Goal: Task Accomplishment & Management: Manage account settings

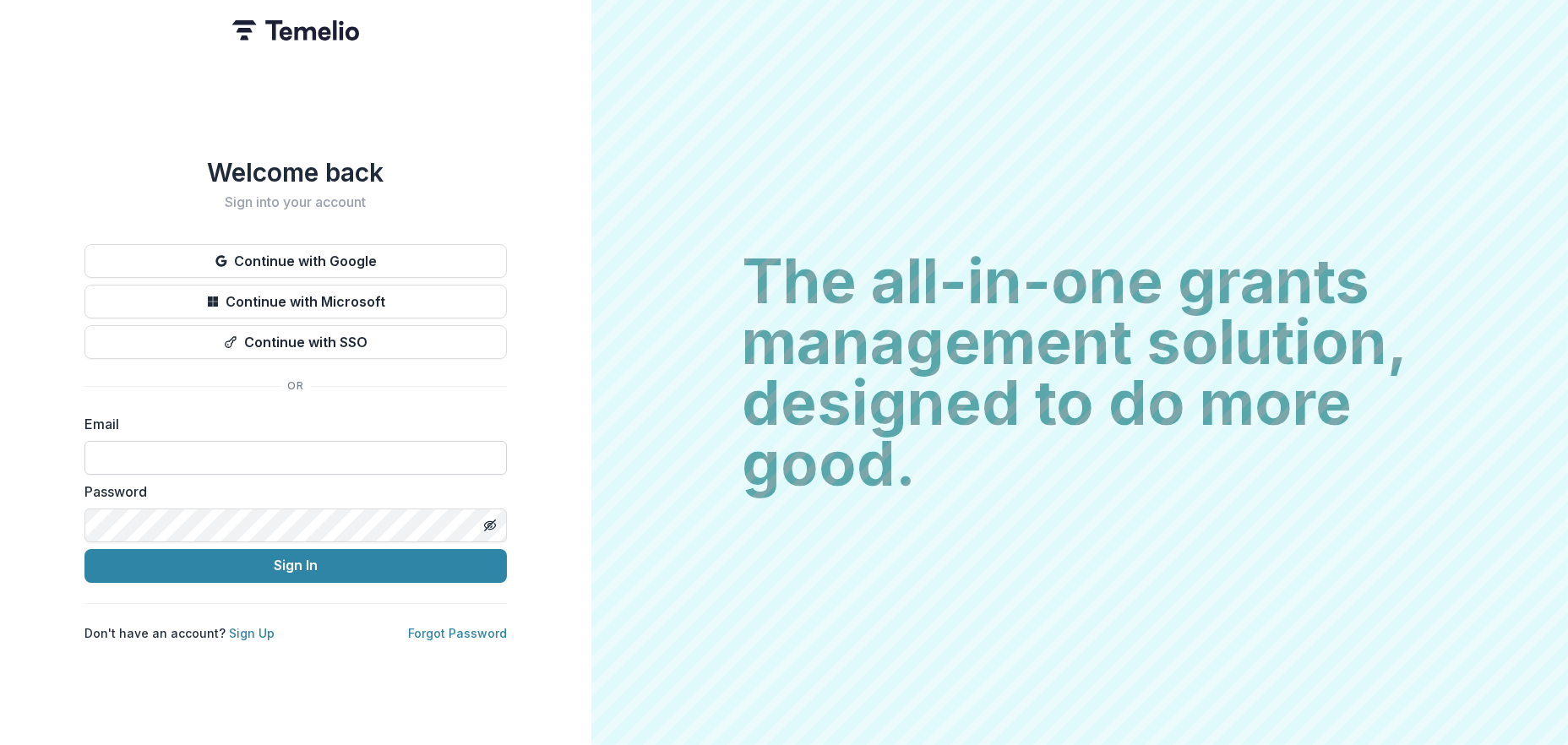
click at [254, 443] on input at bounding box center [296, 458] width 423 height 34
type input "**********"
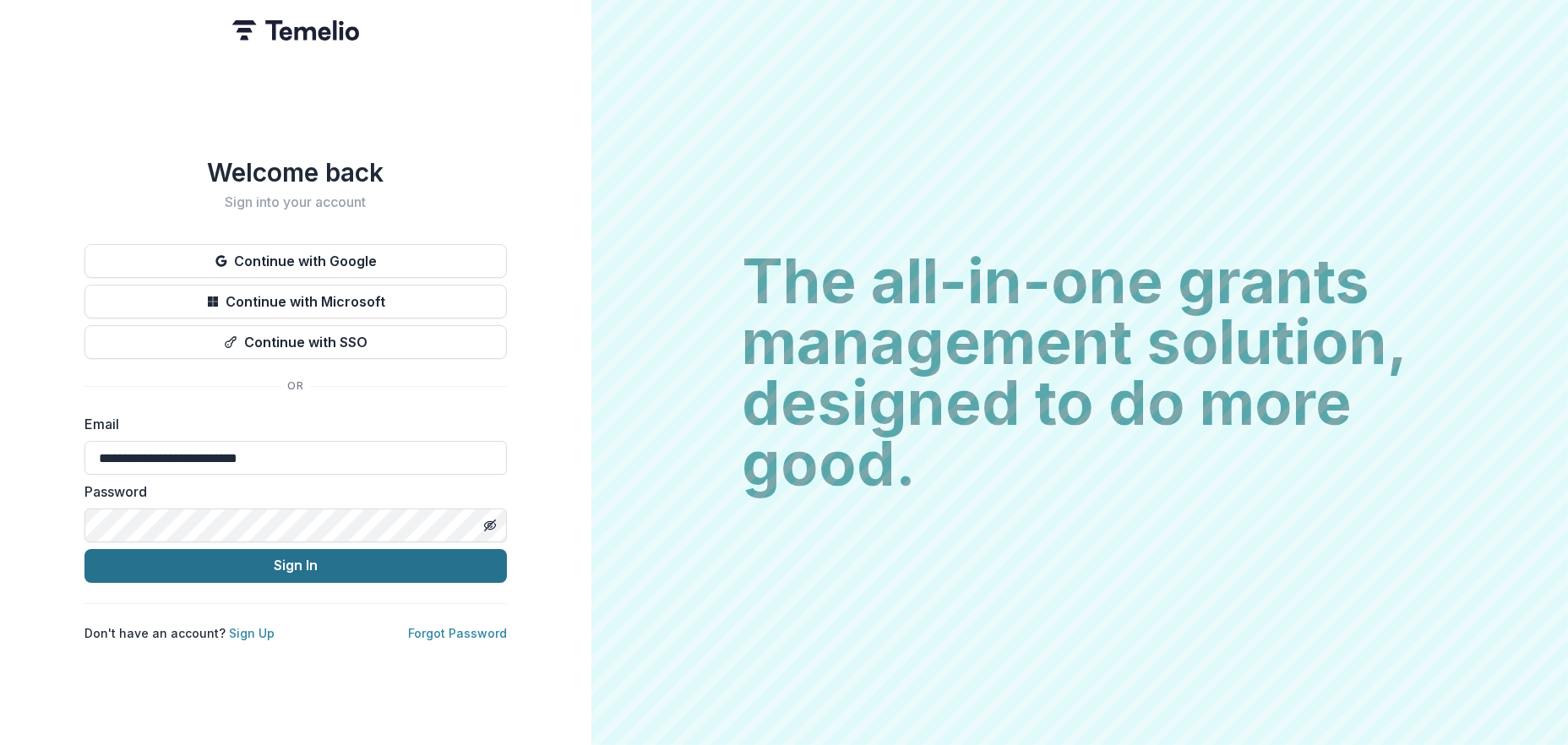
click at [340, 558] on button "Sign In" at bounding box center [296, 566] width 423 height 34
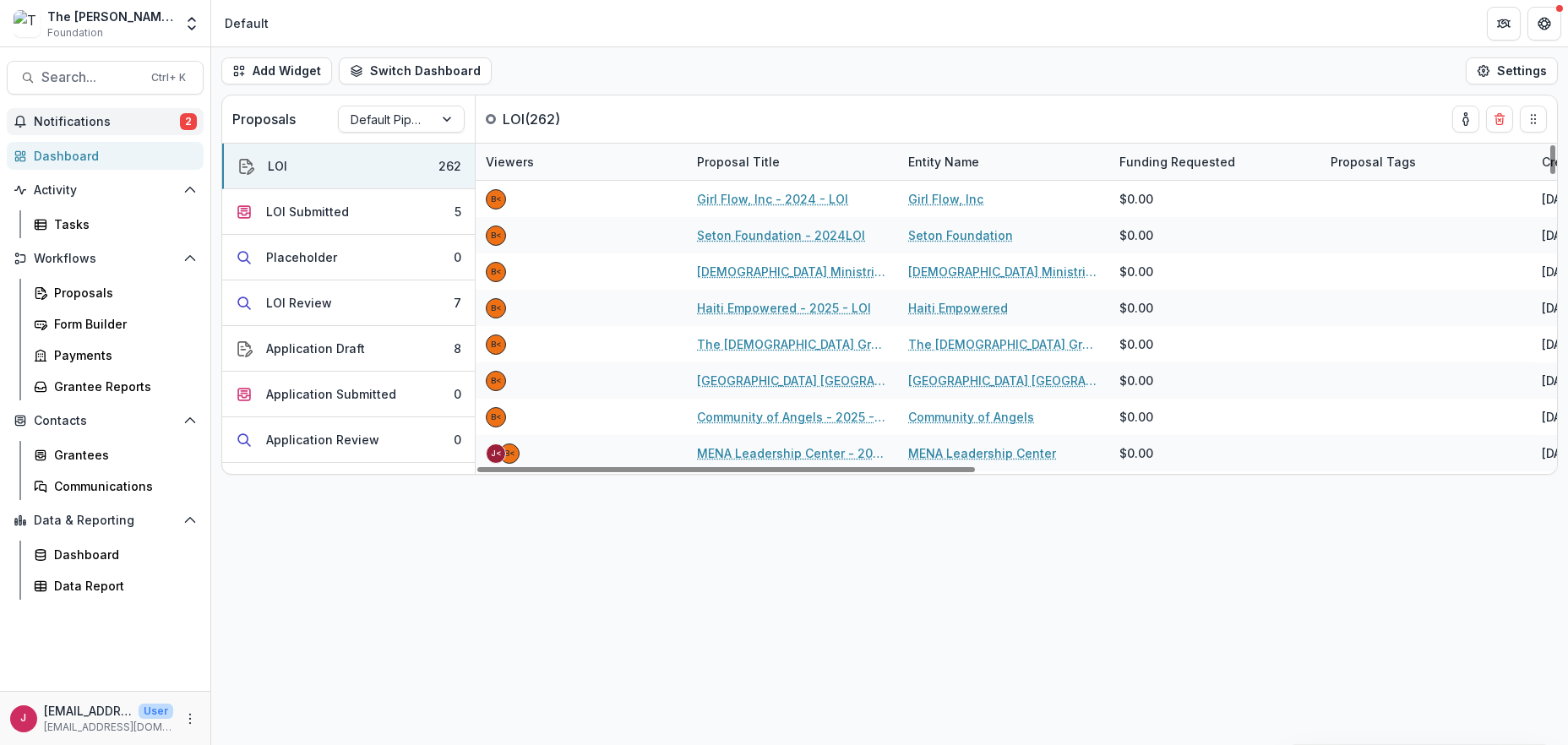
click at [82, 113] on button "Notifications 2" at bounding box center [105, 121] width 197 height 27
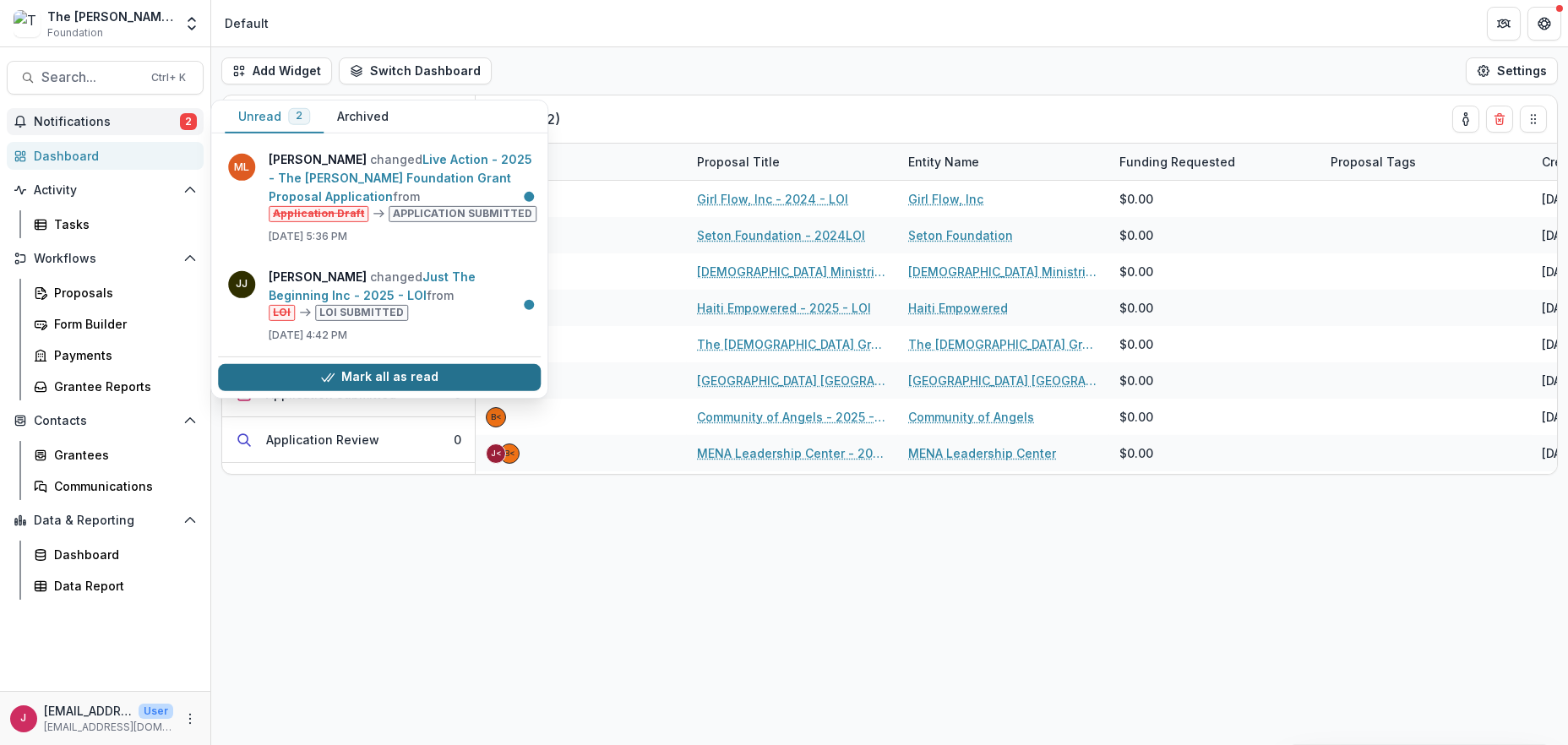
click at [457, 376] on button "Mark all as read" at bounding box center [379, 377] width 323 height 27
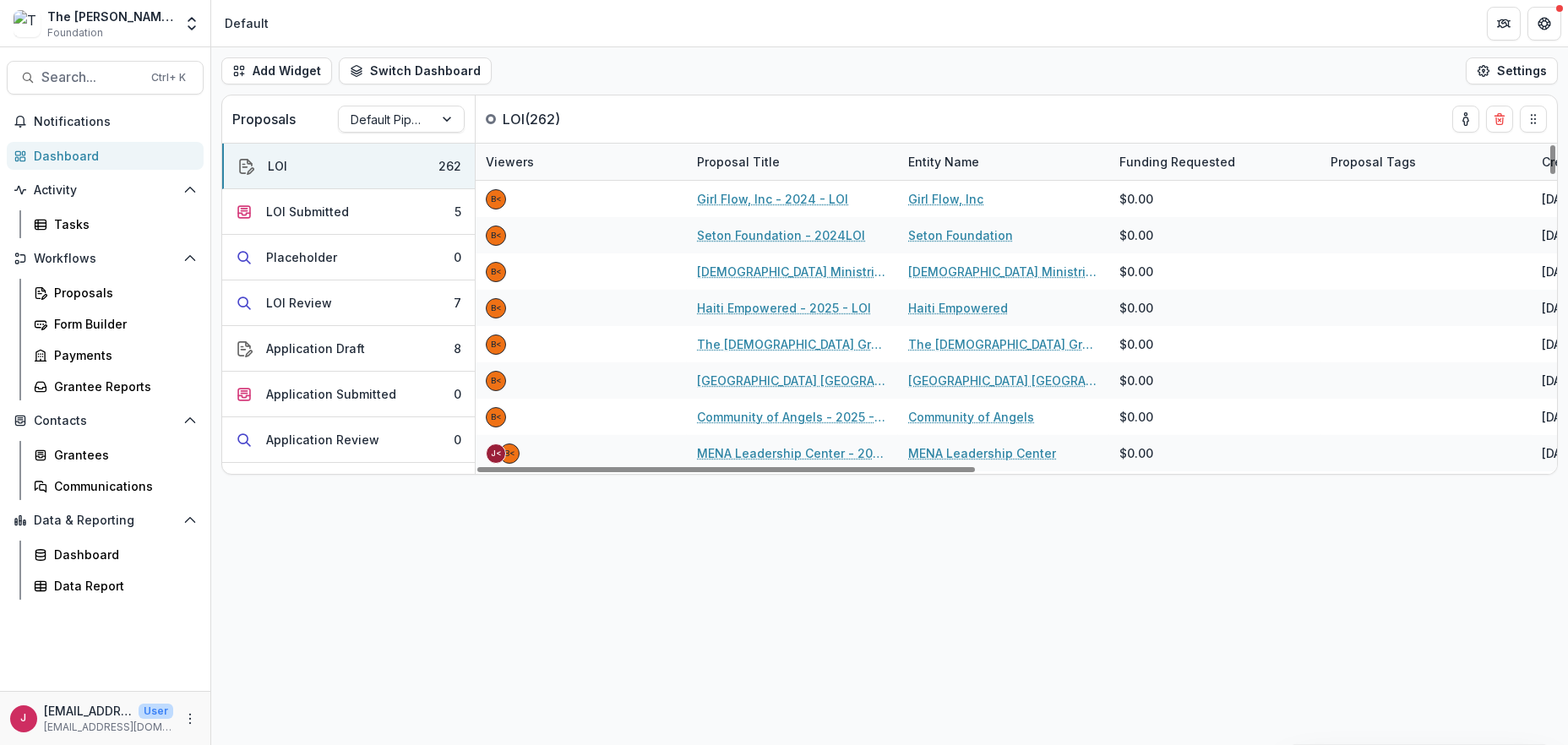
click at [667, 636] on div "Add Widget Switch Dashboard Default New Dashboard Settings Proposals Default Pi…" at bounding box center [890, 396] width 1357 height 698
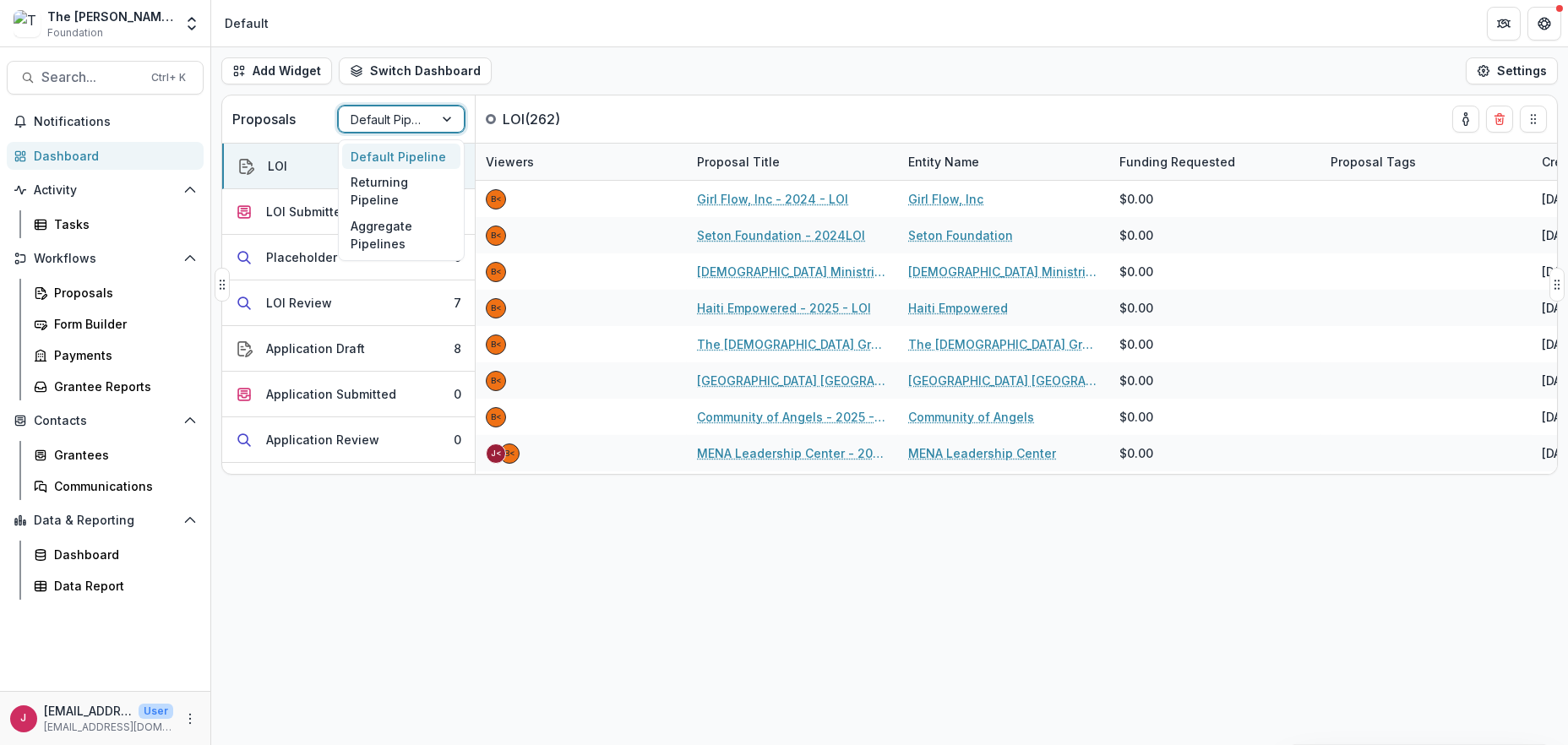
click at [445, 108] on div at bounding box center [448, 119] width 30 height 26
click at [400, 187] on div "Returning Pipeline" at bounding box center [402, 191] width 119 height 44
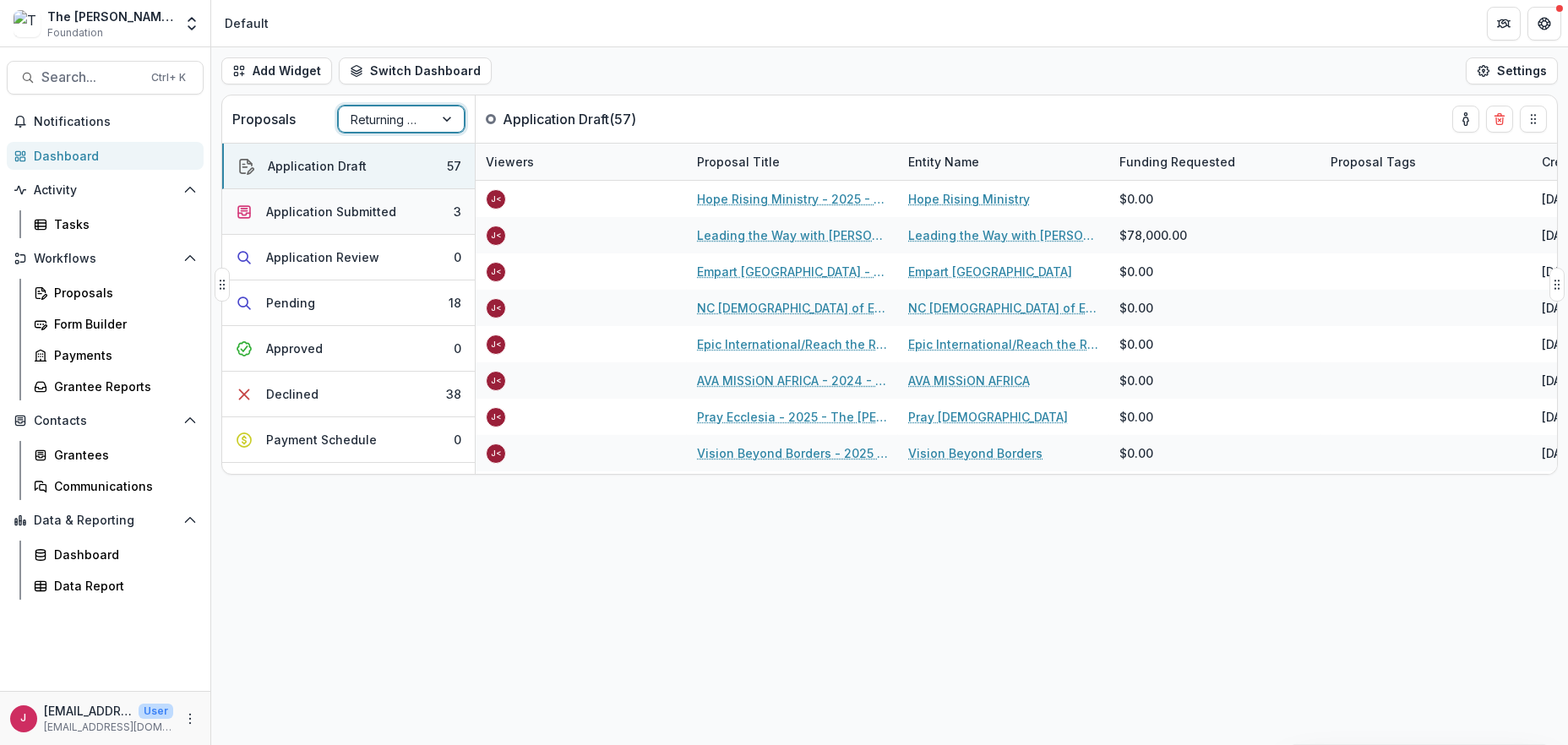
click at [371, 213] on div "Application Submitted" at bounding box center [331, 211] width 130 height 18
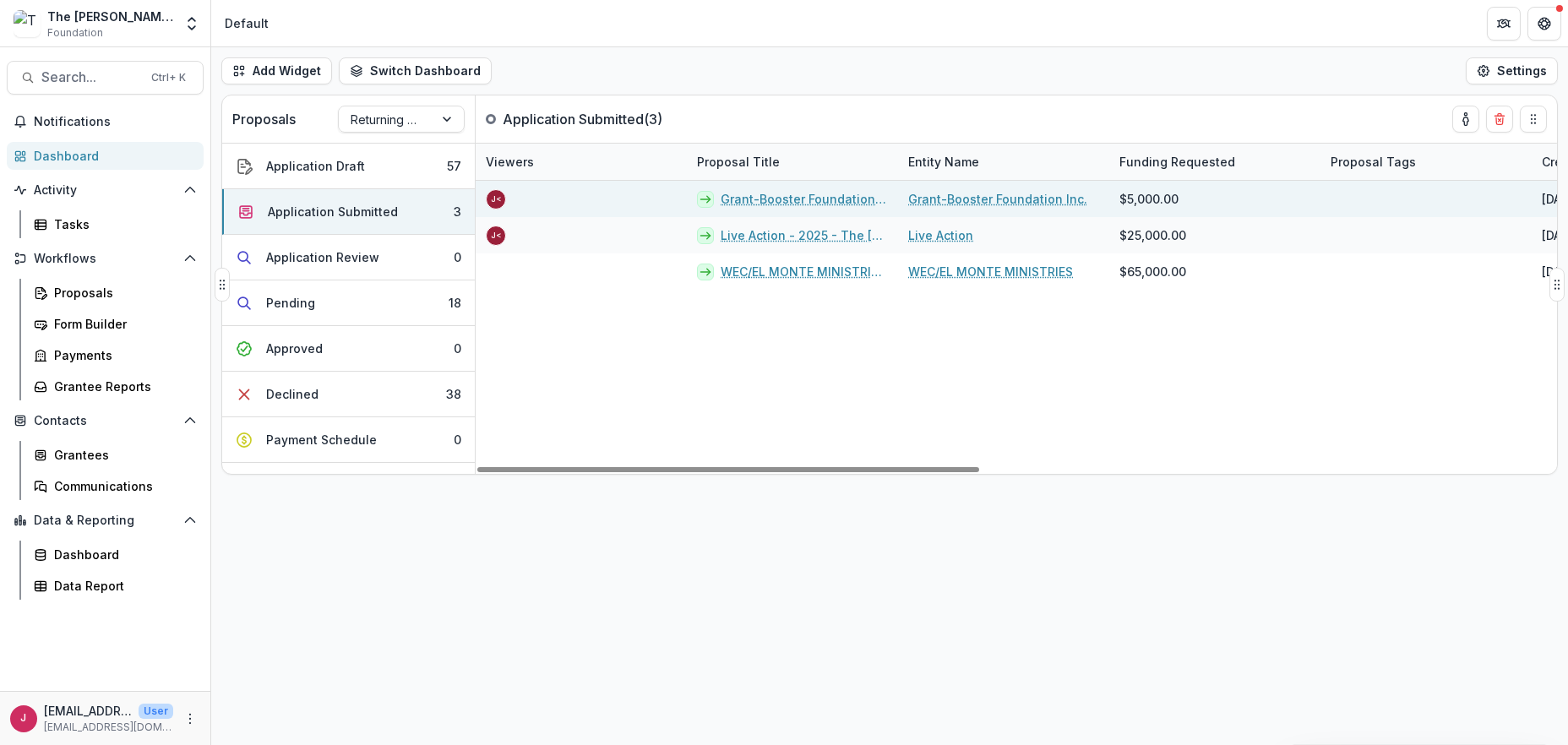
click at [747, 193] on link "Grant-Booster Foundation Inc. - 2025 - The [PERSON_NAME] Foundation Grant Propo…" at bounding box center [804, 199] width 167 height 18
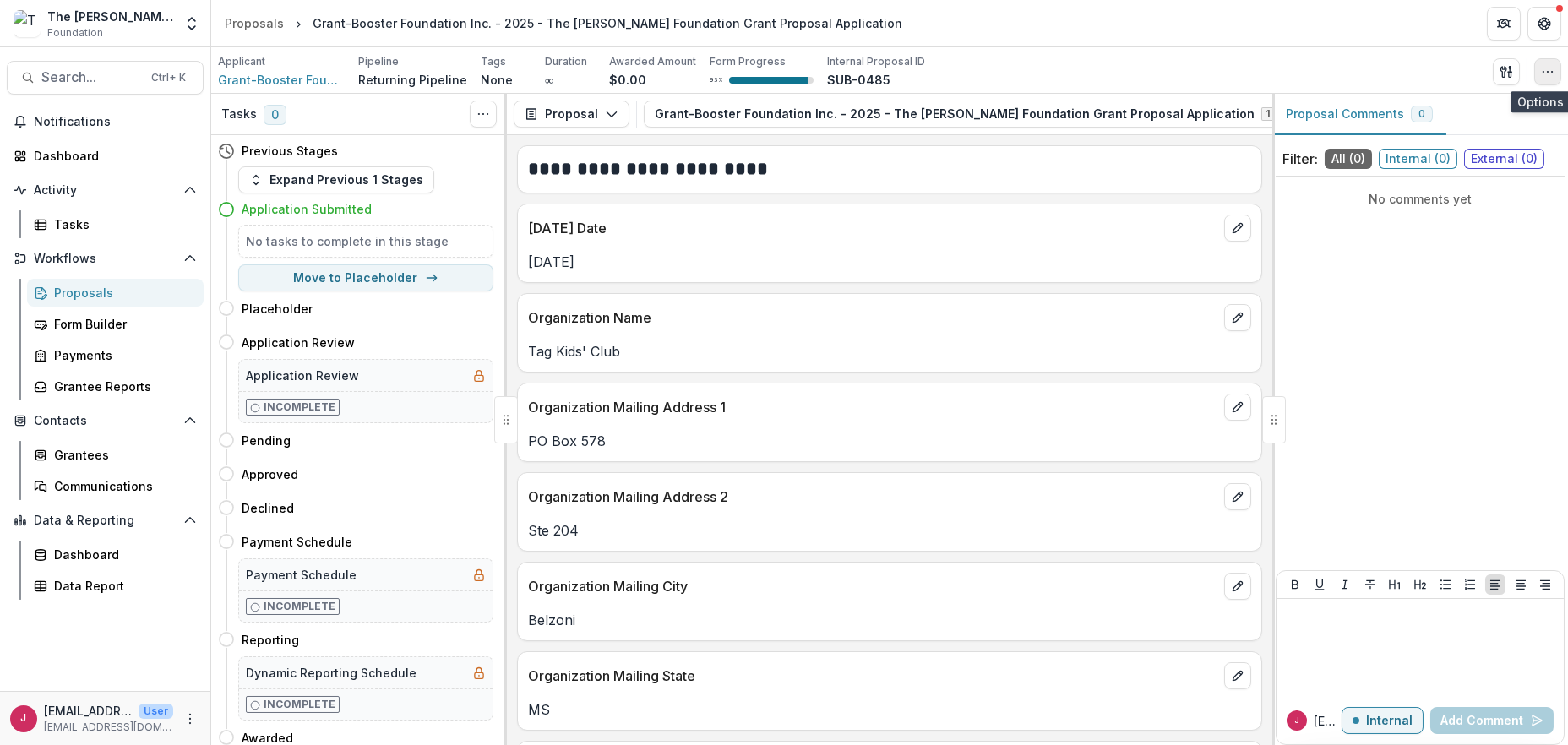
click at [1550, 66] on icon "button" at bounding box center [1547, 72] width 13 height 13
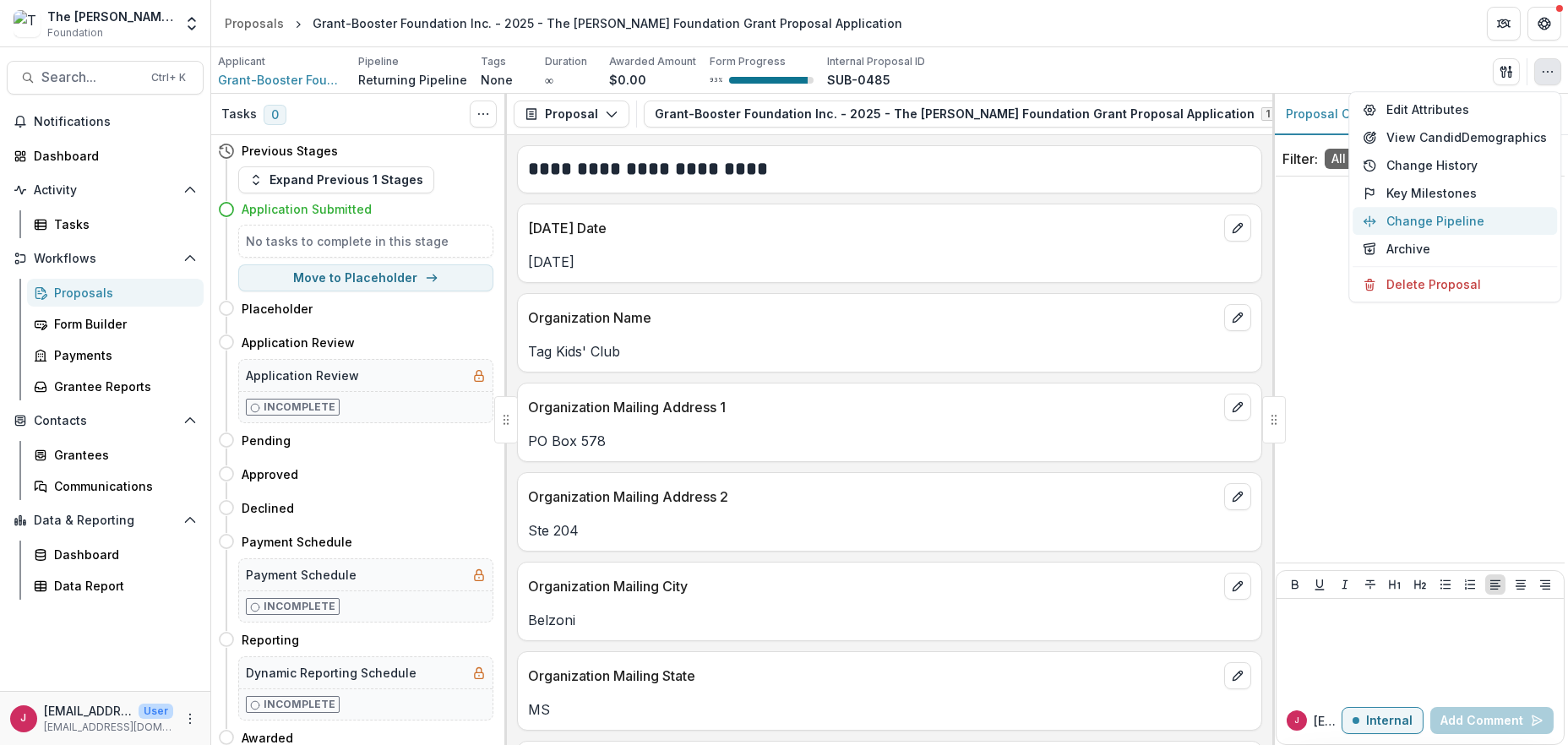
click at [1401, 221] on button "Change Pipeline" at bounding box center [1454, 221] width 204 height 28
select select "**********"
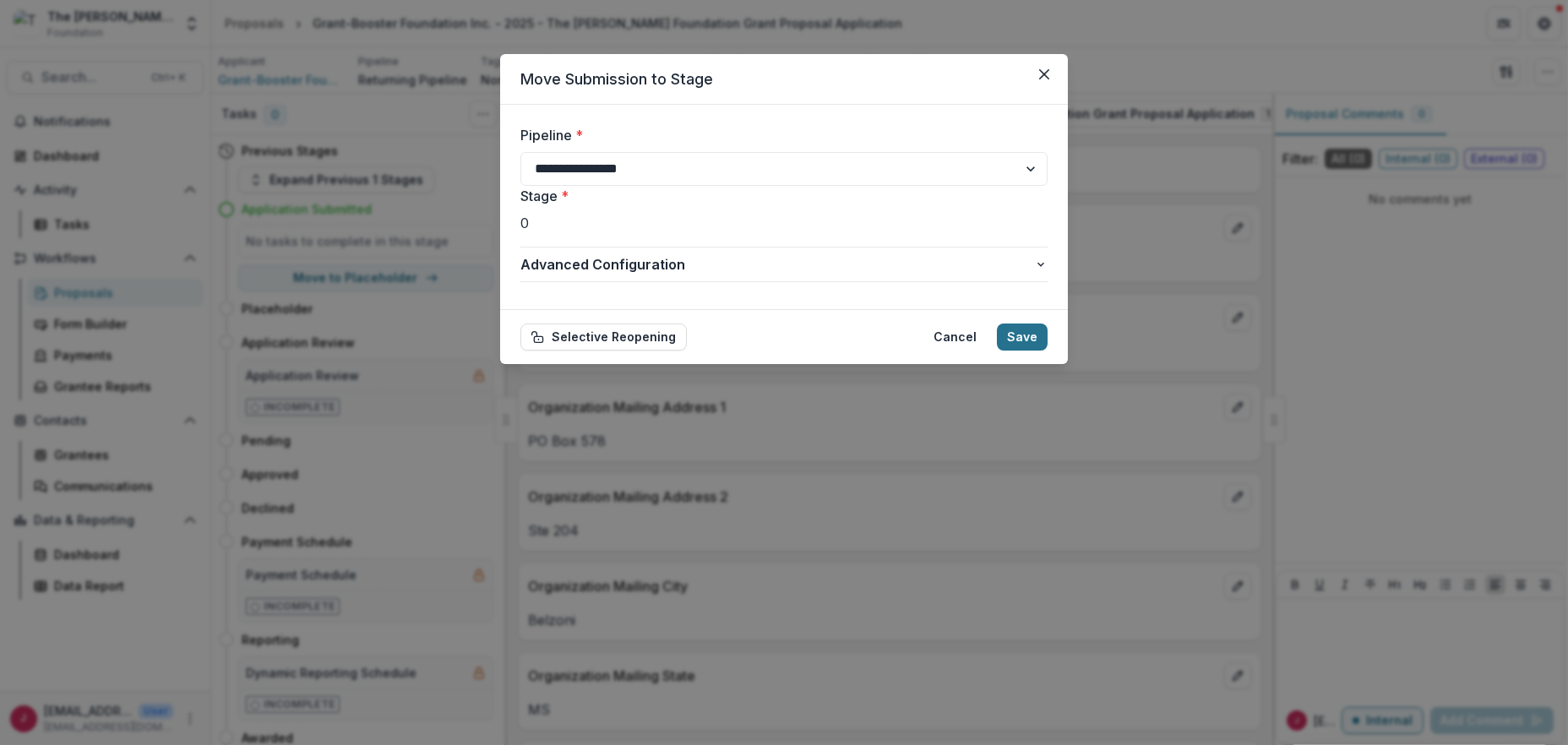
click at [1017, 335] on button "Save" at bounding box center [1021, 337] width 50 height 27
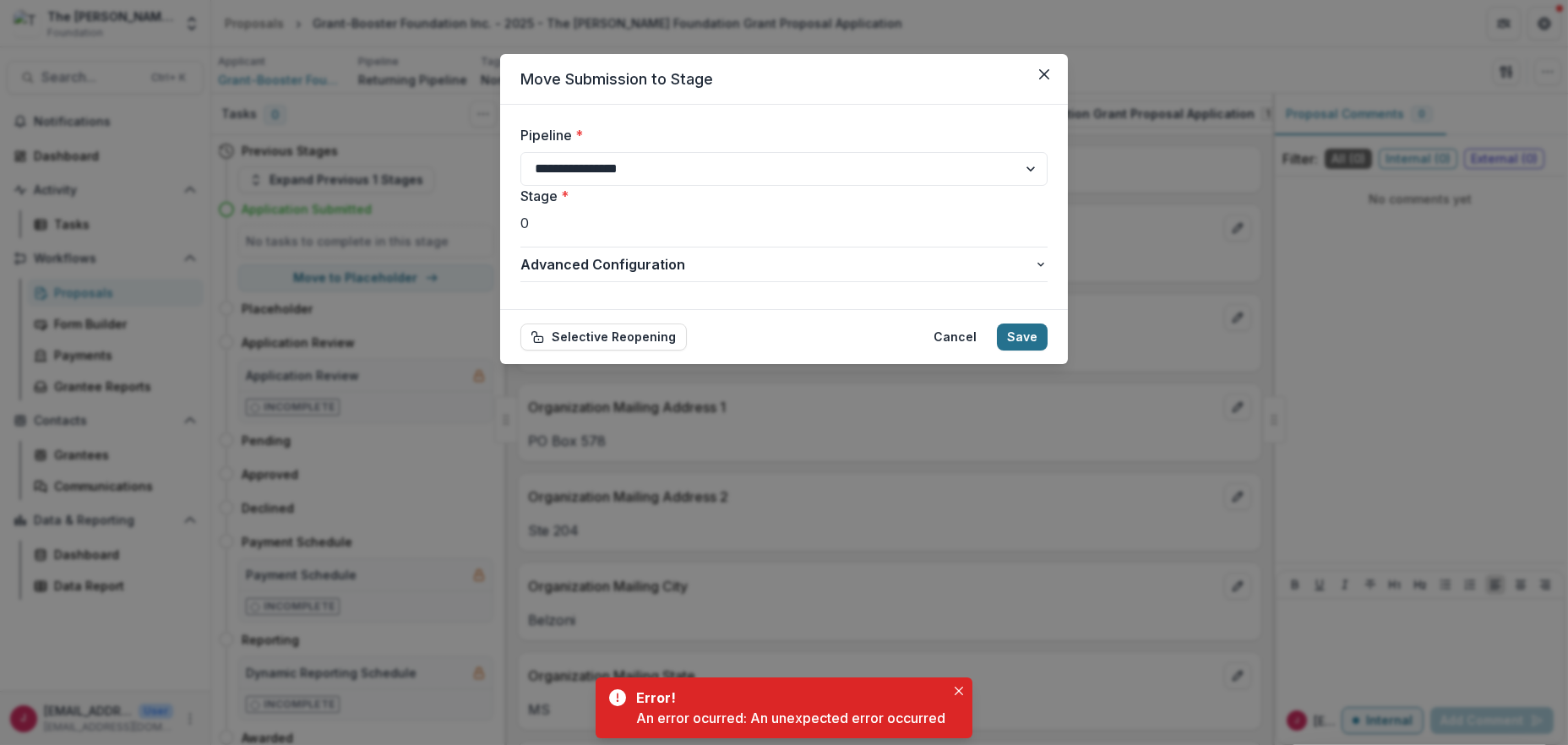
click at [1035, 336] on button "Save" at bounding box center [1021, 337] width 50 height 27
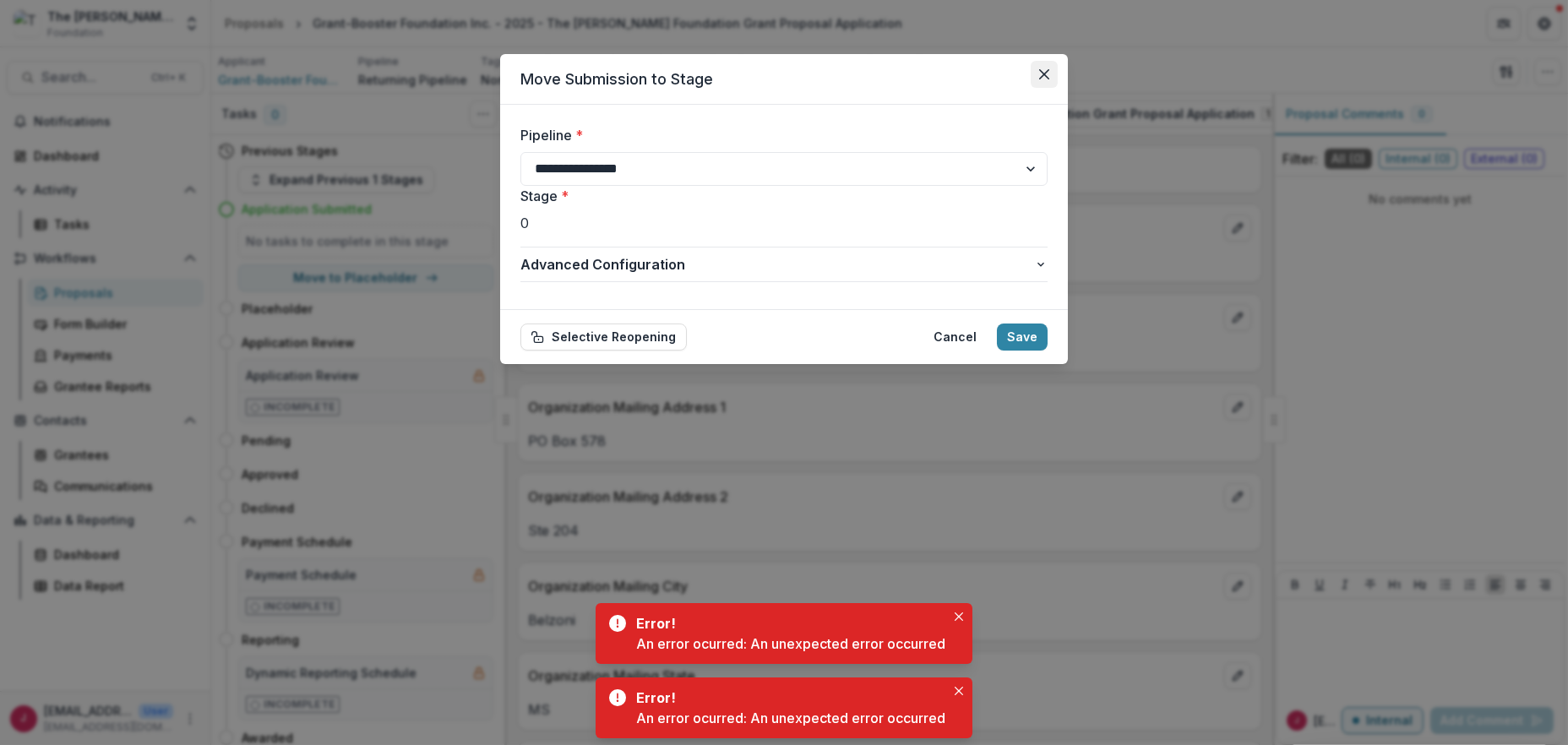
click at [1039, 72] on icon "Close" at bounding box center [1044, 73] width 10 height 10
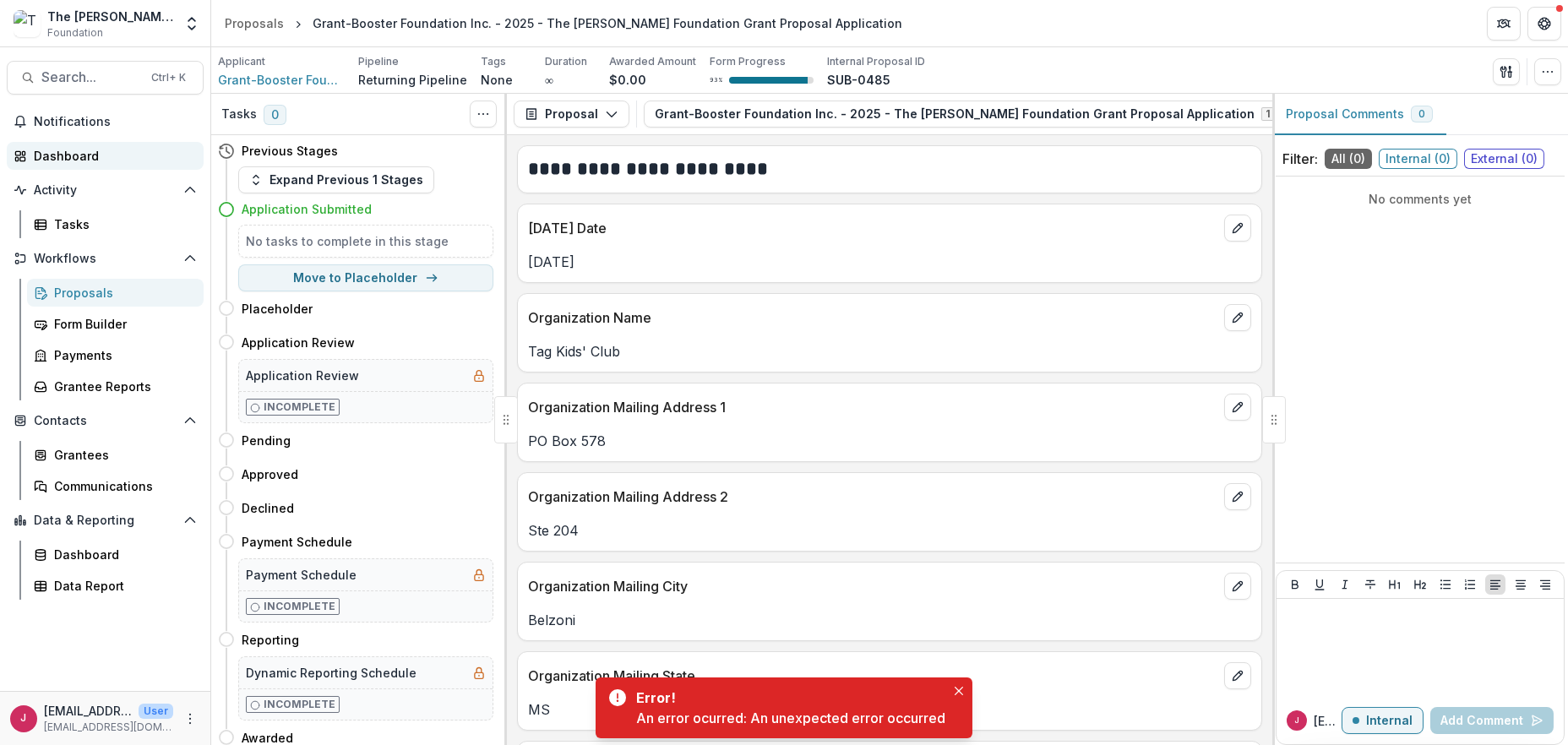
click at [79, 157] on div "Dashboard" at bounding box center [111, 156] width 157 height 18
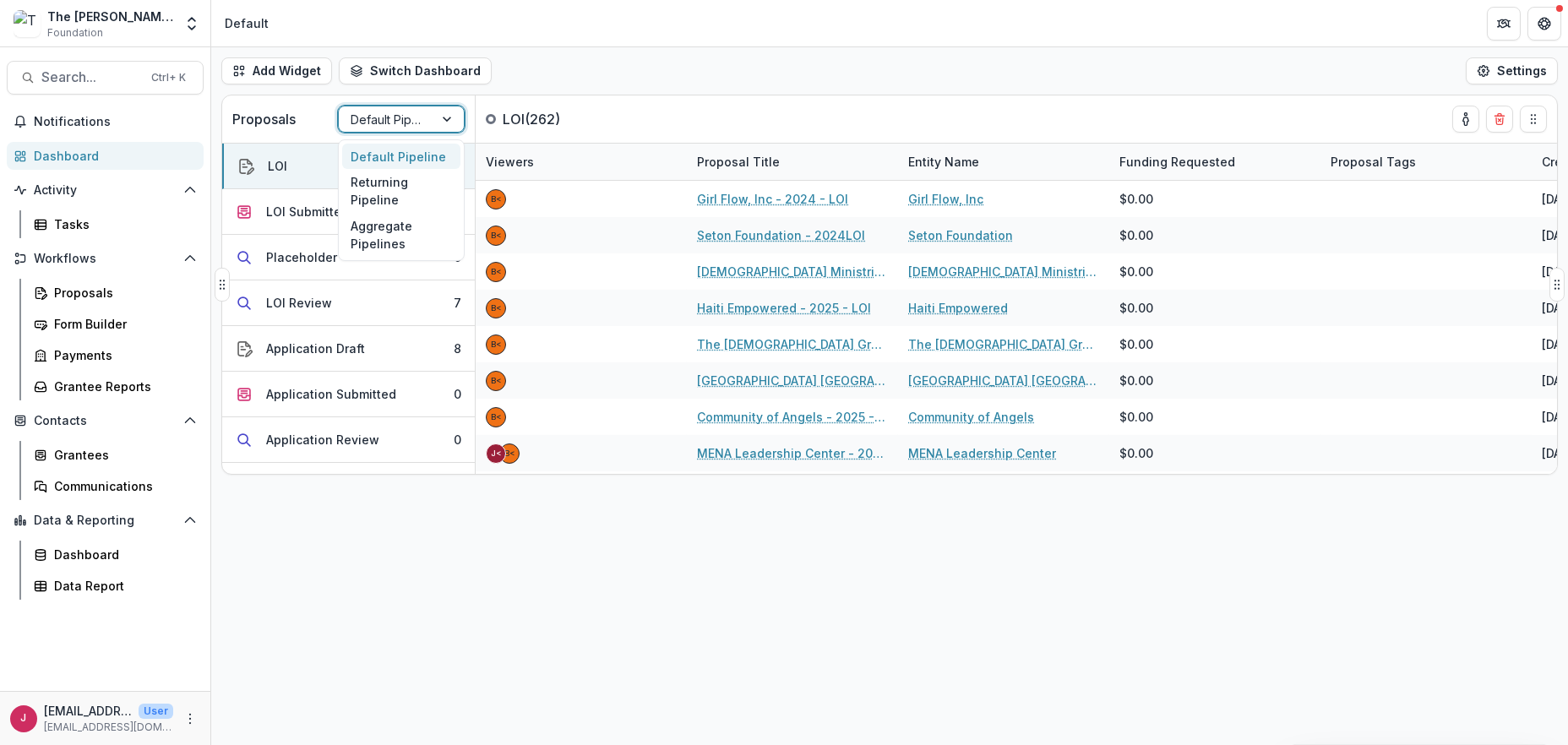
click at [447, 119] on div at bounding box center [448, 119] width 30 height 26
click at [413, 186] on div "Returning Pipeline" at bounding box center [402, 191] width 119 height 44
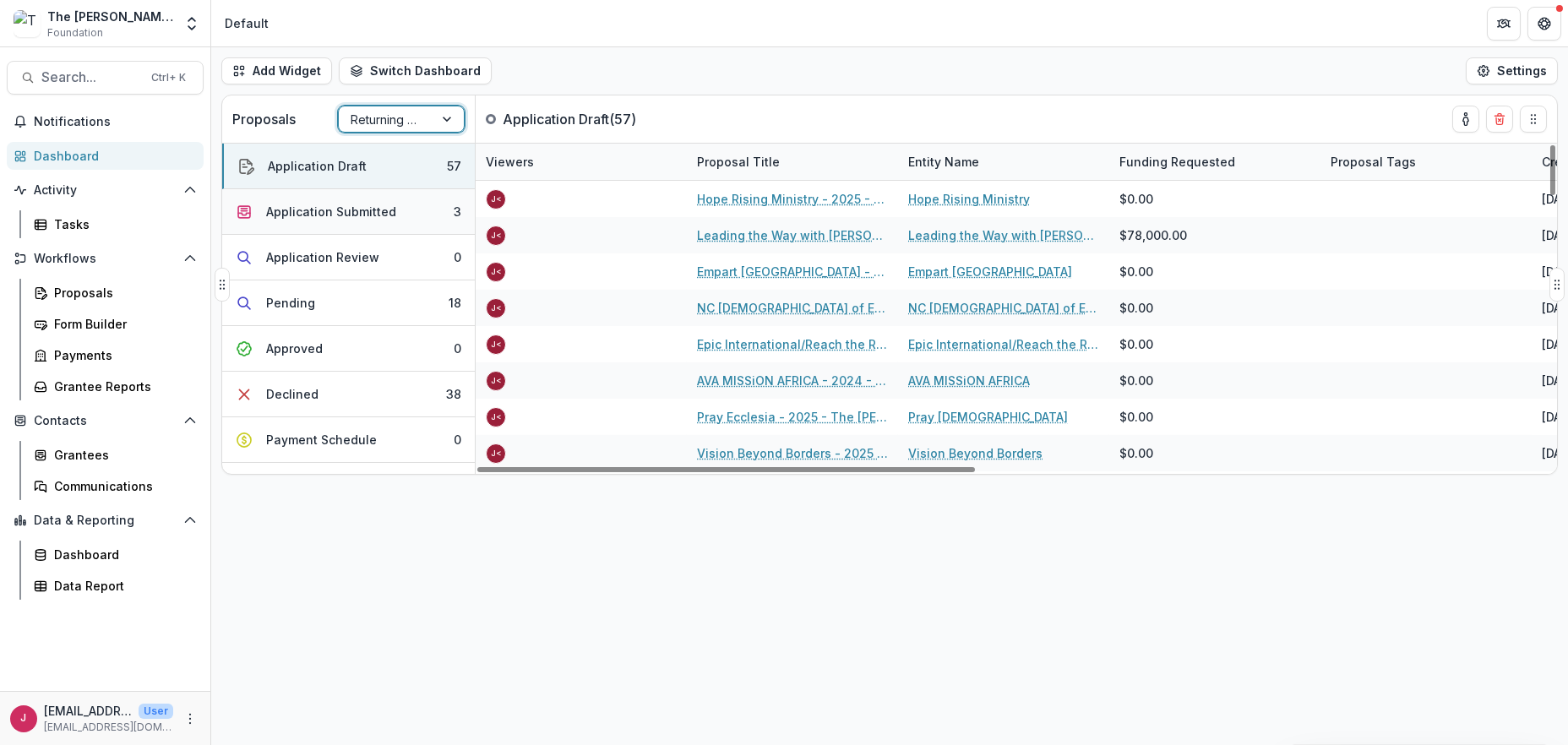
click at [416, 222] on button "Application Submitted 3" at bounding box center [348, 212] width 253 height 46
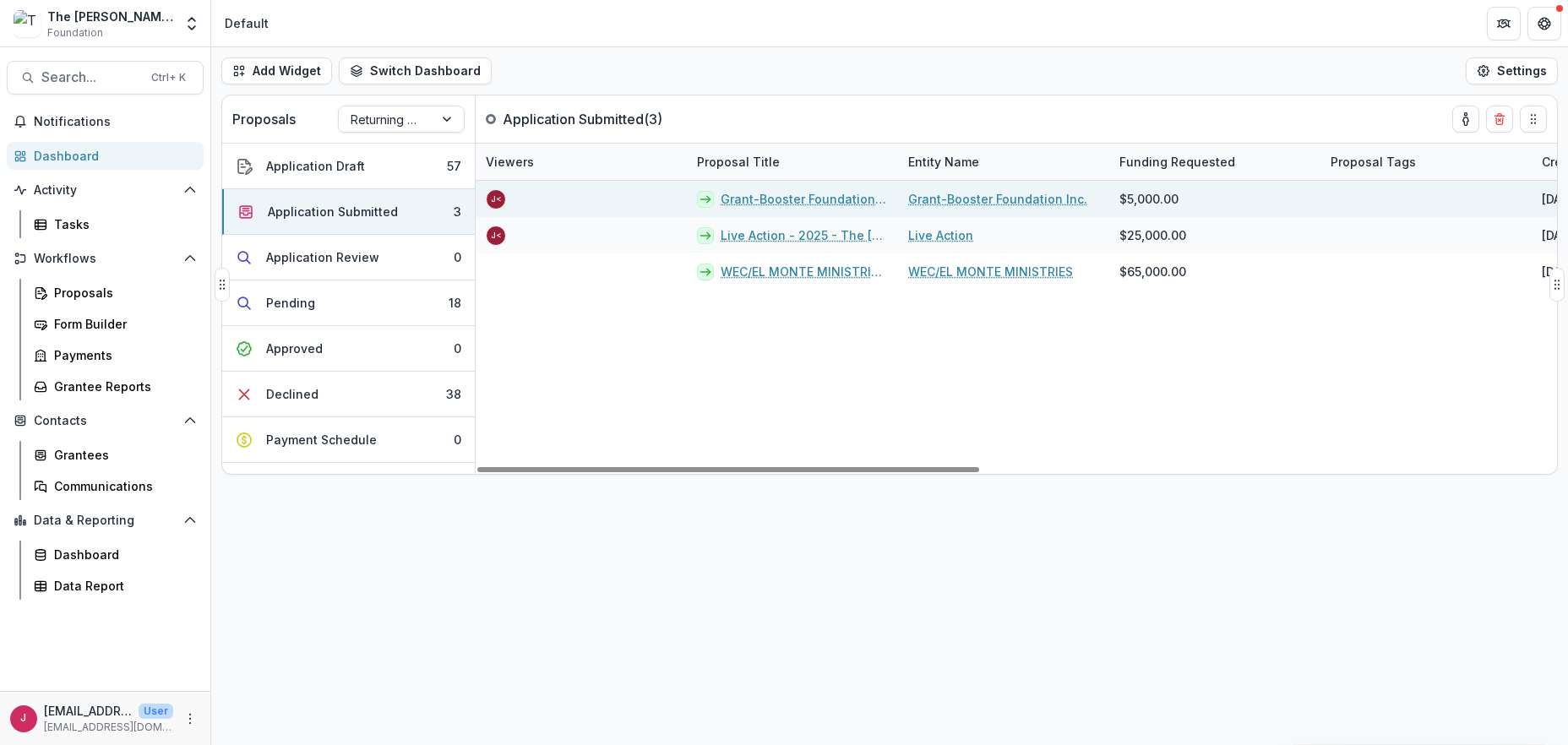
click at [765, 194] on link "Grant-Booster Foundation Inc. - 2025 - The Bolick Foundation Grant Proposal App…" at bounding box center [804, 199] width 167 height 18
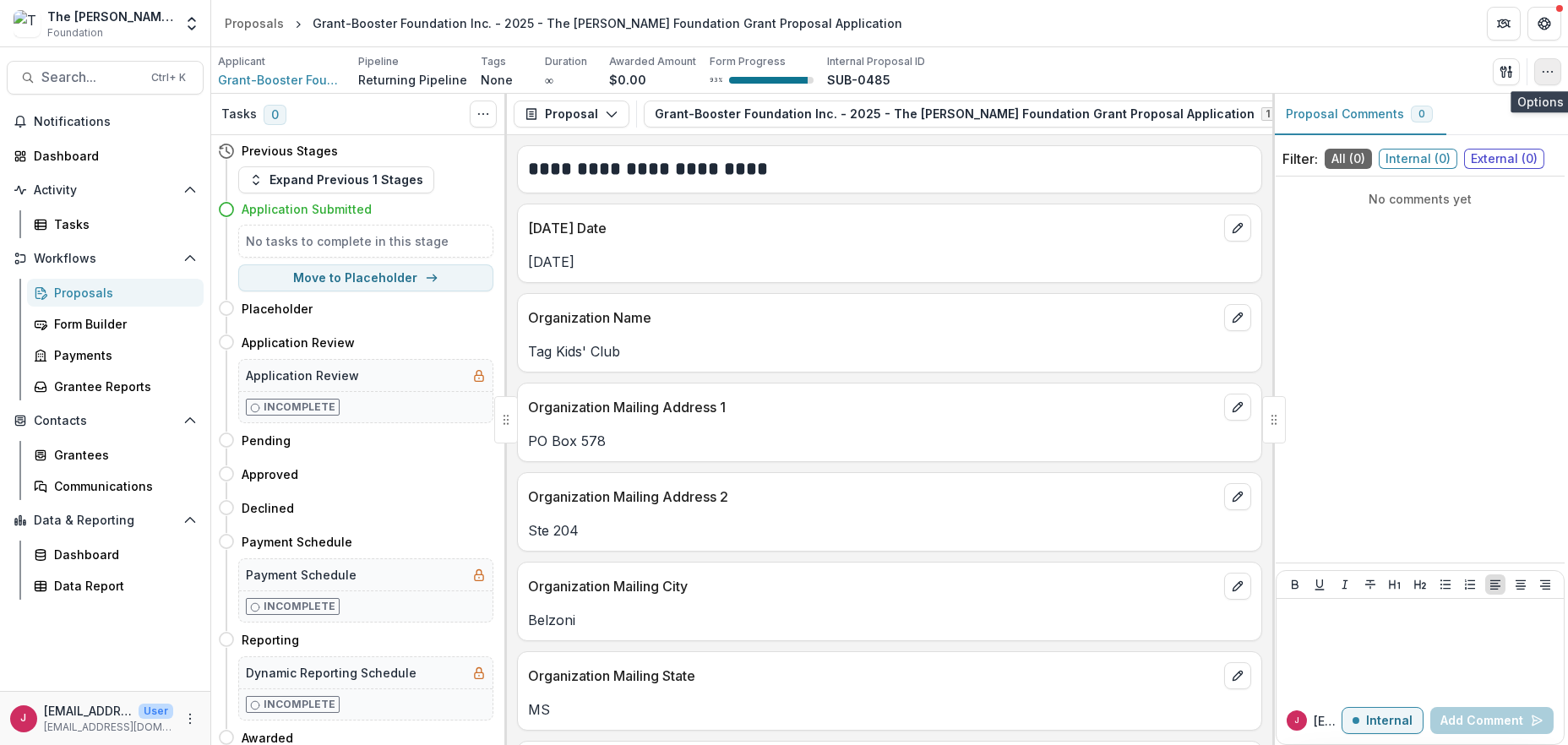
click at [1549, 69] on icon "button" at bounding box center [1547, 72] width 13 height 13
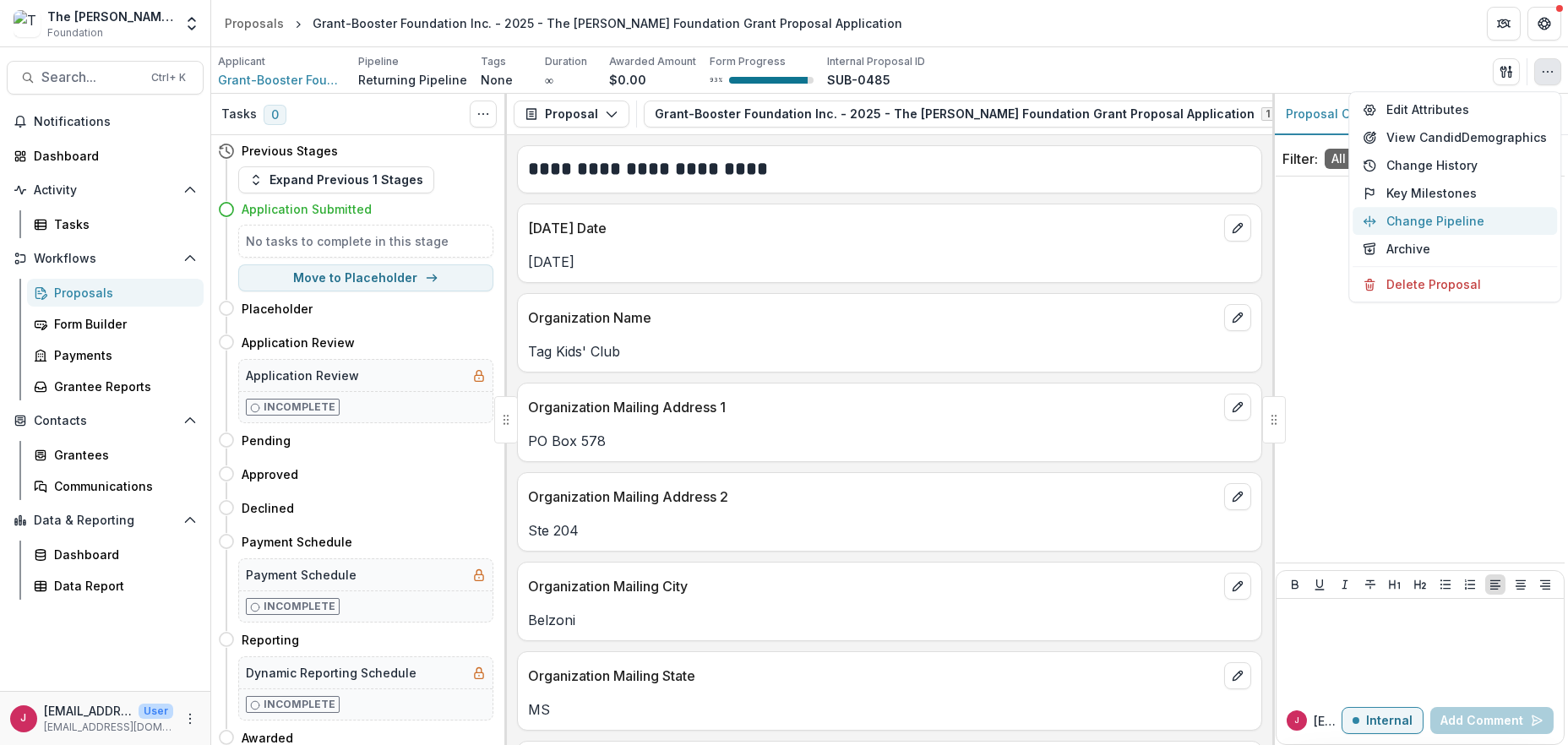
click at [1463, 218] on button "Change Pipeline" at bounding box center [1454, 221] width 204 height 28
select select "**********"
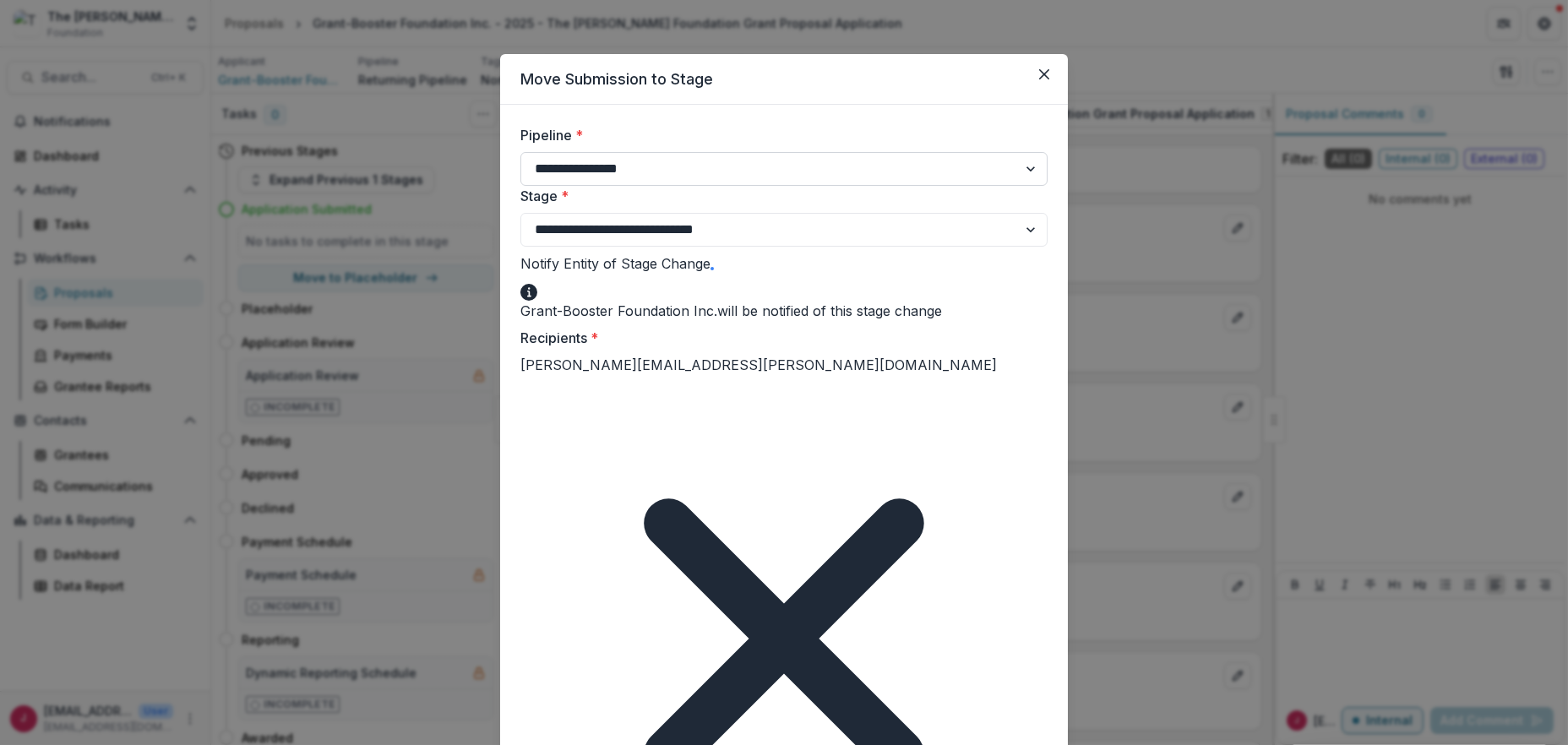
drag, startPoint x: 1029, startPoint y: 169, endPoint x: 1018, endPoint y: 169, distance: 11.0
click at [1029, 169] on select "**********" at bounding box center [784, 169] width 527 height 34
select select "**********"
click at [520, 152] on select "**********" at bounding box center [784, 169] width 527 height 34
select select "**********"
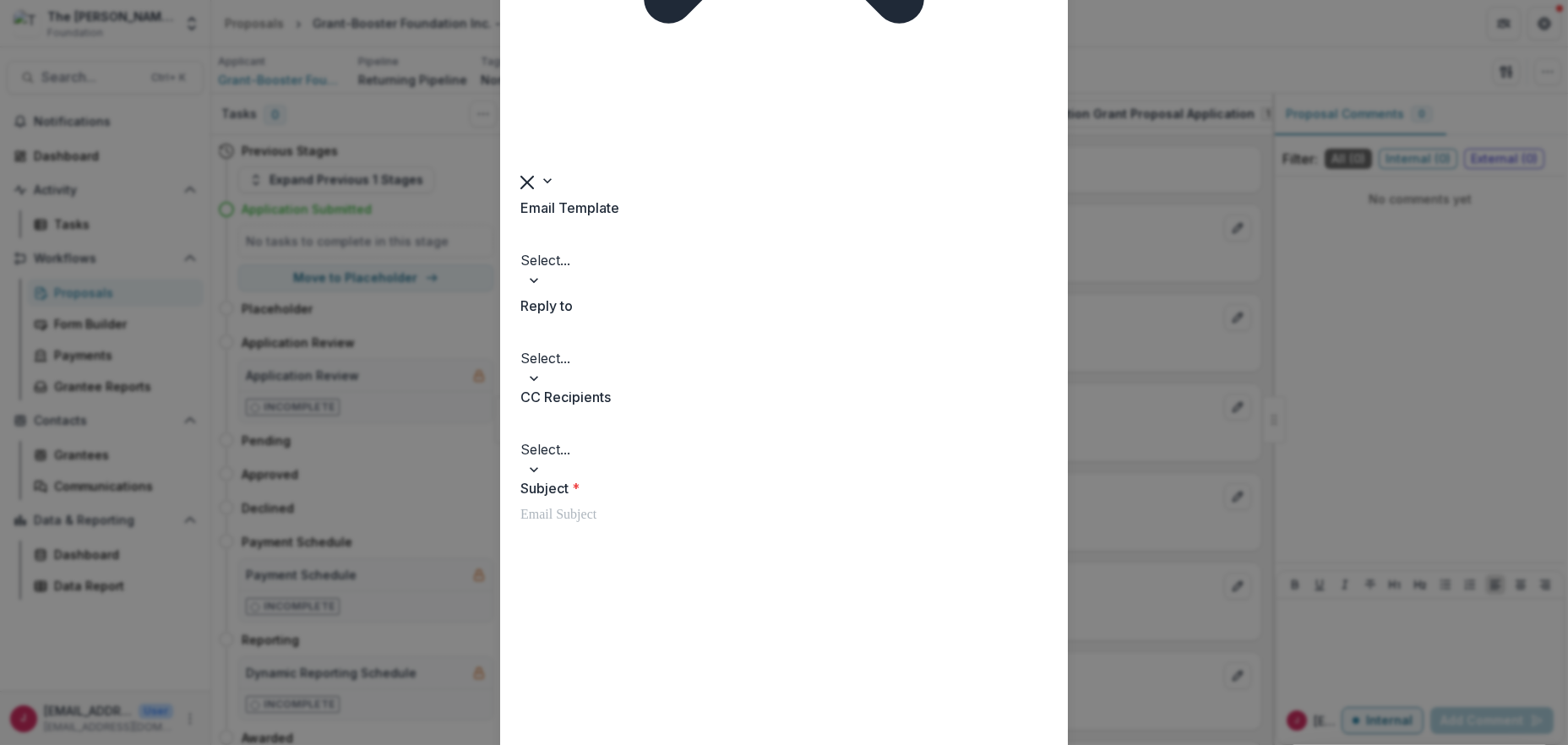
scroll to position [826, 0]
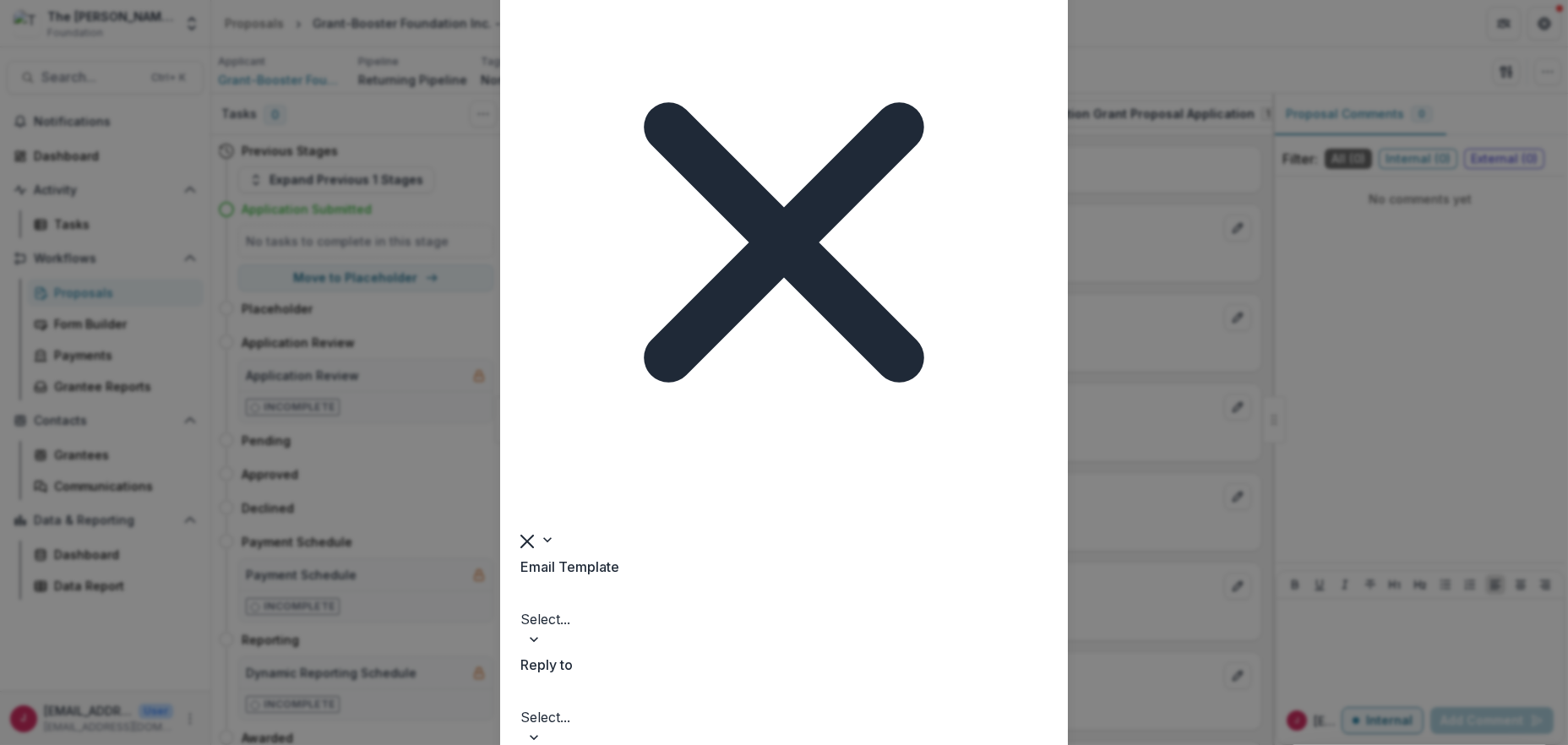
scroll to position [0, 0]
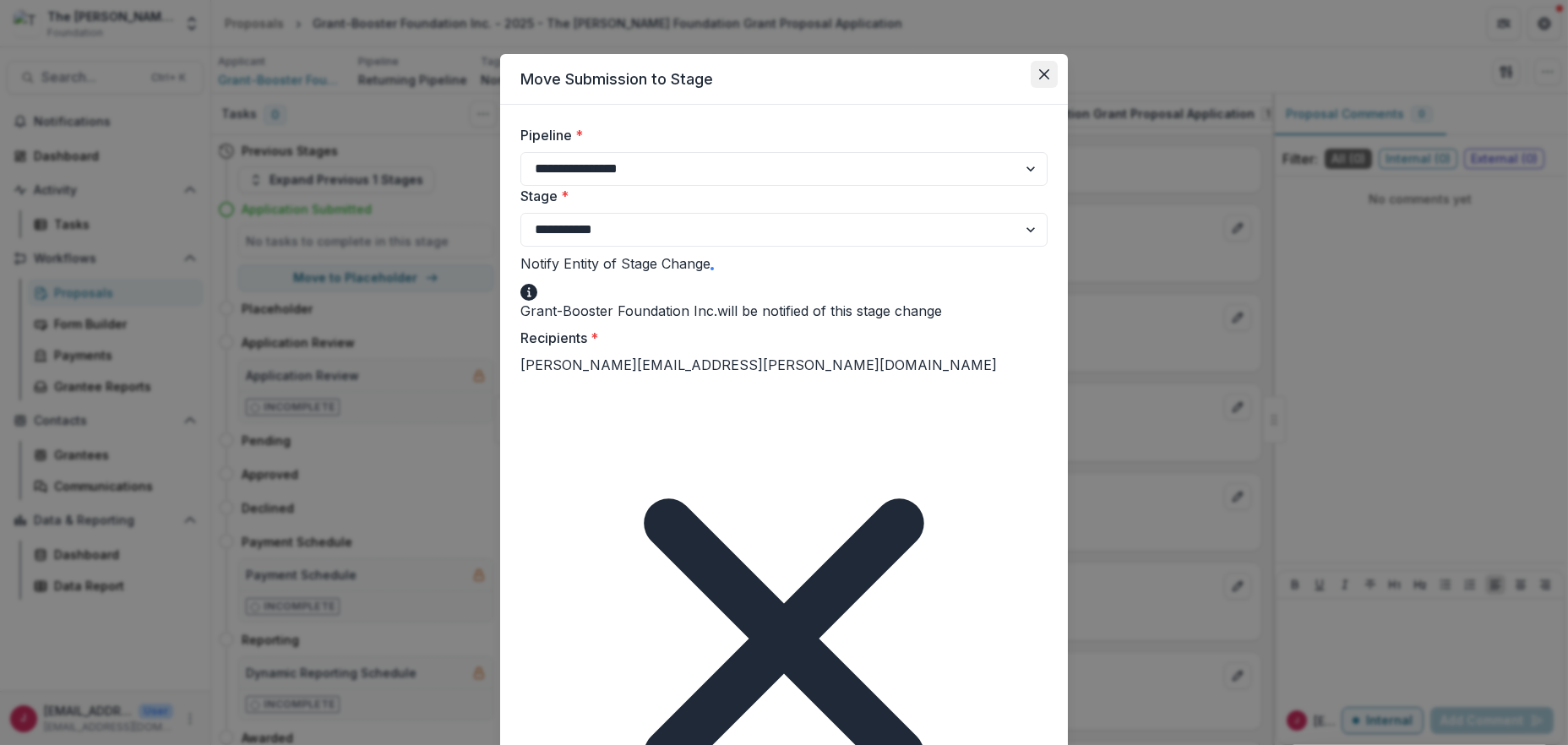
click at [1039, 69] on icon "Close" at bounding box center [1044, 73] width 10 height 10
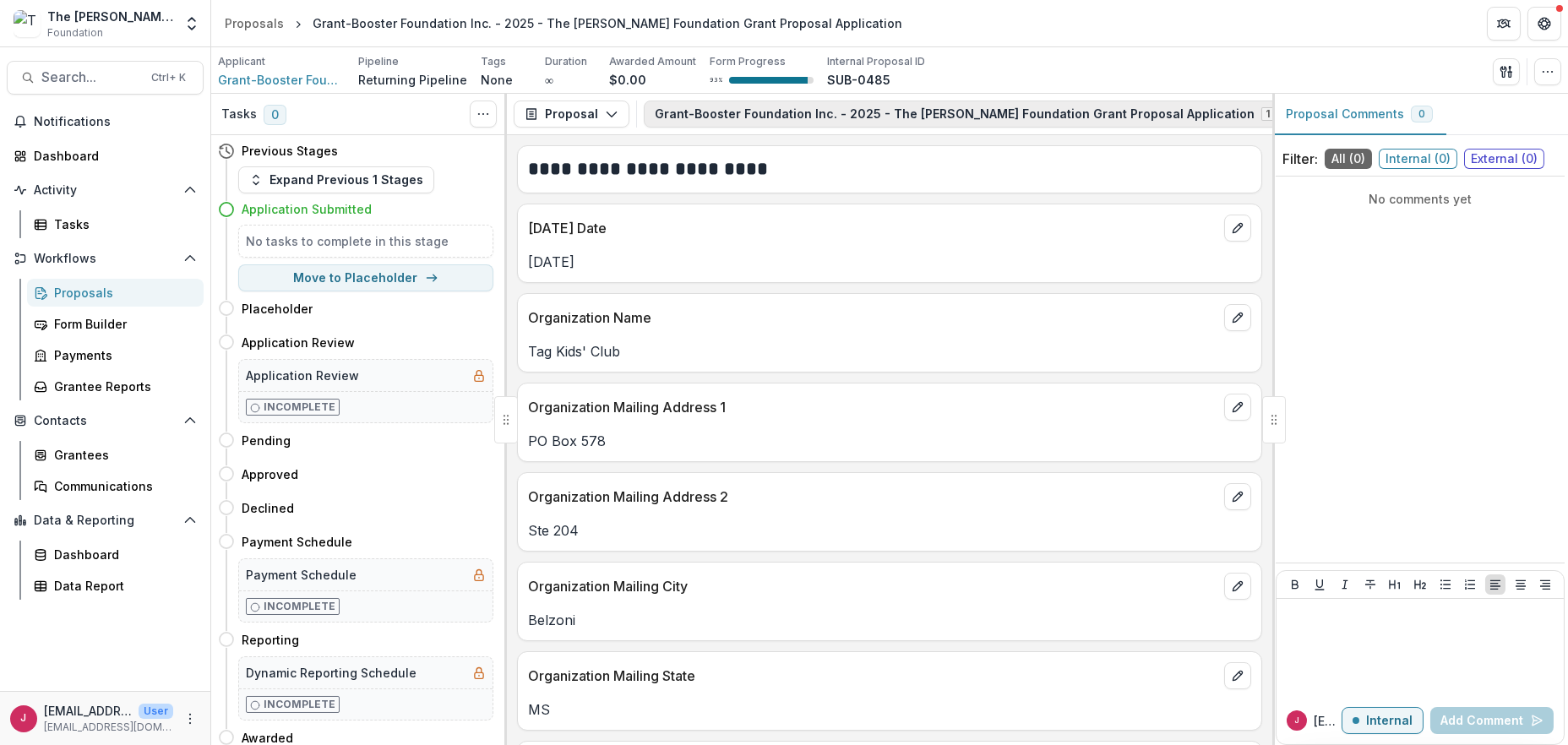
click at [881, 111] on button "Grant-Booster Foundation Inc. - 2025 - The Bolick Foundation Grant Proposal App…" at bounding box center [975, 114] width 662 height 27
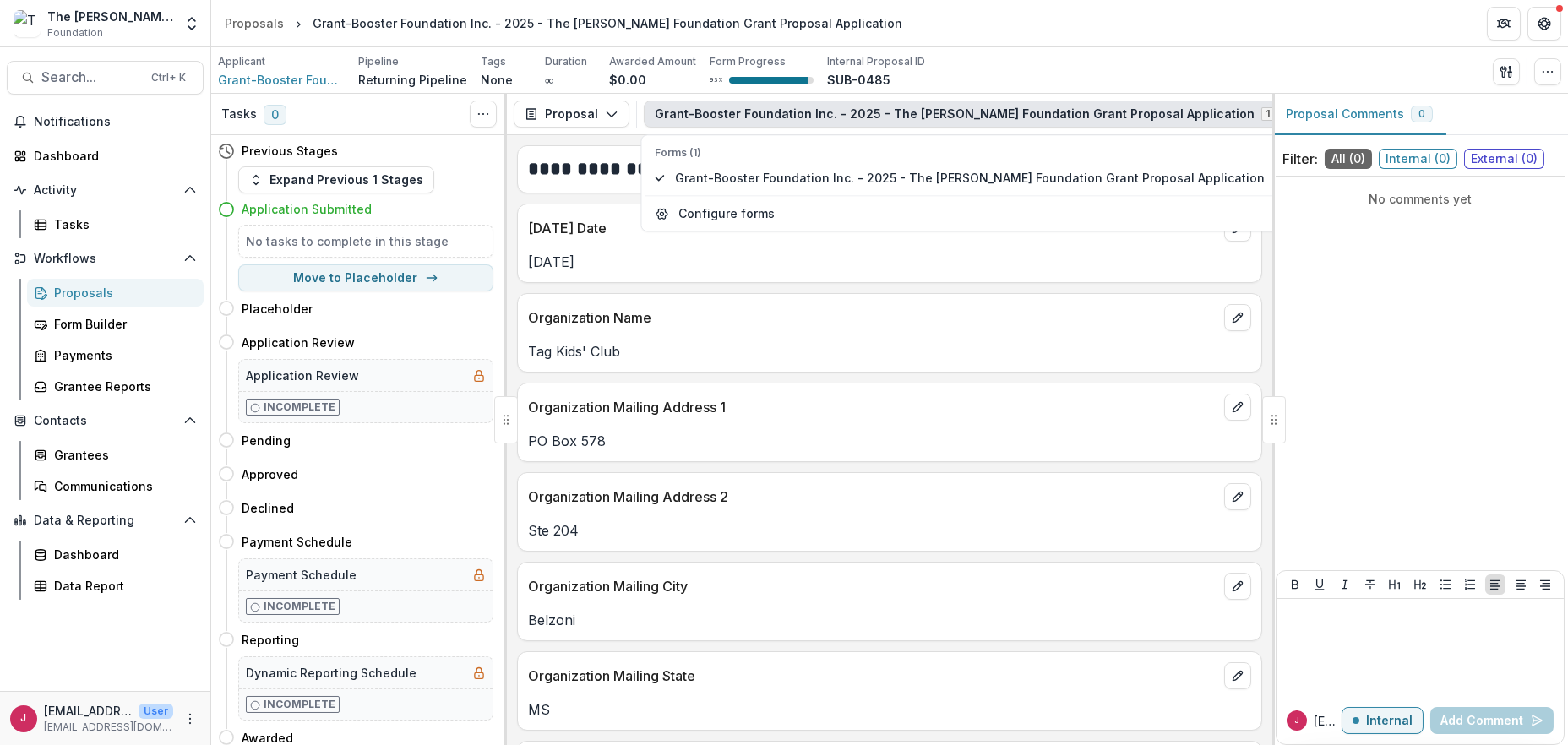
drag, startPoint x: 888, startPoint y: 423, endPoint x: 1084, endPoint y: 334, distance: 215.3
click at [888, 423] on div "PO Box 578" at bounding box center [889, 436] width 743 height 30
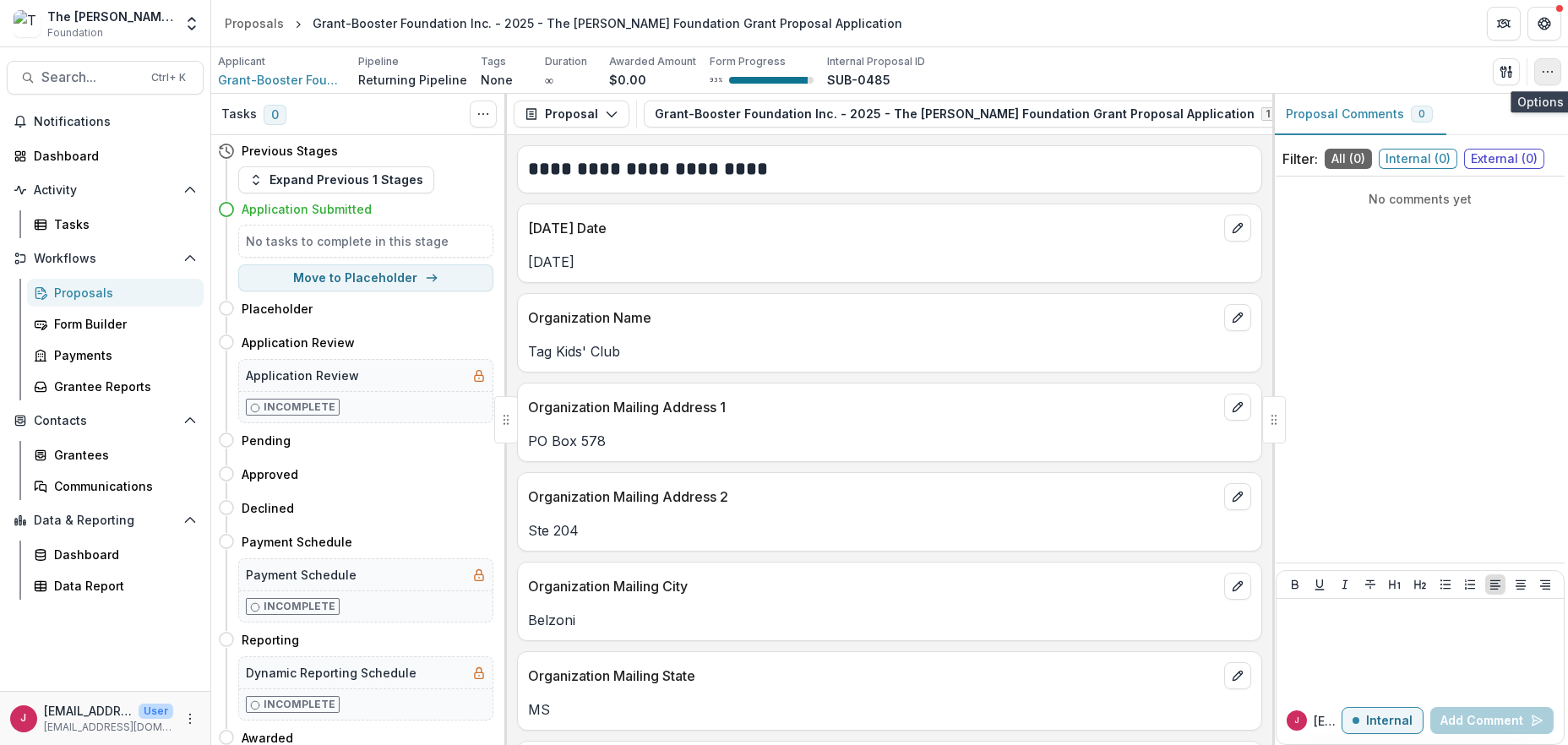
click at [1550, 69] on icon "button" at bounding box center [1547, 72] width 13 height 13
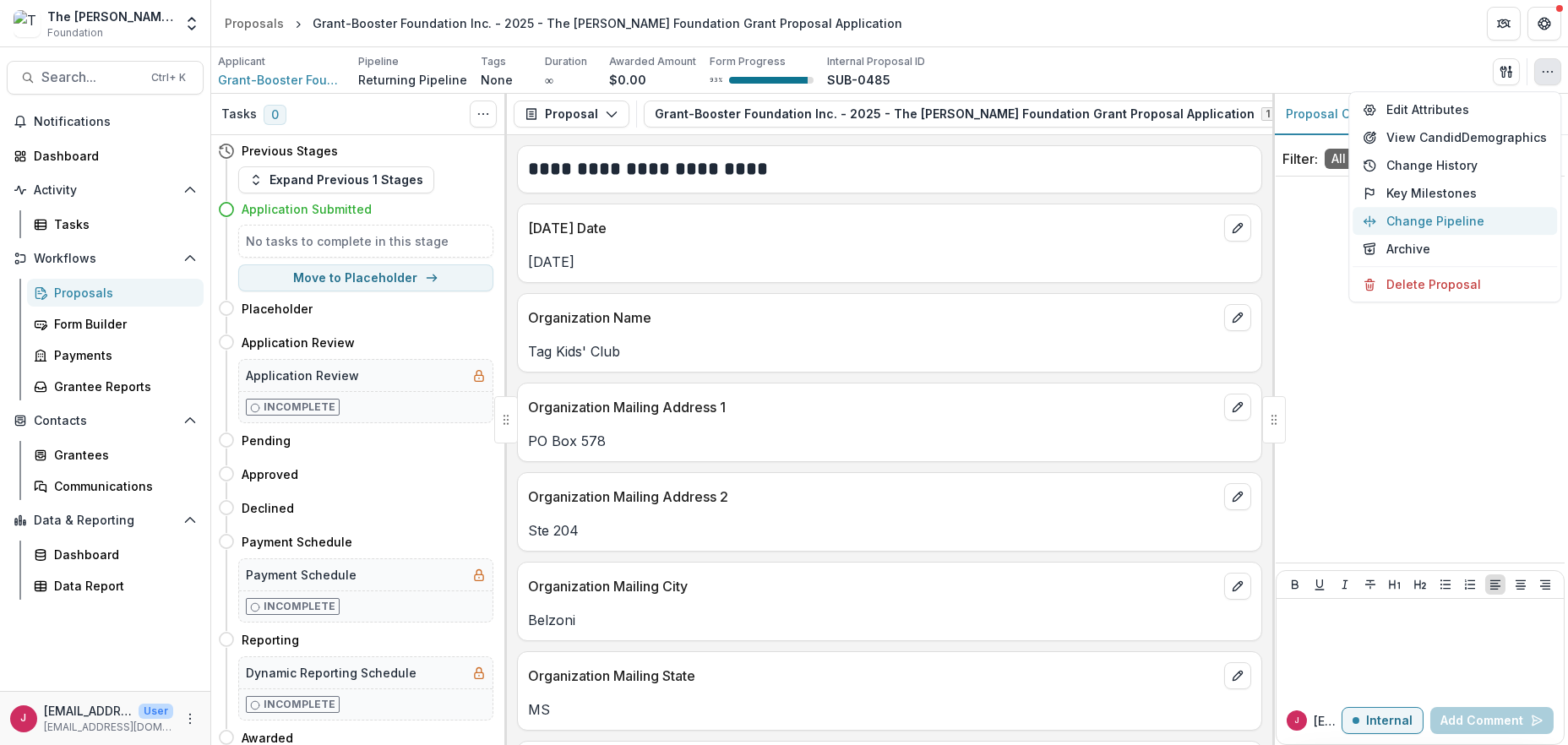
click at [1450, 218] on button "Change Pipeline" at bounding box center [1454, 221] width 204 height 28
select select "**********"
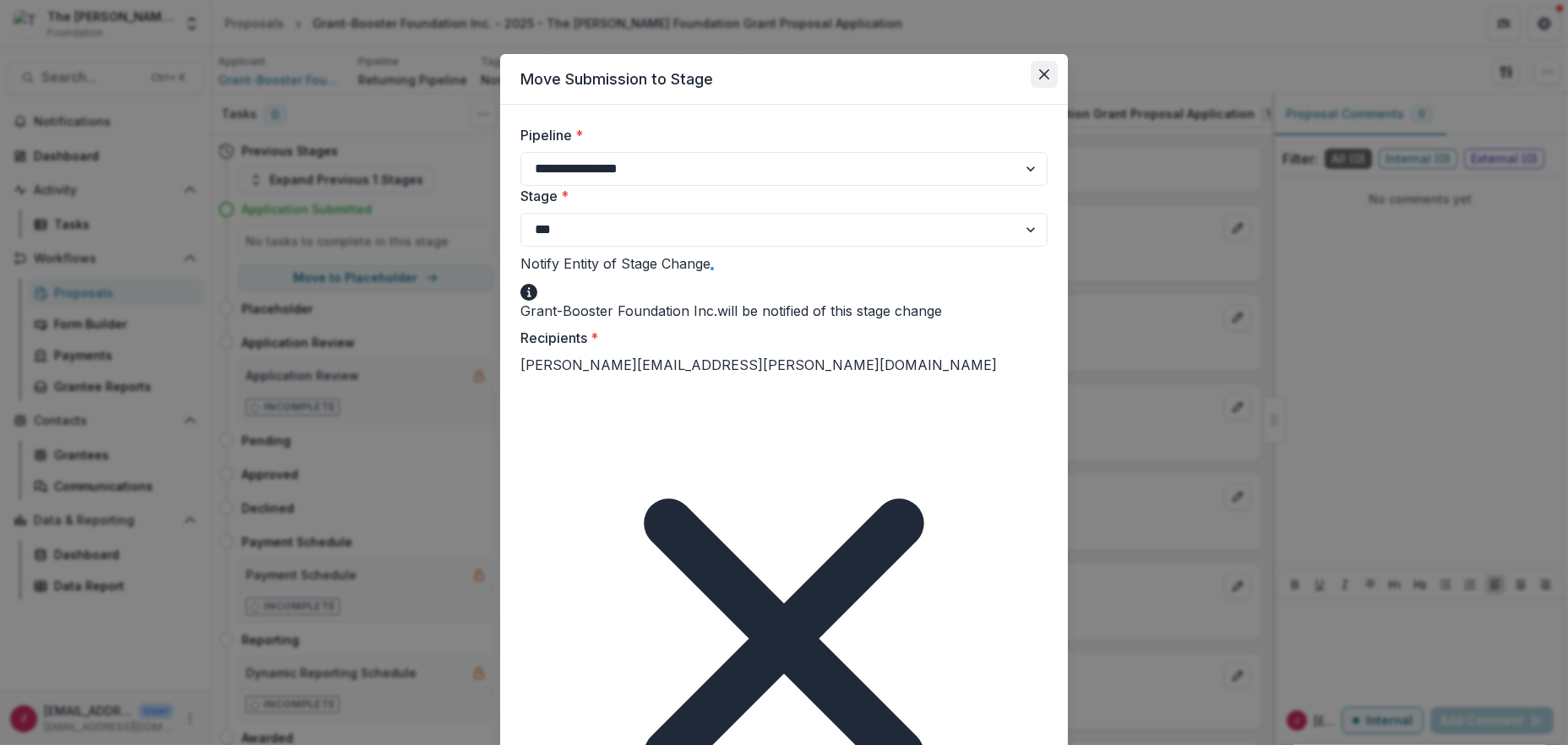
click at [1044, 67] on button "Close" at bounding box center [1044, 74] width 27 height 27
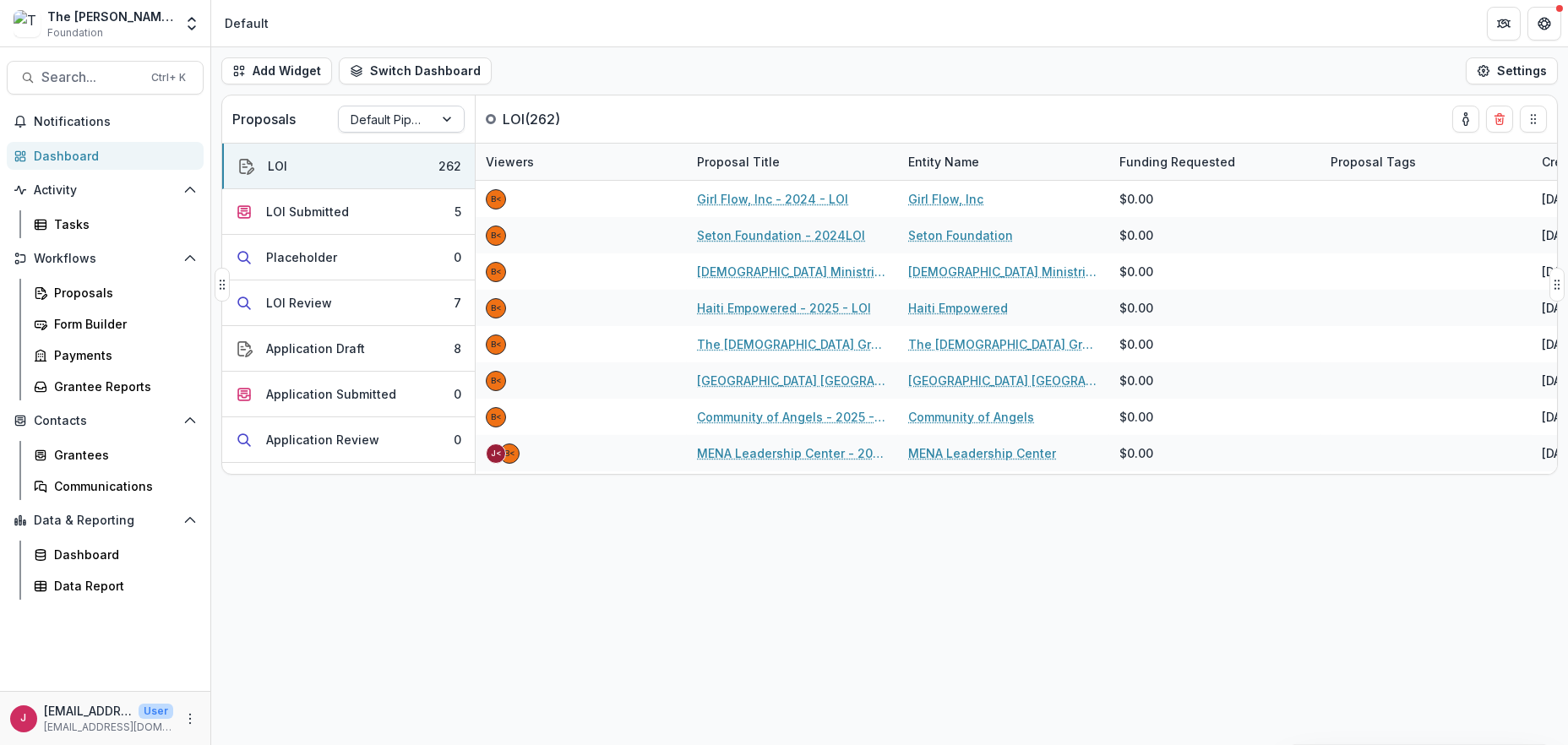
click at [410, 118] on div at bounding box center [386, 119] width 71 height 21
click at [397, 189] on div "Returning Pipeline" at bounding box center [402, 191] width 119 height 44
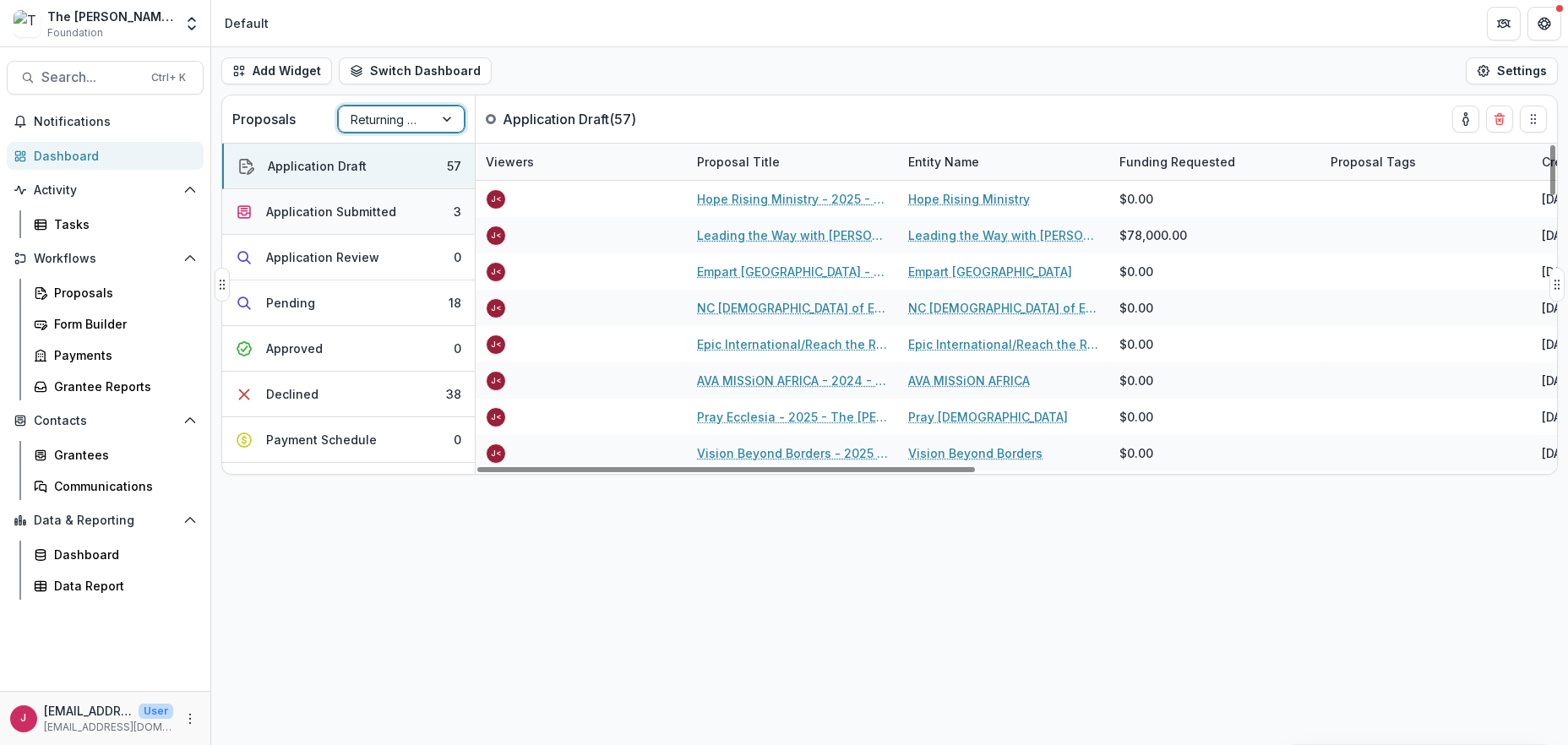
click at [440, 209] on button "Application Submitted 3" at bounding box center [348, 212] width 253 height 46
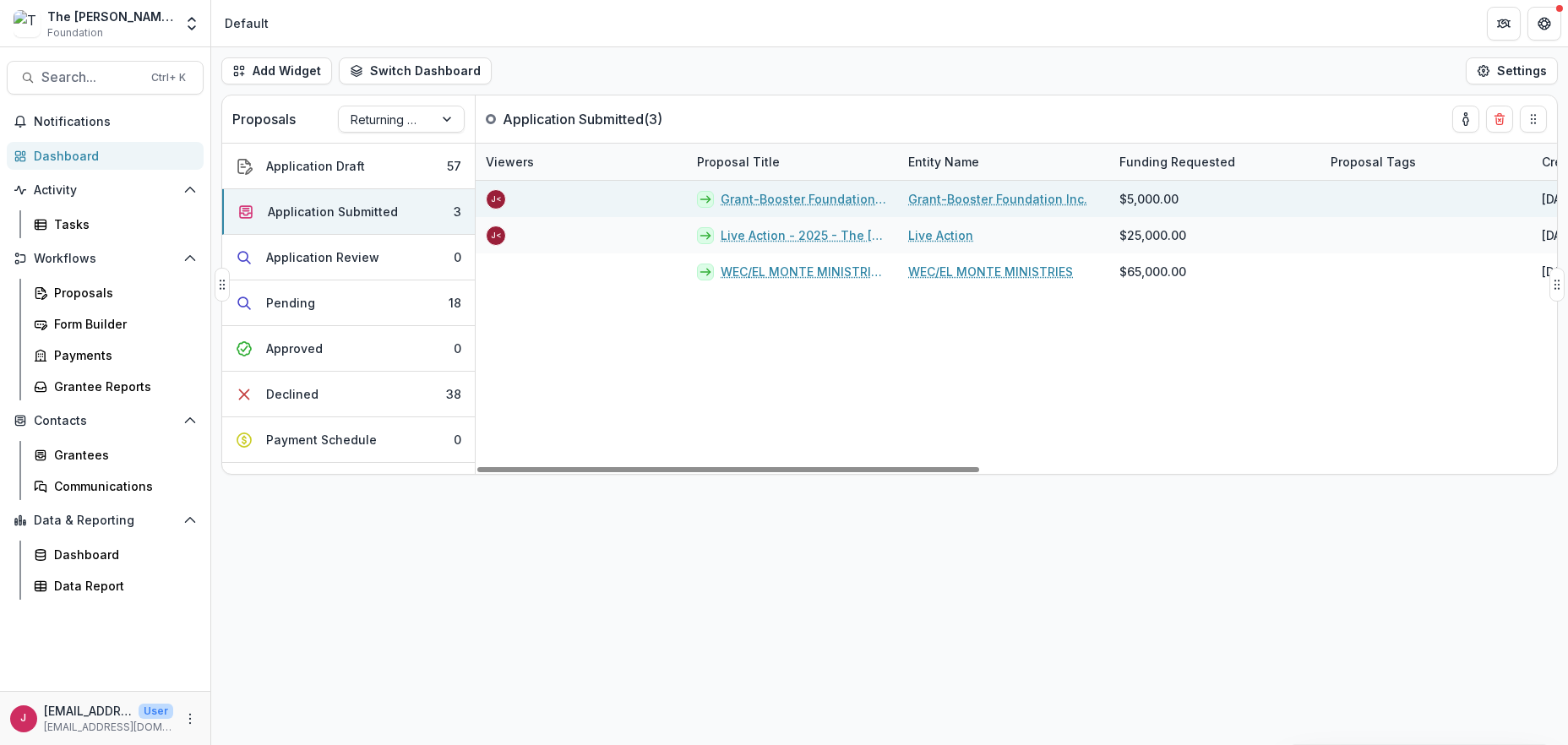
click at [786, 191] on link "Grant-Booster Foundation Inc. - 2025 - The Bolick Foundation Grant Proposal App…" at bounding box center [804, 199] width 167 height 18
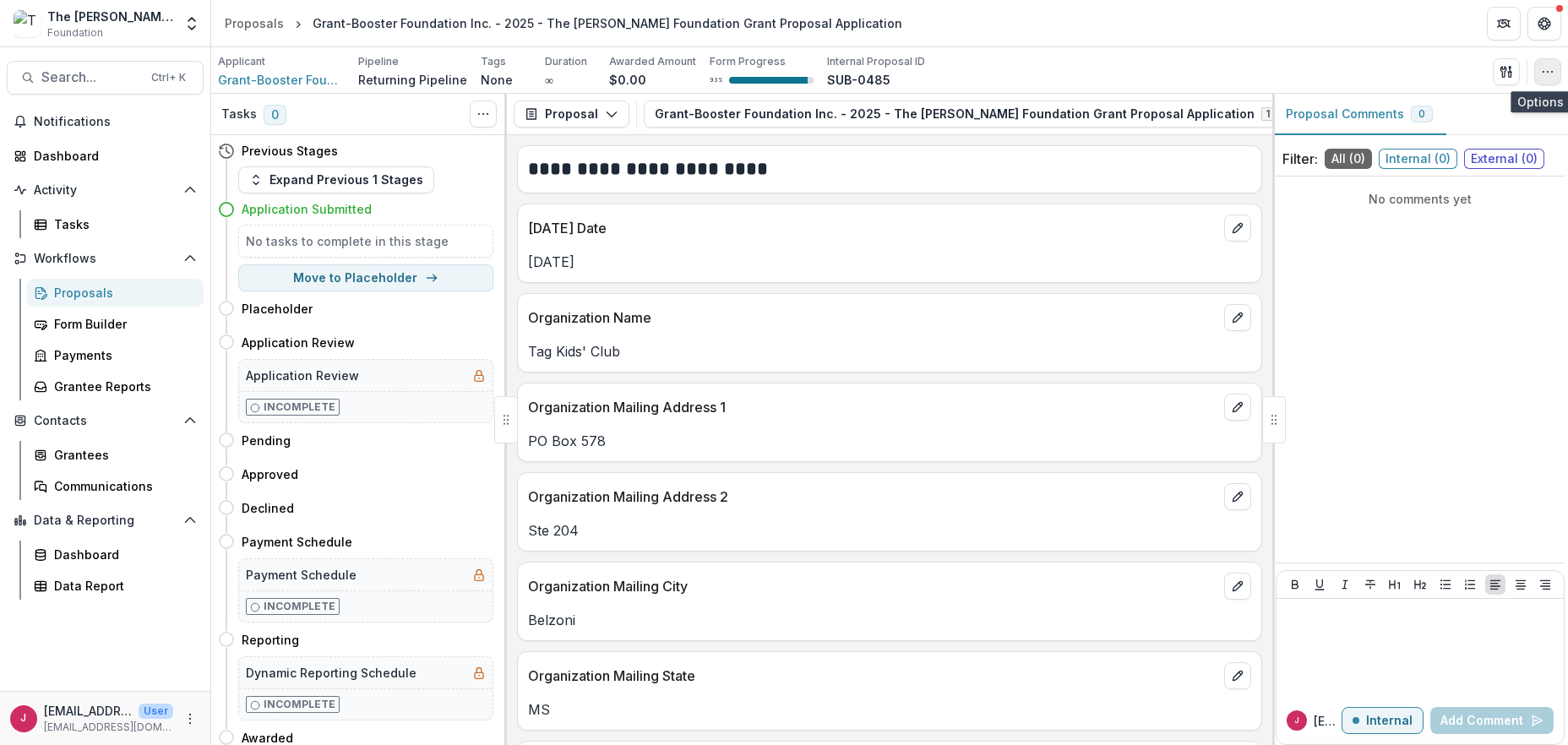
click at [1554, 66] on button "button" at bounding box center [1547, 72] width 27 height 27
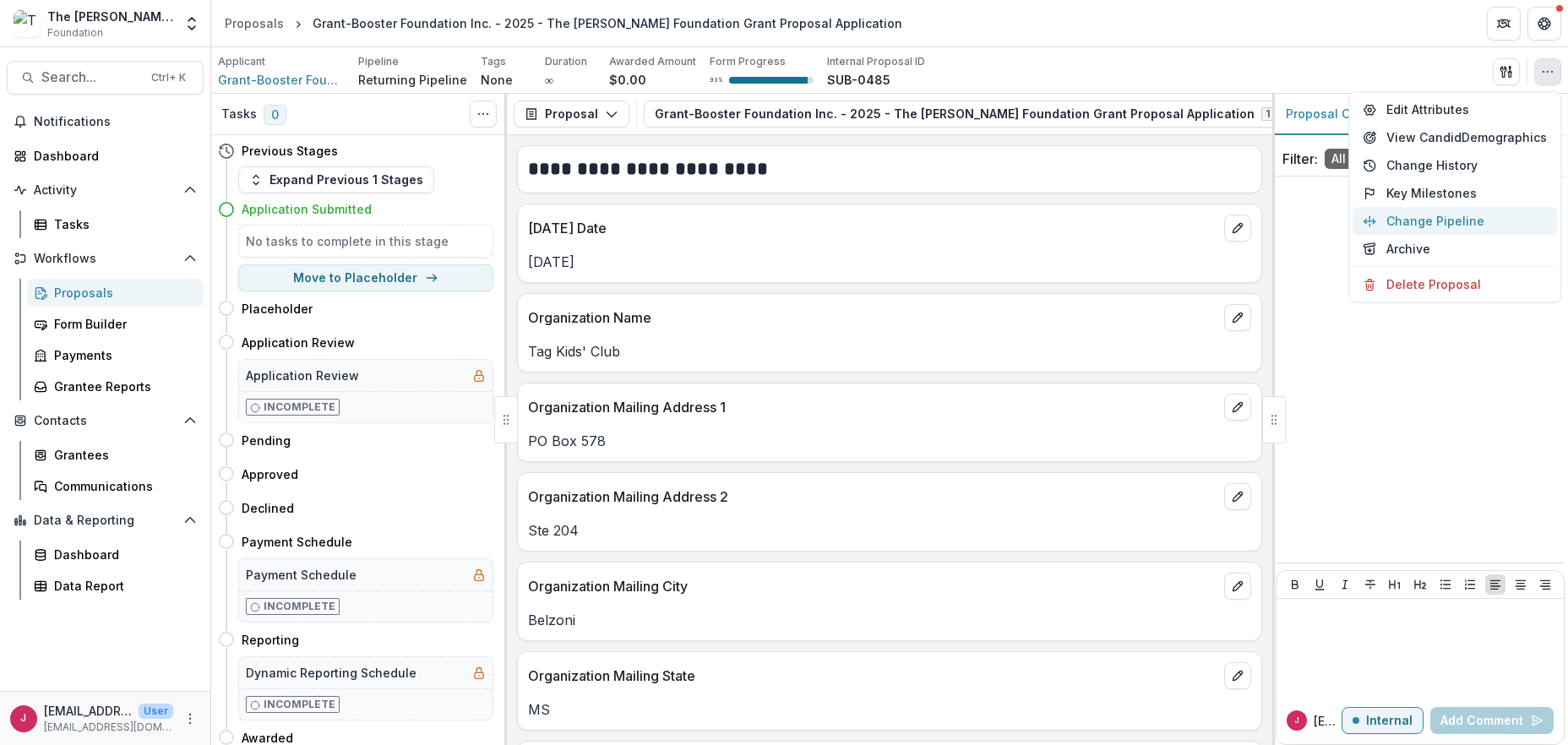
click at [1474, 215] on button "Change Pipeline" at bounding box center [1454, 221] width 204 height 28
select select "**********"
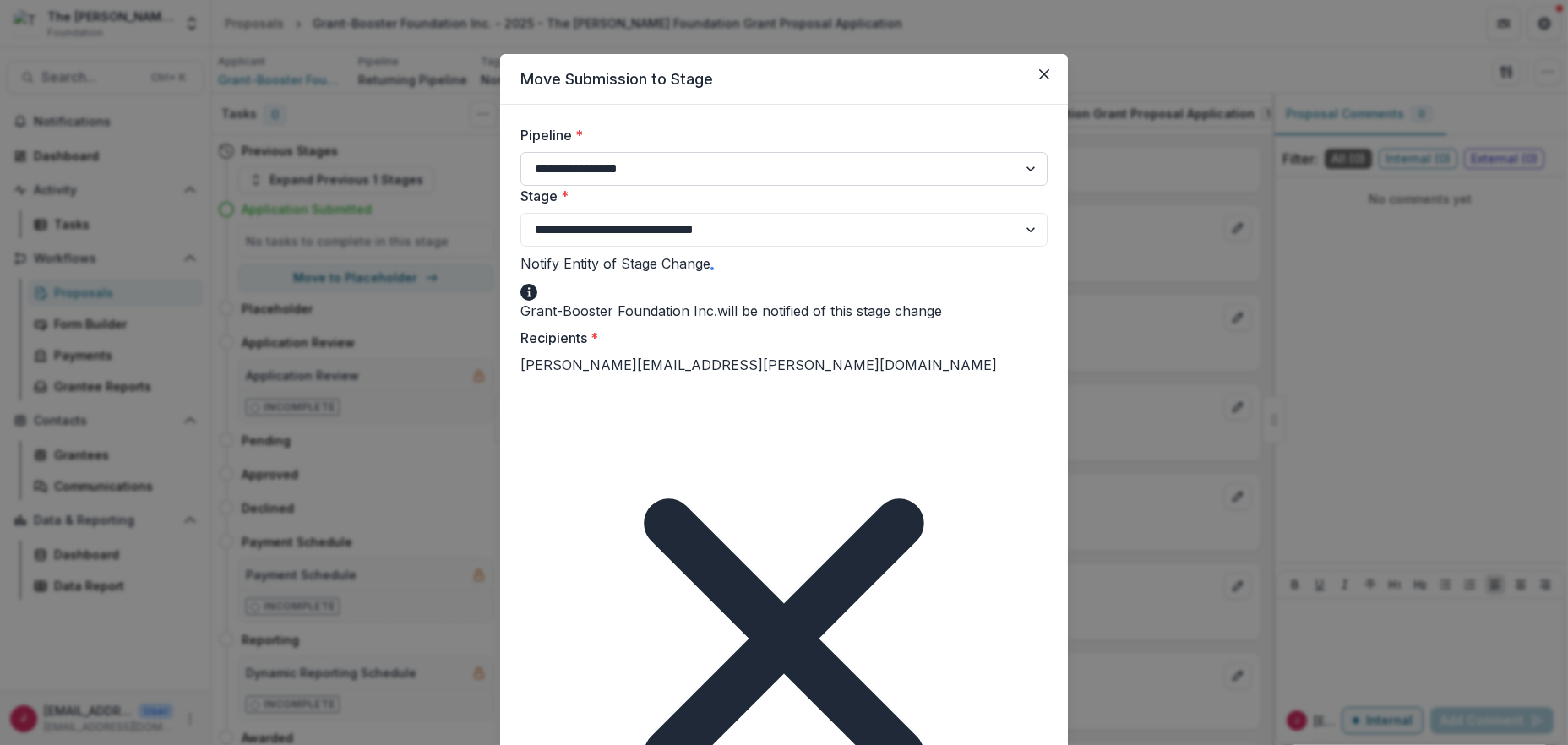
click at [1019, 167] on select "**********" at bounding box center [784, 169] width 527 height 34
select select "**********"
click at [520, 152] on select "**********" at bounding box center [784, 169] width 527 height 34
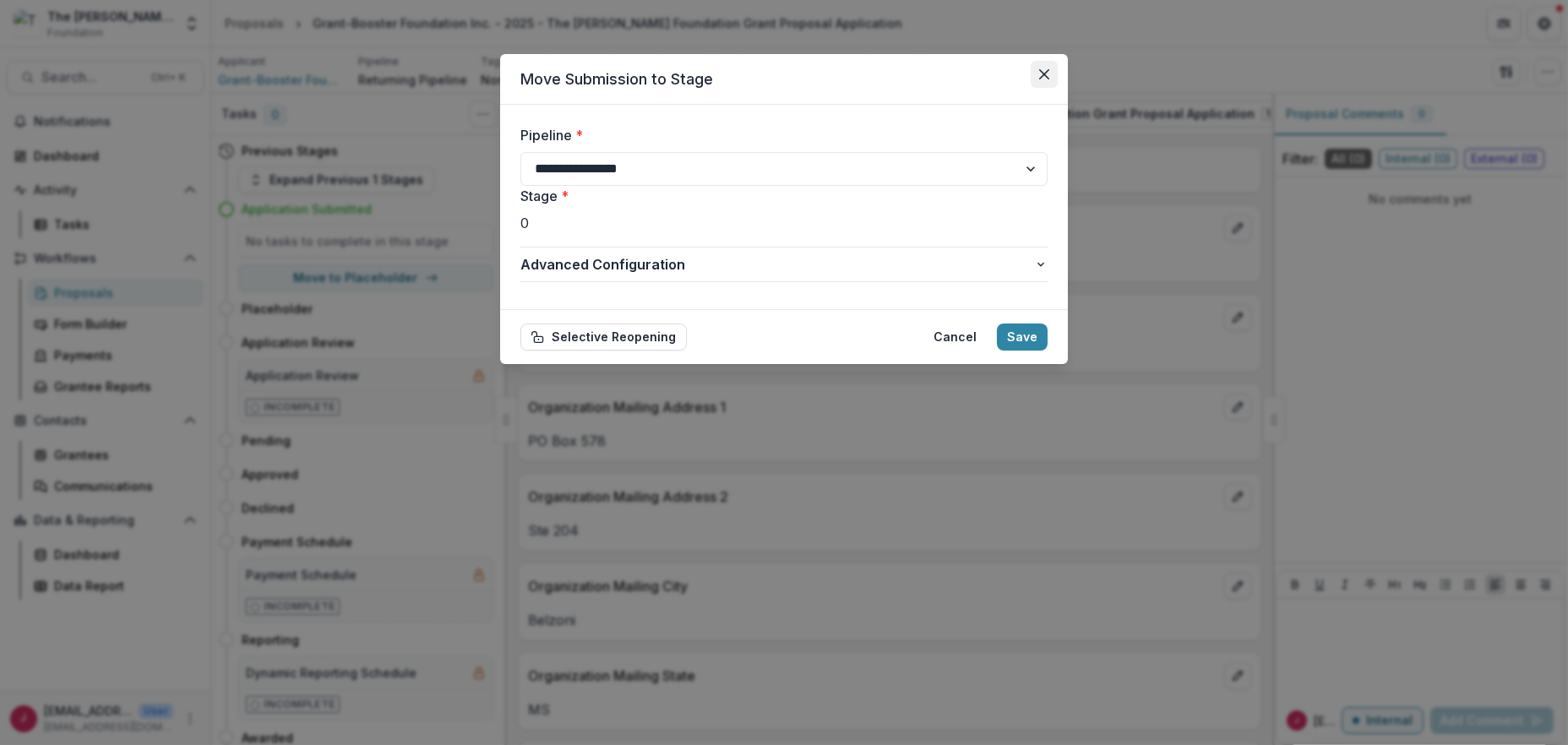
click at [1042, 69] on icon "Close" at bounding box center [1044, 73] width 10 height 10
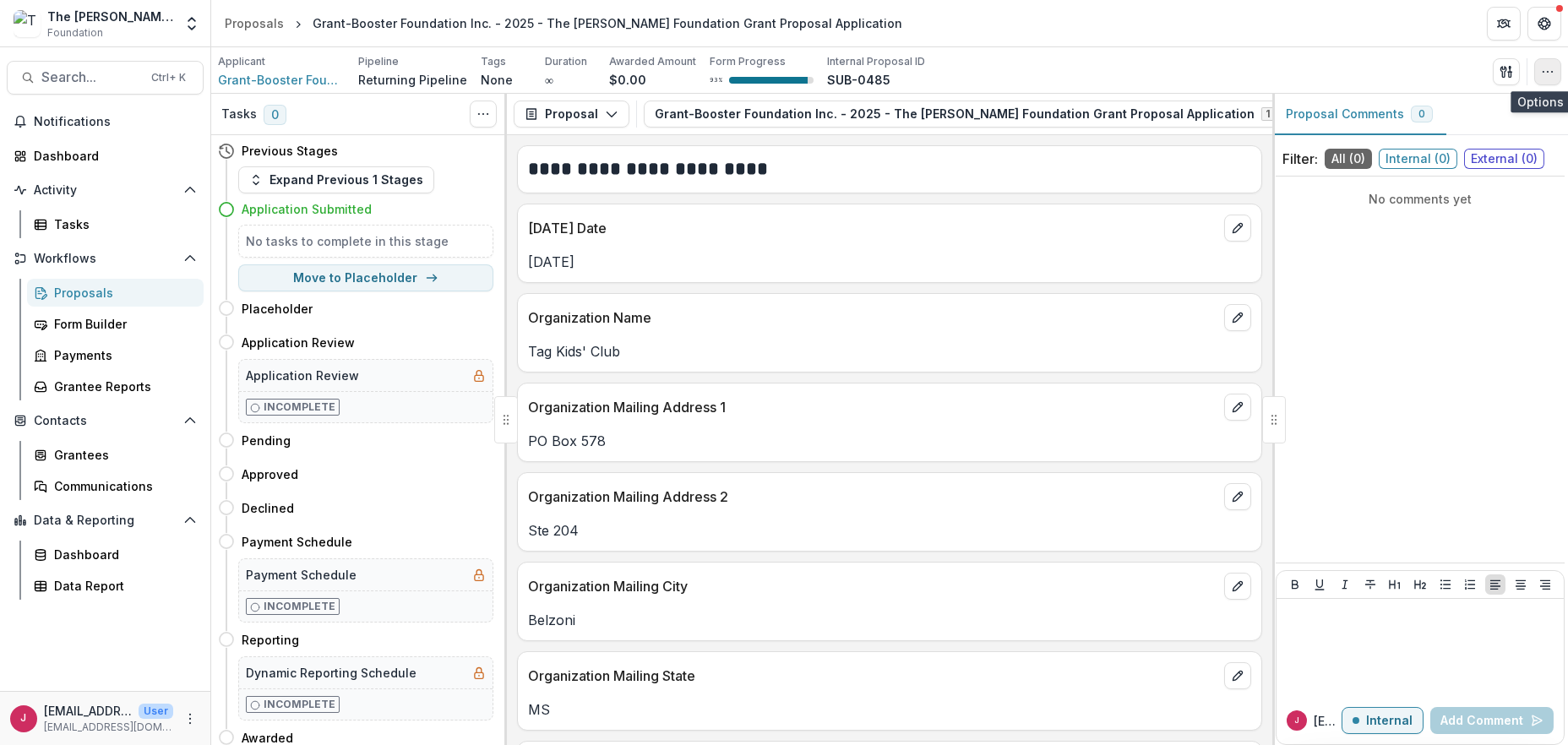
click at [1549, 71] on icon "button" at bounding box center [1547, 72] width 13 height 13
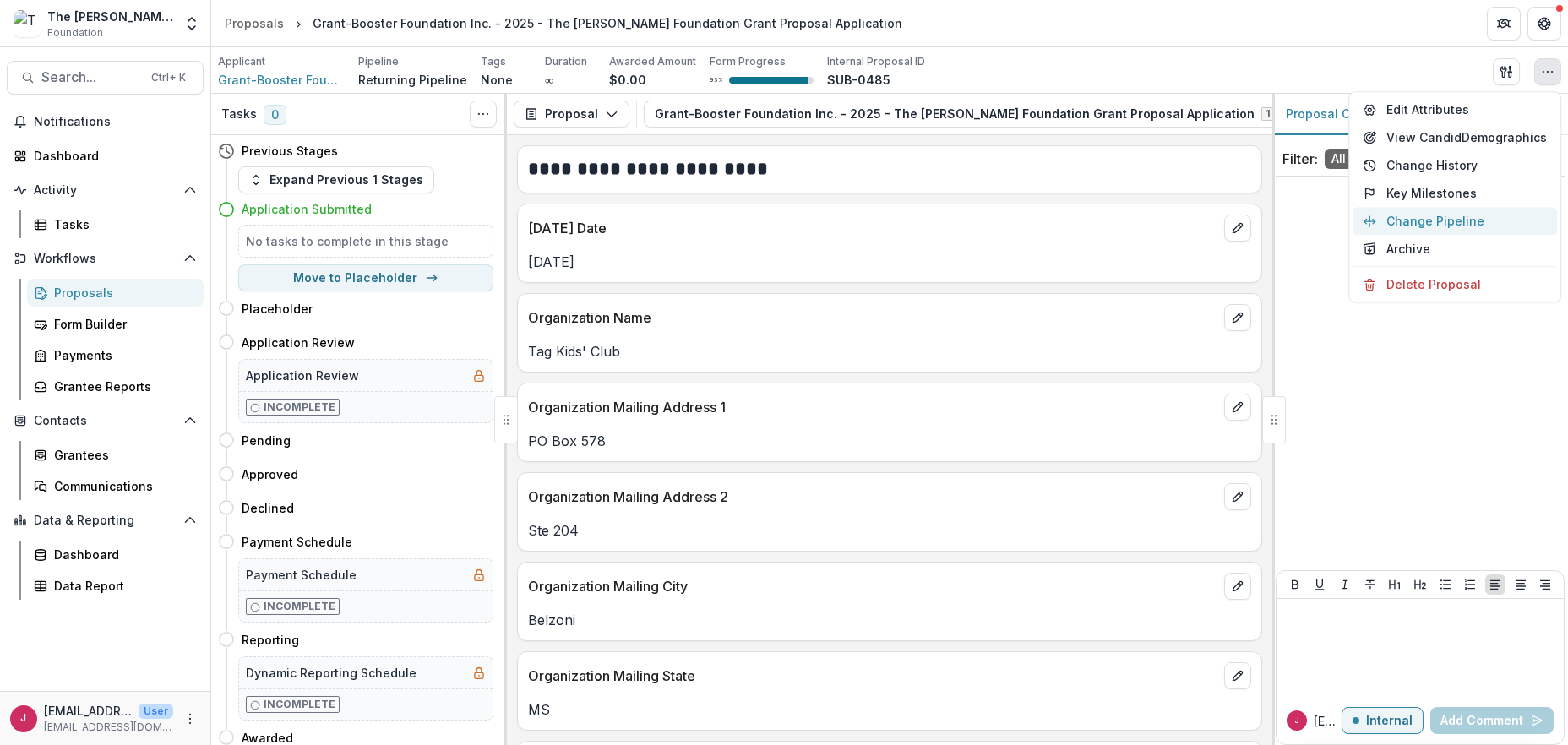
click at [1434, 217] on button "Change Pipeline" at bounding box center [1454, 221] width 204 height 28
select select "**********"
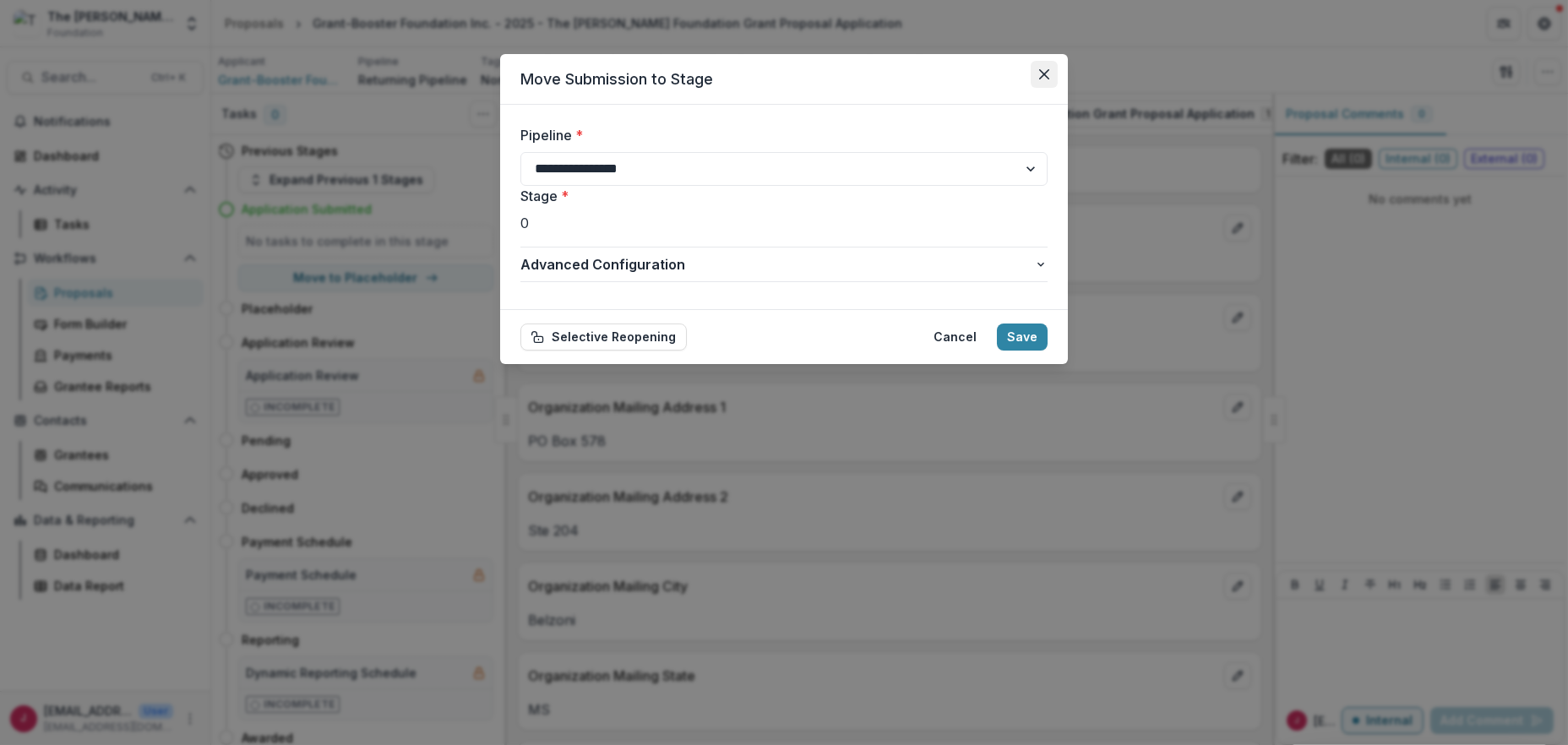
click at [1047, 66] on button "Close" at bounding box center [1044, 74] width 27 height 27
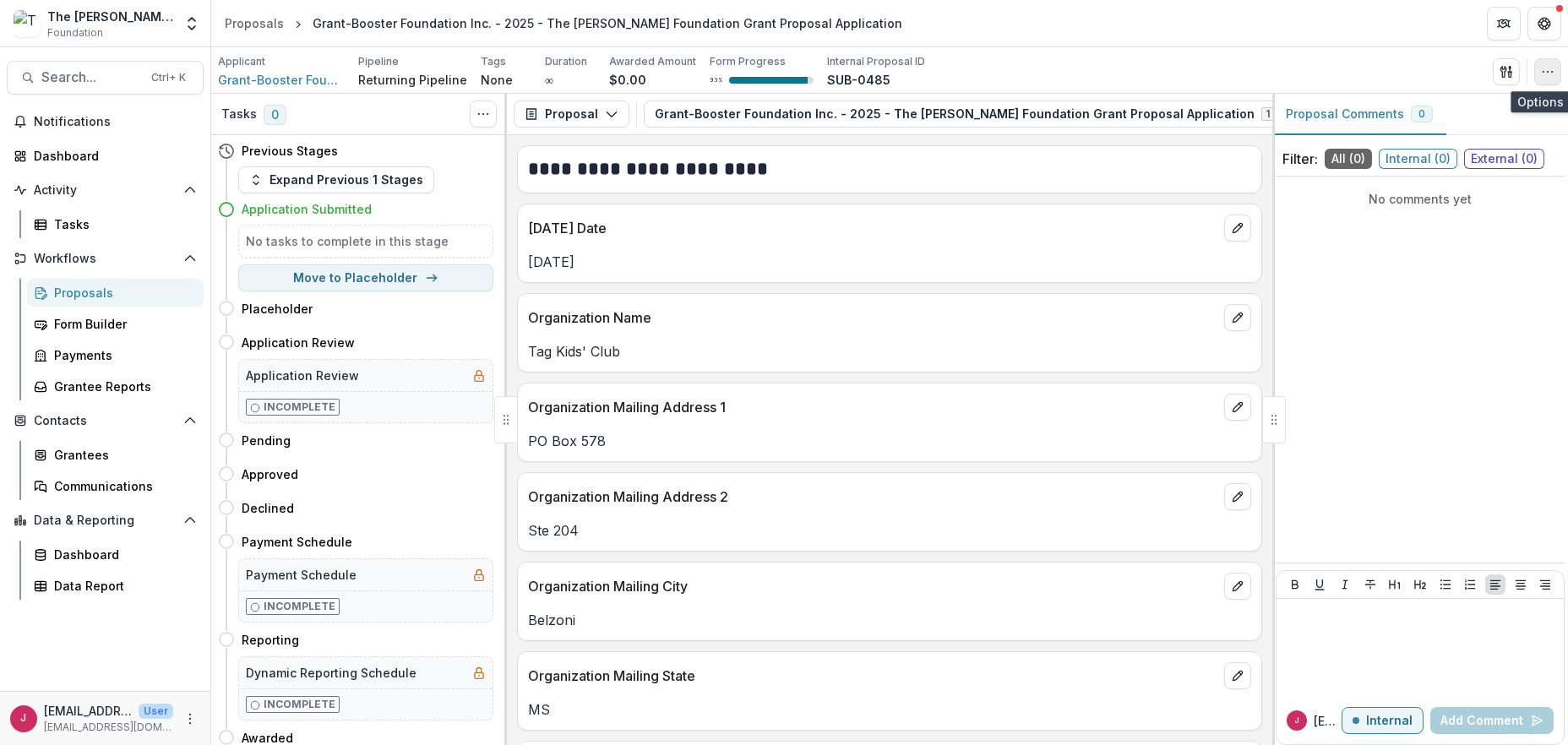
click at [1548, 71] on circle "button" at bounding box center [1548, 71] width 1 height 1
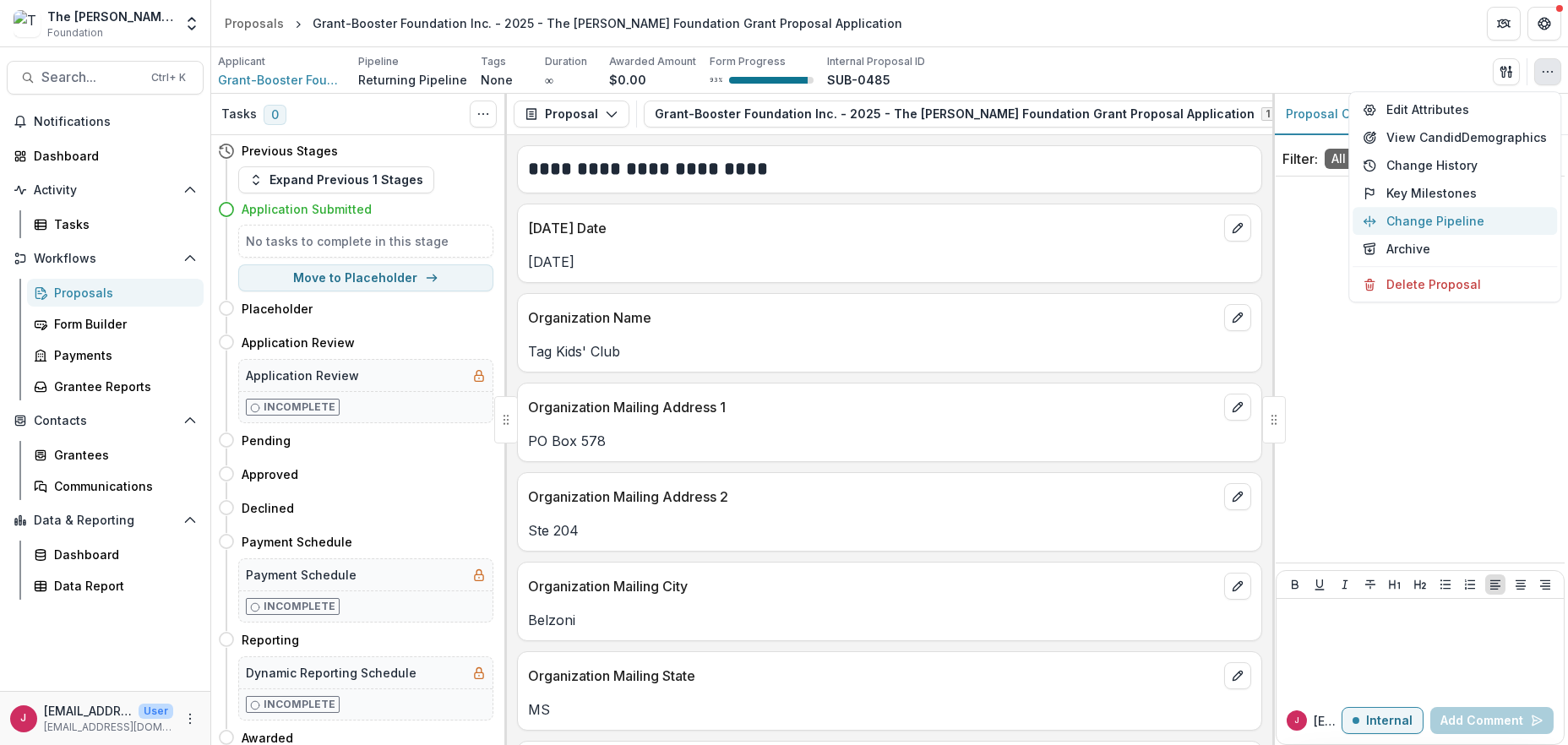
click at [1429, 221] on button "Change Pipeline" at bounding box center [1454, 221] width 204 height 28
select select "**********"
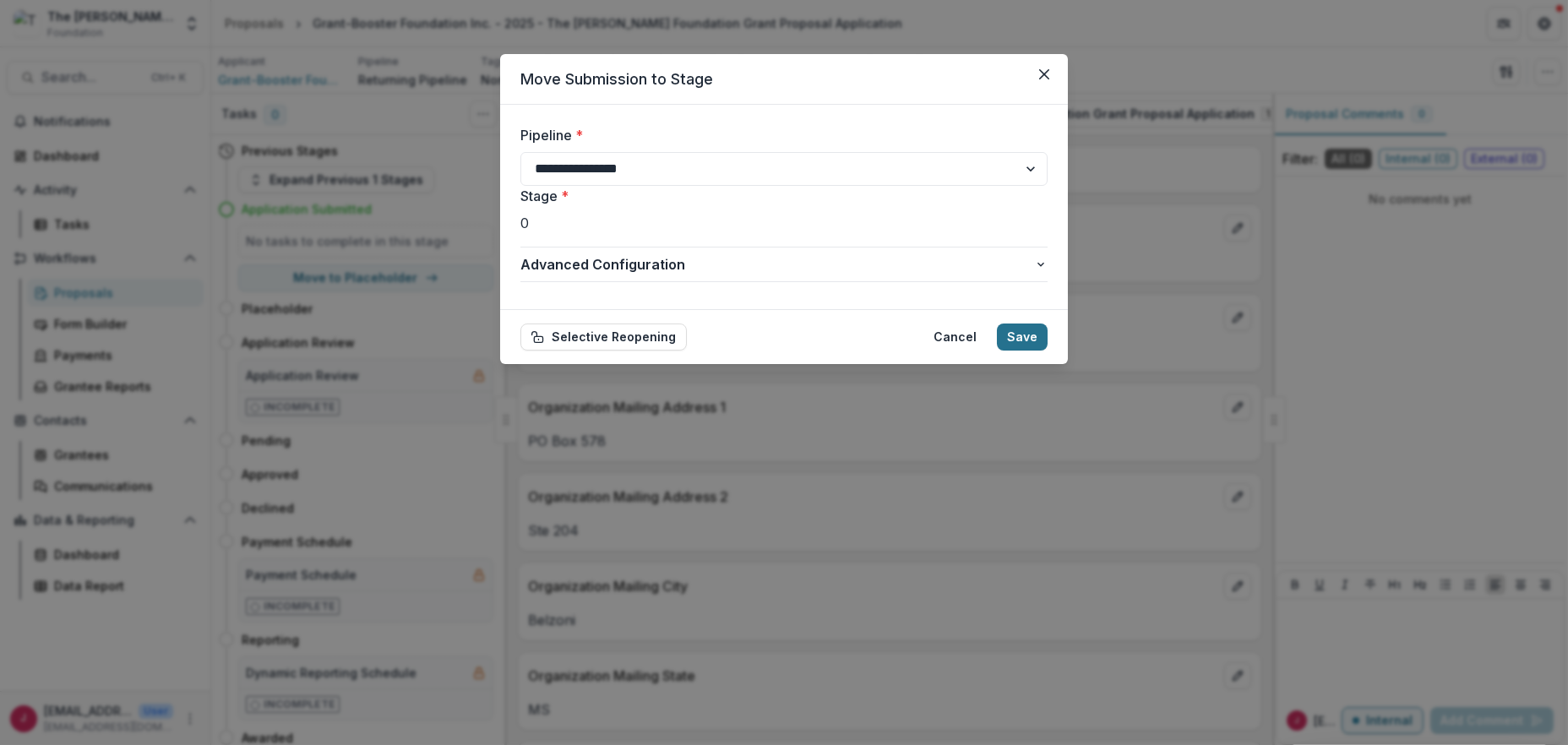
click at [1030, 333] on button "Save" at bounding box center [1021, 337] width 50 height 27
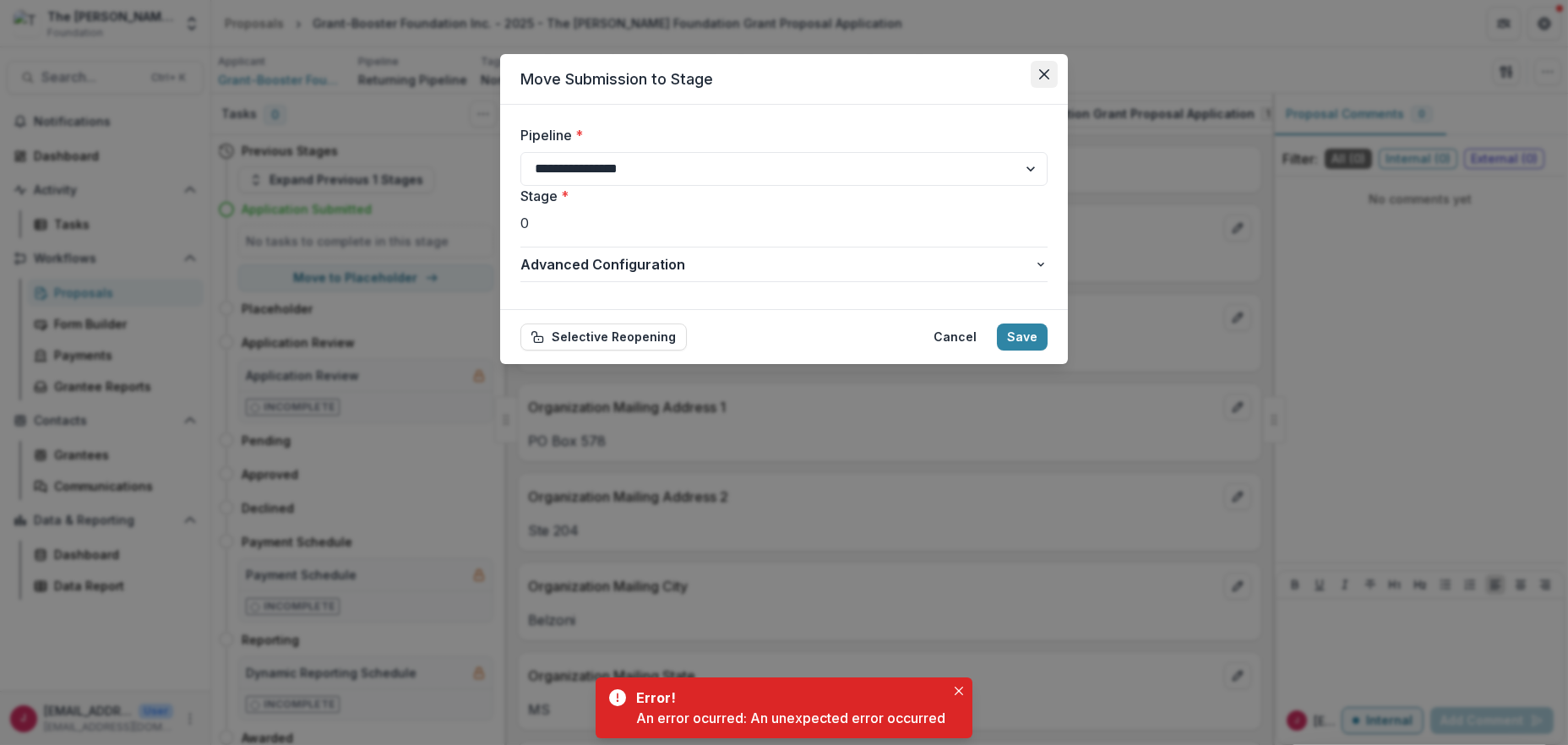
click at [1040, 72] on icon "Close" at bounding box center [1044, 73] width 10 height 10
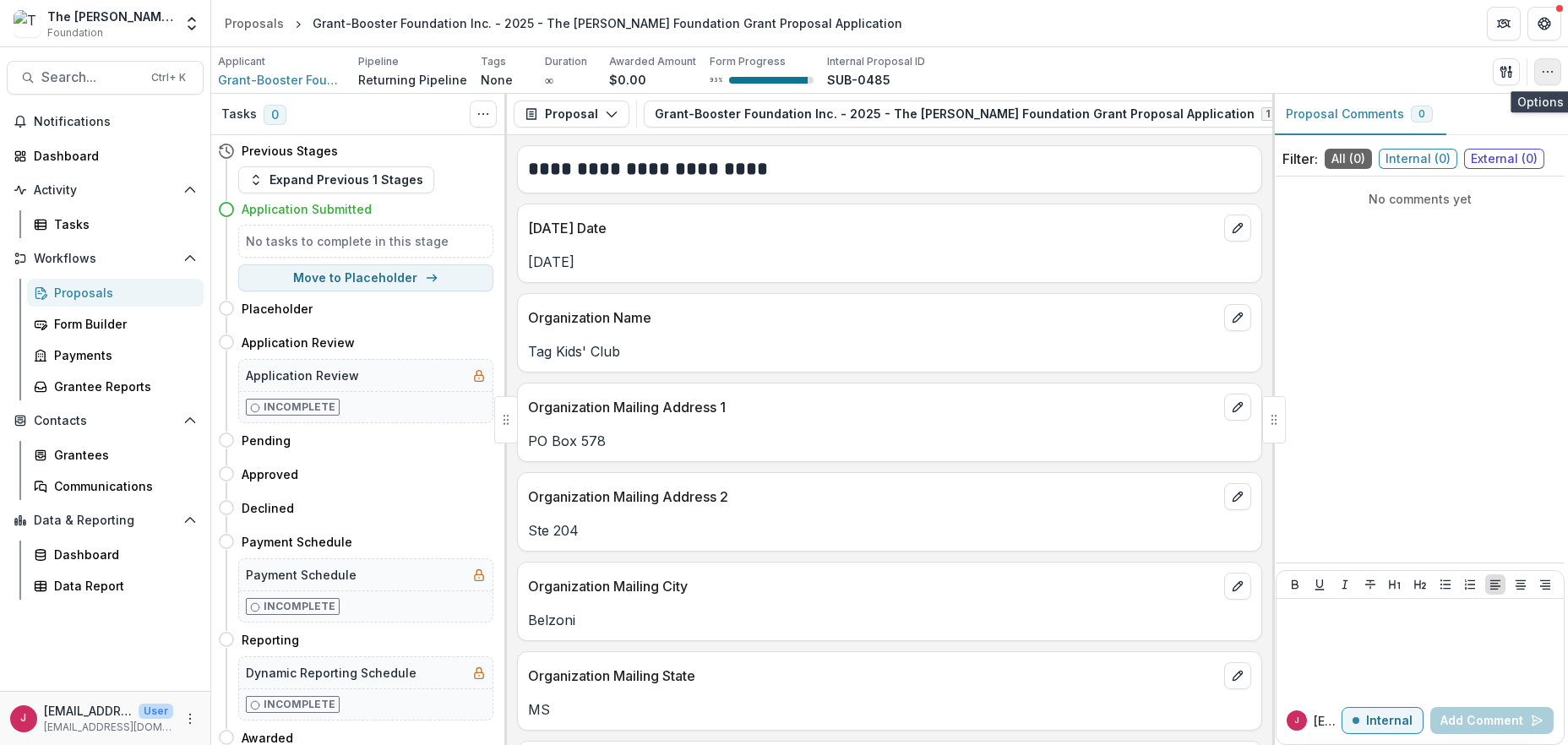
click at [1544, 66] on icon "button" at bounding box center [1547, 72] width 13 height 13
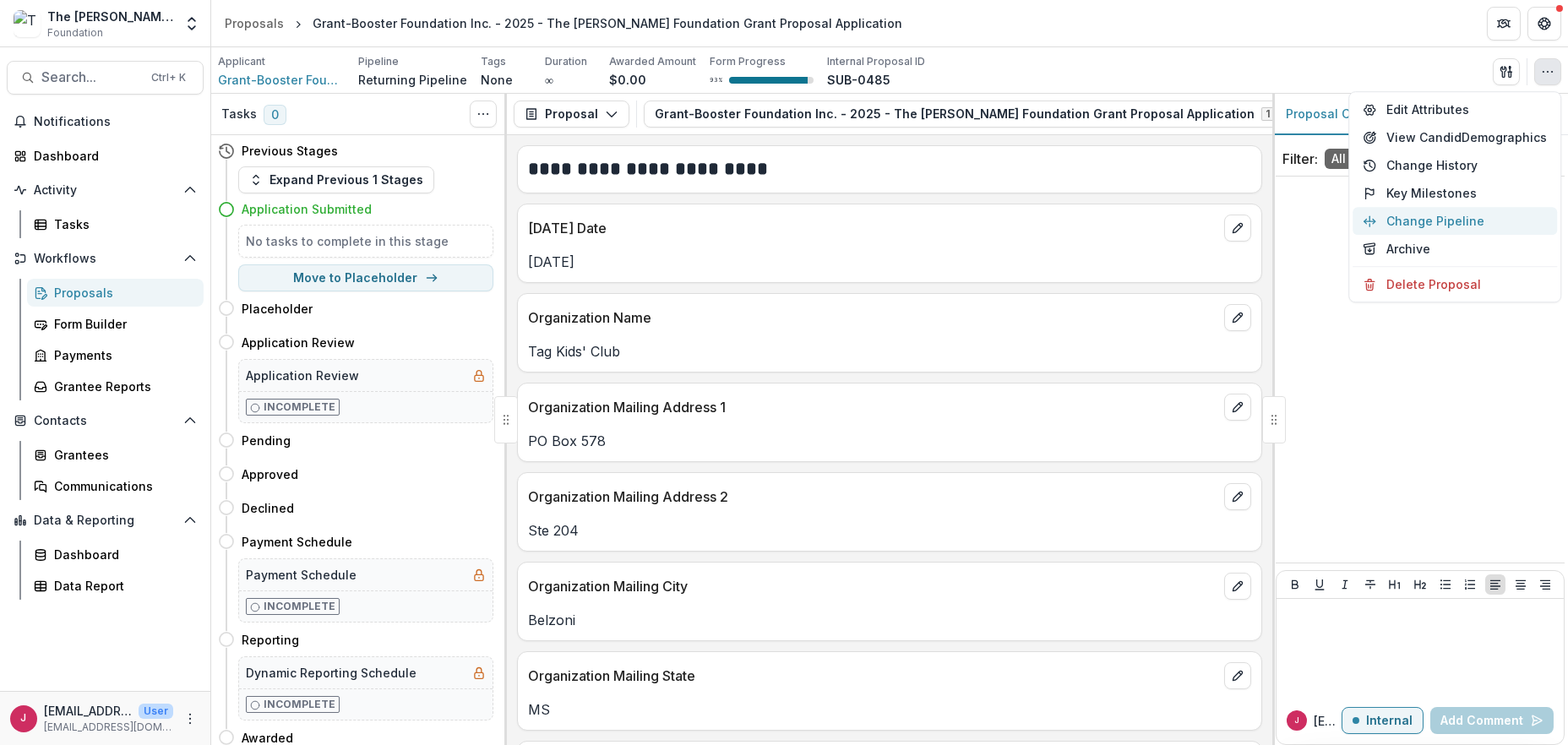
click at [1436, 219] on button "Change Pipeline" at bounding box center [1454, 221] width 204 height 28
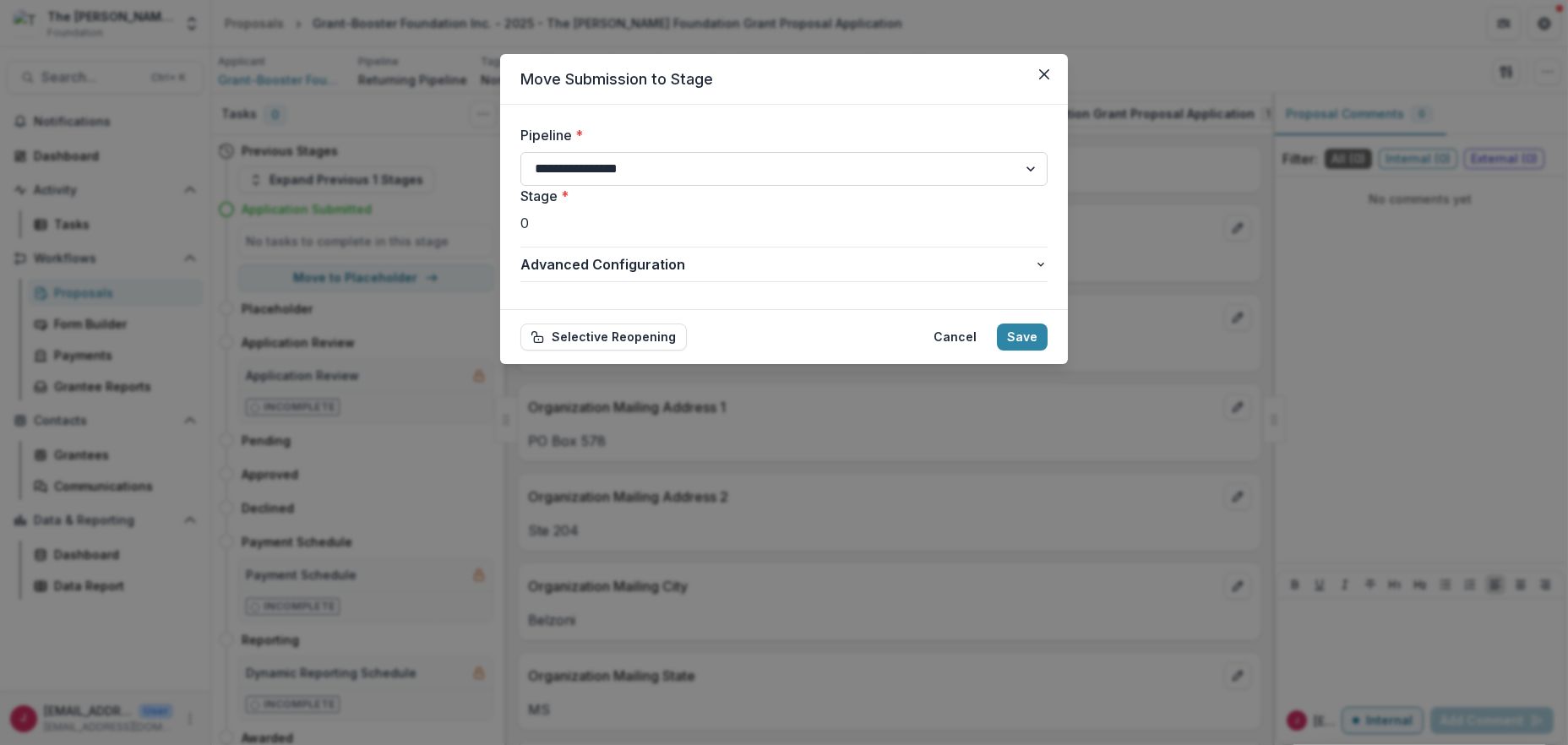
click at [1030, 171] on select "**********" at bounding box center [784, 169] width 527 height 34
select select "**********"
click at [520, 152] on select "**********" at bounding box center [784, 169] width 527 height 34
click at [1023, 338] on button "Save" at bounding box center [1021, 337] width 50 height 27
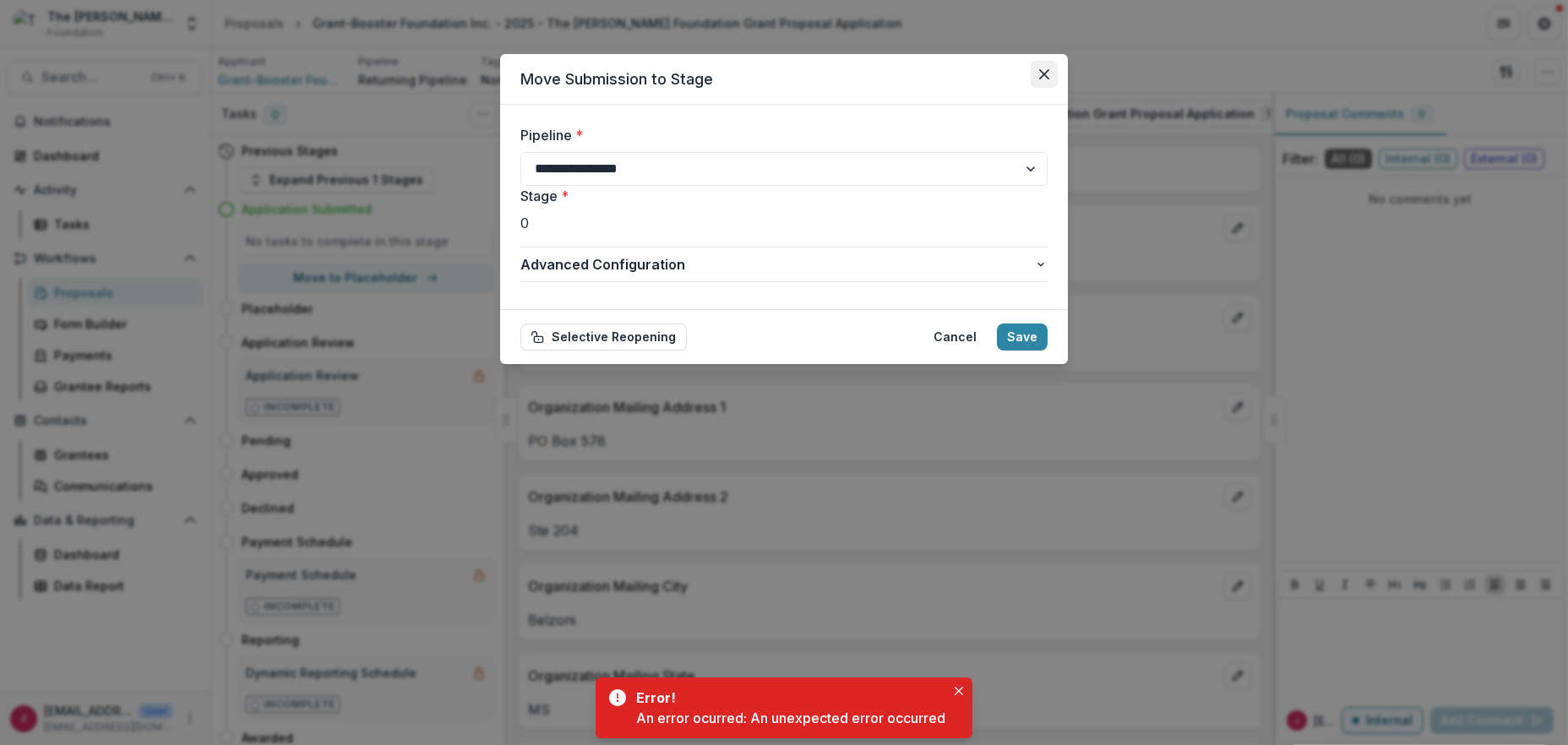
click at [1042, 70] on icon "Close" at bounding box center [1044, 73] width 10 height 10
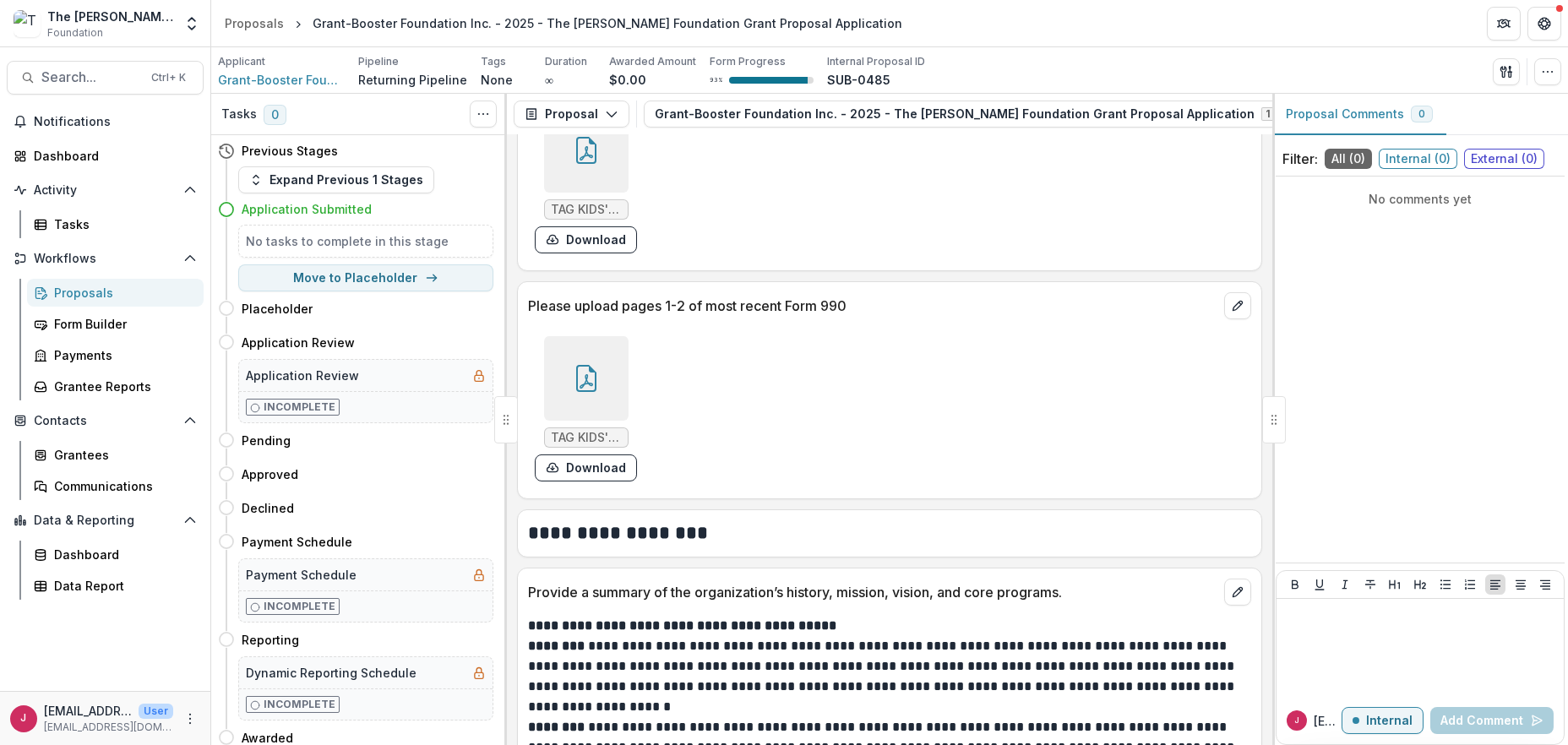
scroll to position [2591, 0]
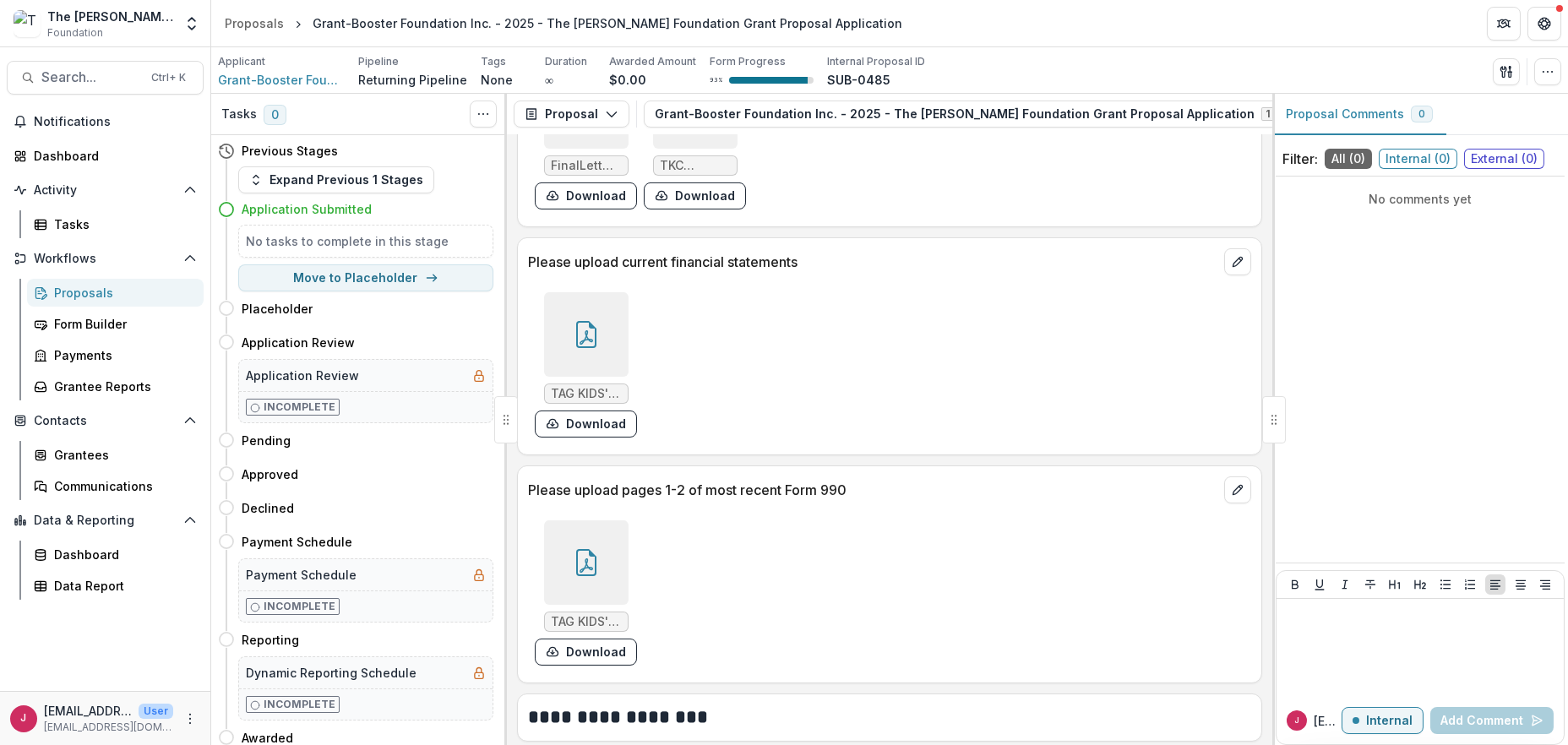
click at [591, 563] on icon at bounding box center [586, 563] width 27 height 27
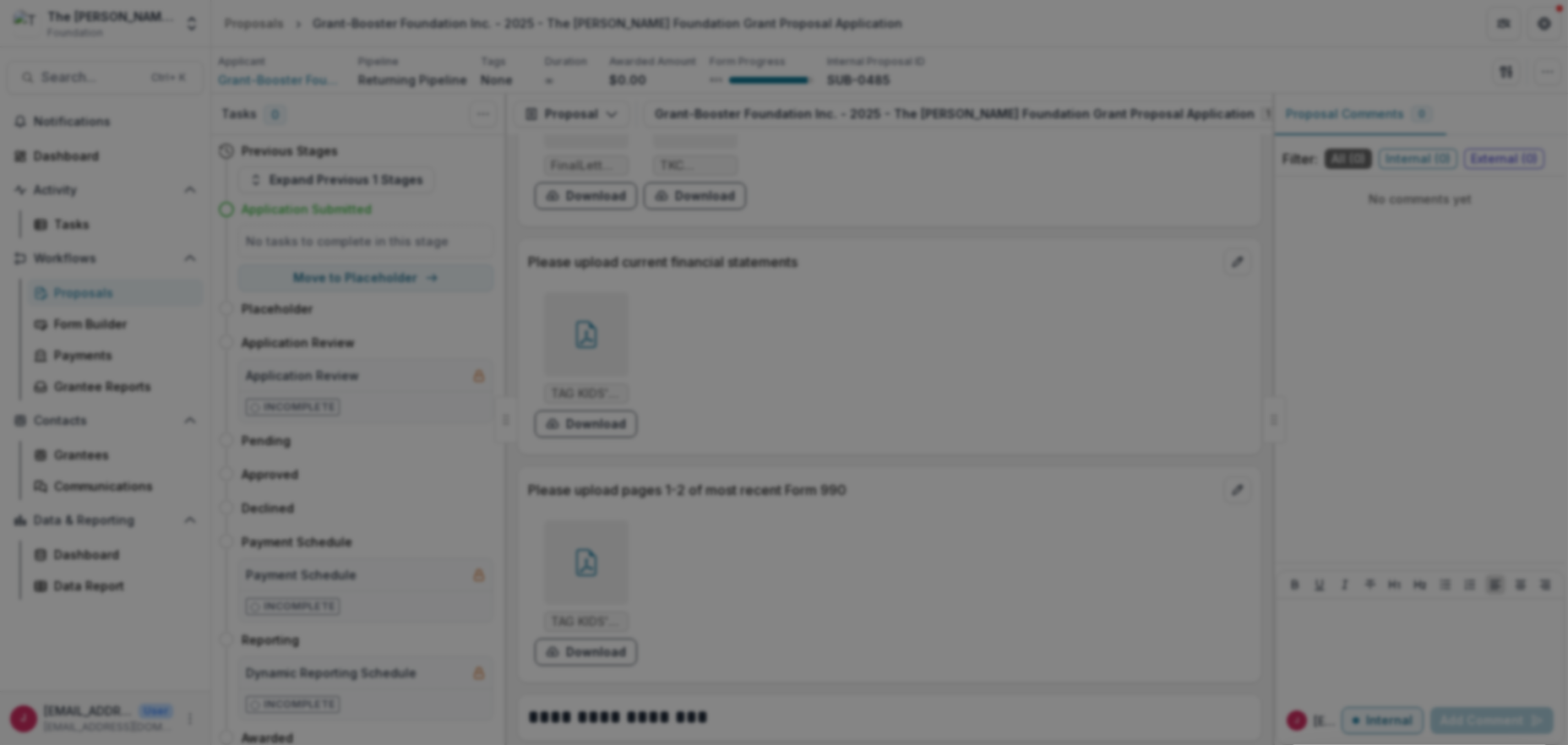
click at [1531, 34] on button "Close" at bounding box center [1544, 20] width 27 height 27
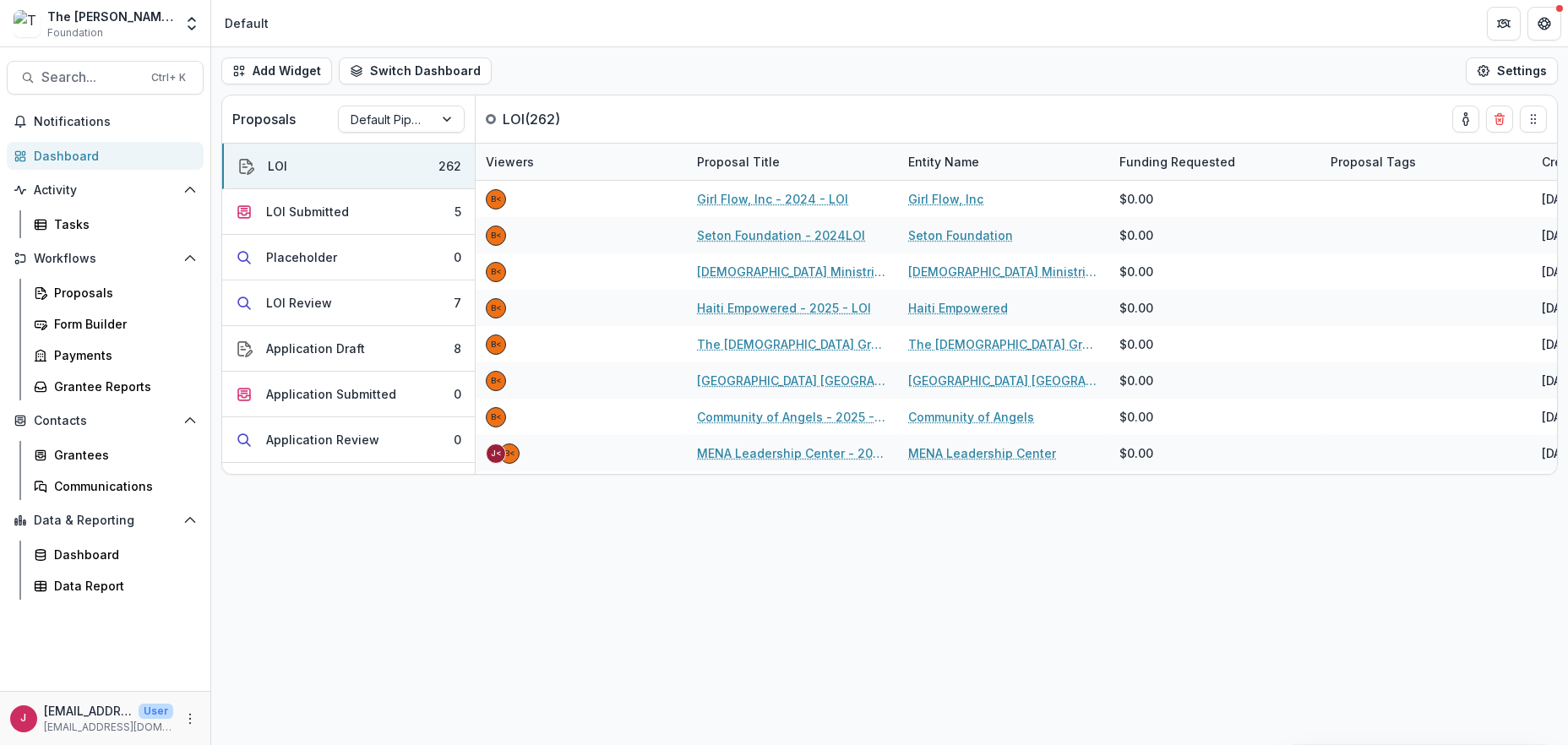
click at [122, 156] on div "Dashboard" at bounding box center [111, 156] width 157 height 18
click at [385, 116] on div at bounding box center [386, 119] width 71 height 21
click at [400, 189] on div "Returning Pipeline" at bounding box center [402, 191] width 119 height 44
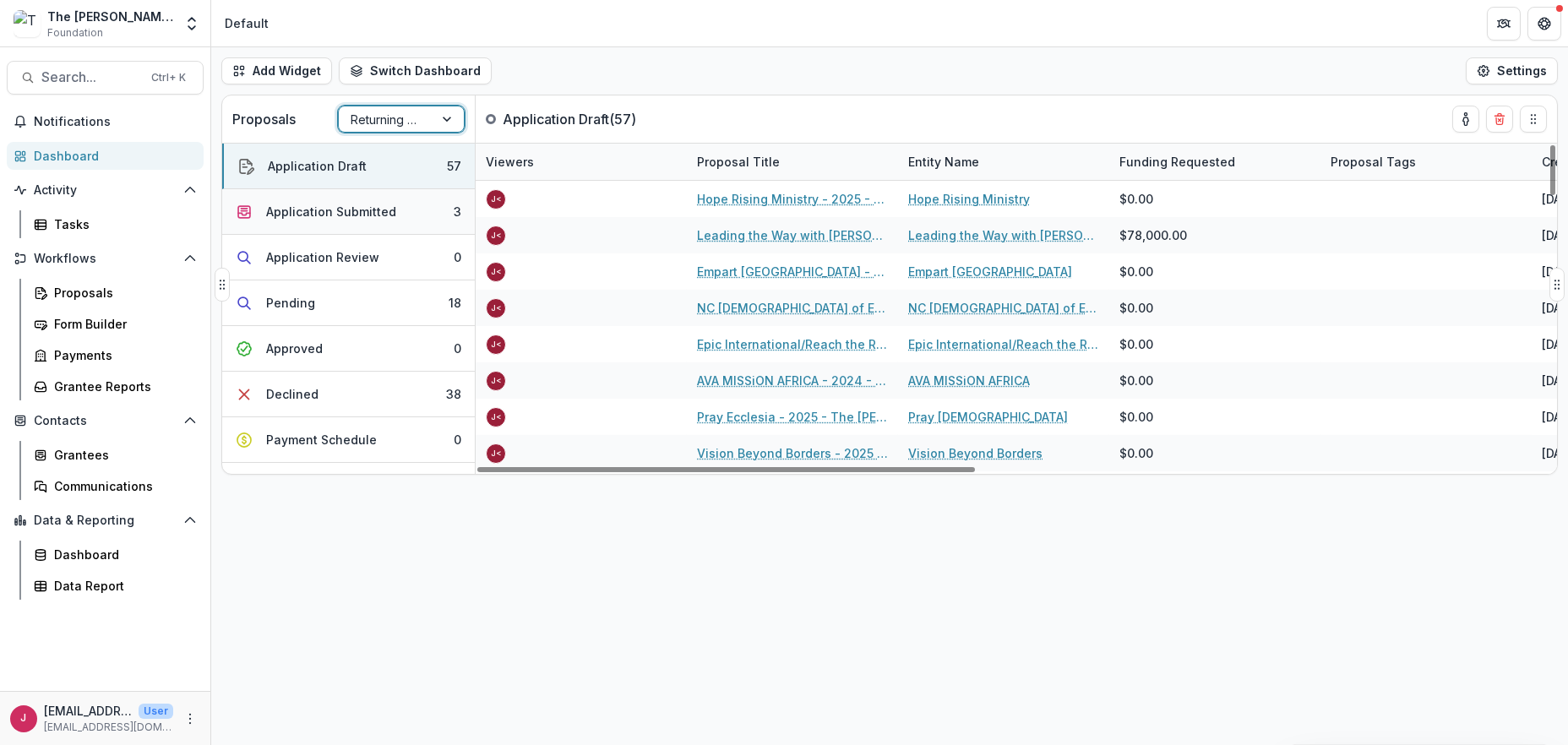
click at [356, 212] on div "Application Submitted" at bounding box center [331, 211] width 130 height 18
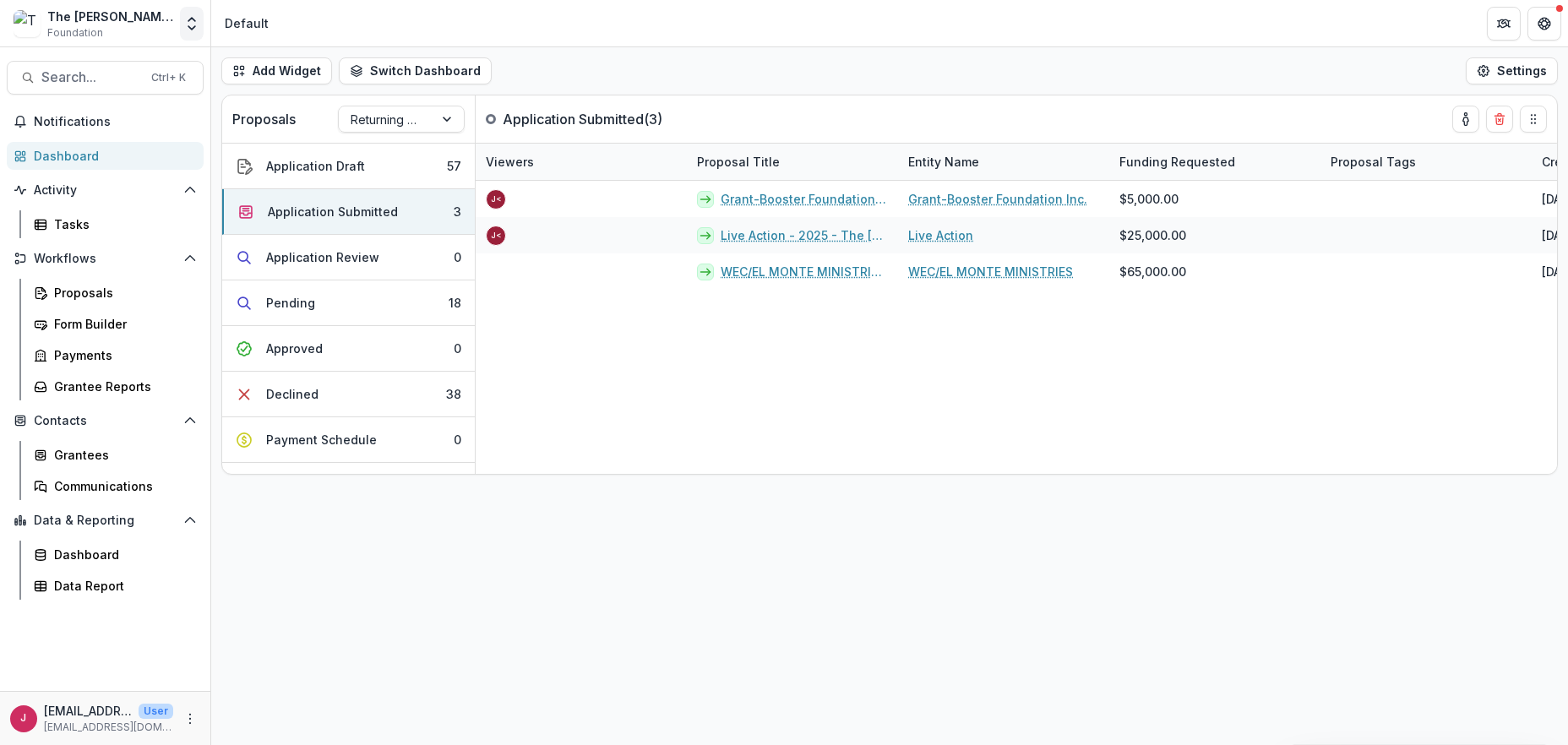
click at [189, 28] on icon "Open entity switcher" at bounding box center [191, 23] width 17 height 17
click at [134, 63] on link "Admin Settings" at bounding box center [105, 65] width 203 height 28
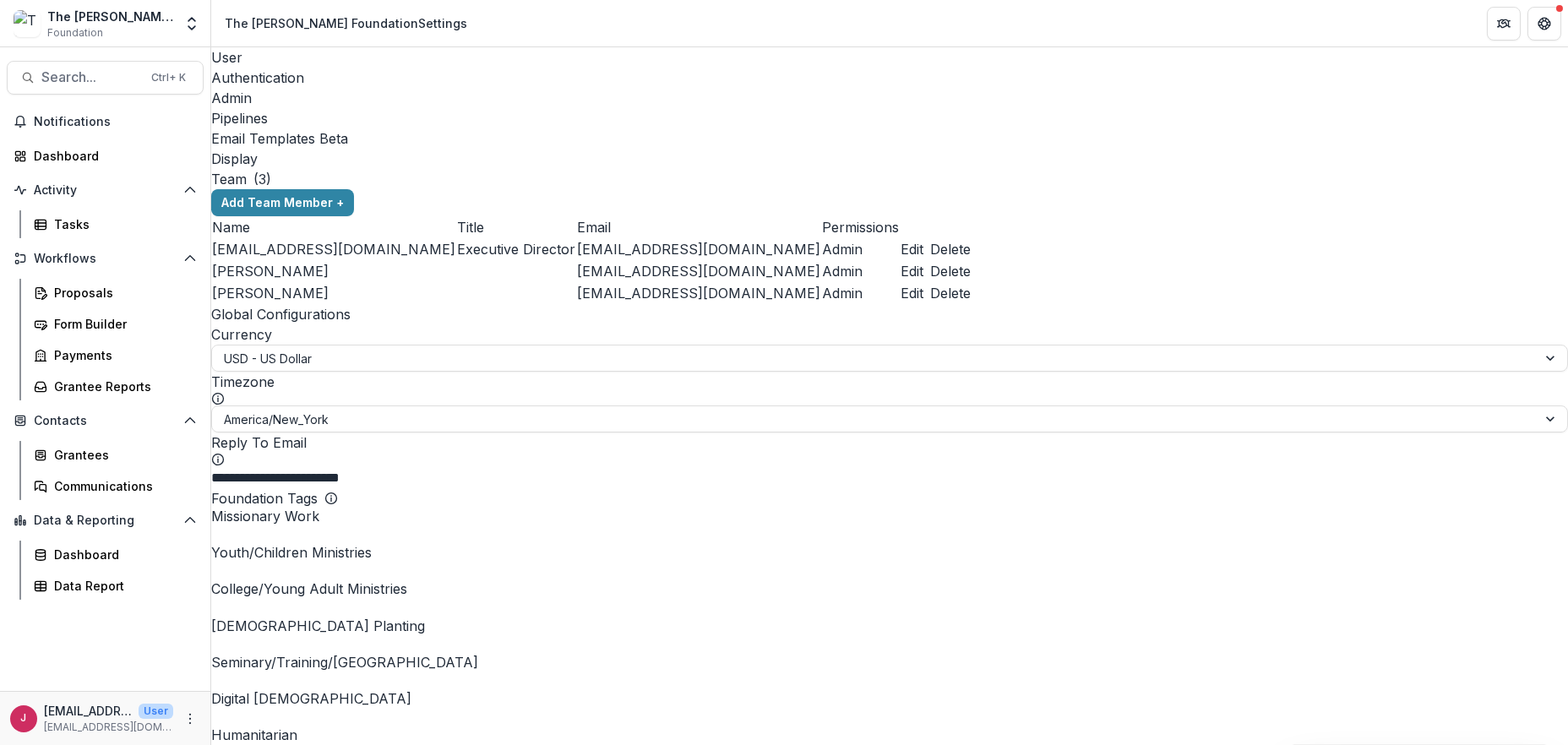
click at [463, 108] on div "Pipelines" at bounding box center [890, 118] width 1357 height 20
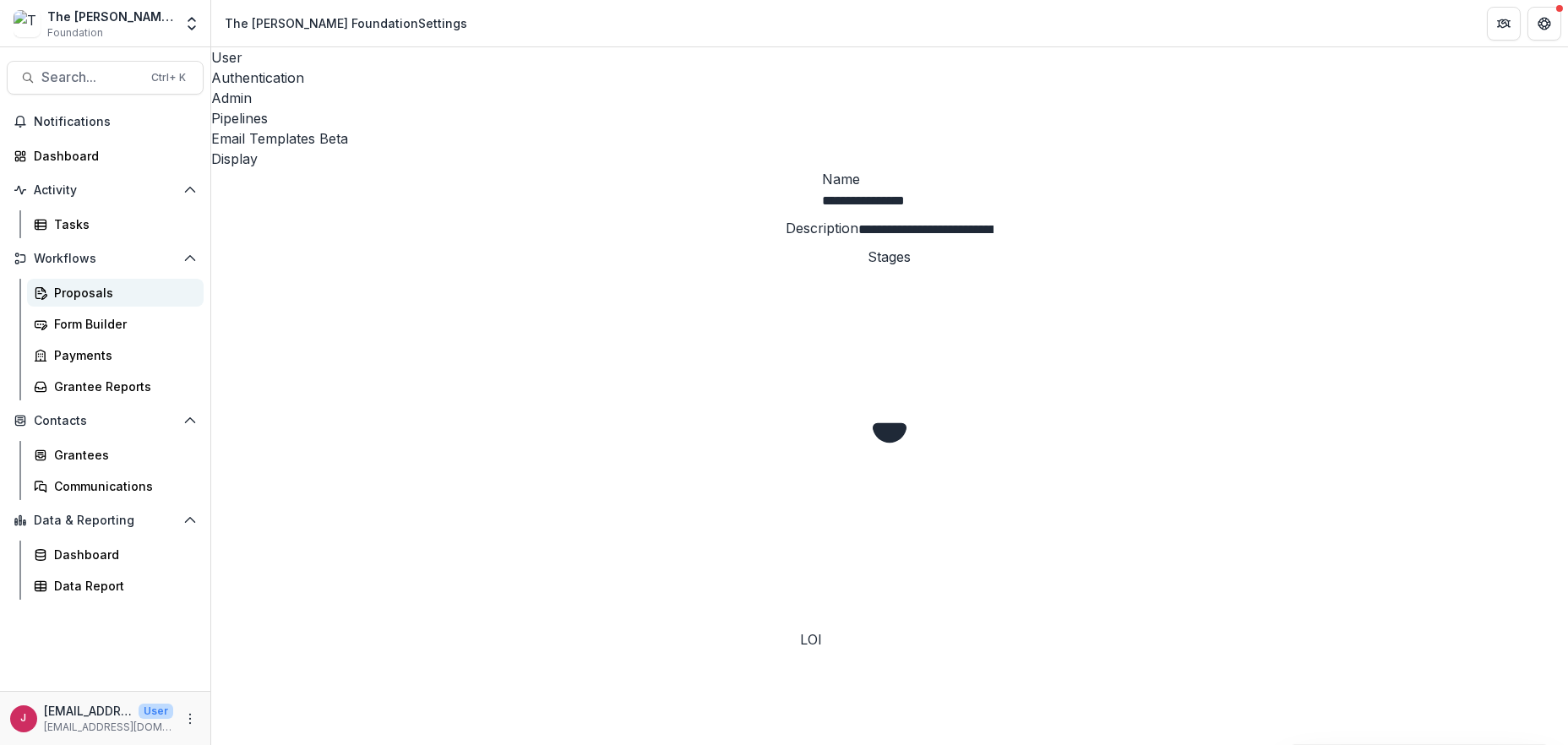
click at [71, 291] on div "Proposals" at bounding box center [122, 293] width 136 height 18
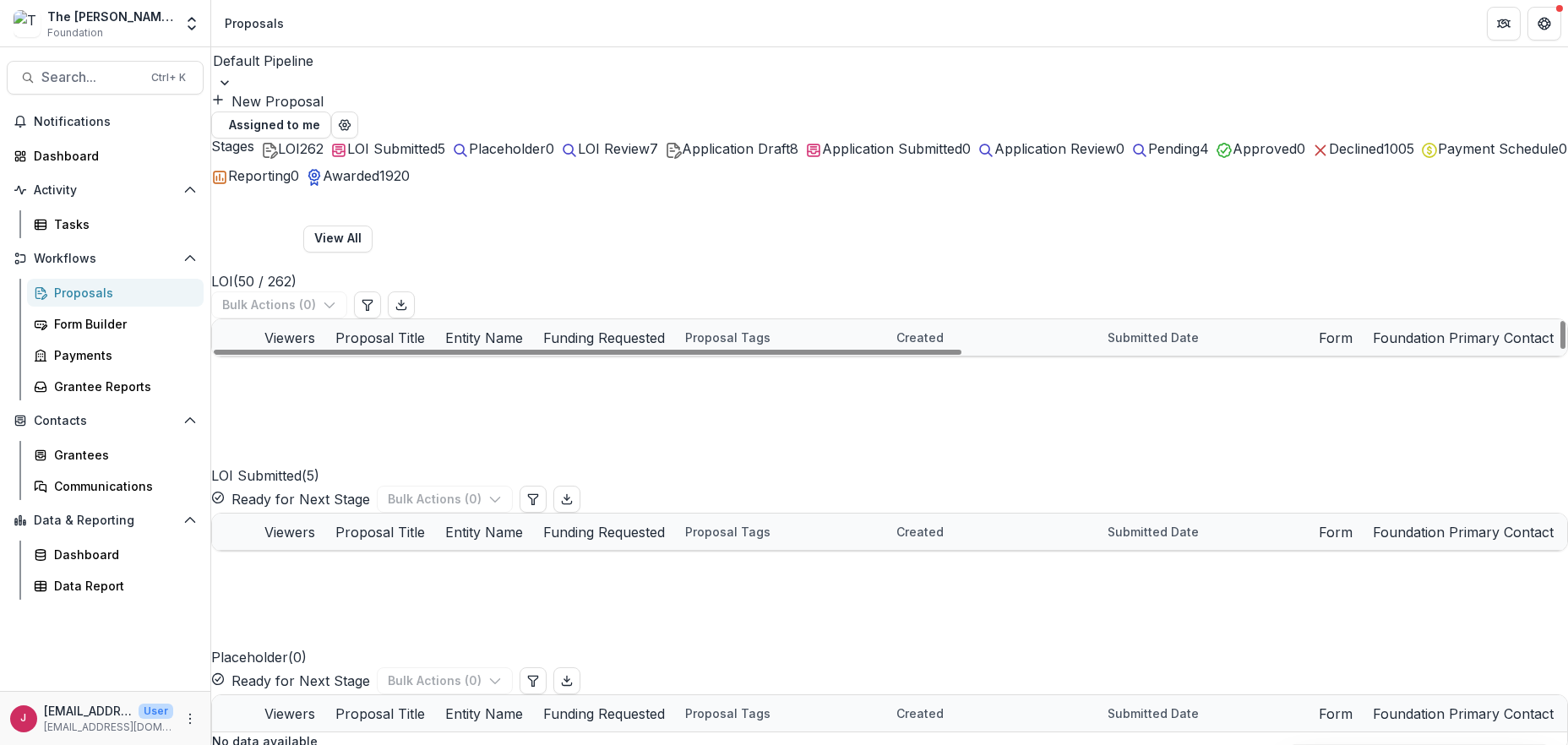
click at [363, 74] on div at bounding box center [890, 82] width 1357 height 17
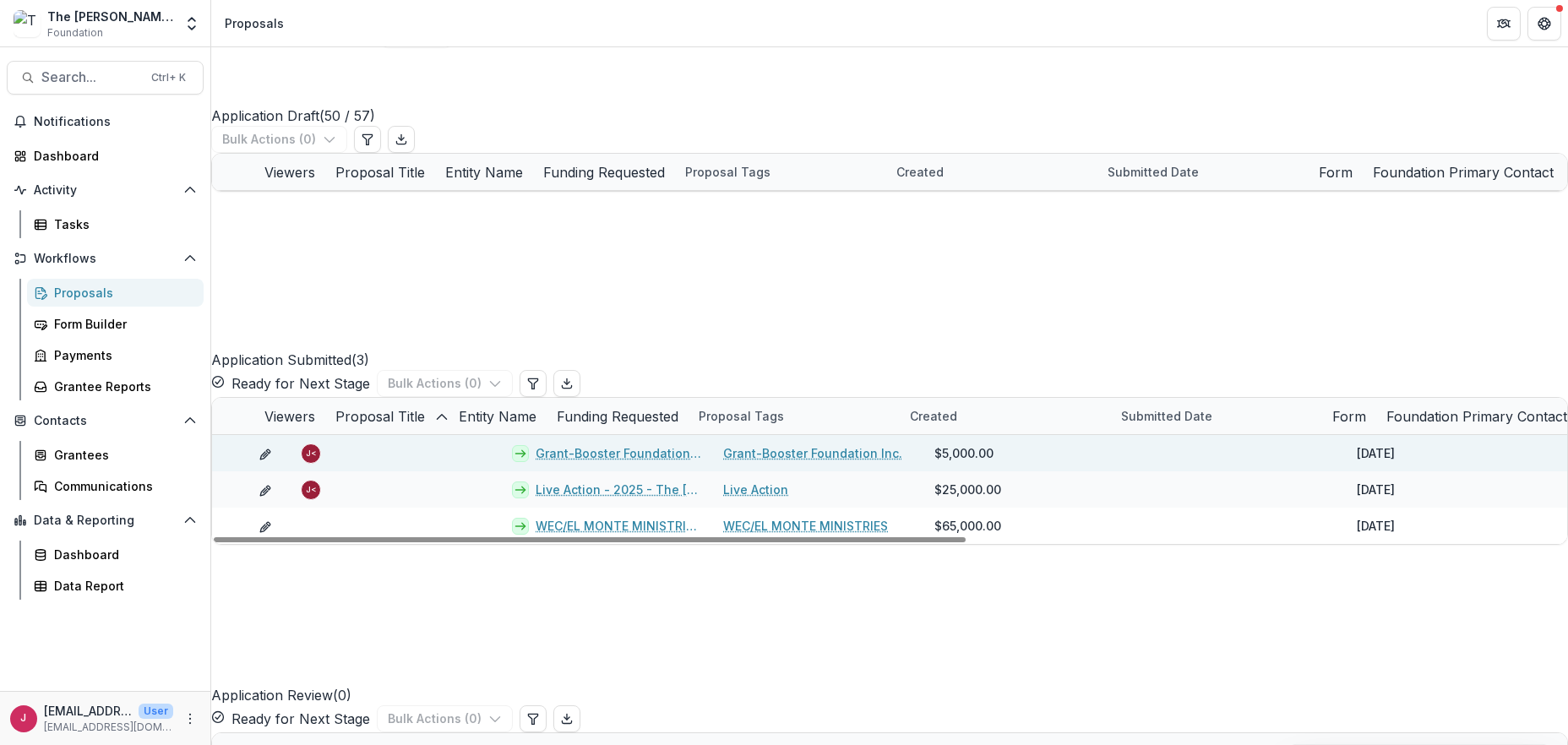
scroll to position [225, 0]
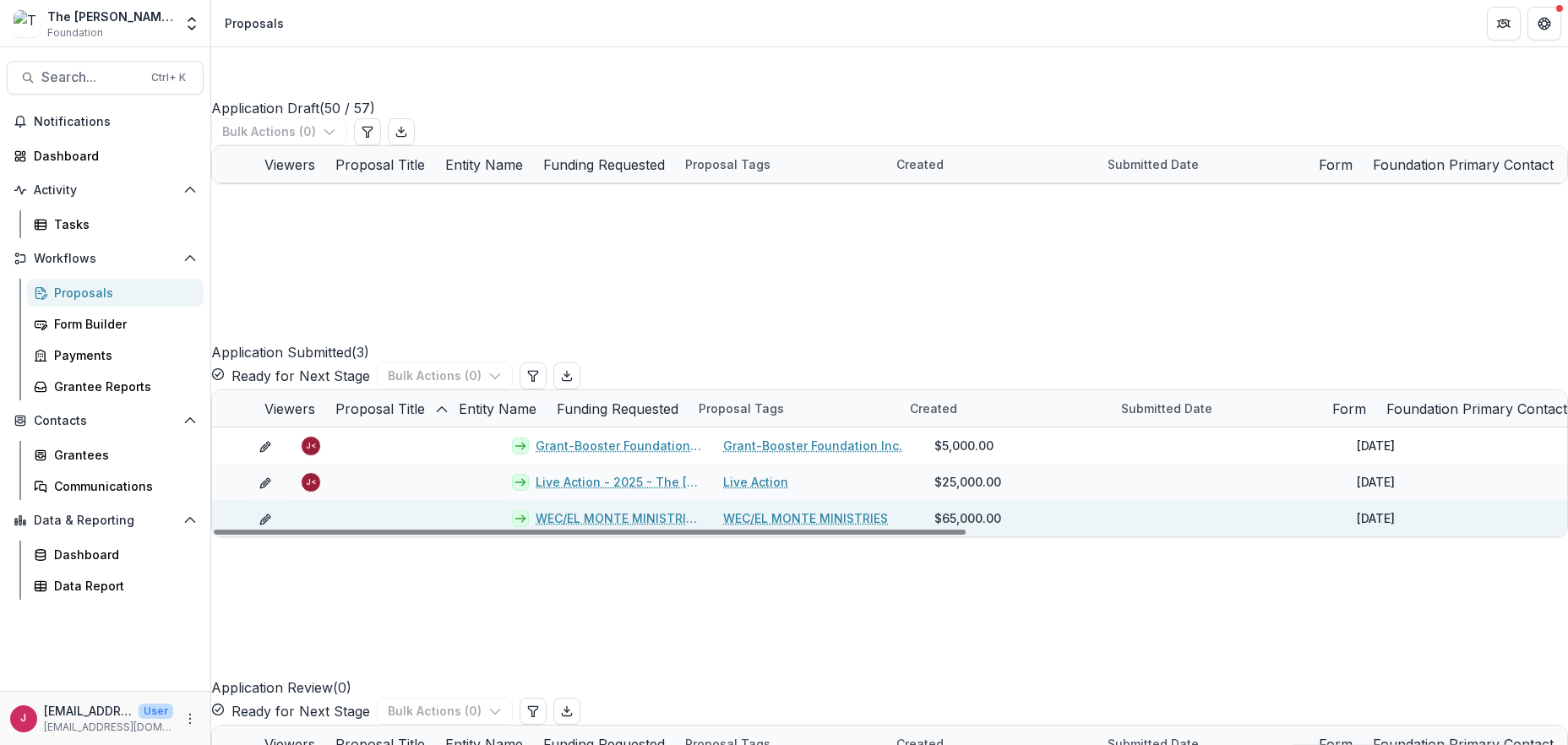
click at [270, 527] on button "edit" at bounding box center [264, 518] width 13 height 18
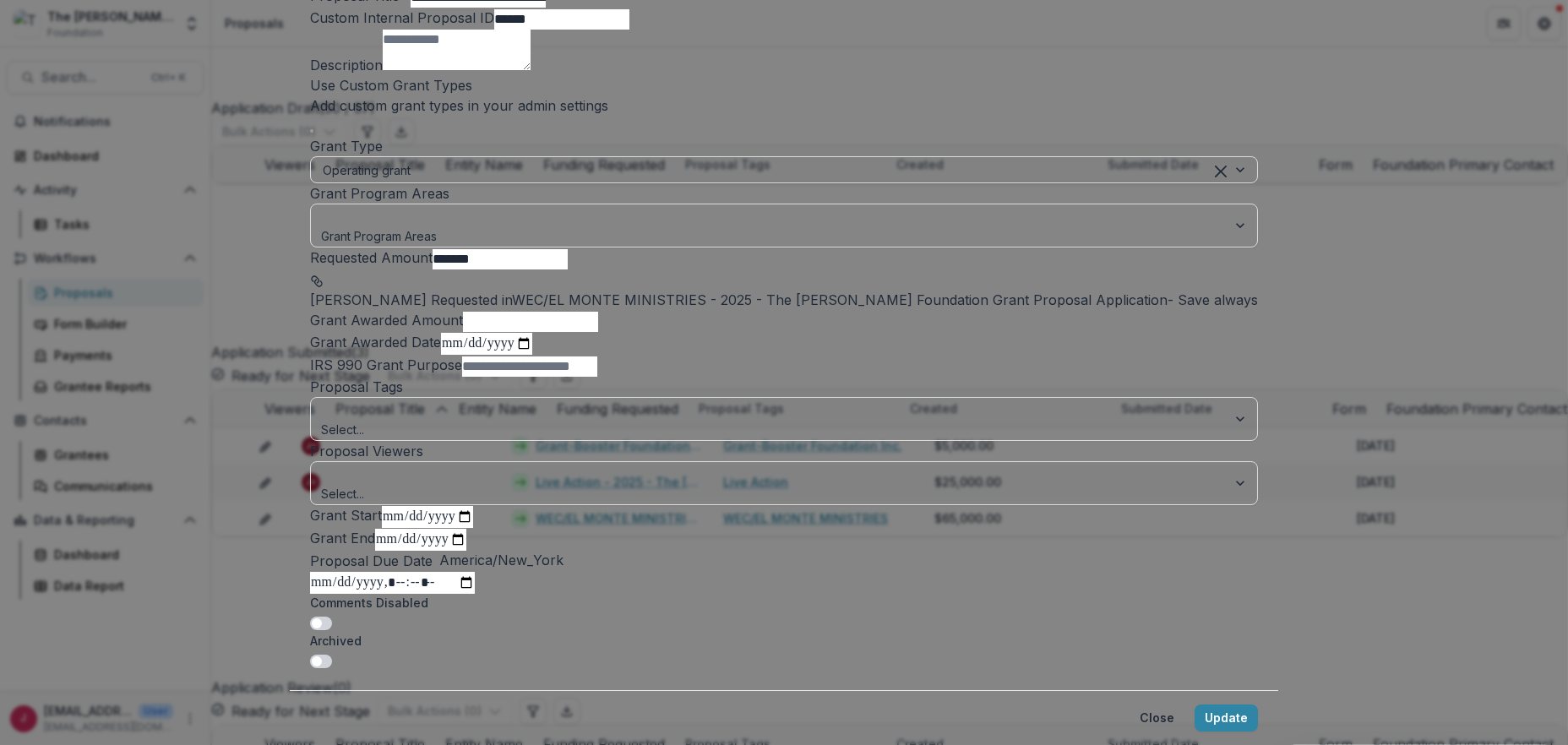
scroll to position [463, 0]
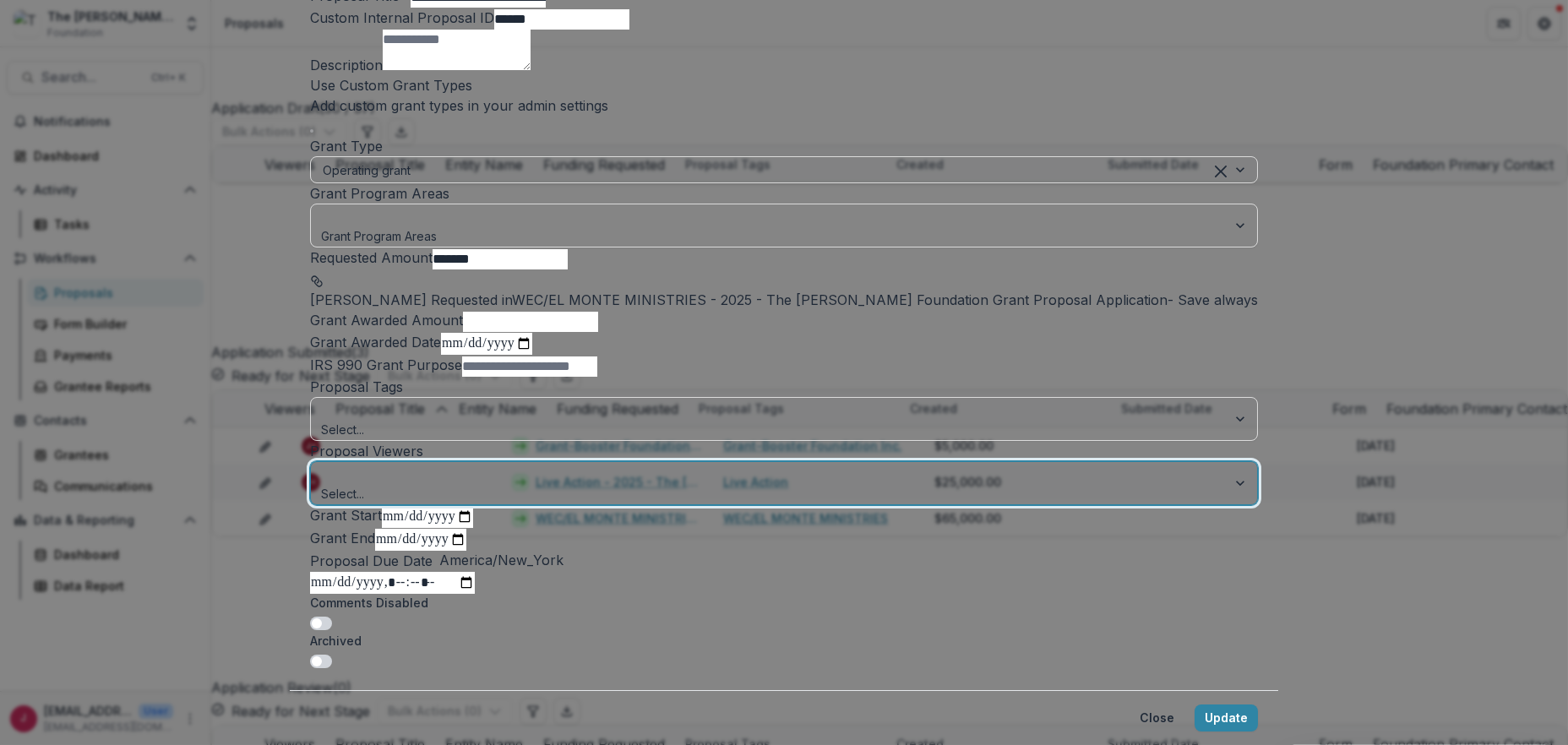
click at [612, 464] on div at bounding box center [769, 474] width 892 height 21
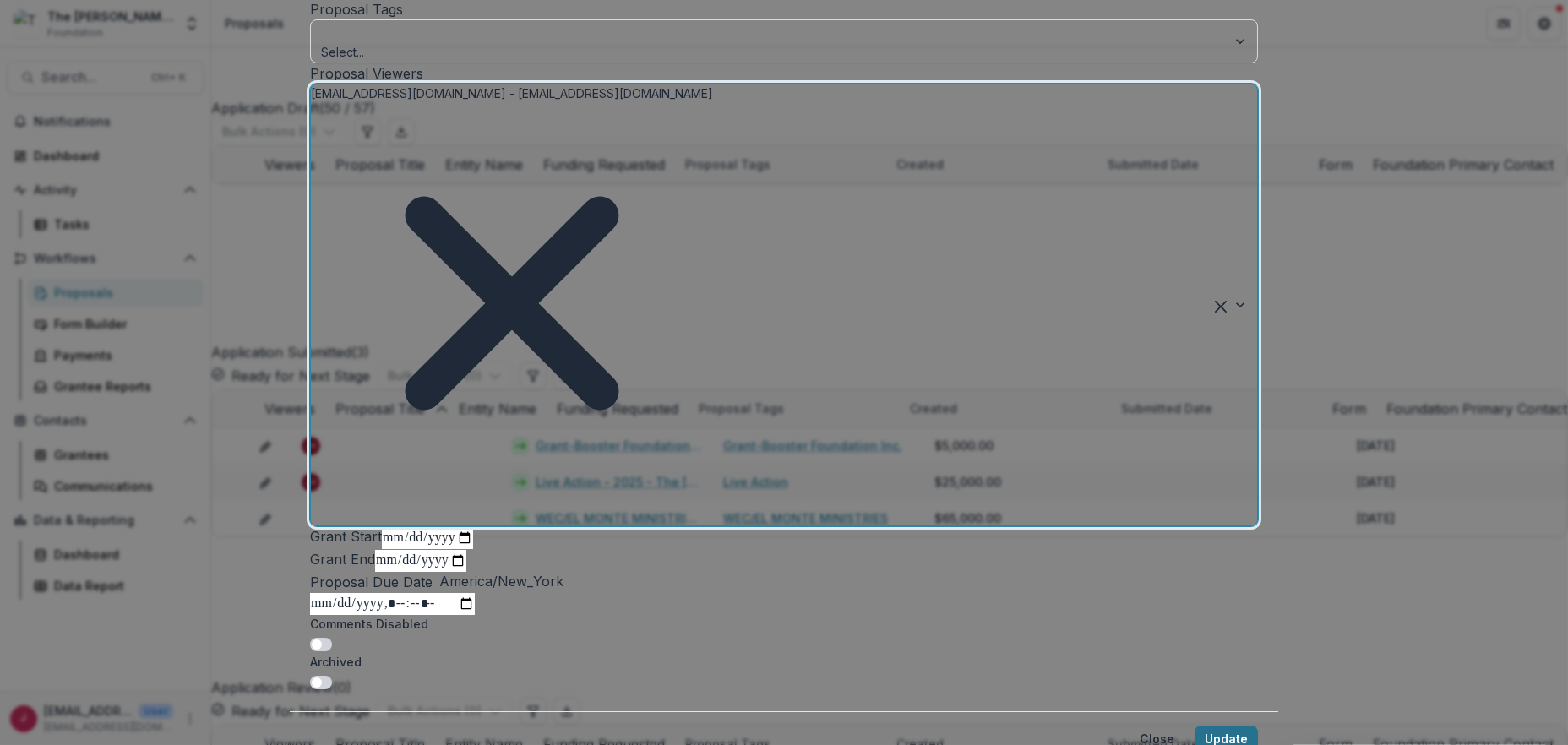
click at [1194, 726] on button "Update" at bounding box center [1226, 739] width 64 height 27
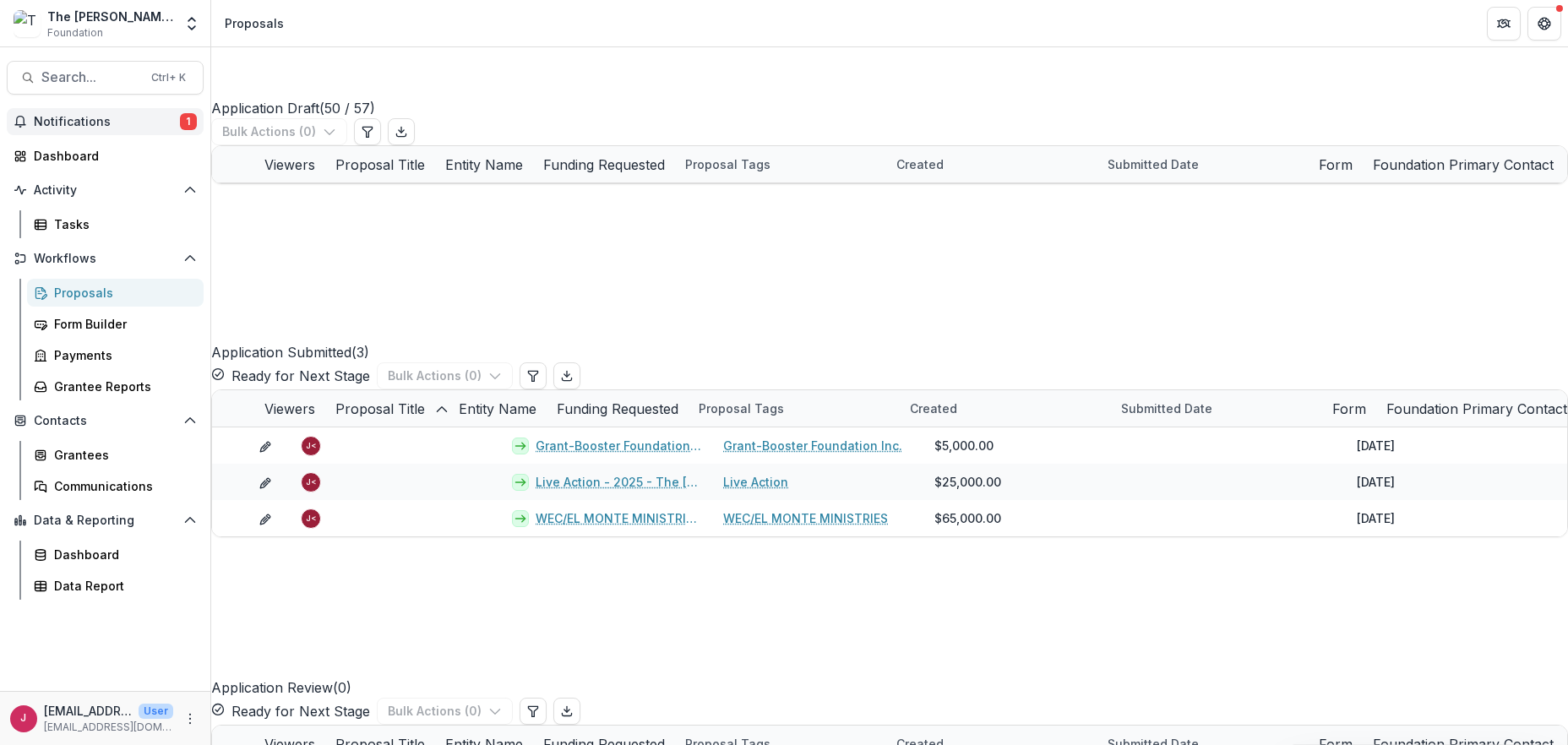
click at [105, 119] on span "Notifications" at bounding box center [106, 122] width 146 height 14
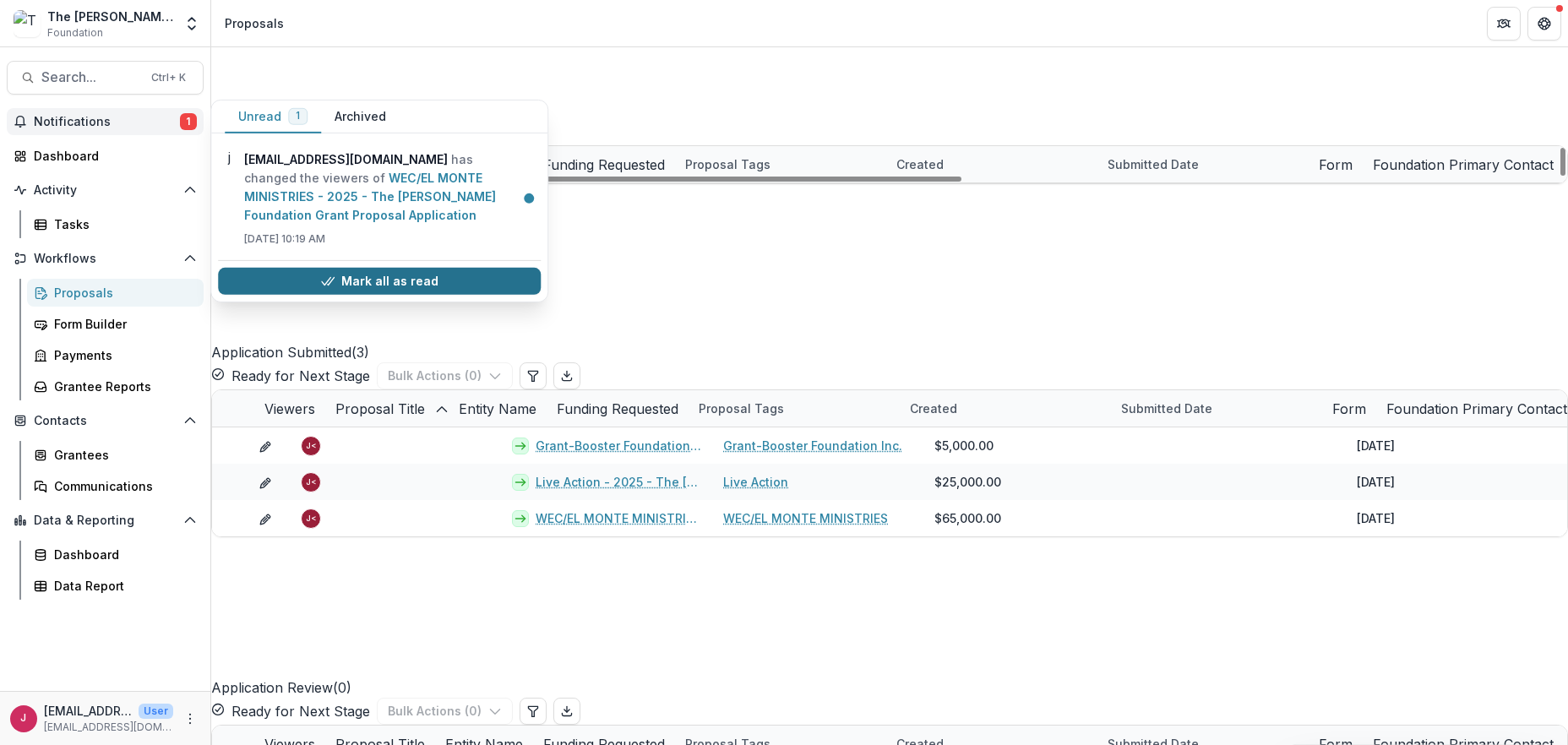
click at [394, 276] on button "Mark all as read" at bounding box center [379, 281] width 323 height 27
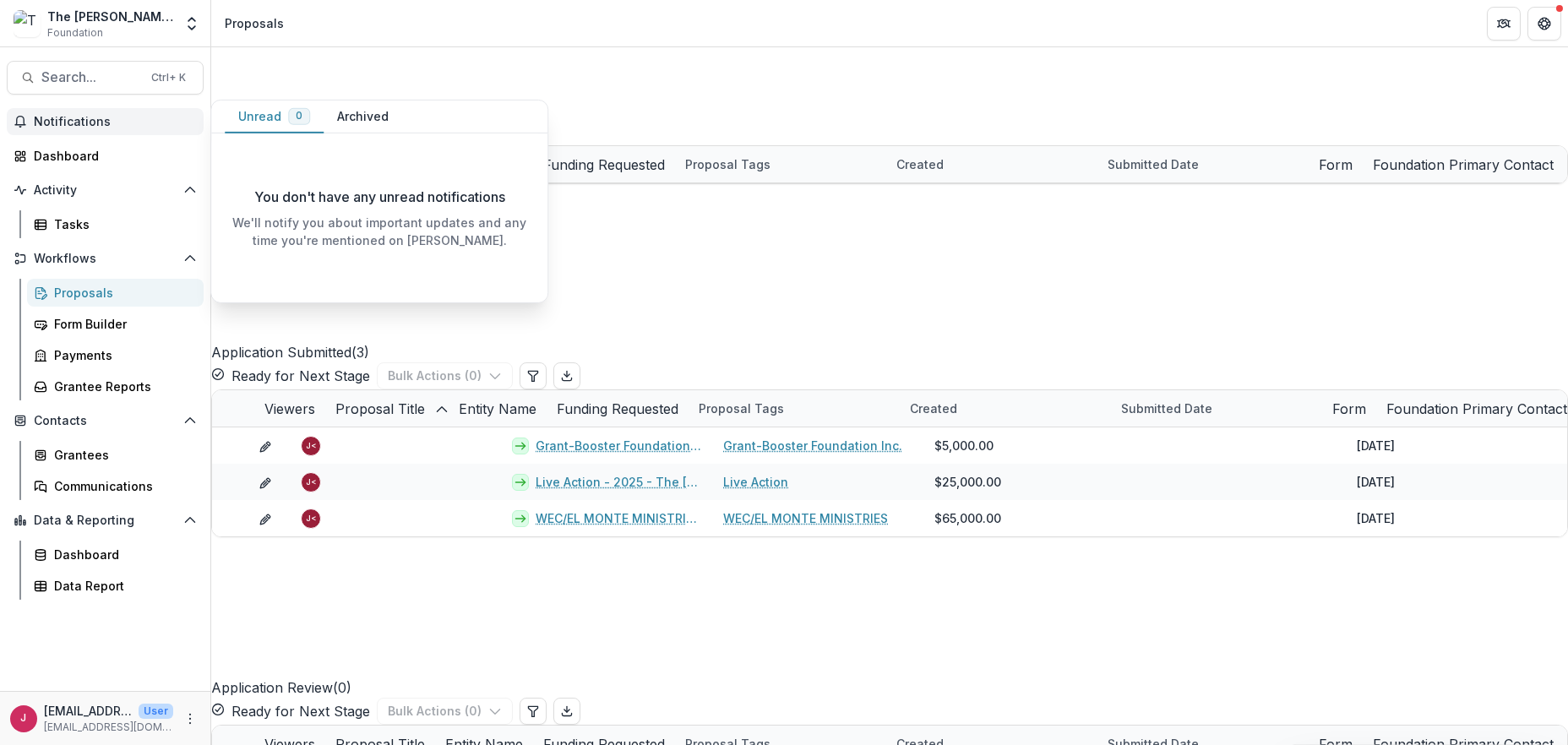
click at [71, 121] on span "Notifications" at bounding box center [115, 122] width 163 height 14
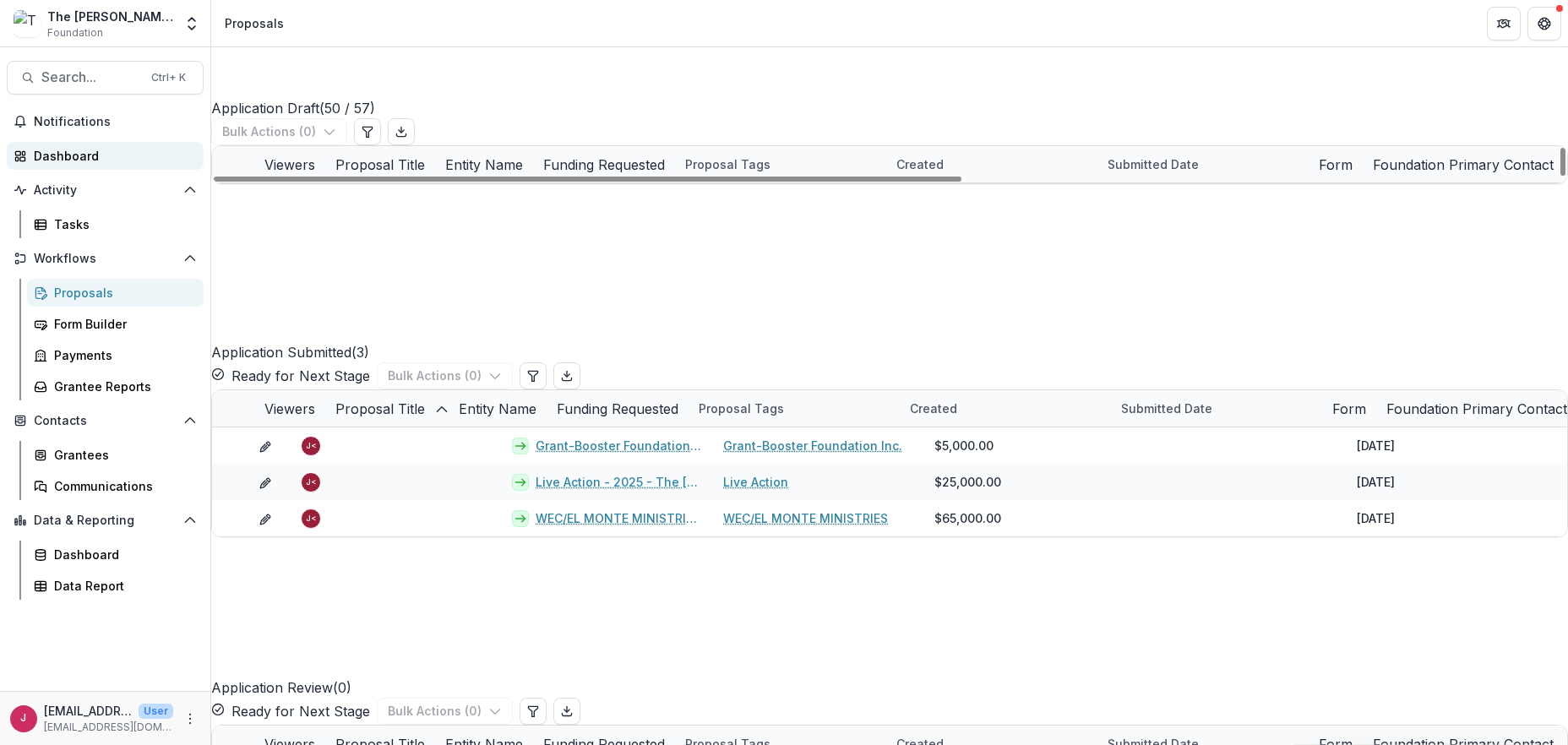
click at [93, 151] on div "Dashboard" at bounding box center [111, 156] width 157 height 18
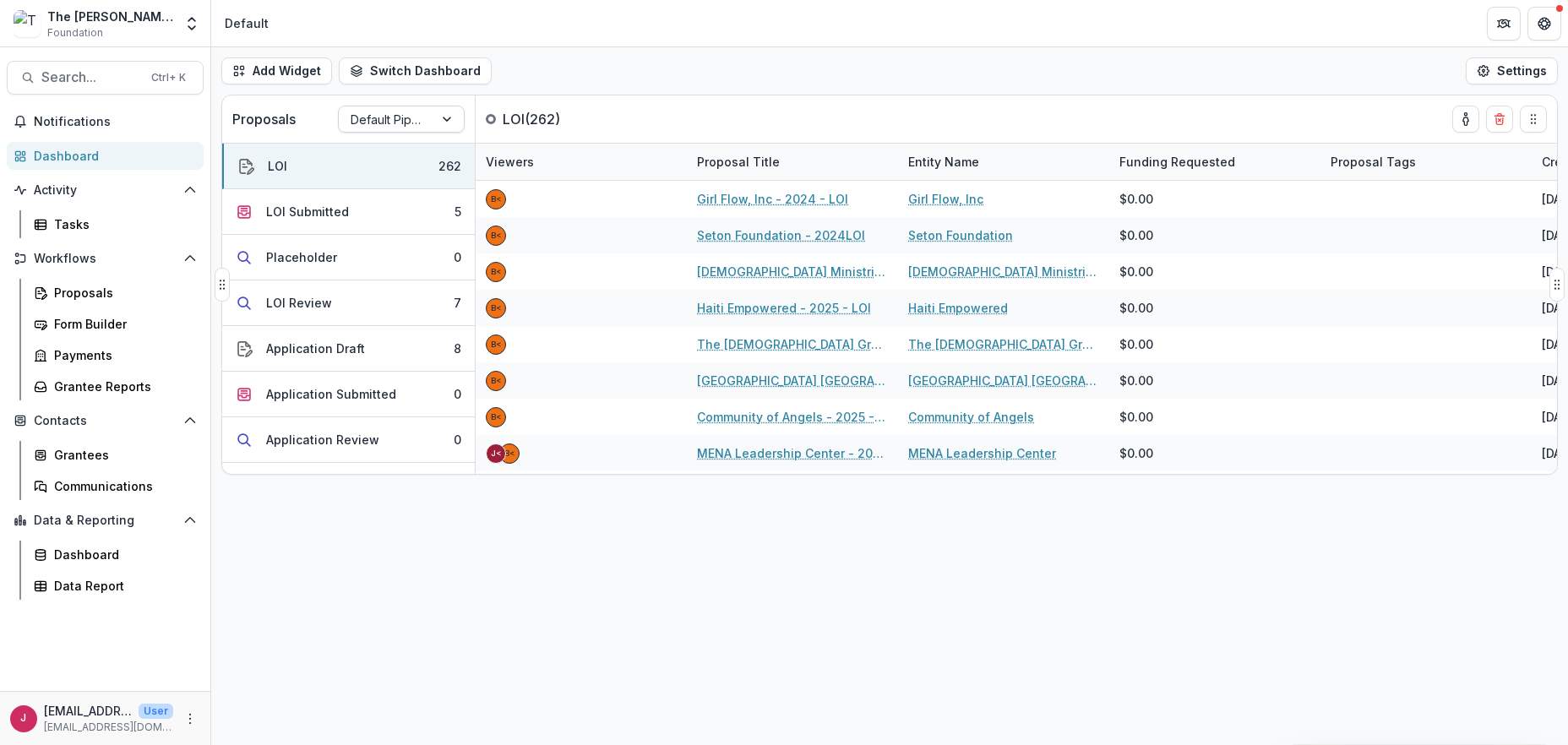
click at [425, 120] on div "Default Pipeline" at bounding box center [386, 119] width 95 height 25
click at [383, 193] on div "Returning Pipeline" at bounding box center [402, 191] width 119 height 44
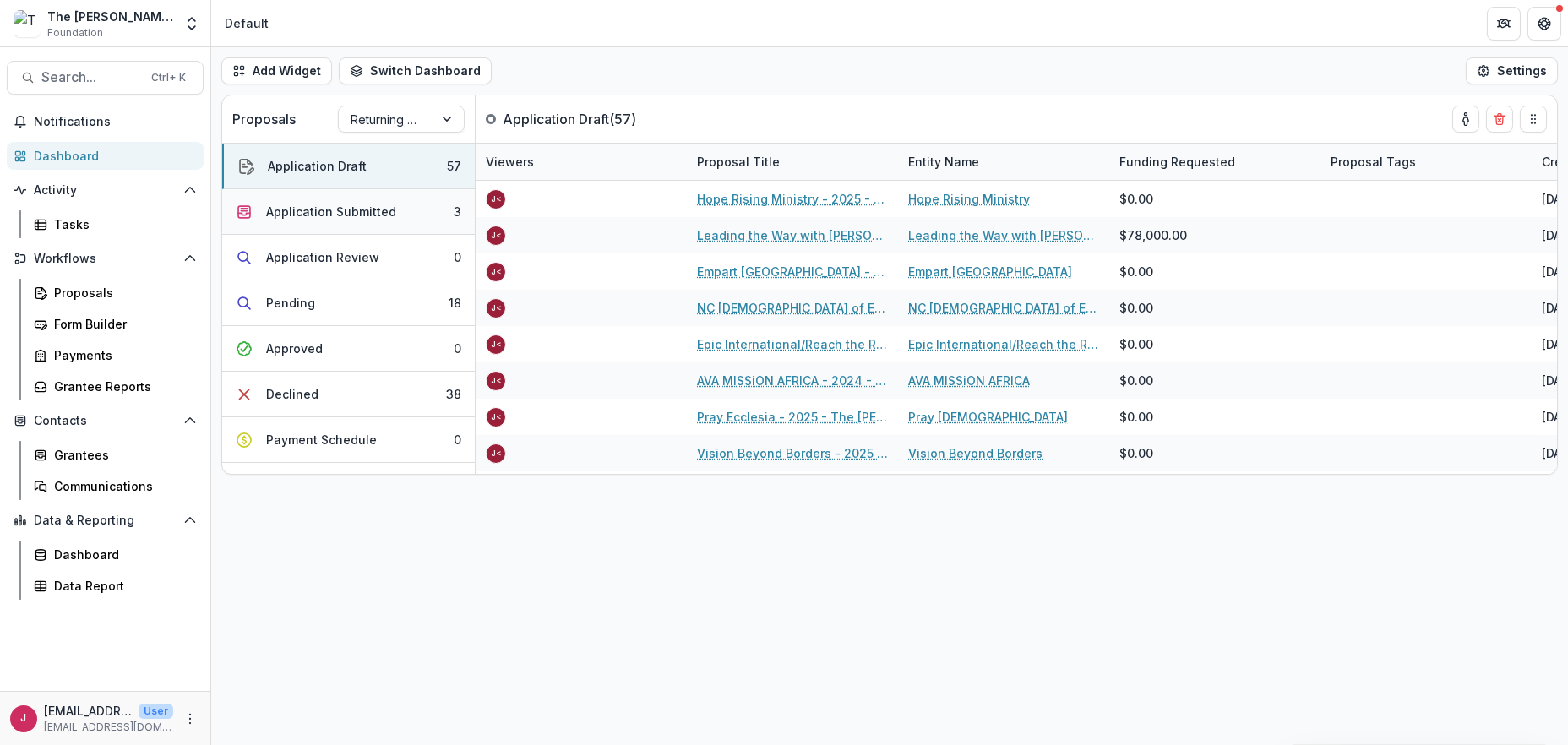
click at [341, 210] on div "Application Submitted" at bounding box center [331, 211] width 130 height 18
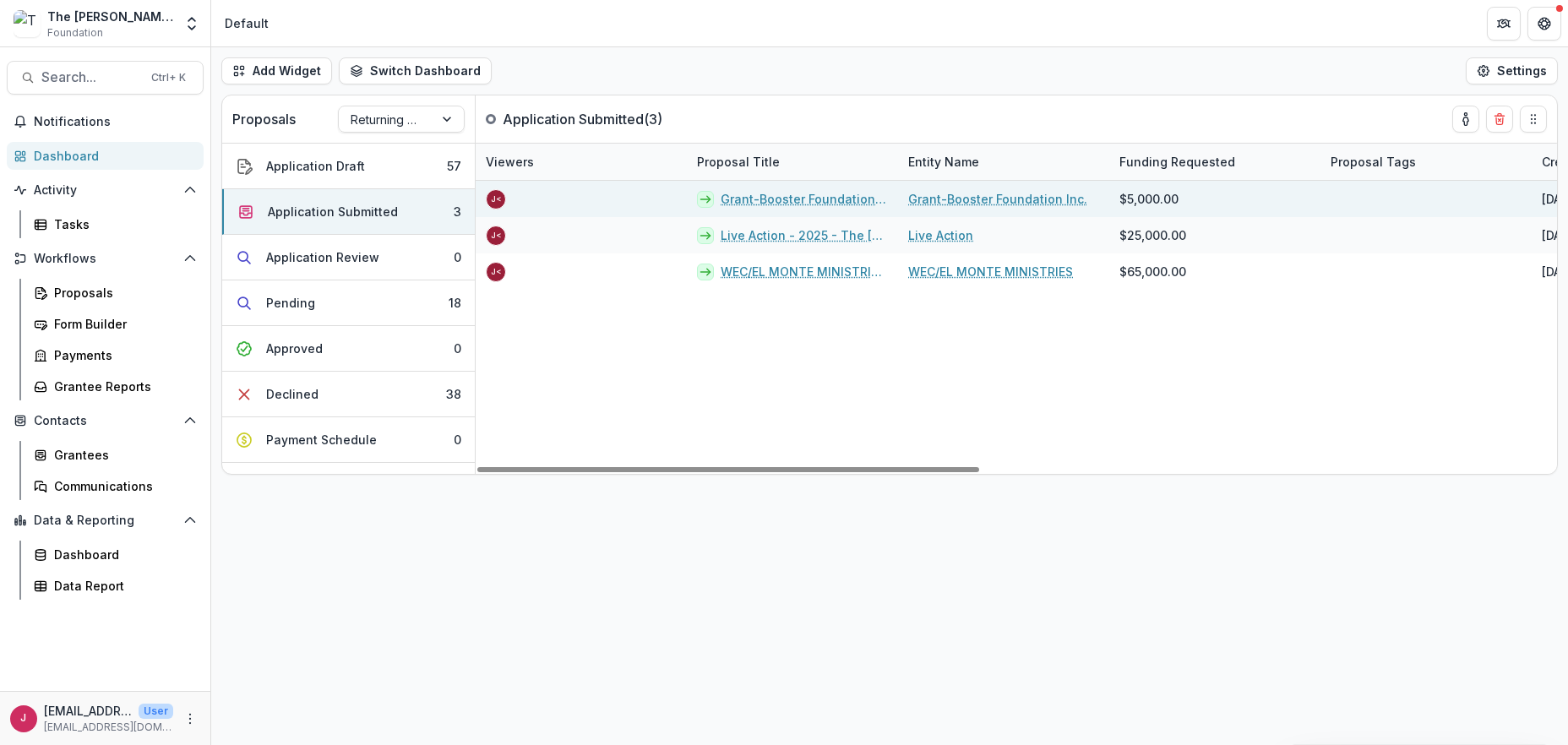
click at [730, 198] on link "Grant-Booster Foundation Inc. - 2025 - The Bolick Foundation Grant Proposal App…" at bounding box center [804, 199] width 167 height 18
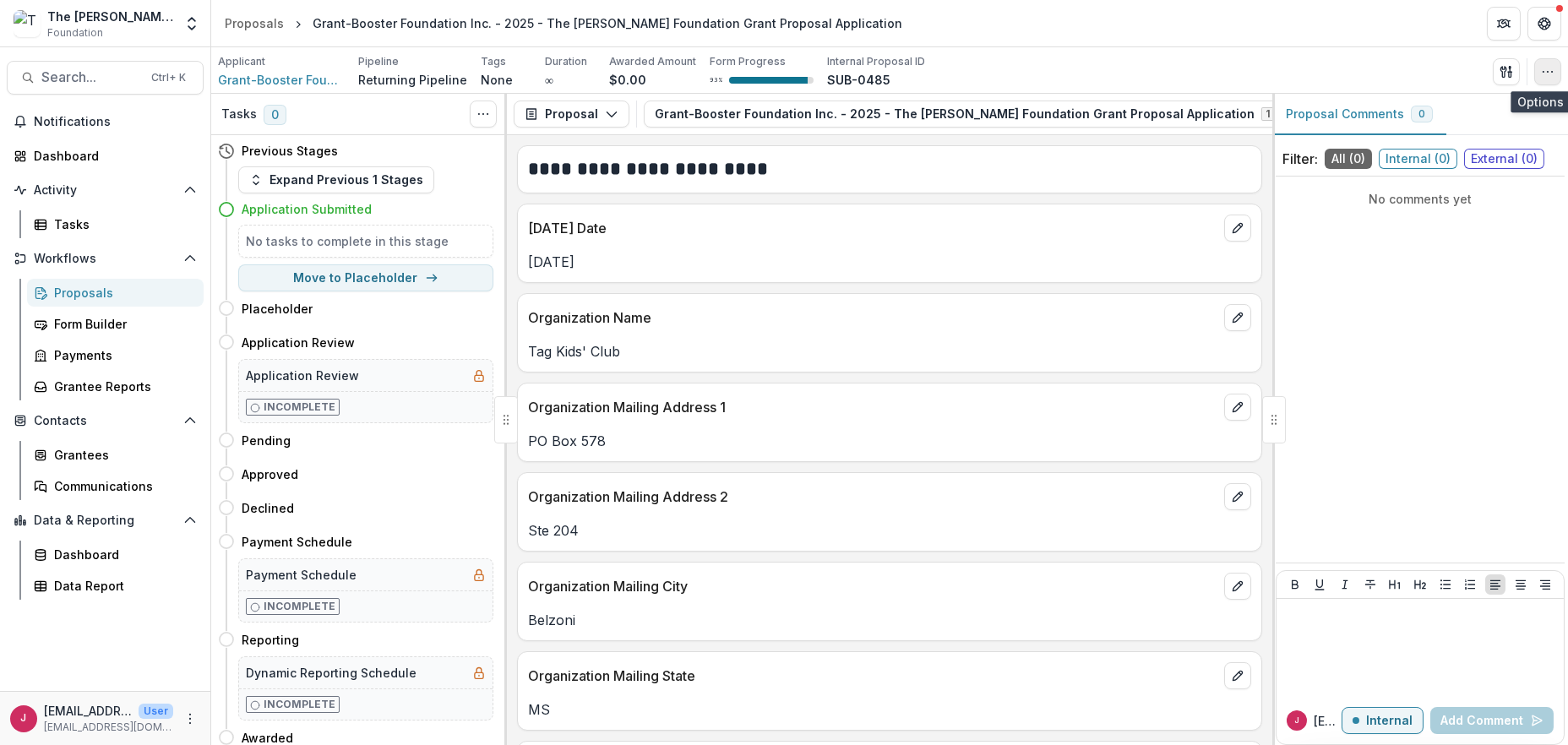
click at [1542, 70] on icon "button" at bounding box center [1547, 72] width 13 height 13
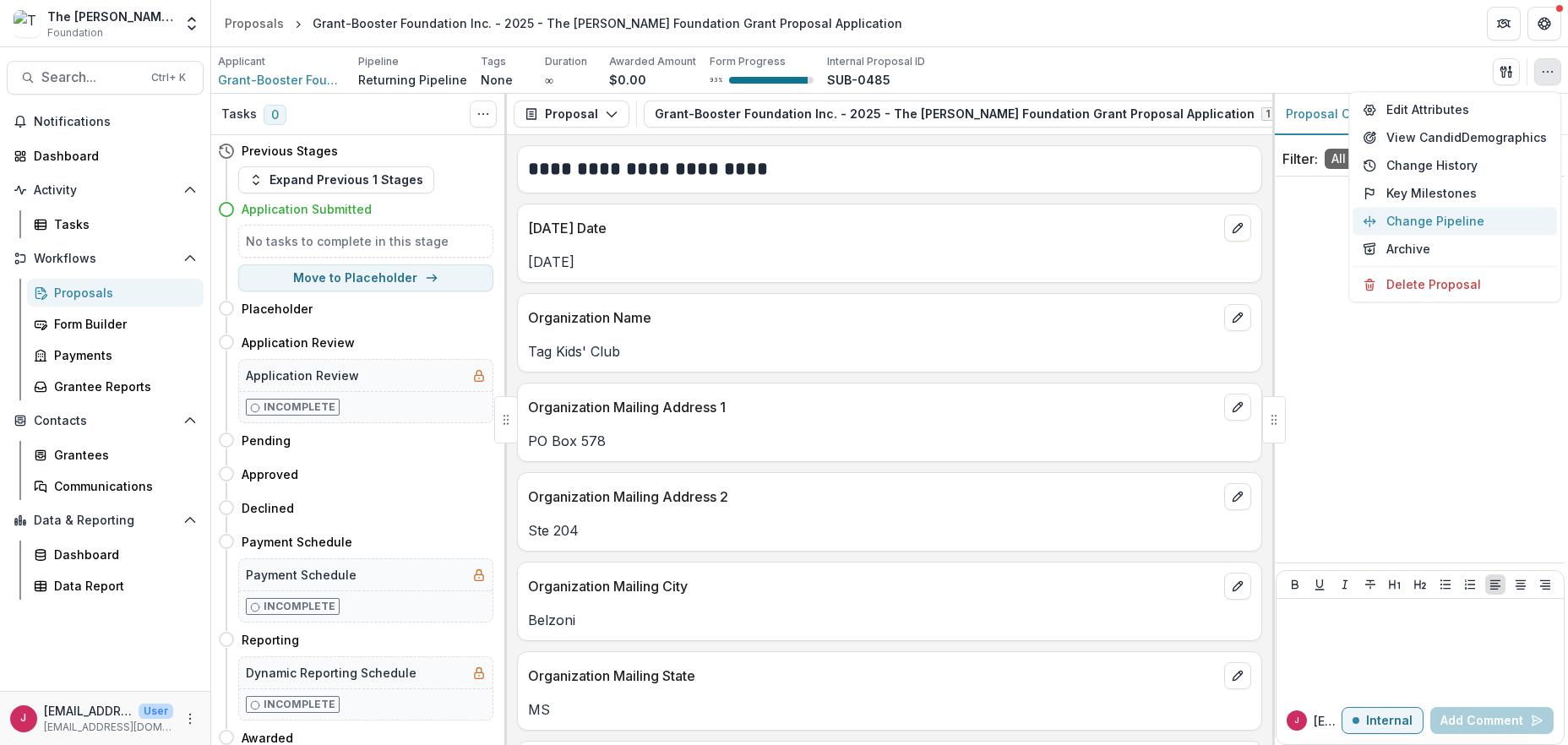
click at [1435, 221] on button "Change Pipeline" at bounding box center [1454, 221] width 204 height 28
select select "**********"
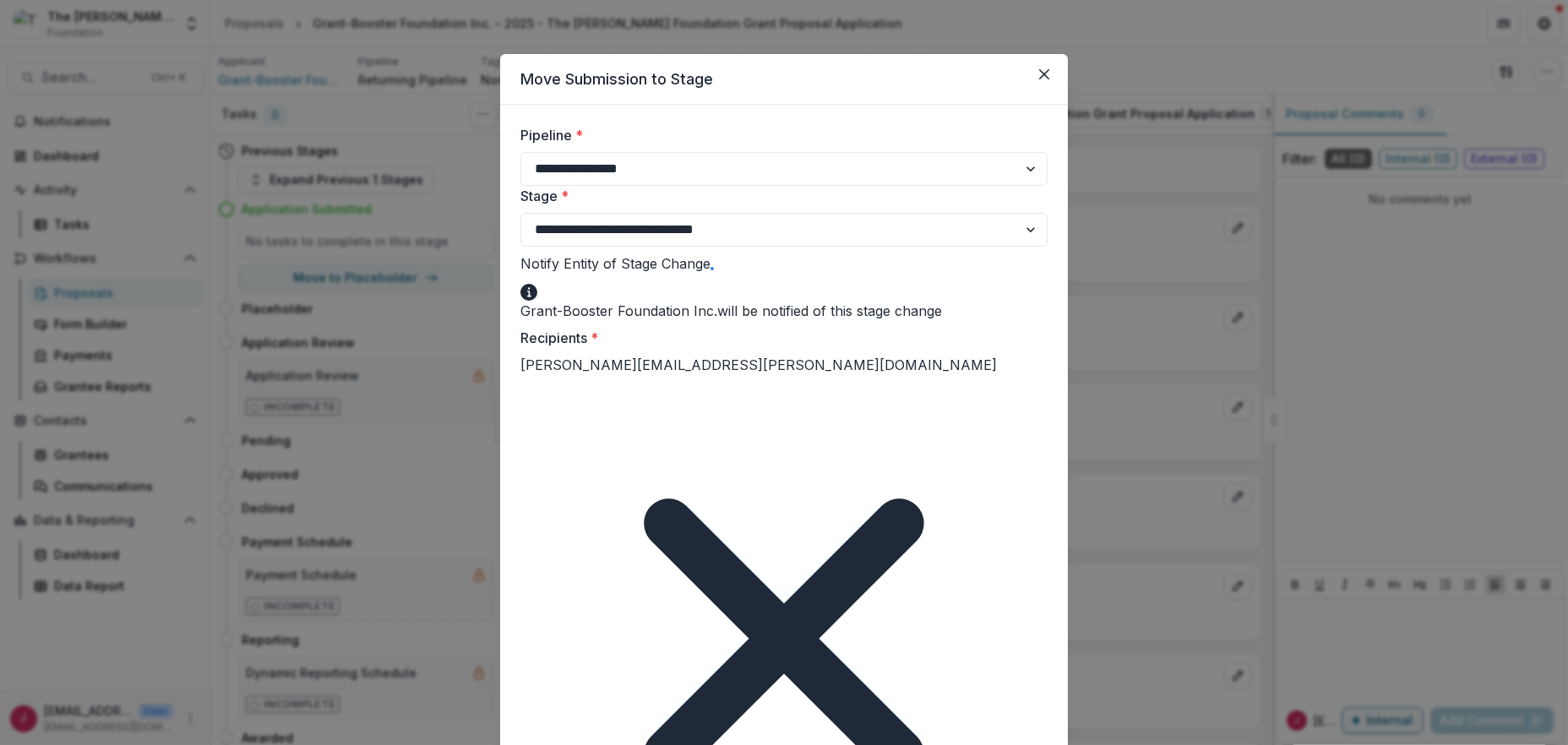
click at [712, 269] on span at bounding box center [712, 269] width 0 height 0
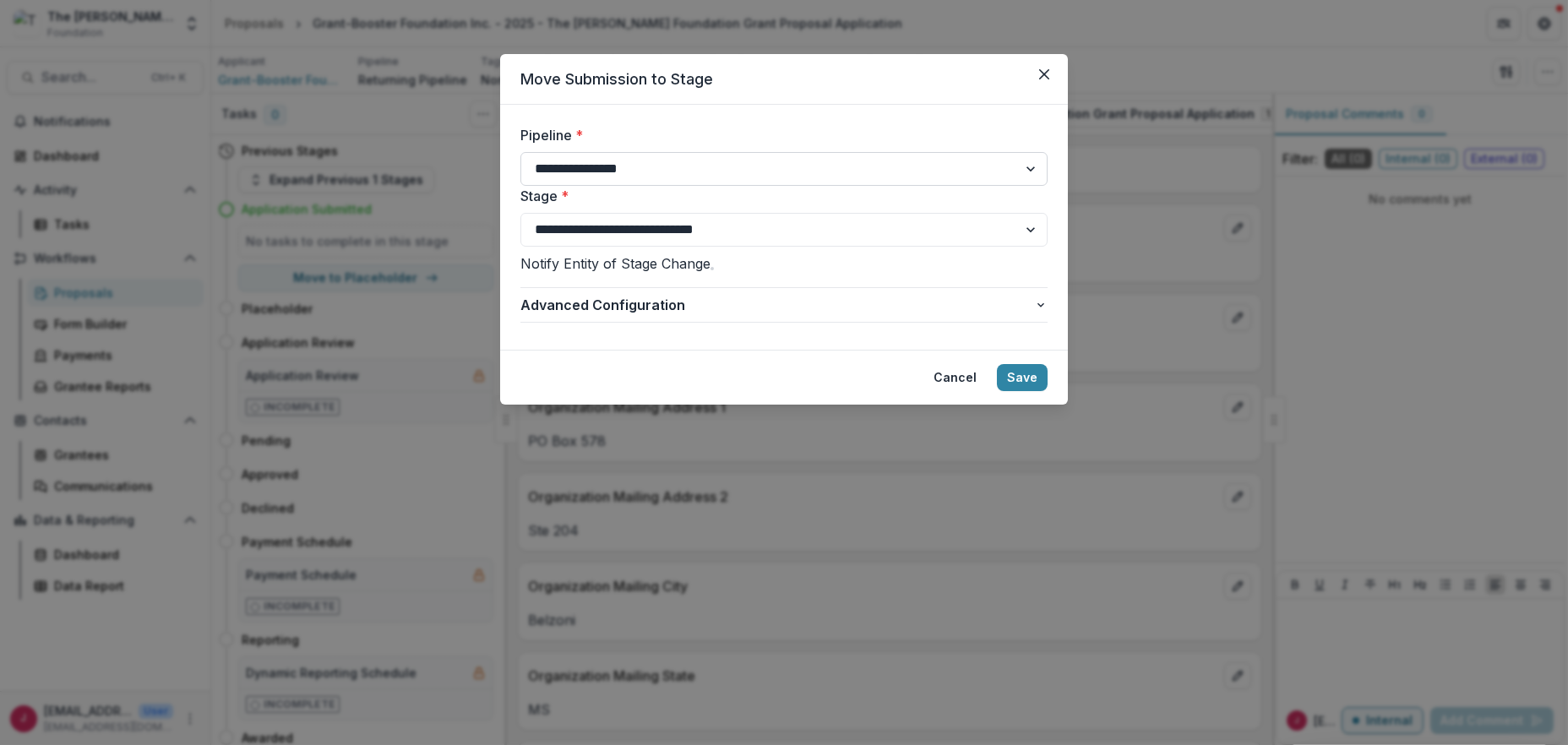
click at [705, 165] on select "**********" at bounding box center [784, 169] width 527 height 34
select select "**********"
click at [520, 152] on select "**********" at bounding box center [784, 169] width 527 height 34
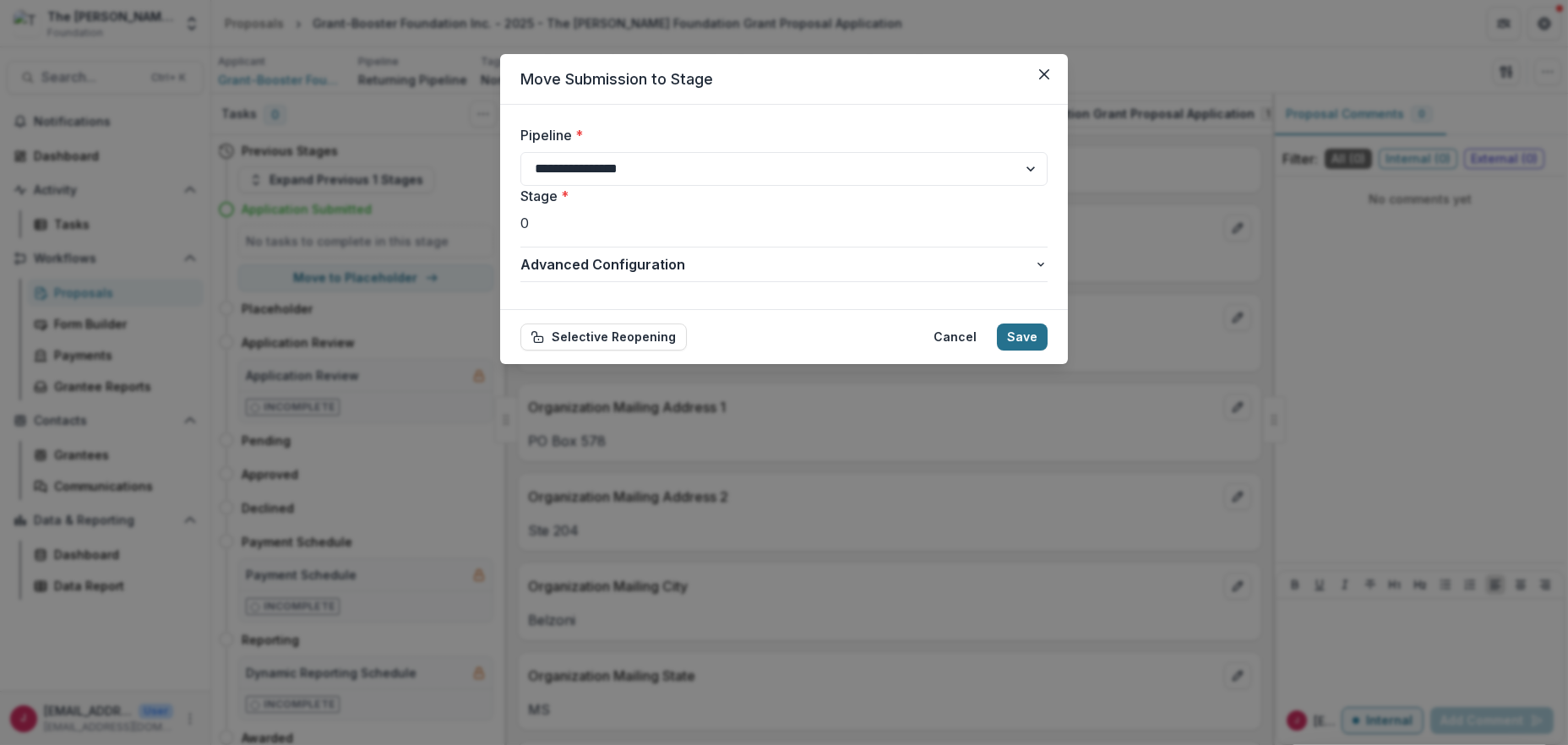
click at [1013, 336] on button "Save" at bounding box center [1021, 337] width 50 height 27
click at [1037, 71] on button "Close" at bounding box center [1044, 74] width 27 height 27
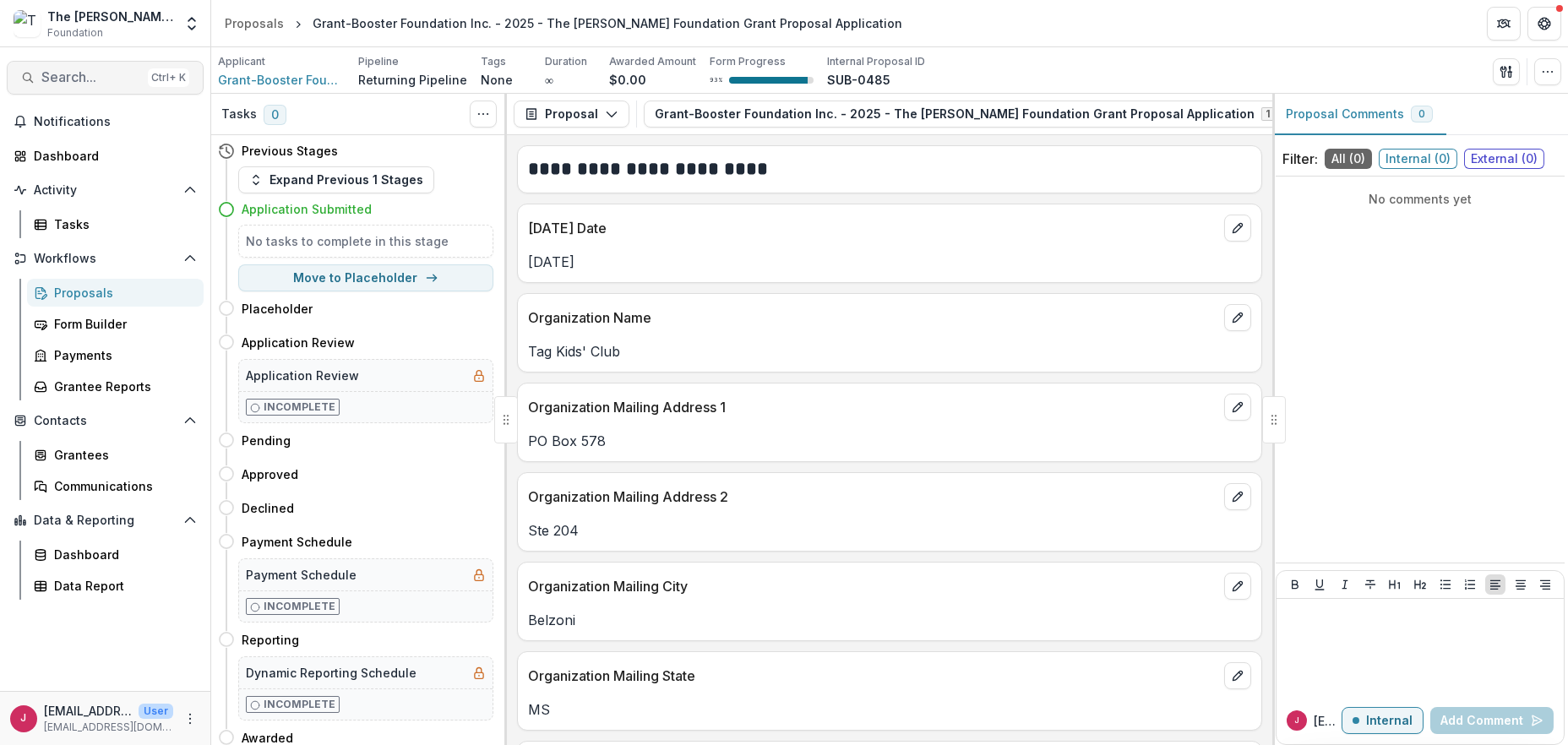
click at [72, 69] on span "Search..." at bounding box center [91, 77] width 100 height 16
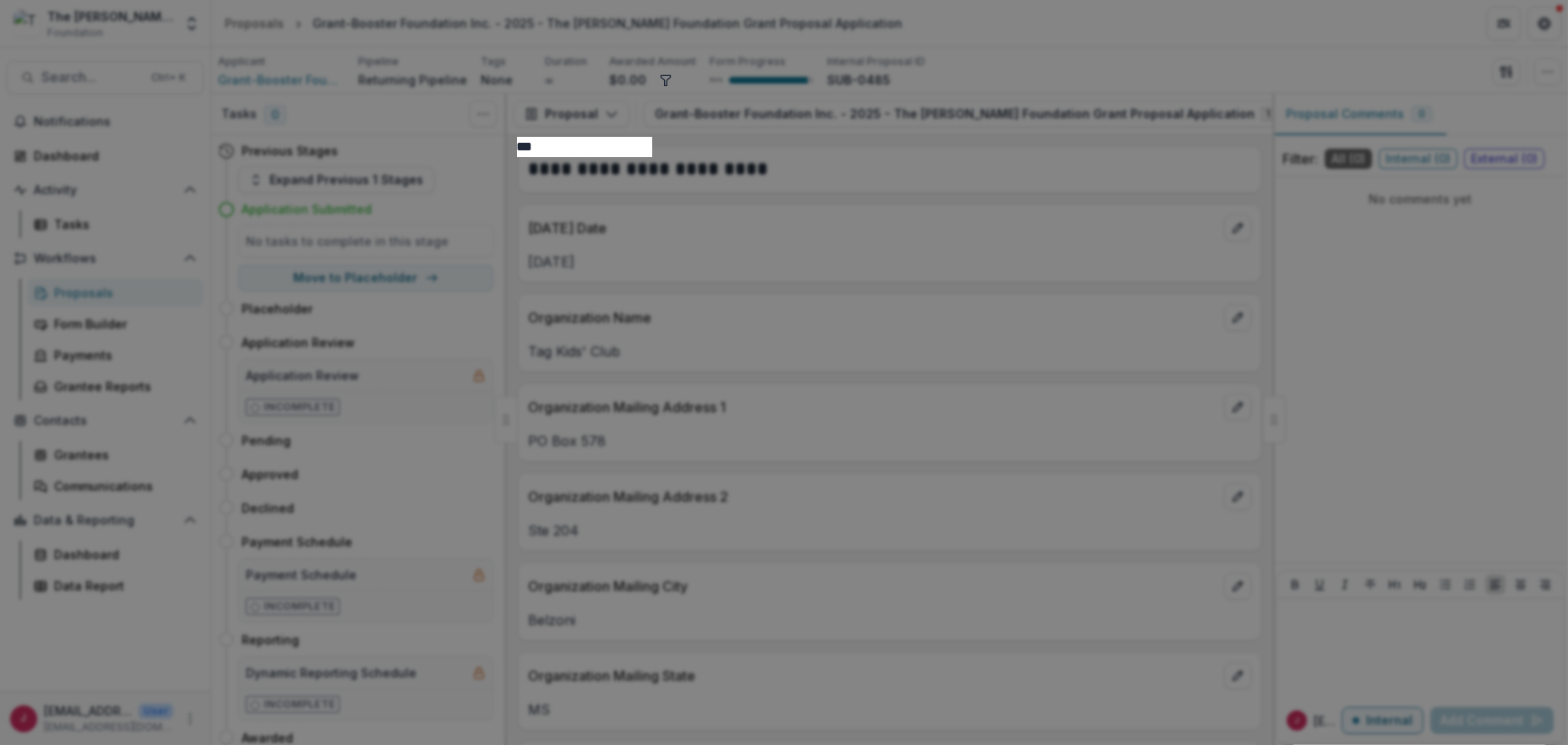
scroll to position [1126, 0]
type input "***"
drag, startPoint x: 1254, startPoint y: 63, endPoint x: 786, endPoint y: 72, distance: 468.1
click at [1251, 72] on div "*** Projects for Haiti - 2025 - LOI Submission Project Beauty Share - 2024LOI S…" at bounding box center [784, 372] width 1568 height 745
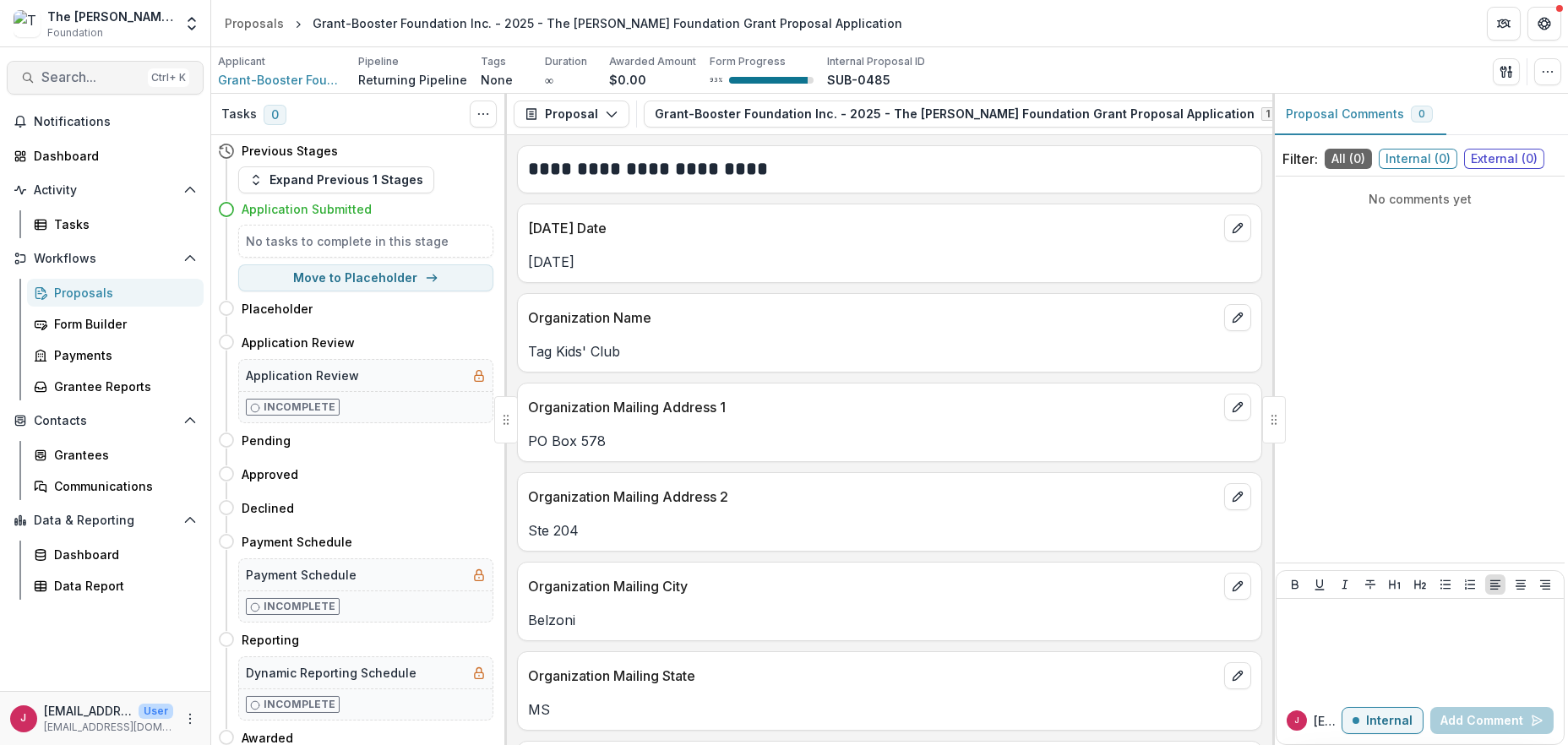
click at [88, 74] on span "Search..." at bounding box center [91, 77] width 100 height 16
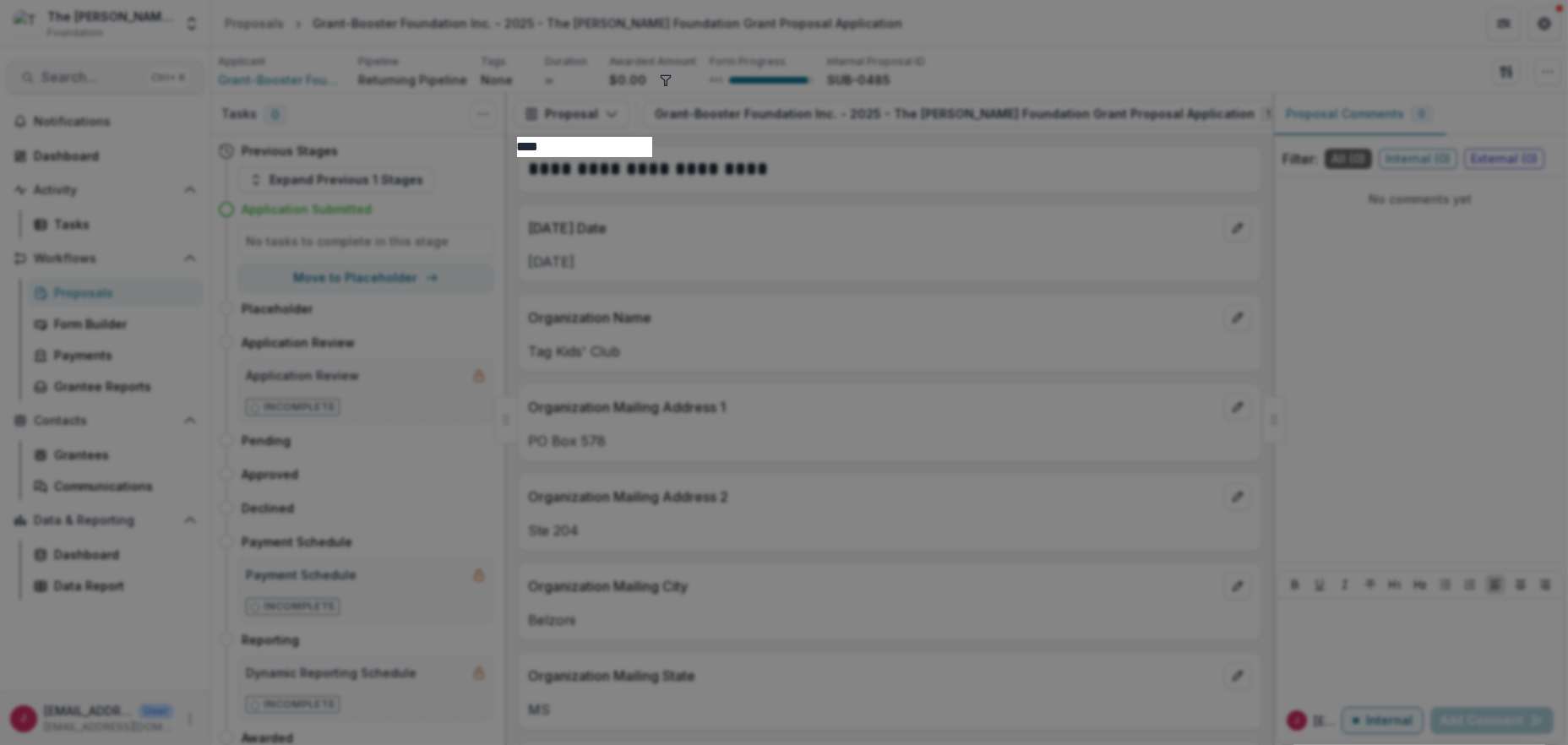
scroll to position [0, 0]
type input "*"
type input "*******"
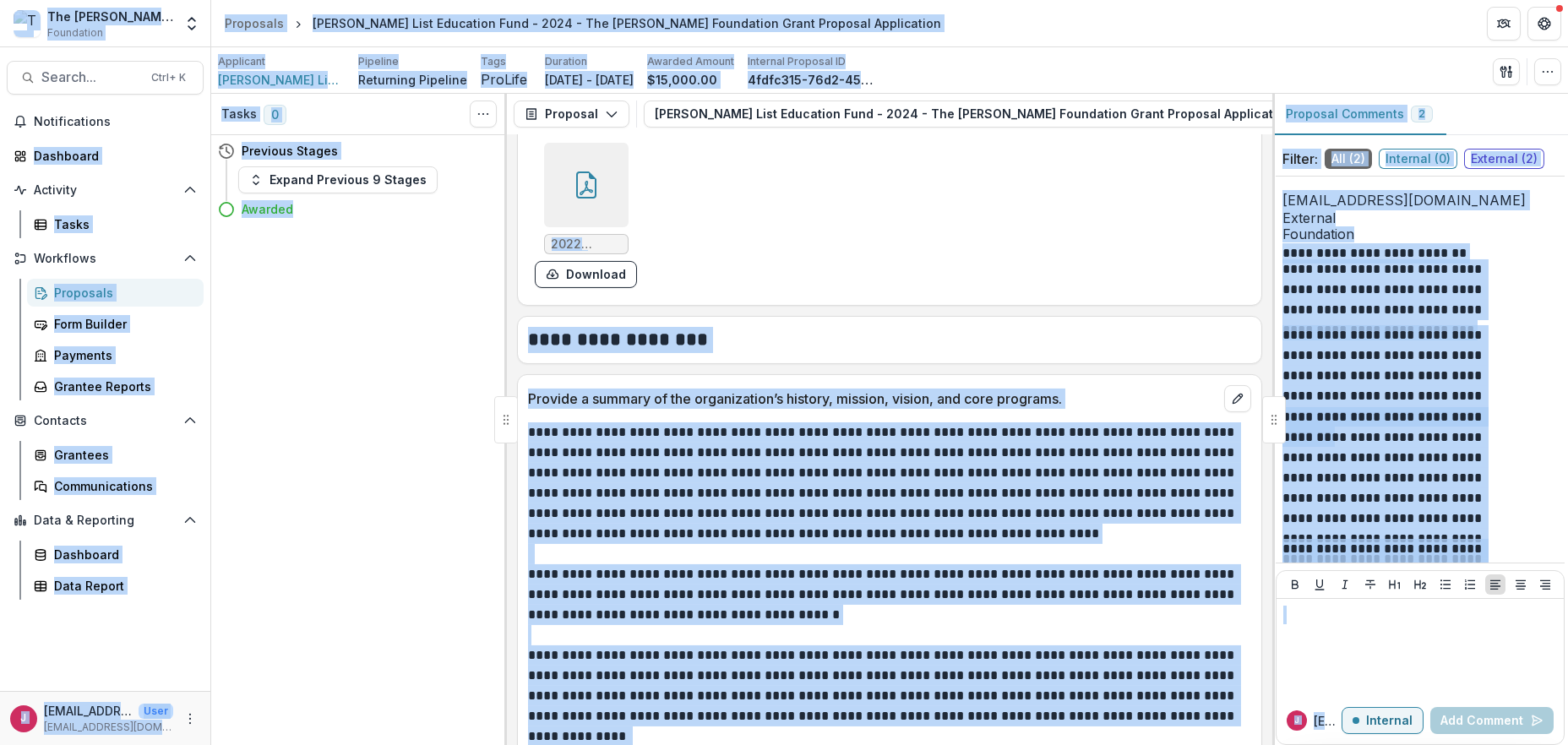
scroll to position [2478, 0]
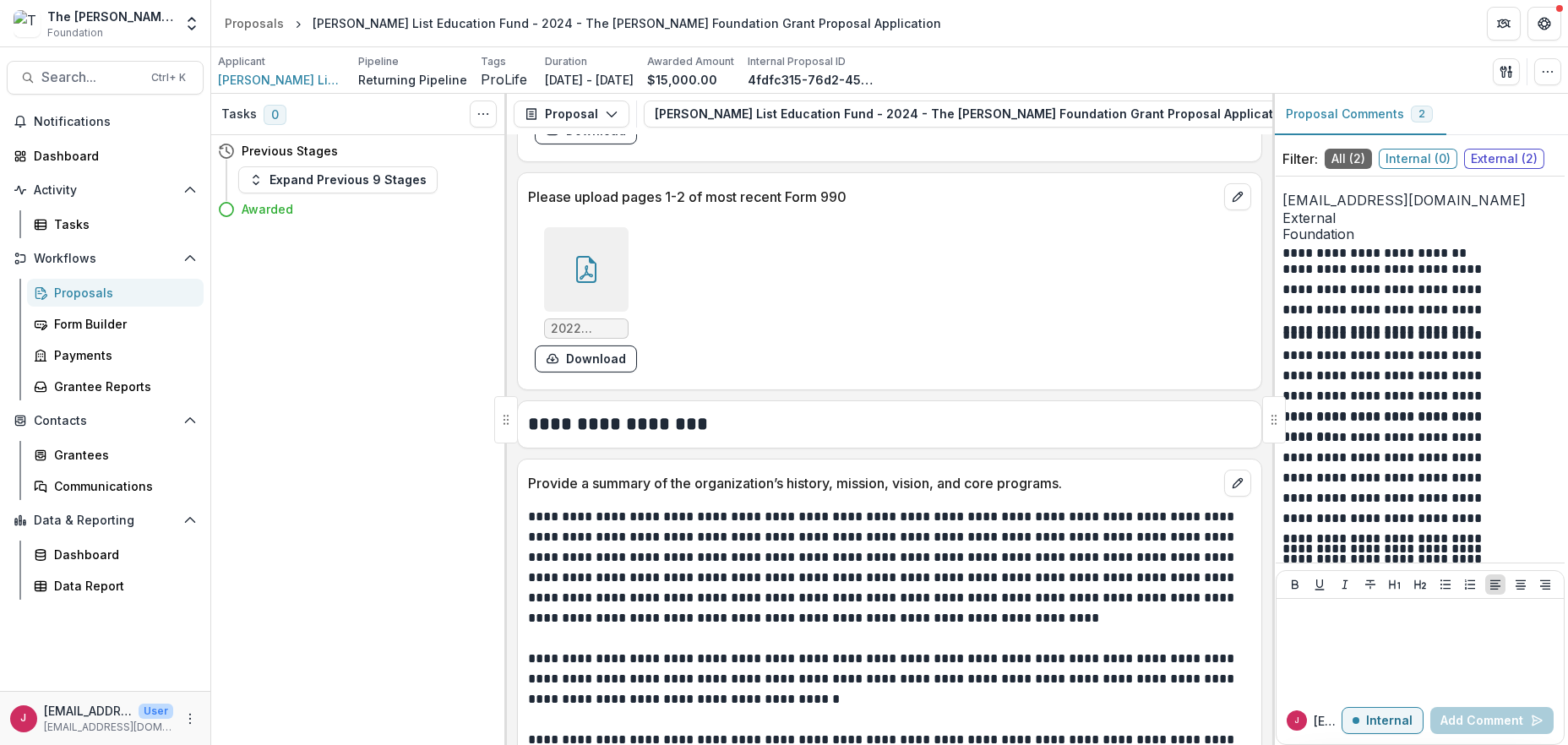
click at [588, 264] on icon at bounding box center [586, 269] width 27 height 27
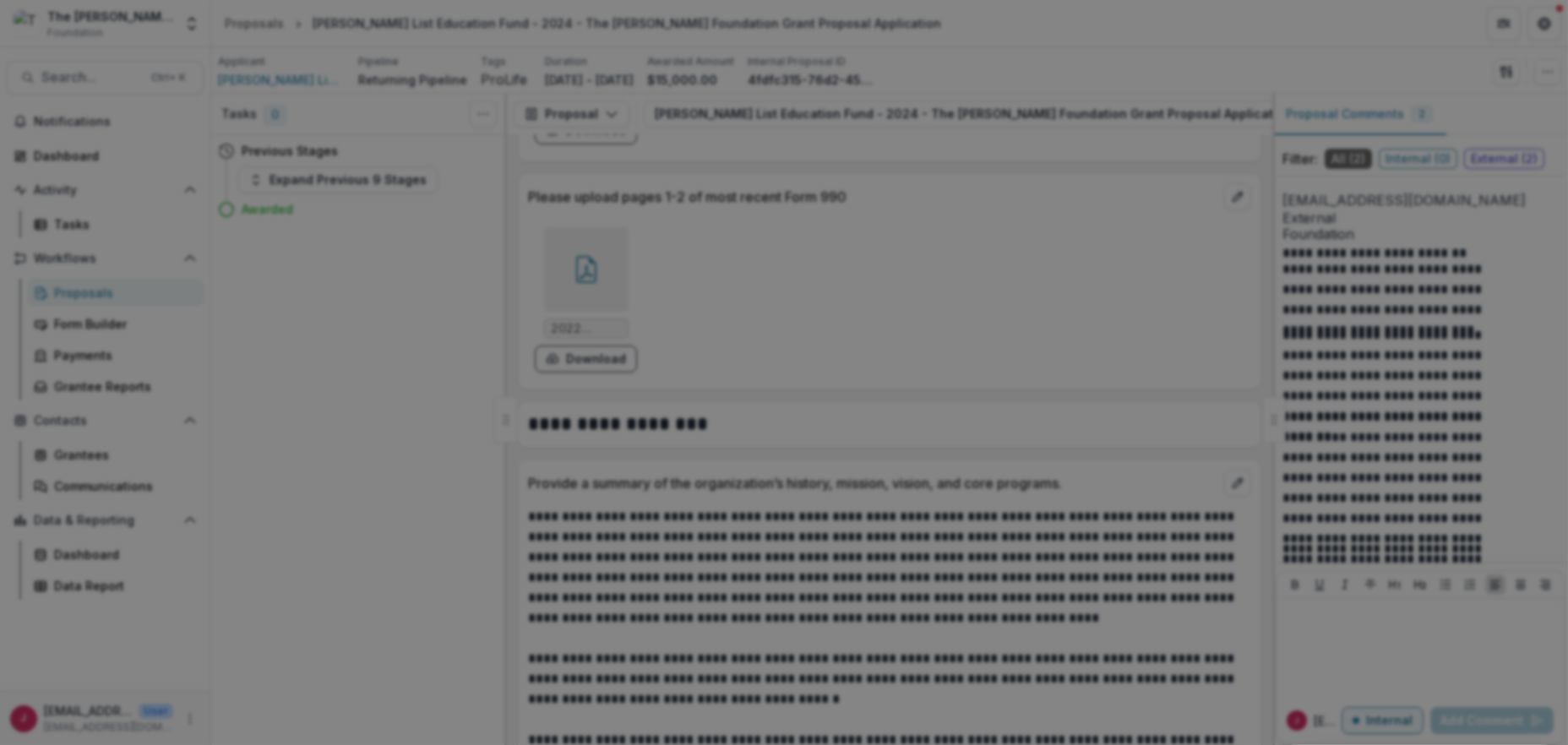
click at [1531, 34] on button "Close" at bounding box center [1544, 20] width 27 height 27
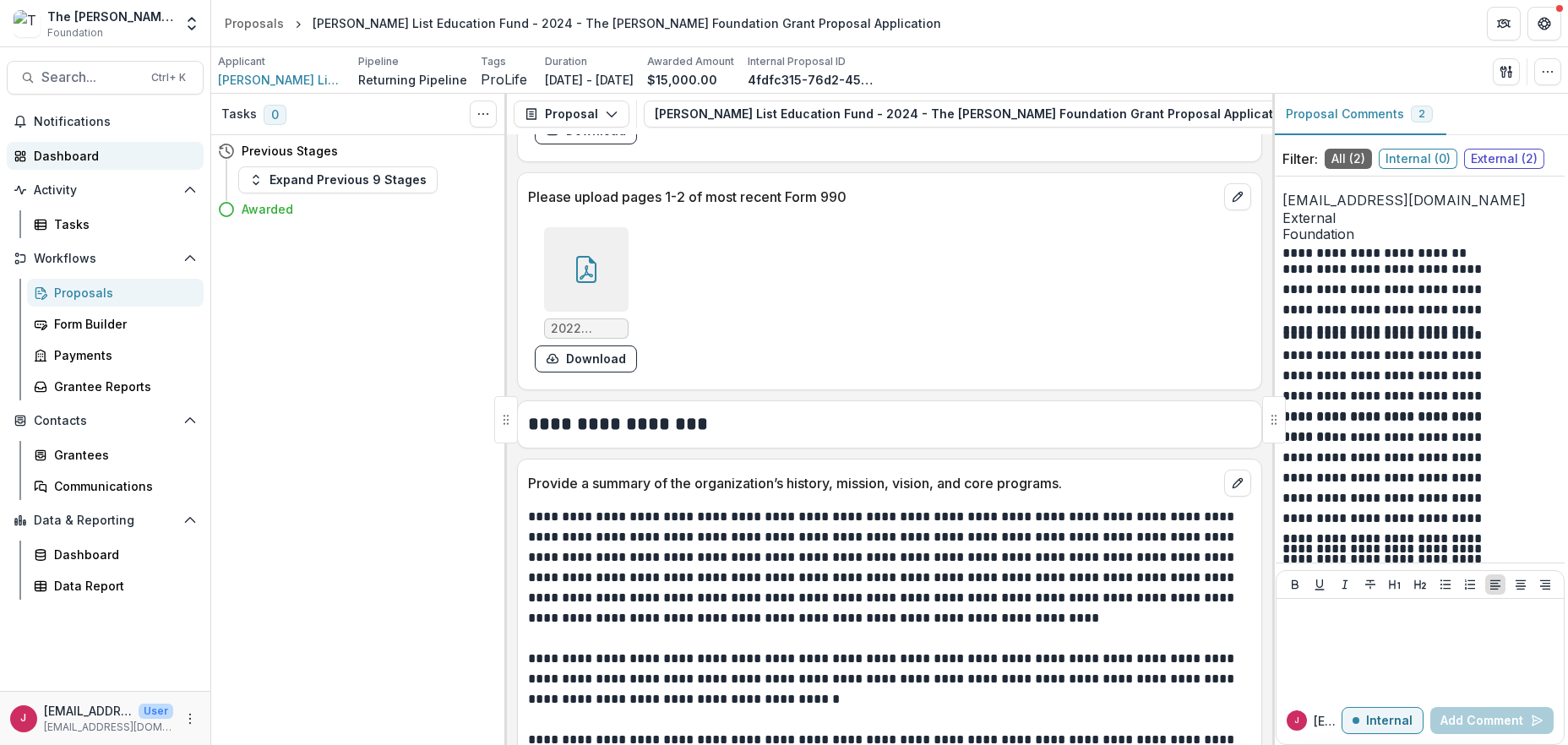
click at [78, 157] on div "Dashboard" at bounding box center [111, 156] width 157 height 18
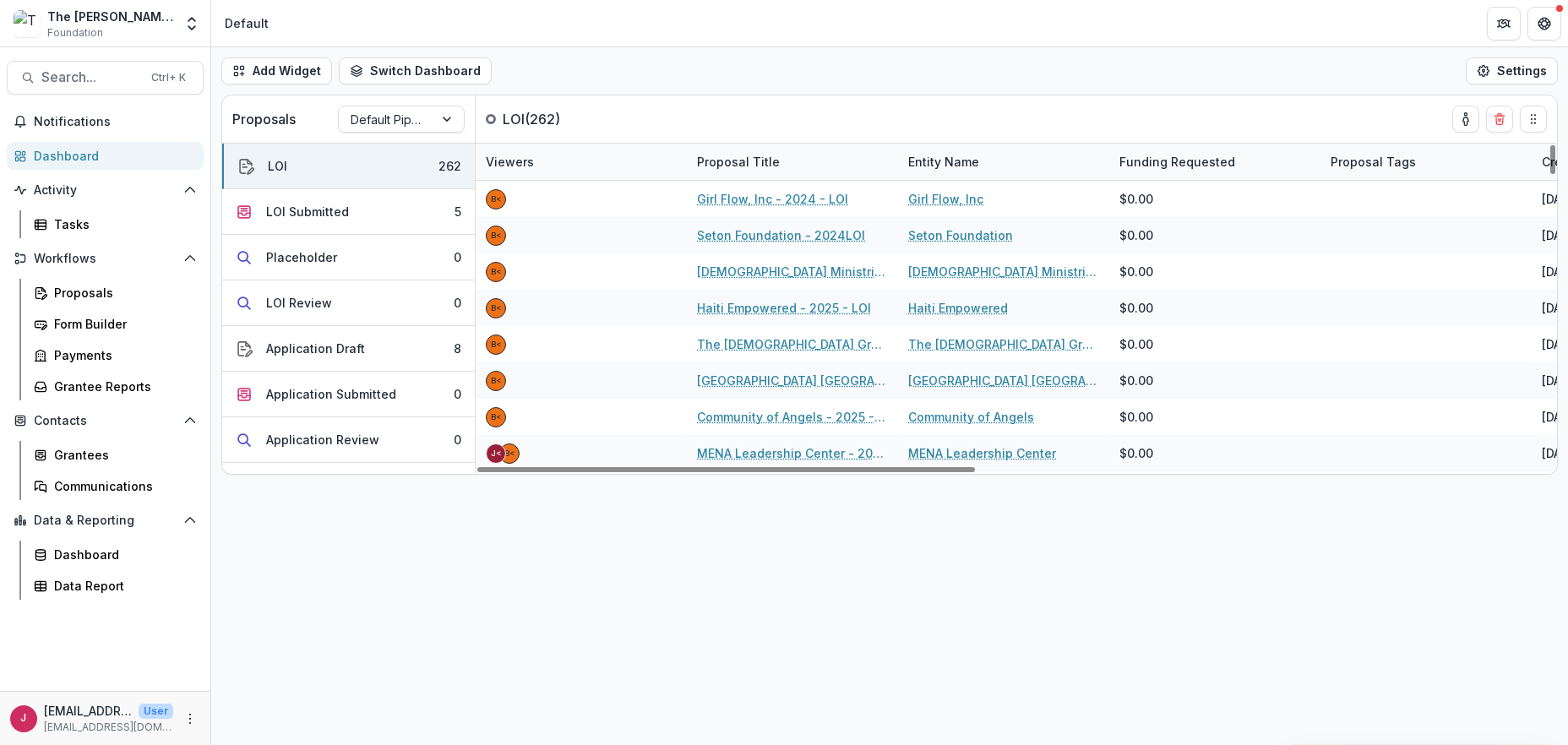
click at [475, 643] on div "Add Widget Switch Dashboard Default New Dashboard Settings Proposals Default Pi…" at bounding box center [890, 396] width 1357 height 698
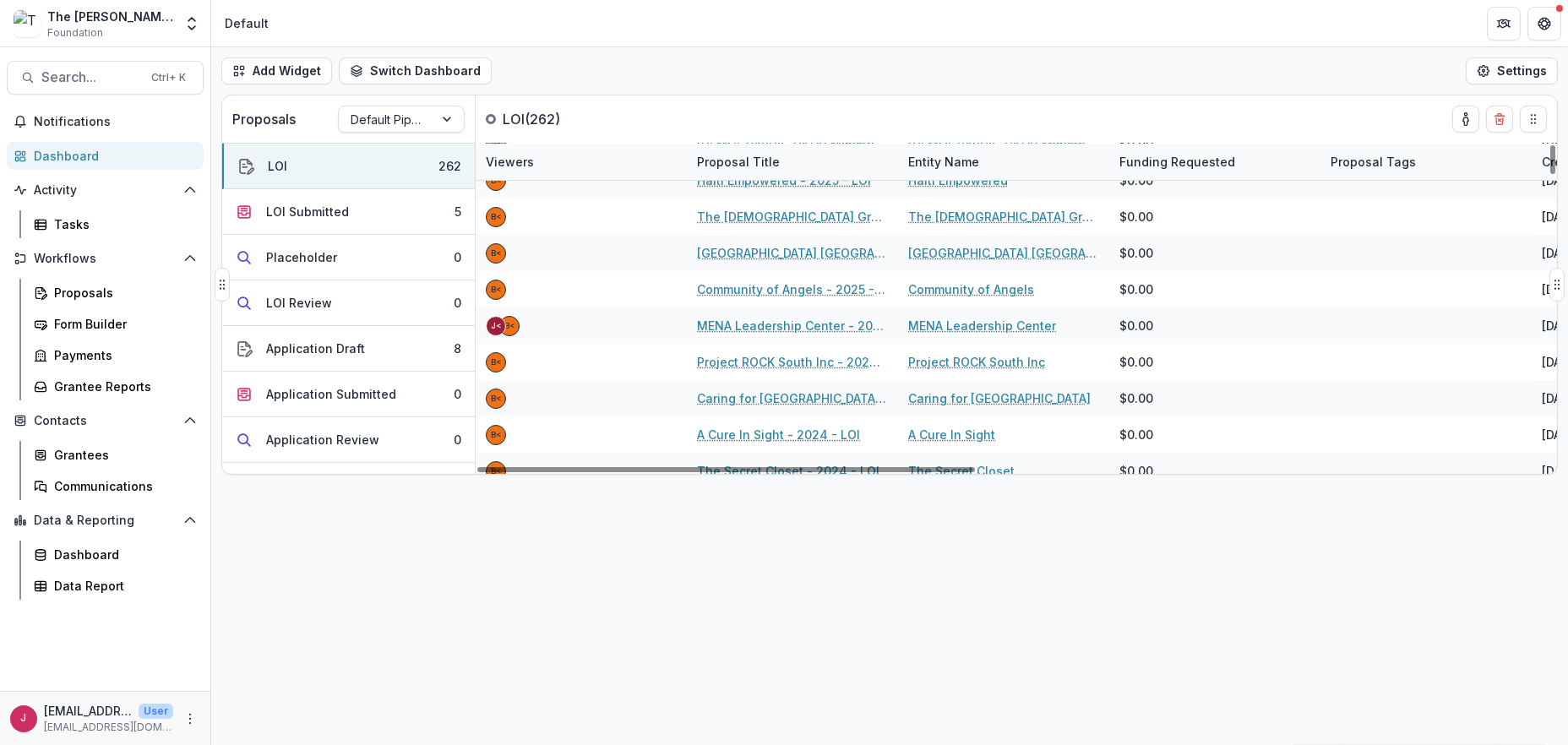
scroll to position [450, 0]
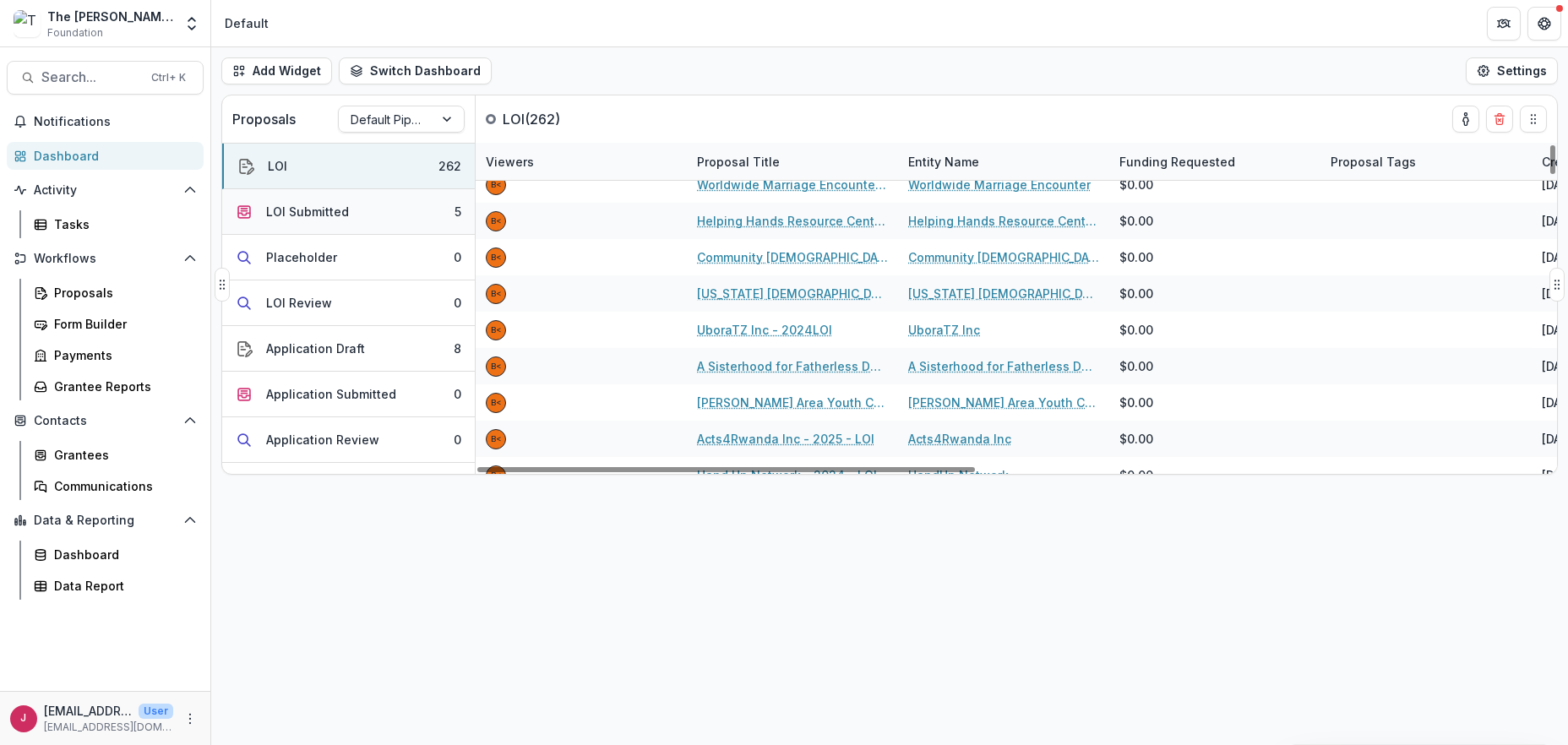
click at [366, 214] on button "LOI Submitted 5" at bounding box center [348, 212] width 253 height 46
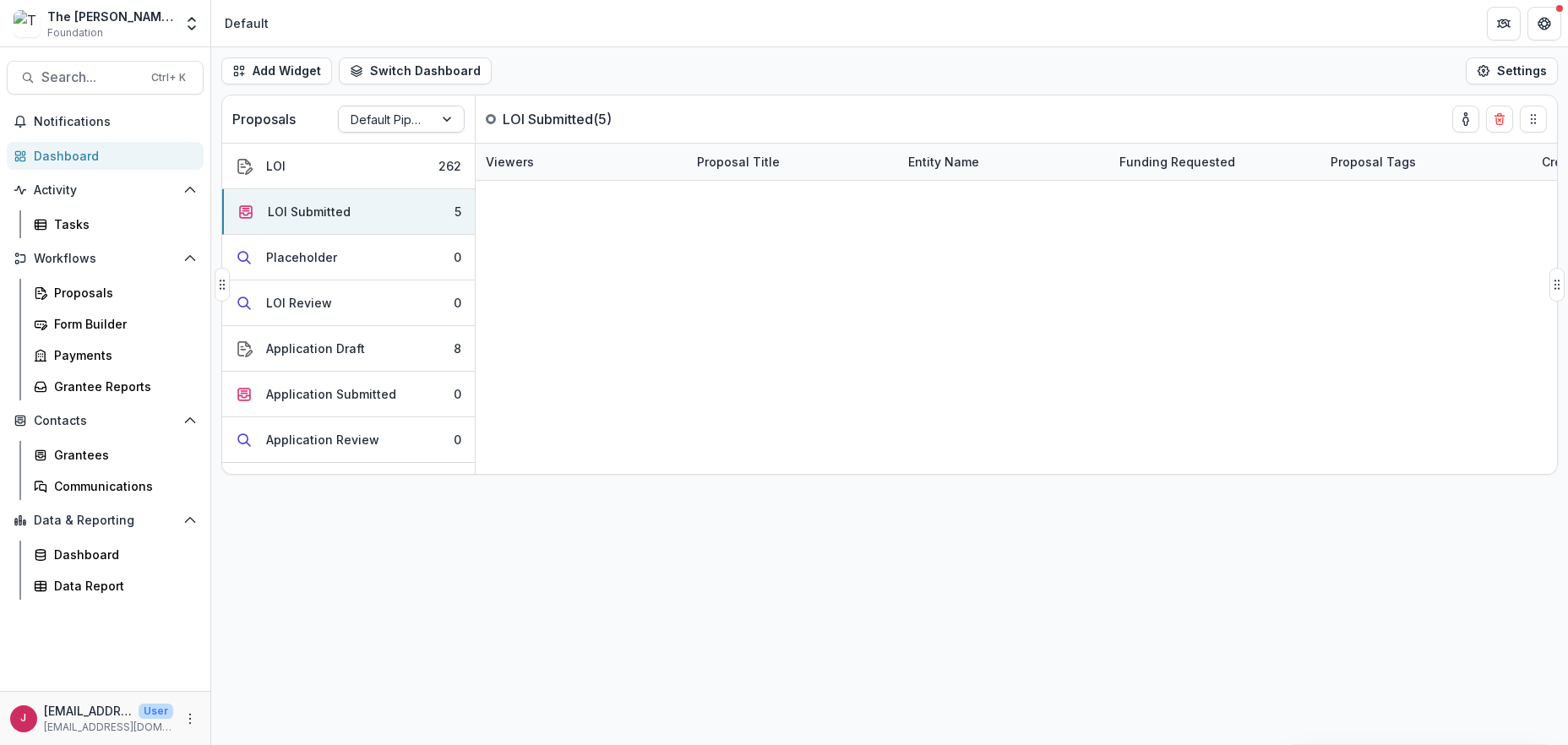
click at [441, 118] on div at bounding box center [448, 119] width 30 height 26
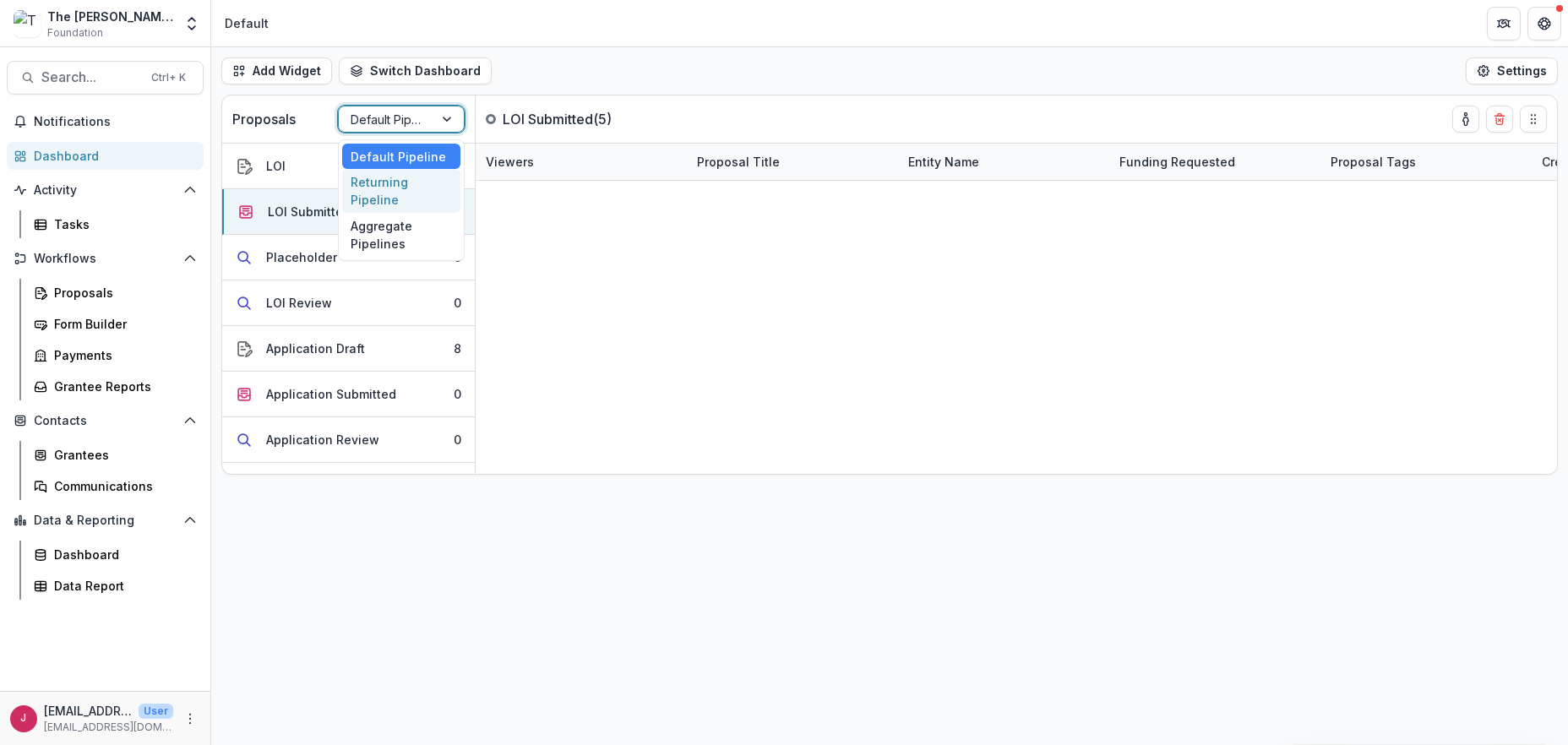
click at [390, 192] on div "Returning Pipeline" at bounding box center [402, 191] width 119 height 44
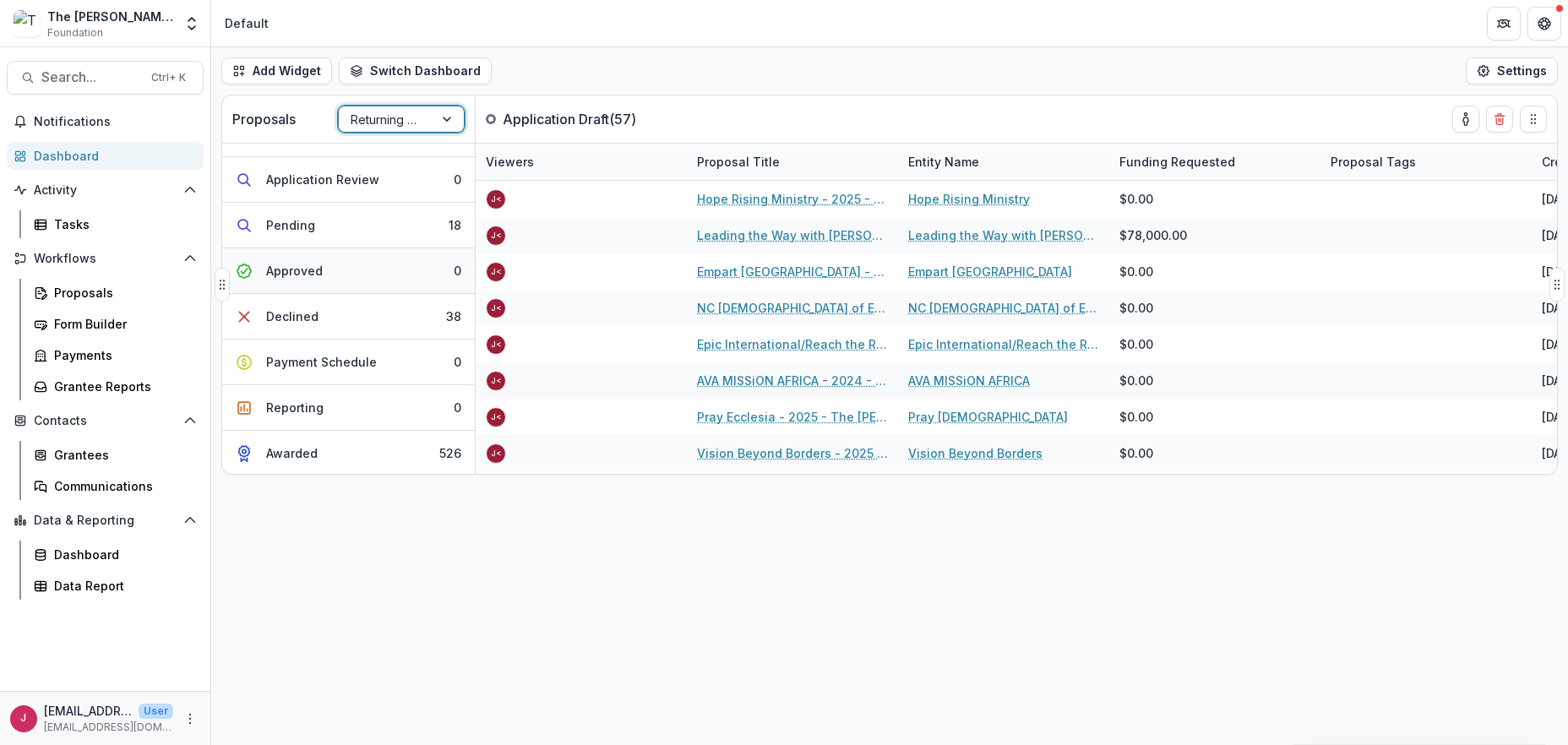
scroll to position [0, 0]
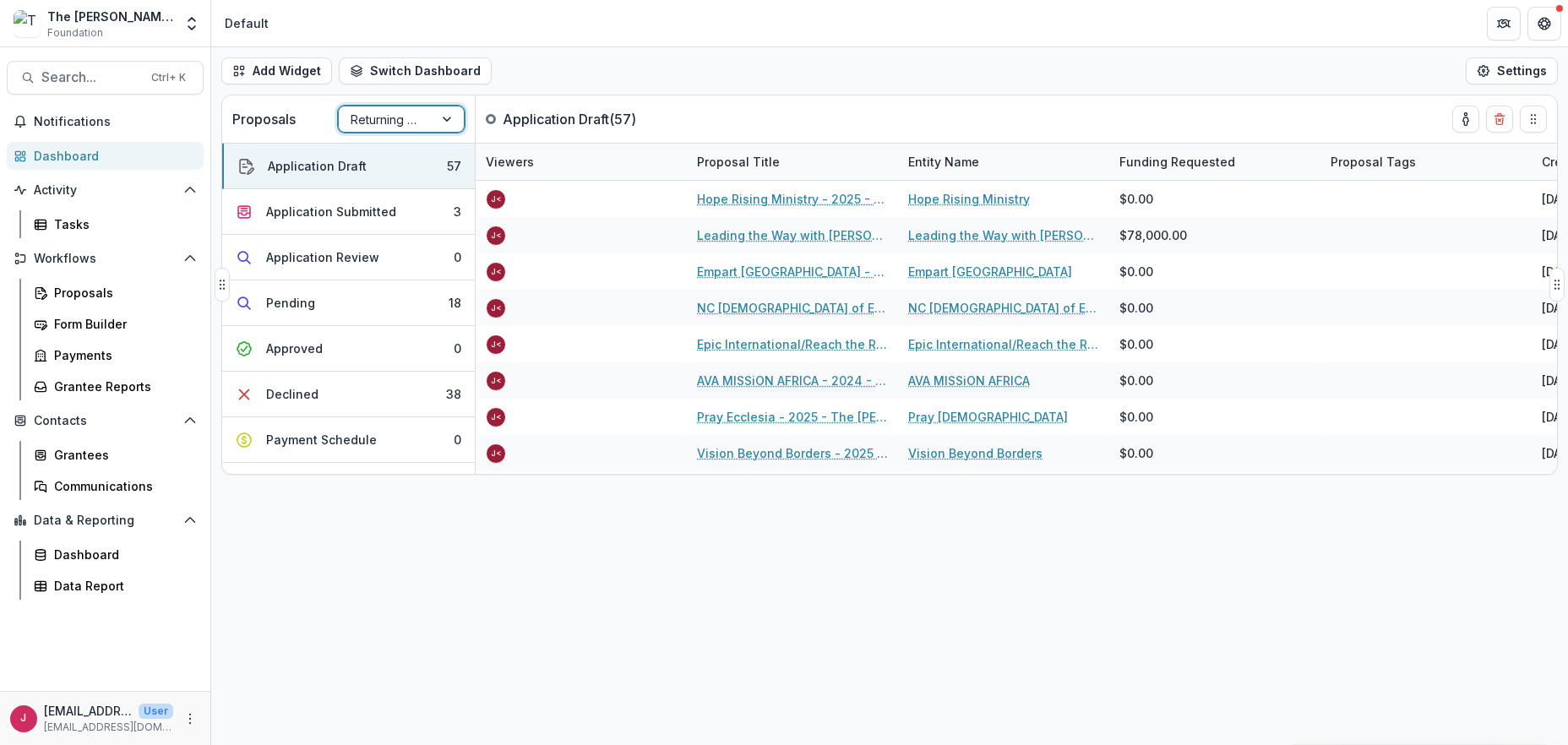
click at [442, 117] on div at bounding box center [448, 119] width 30 height 26
click at [395, 153] on div "Default Pipeline" at bounding box center [402, 157] width 119 height 27
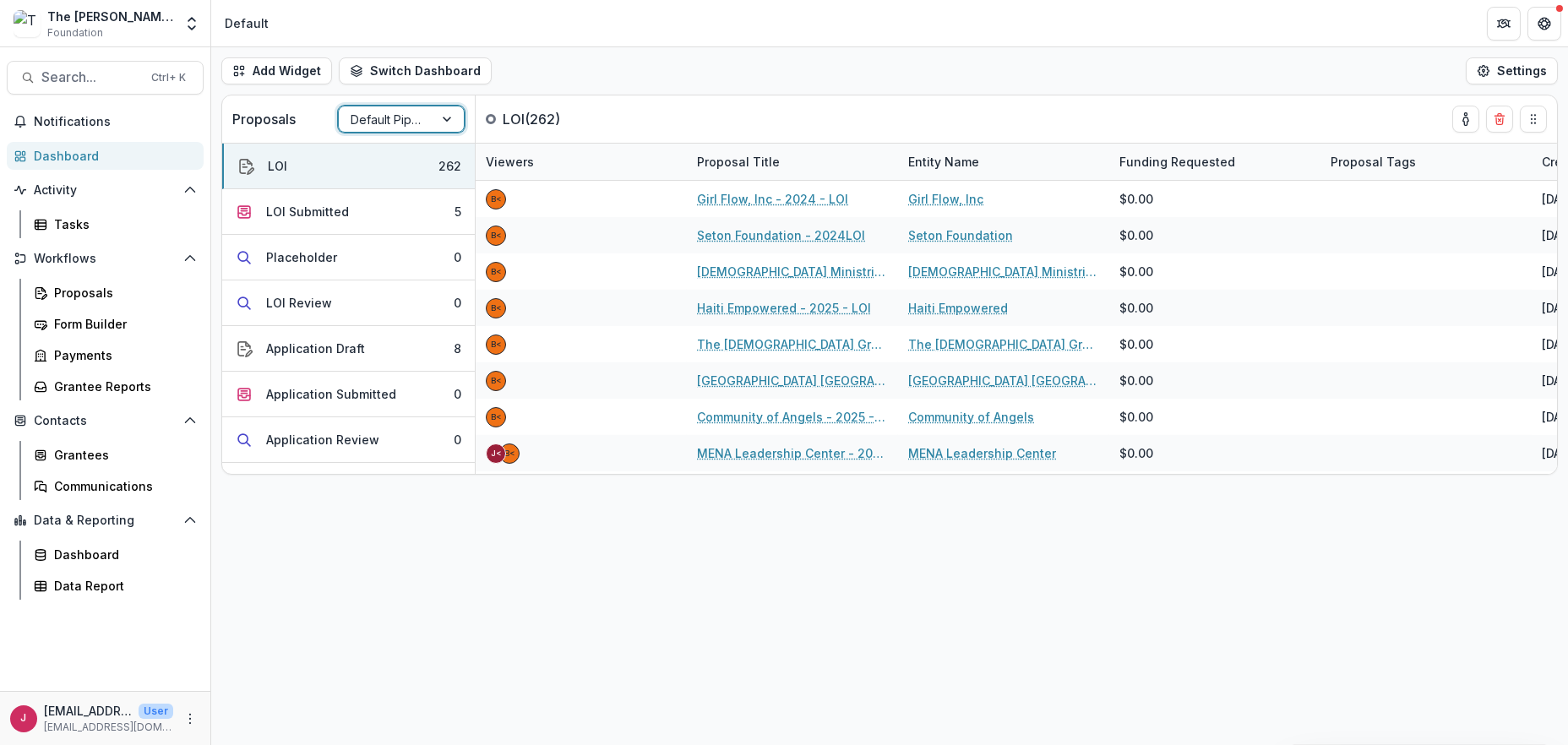
click at [382, 490] on div "Add Widget Switch Dashboard Default New Dashboard Settings Proposals option Def…" at bounding box center [890, 396] width 1357 height 698
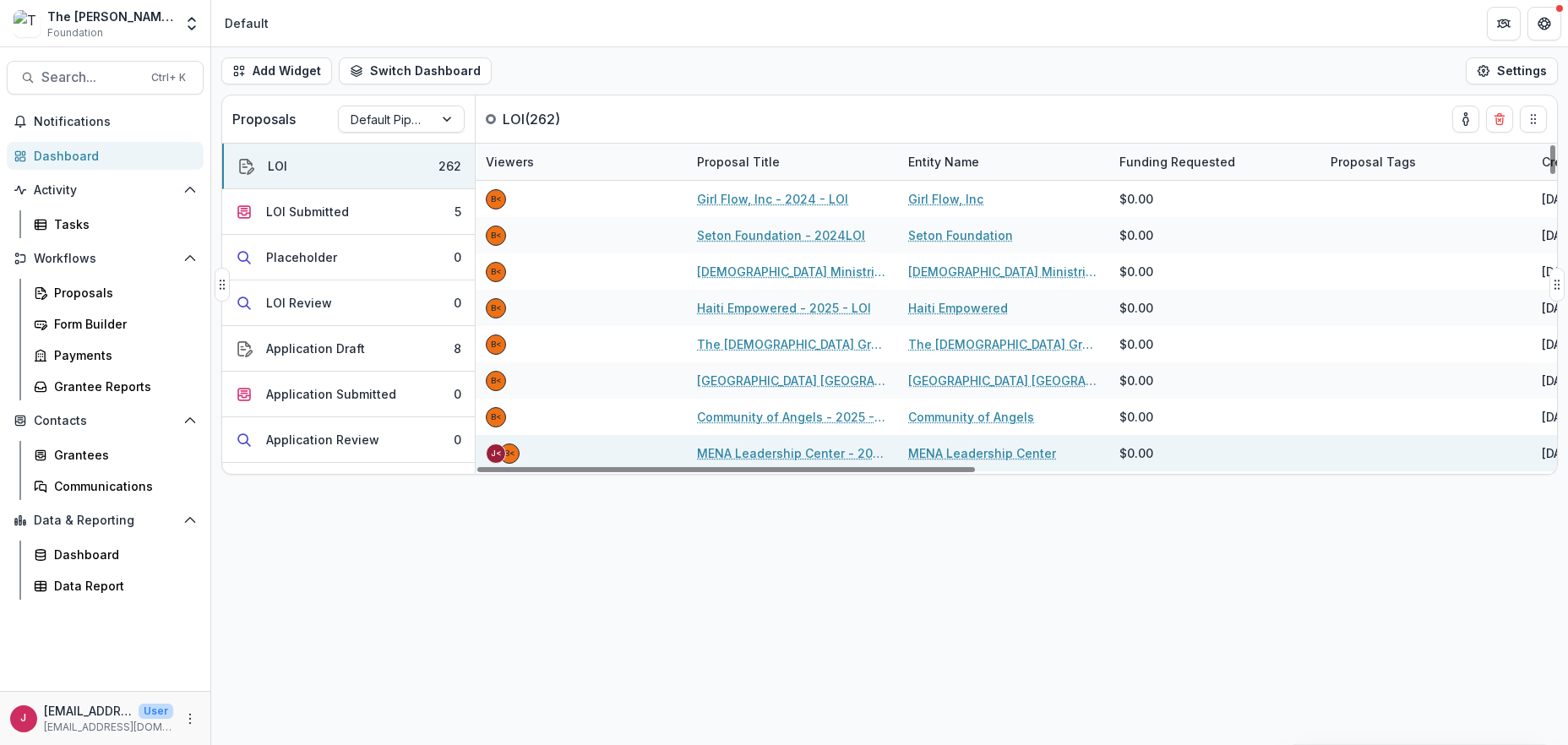
click at [738, 454] on link "MENA Leadership Center - 2025 - LOI" at bounding box center [792, 453] width 191 height 18
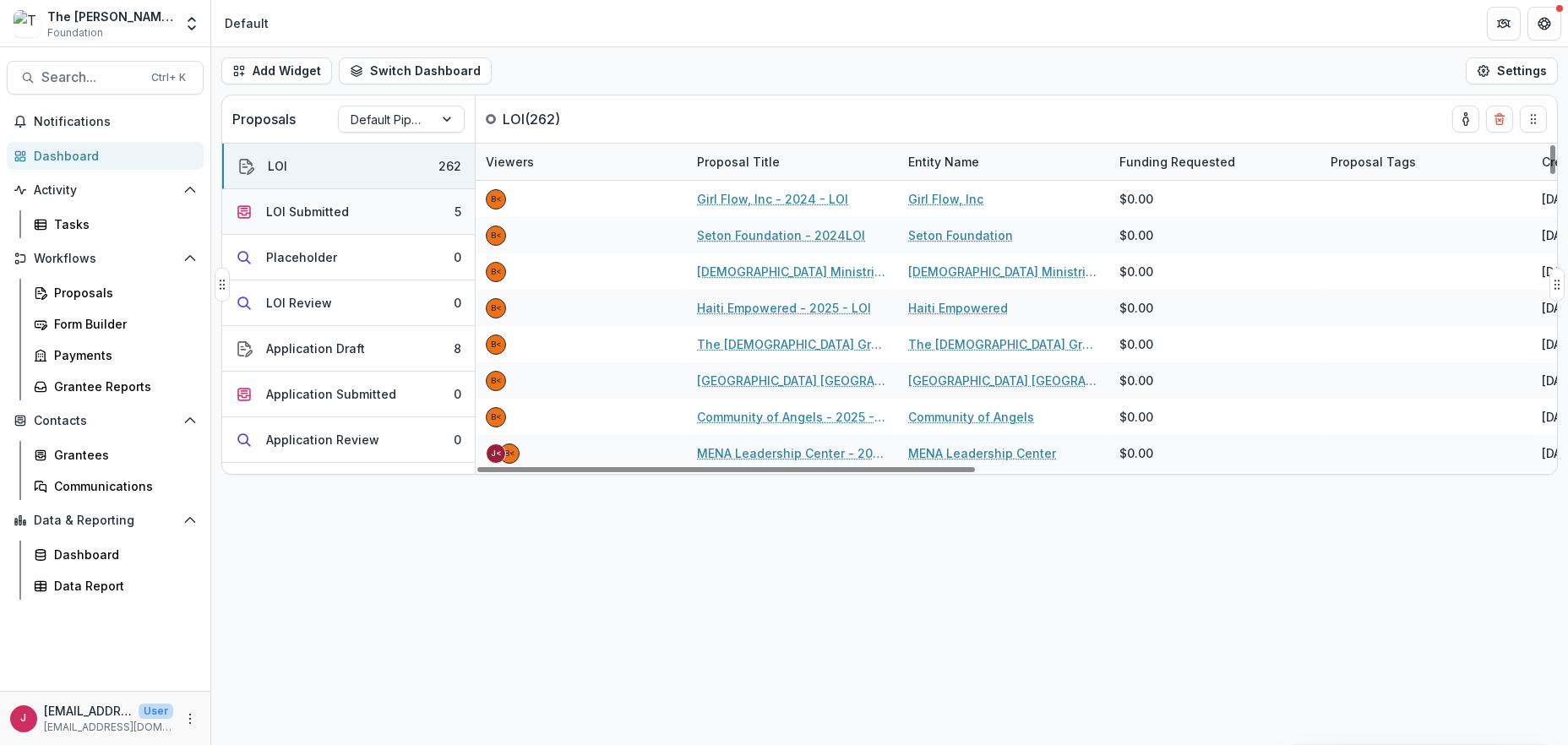
click at [369, 214] on button "LOI Submitted 5" at bounding box center [348, 212] width 253 height 46
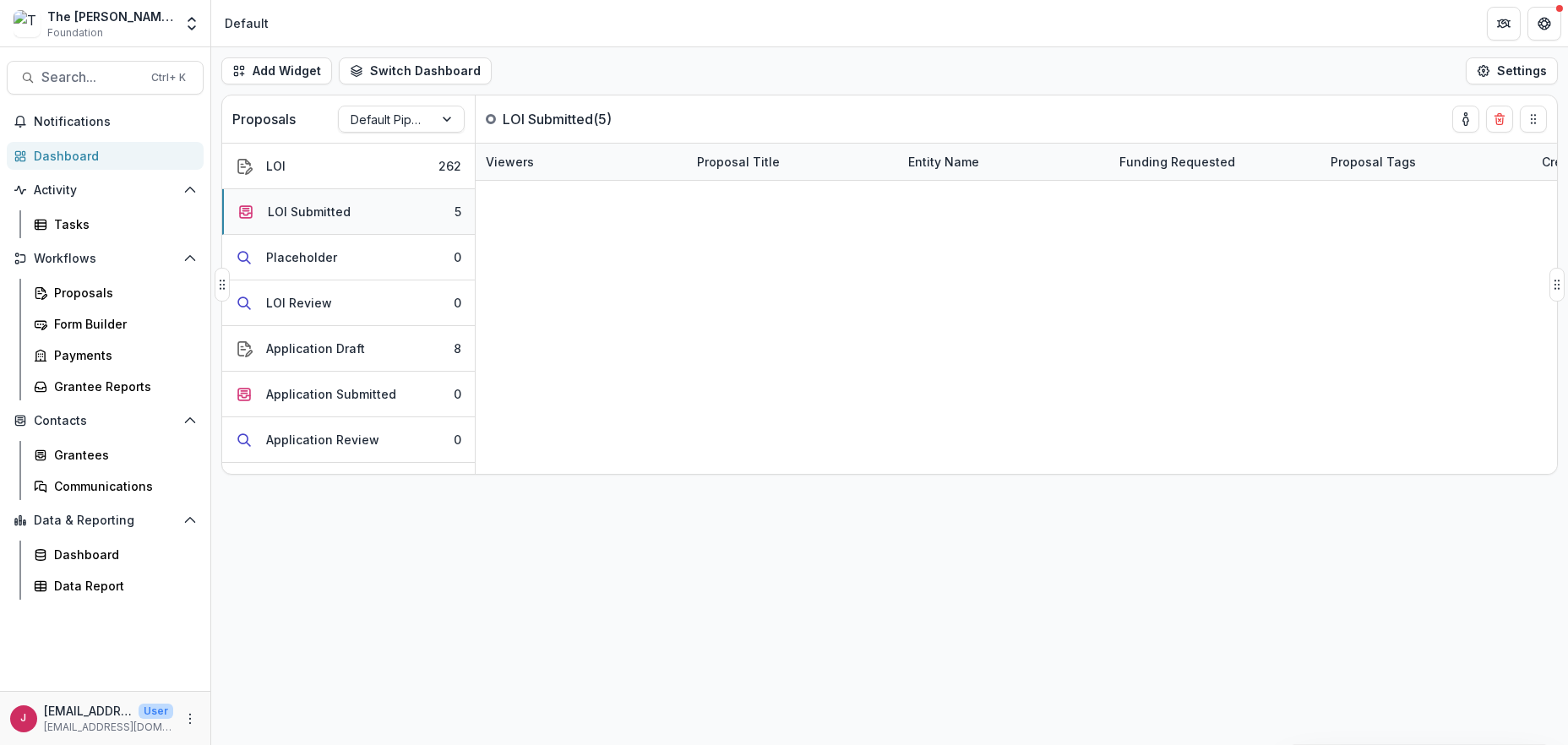
click at [369, 214] on button "LOI Submitted 5" at bounding box center [348, 212] width 253 height 46
click at [335, 215] on div "LOI Submitted" at bounding box center [310, 211] width 83 height 18
click at [191, 26] on icon "Open entity switcher" at bounding box center [191, 23] width 17 height 17
click at [136, 65] on link "Admin Settings" at bounding box center [105, 65] width 203 height 28
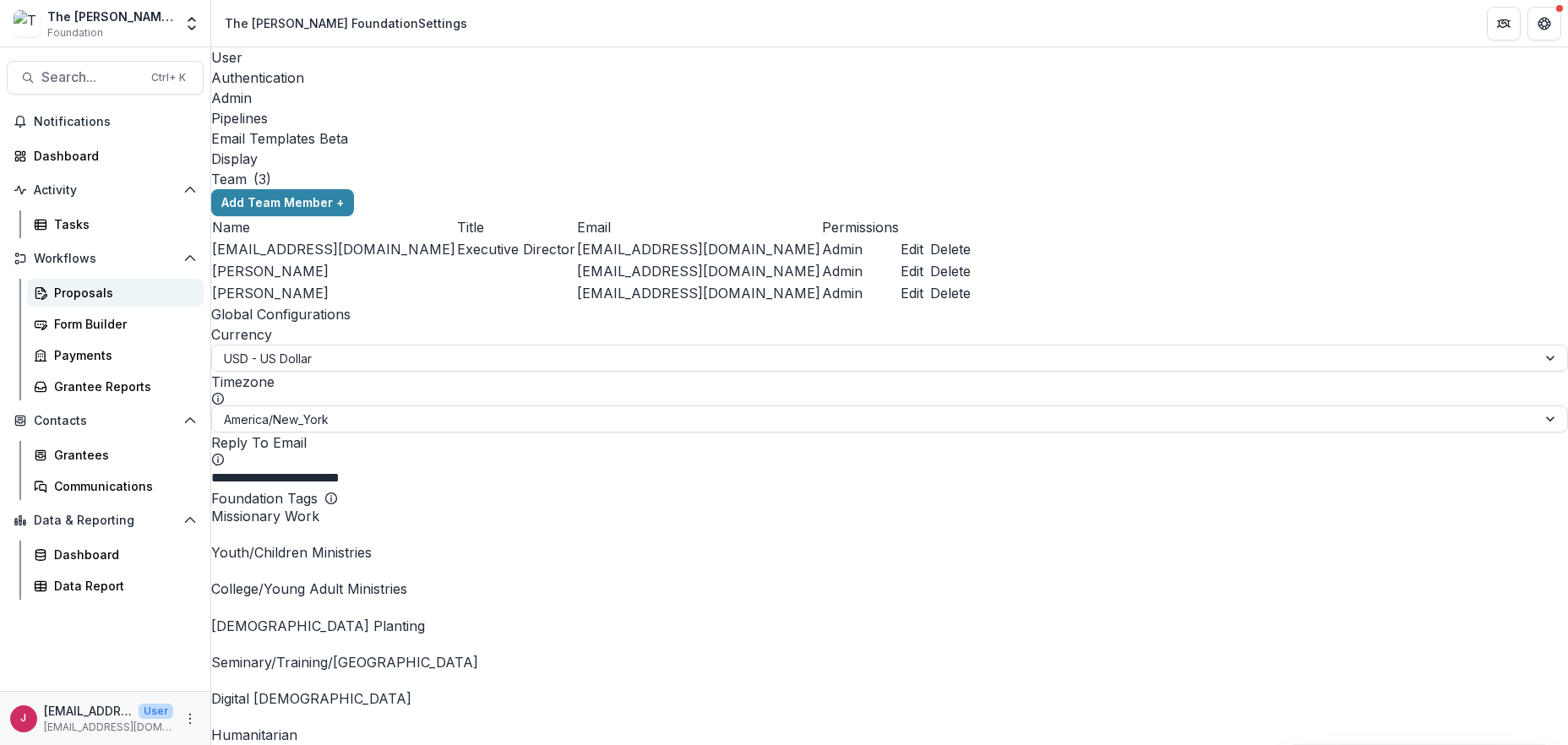
click at [63, 290] on div "Proposals" at bounding box center [122, 293] width 136 height 18
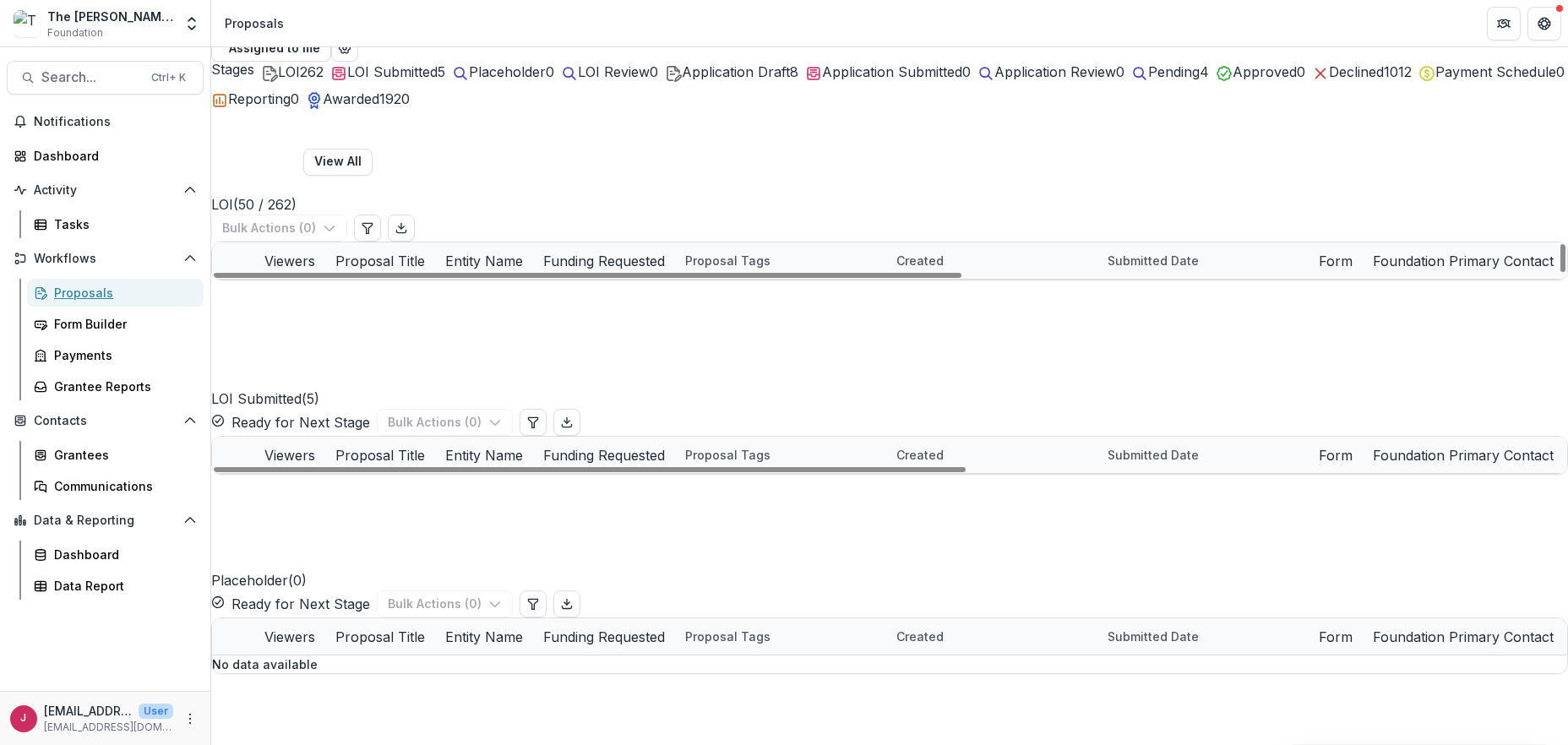
scroll to position [225, 0]
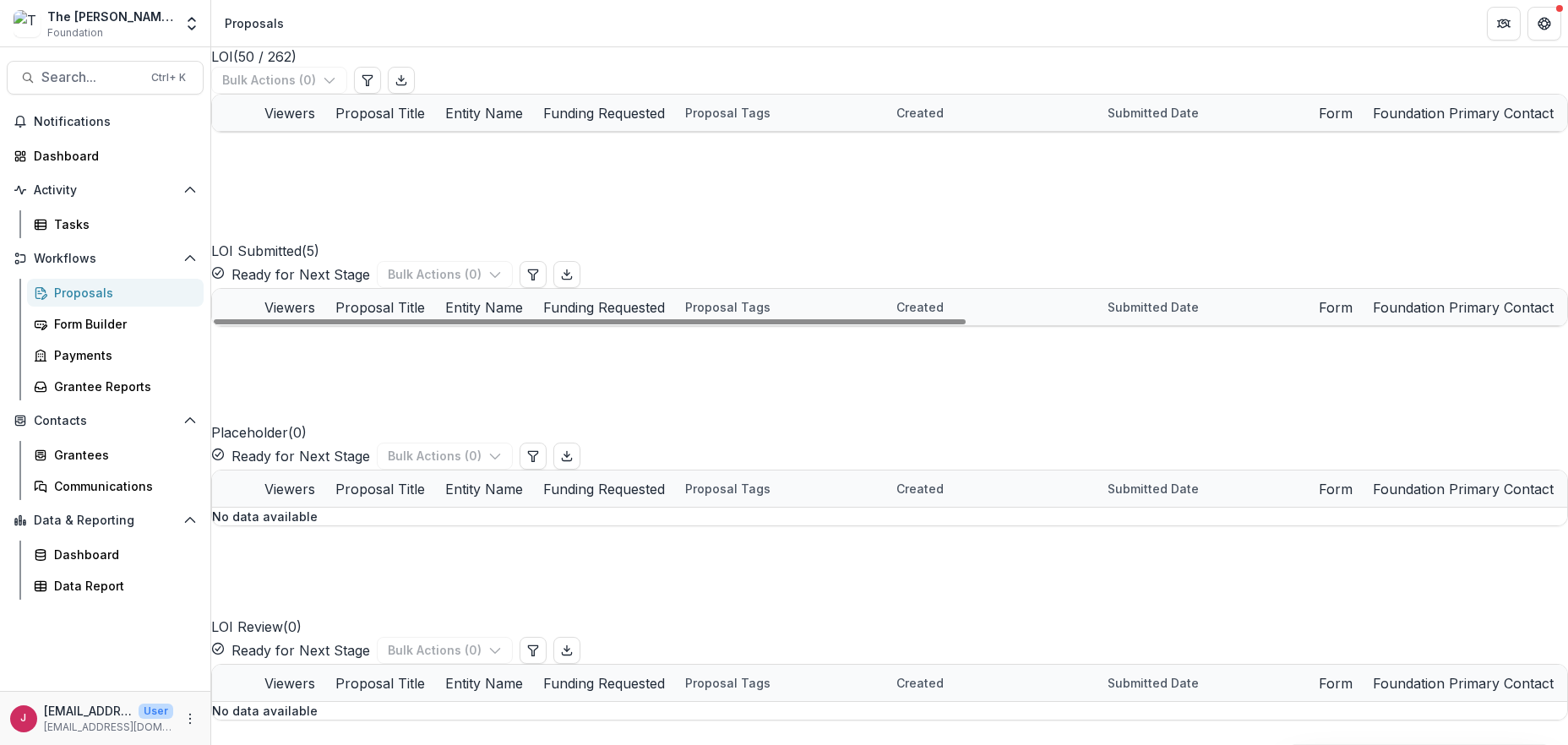
click at [603, 498] on link "Just The Beginning Inc - 2025 - LOI" at bounding box center [618, 489] width 167 height 18
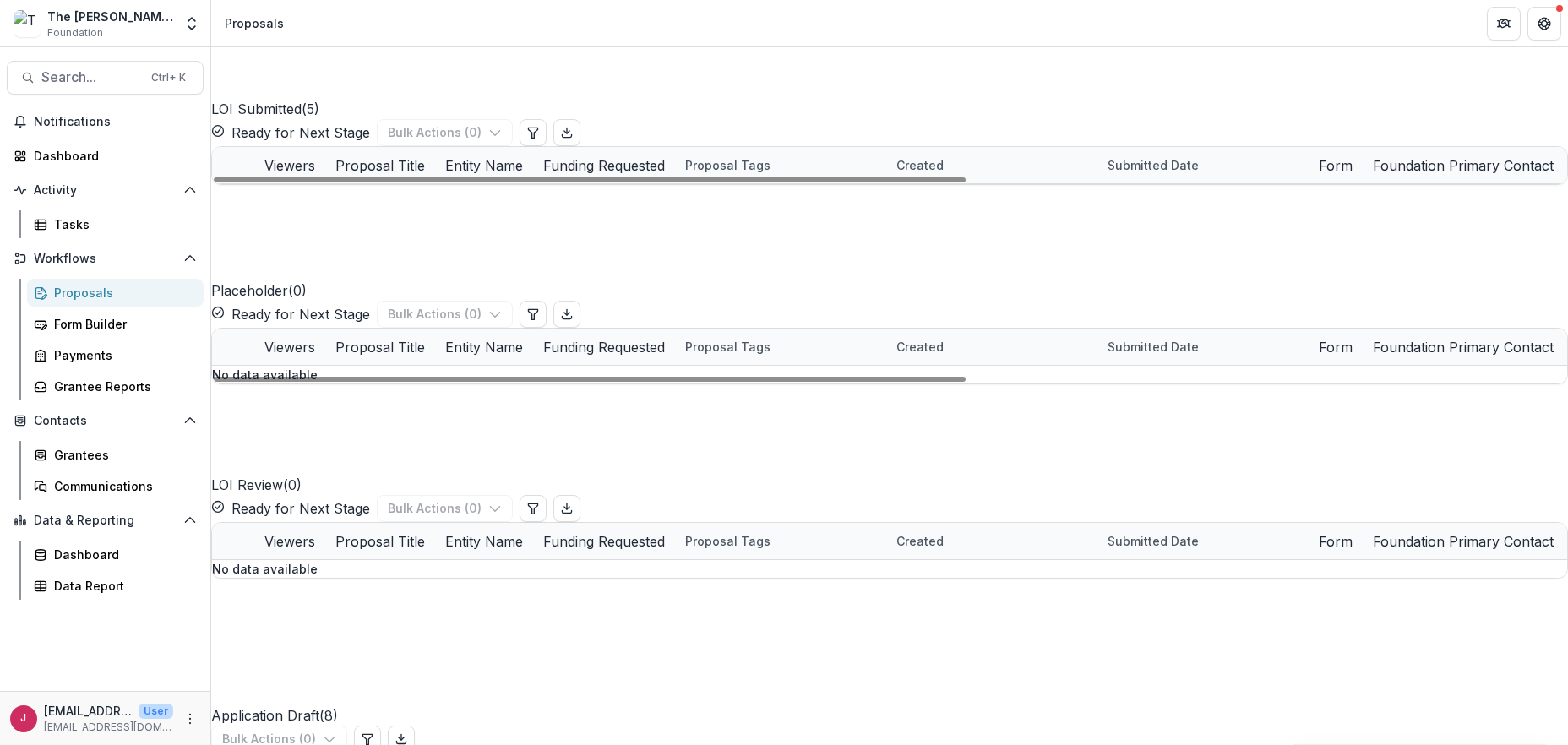
scroll to position [450, 0]
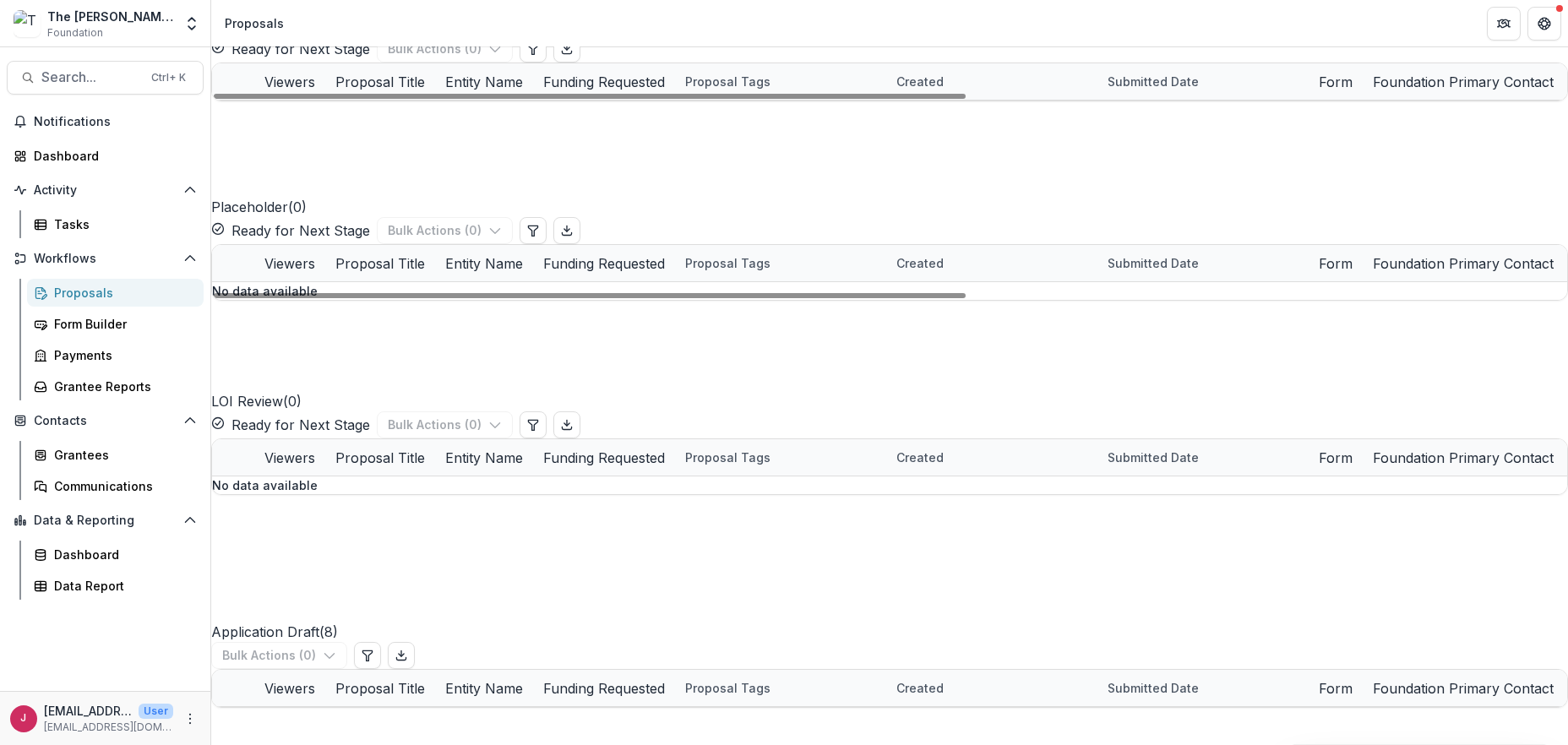
click at [272, 273] on icon "edit" at bounding box center [264, 265] width 13 height 13
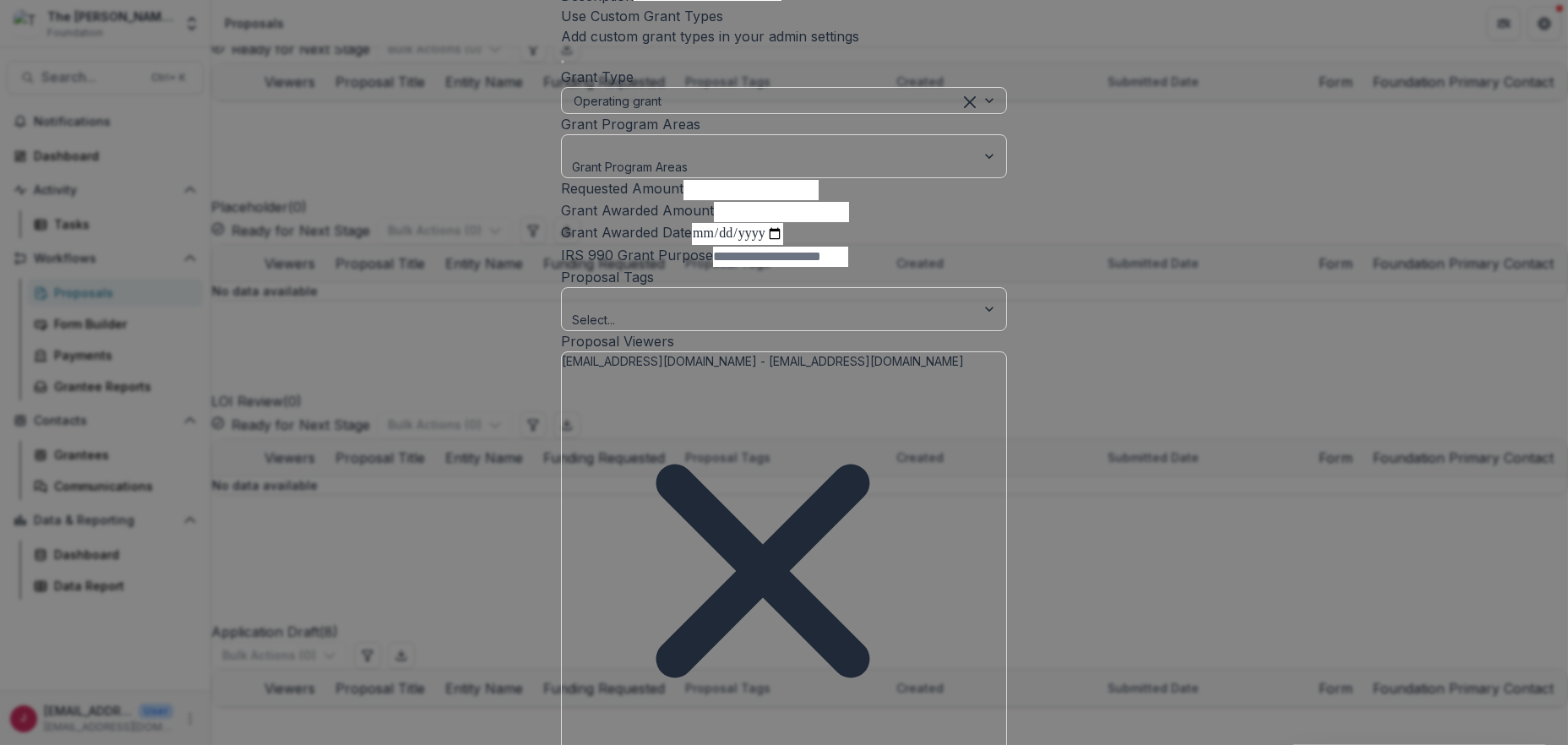
scroll to position [225, 0]
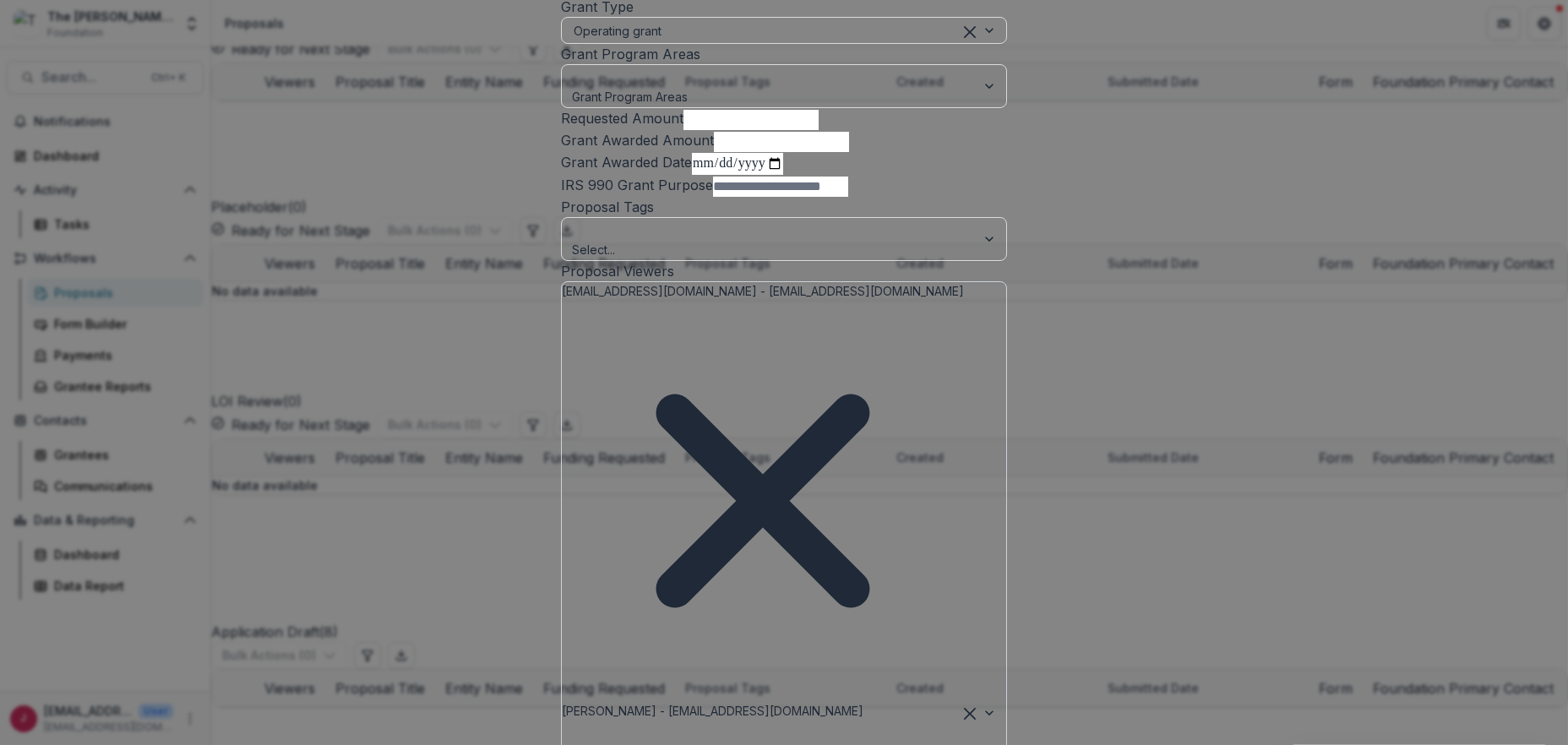
click at [798, 624] on icon "Remove jcline@bolickfoundation.org - jcline@bolickfoundation.org" at bounding box center [762, 501] width 402 height 403
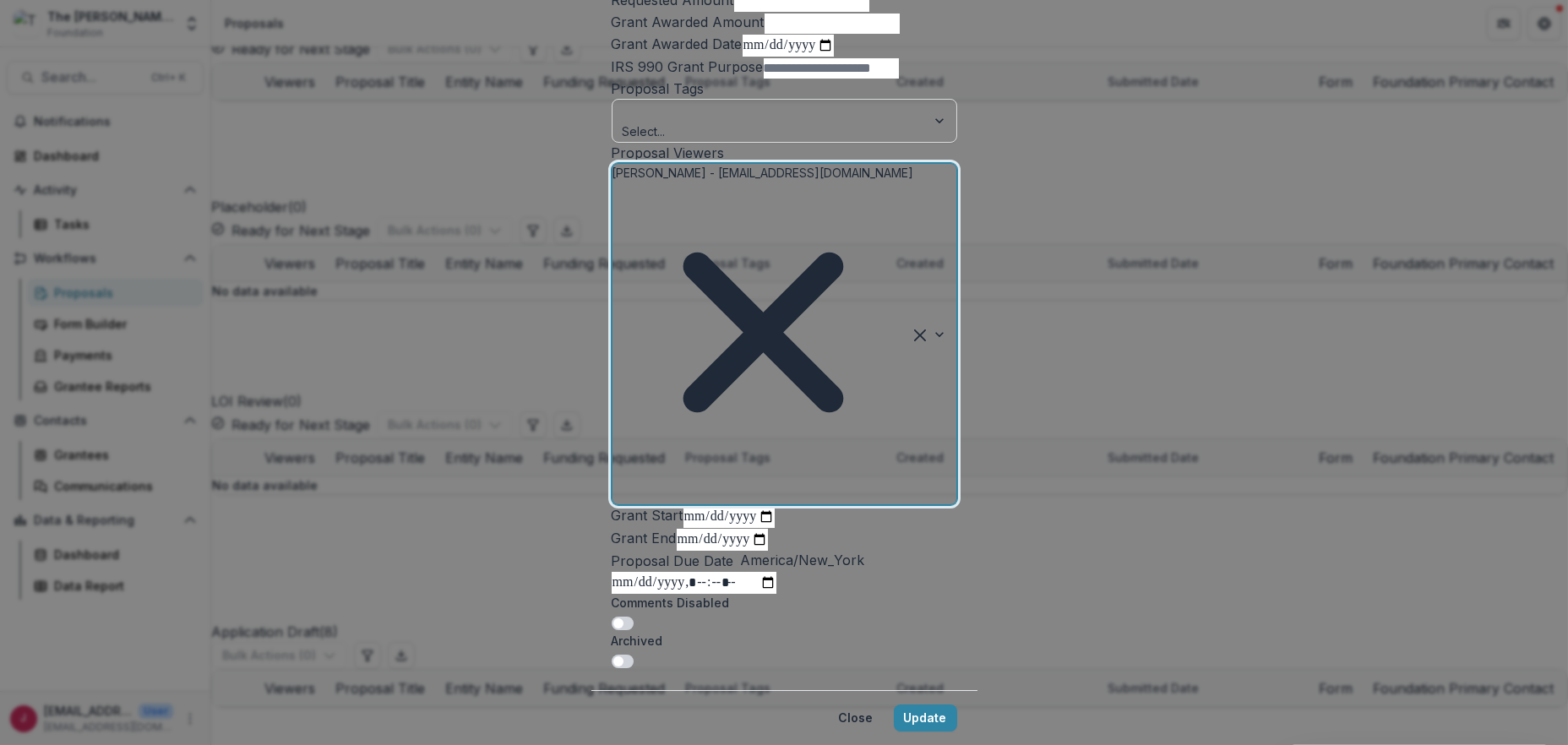
scroll to position [422, 0]
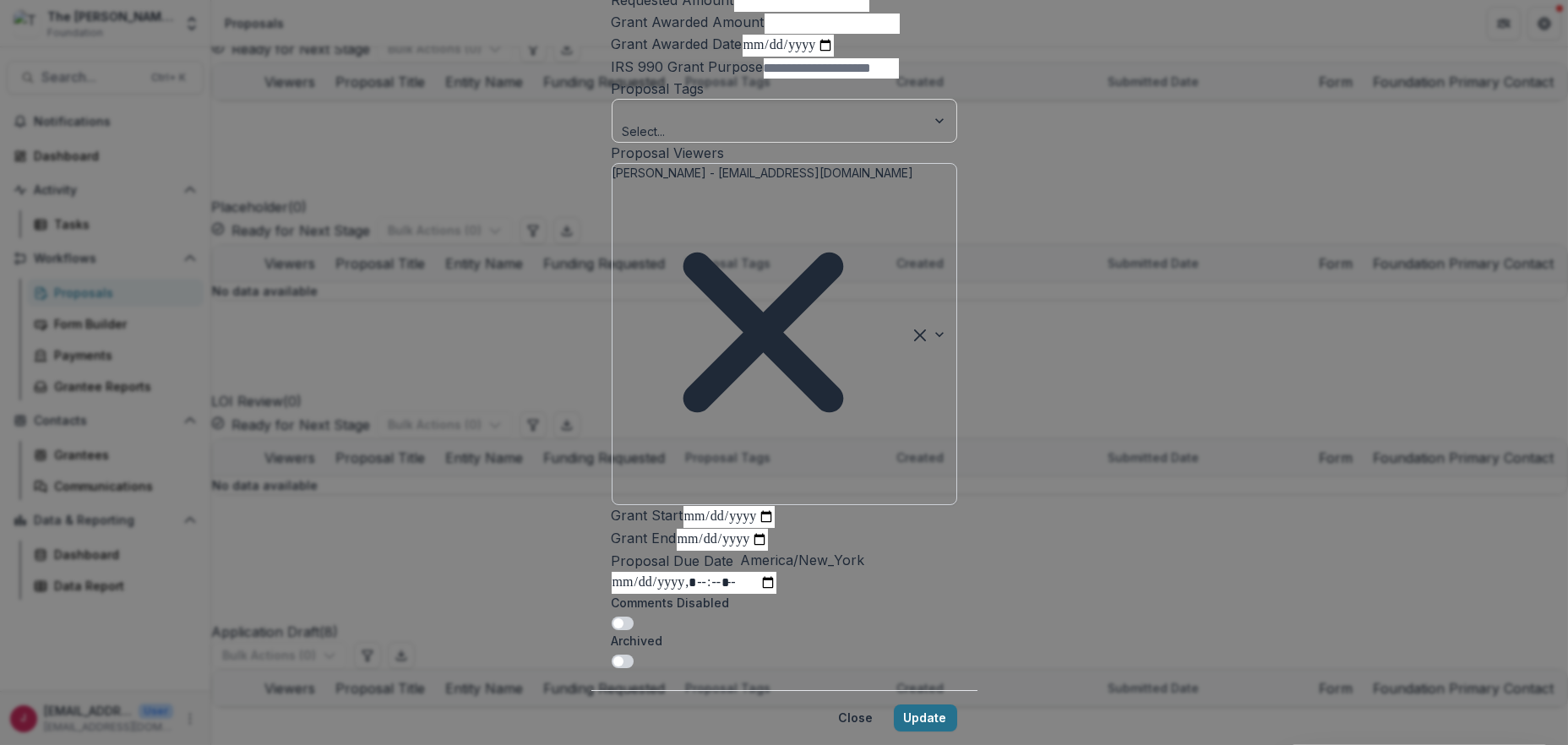
click at [957, 704] on button "Update" at bounding box center [925, 718] width 64 height 27
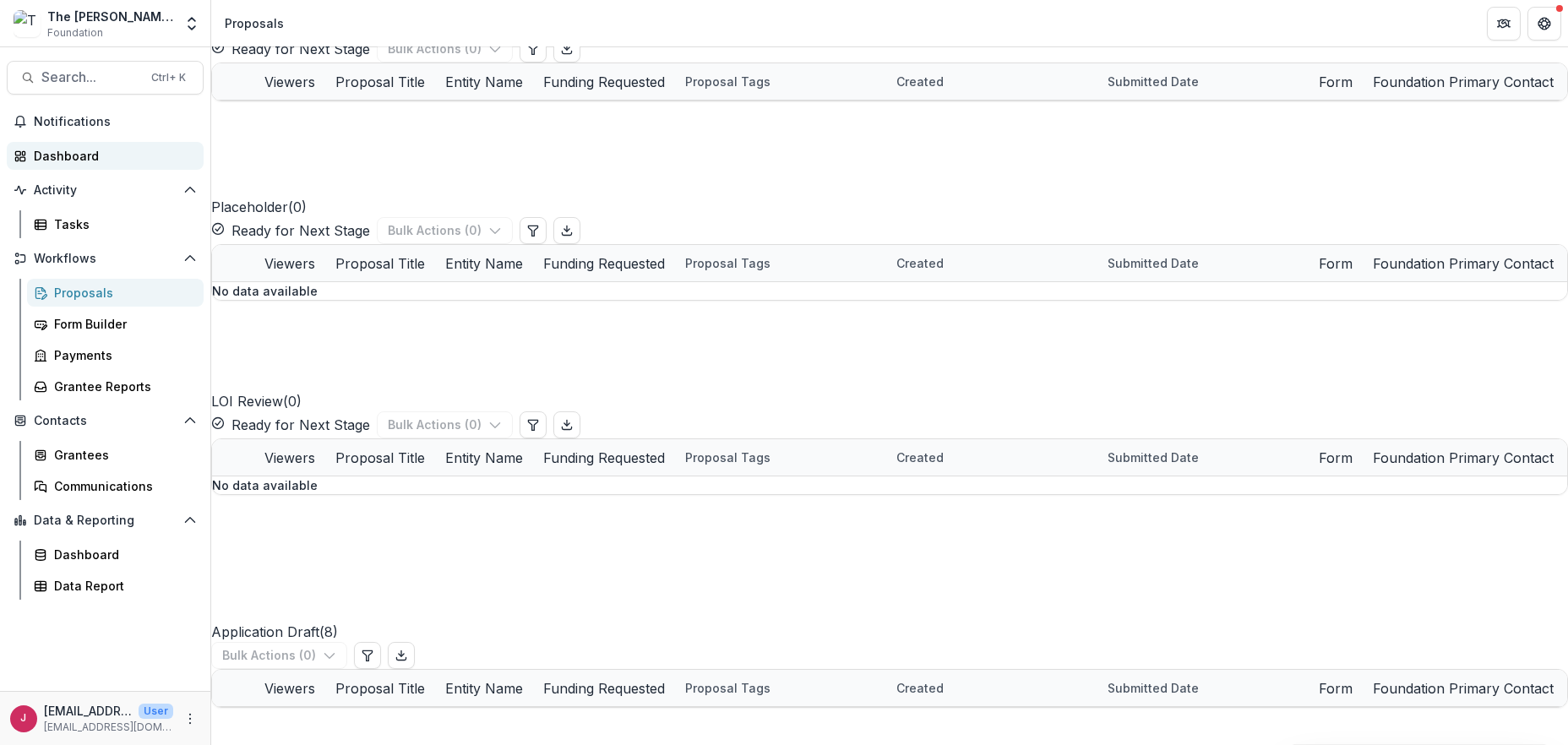
click at [47, 158] on div "Dashboard" at bounding box center [111, 156] width 157 height 18
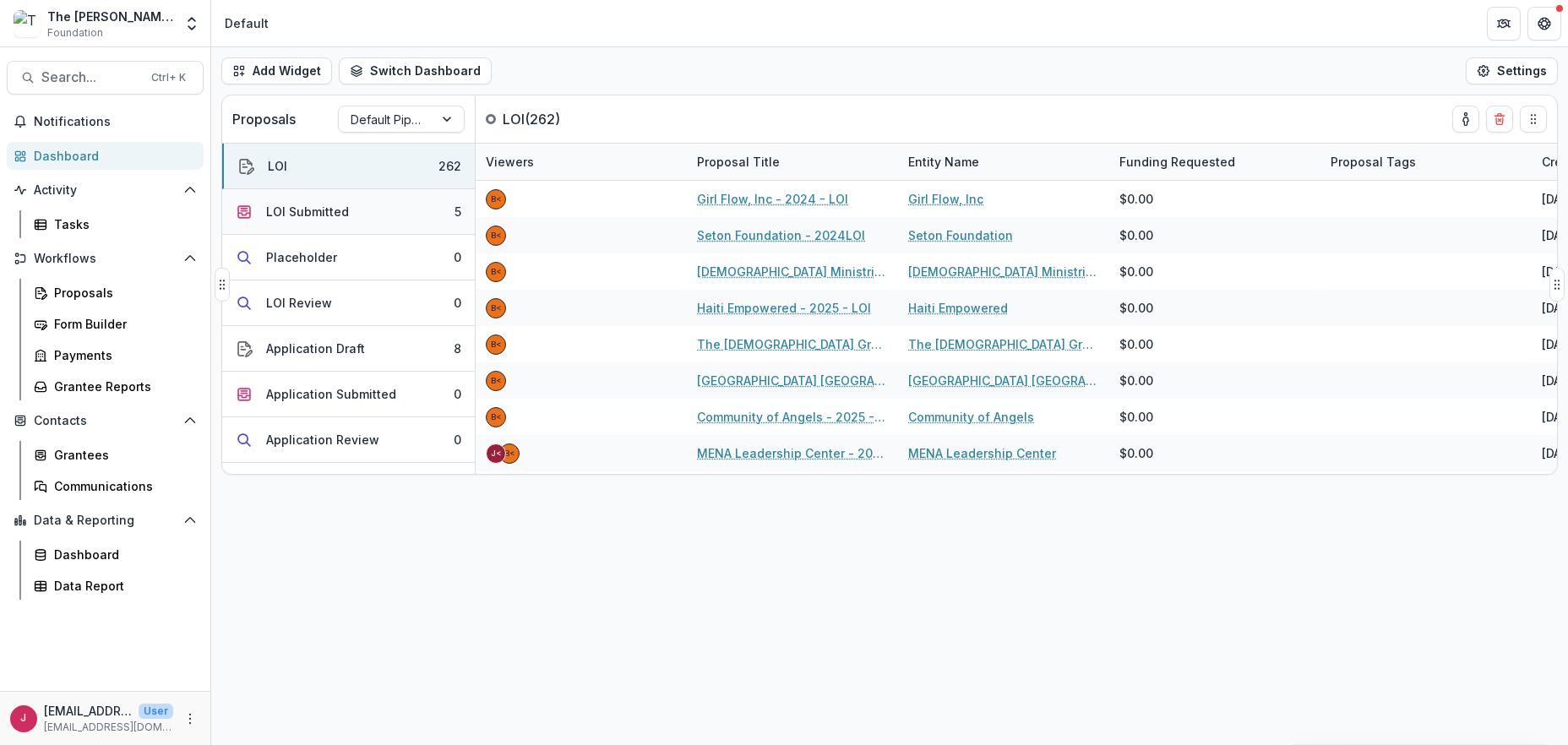
click at [365, 204] on button "LOI Submitted 5" at bounding box center [348, 212] width 253 height 46
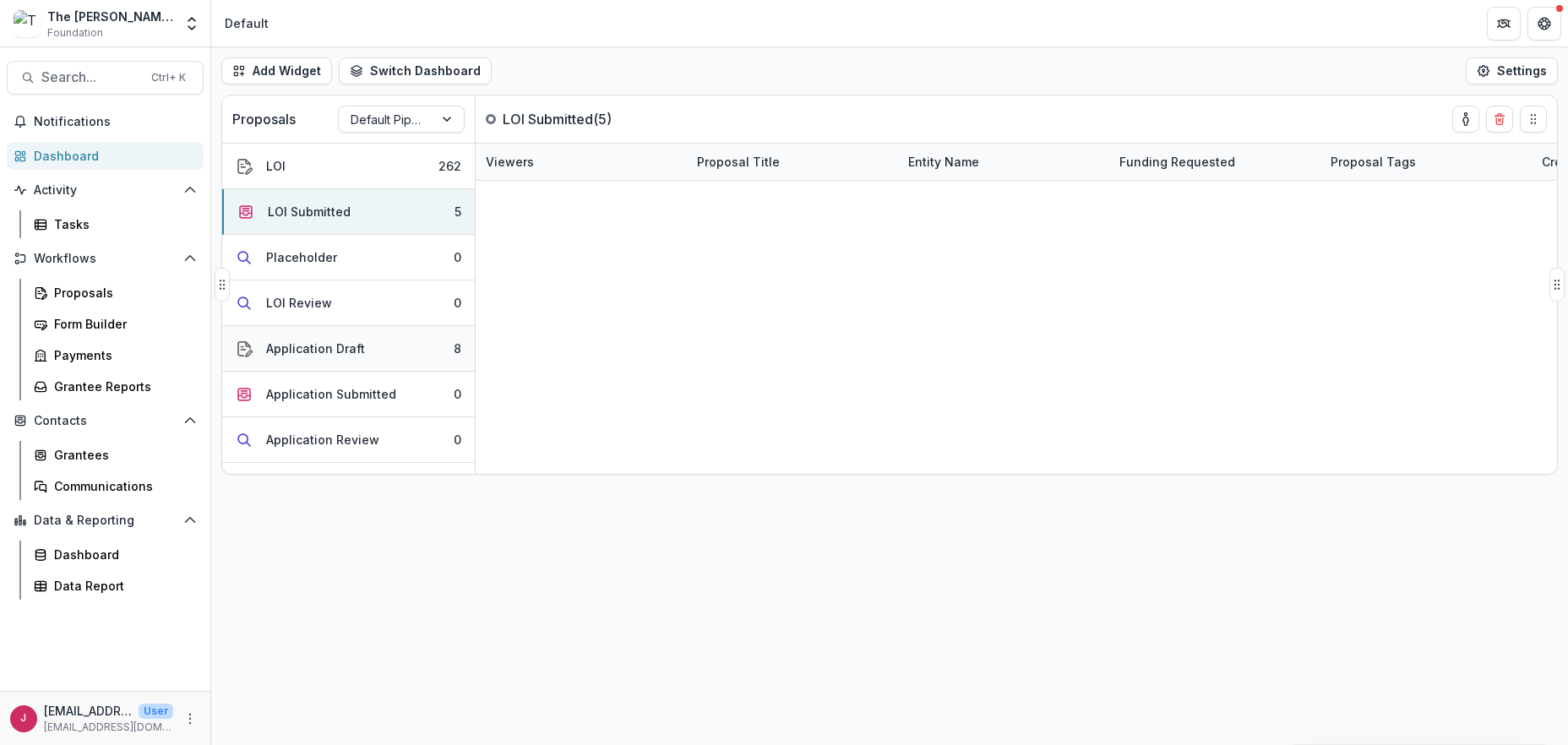
click at [339, 344] on div "Application Draft" at bounding box center [316, 349] width 99 height 18
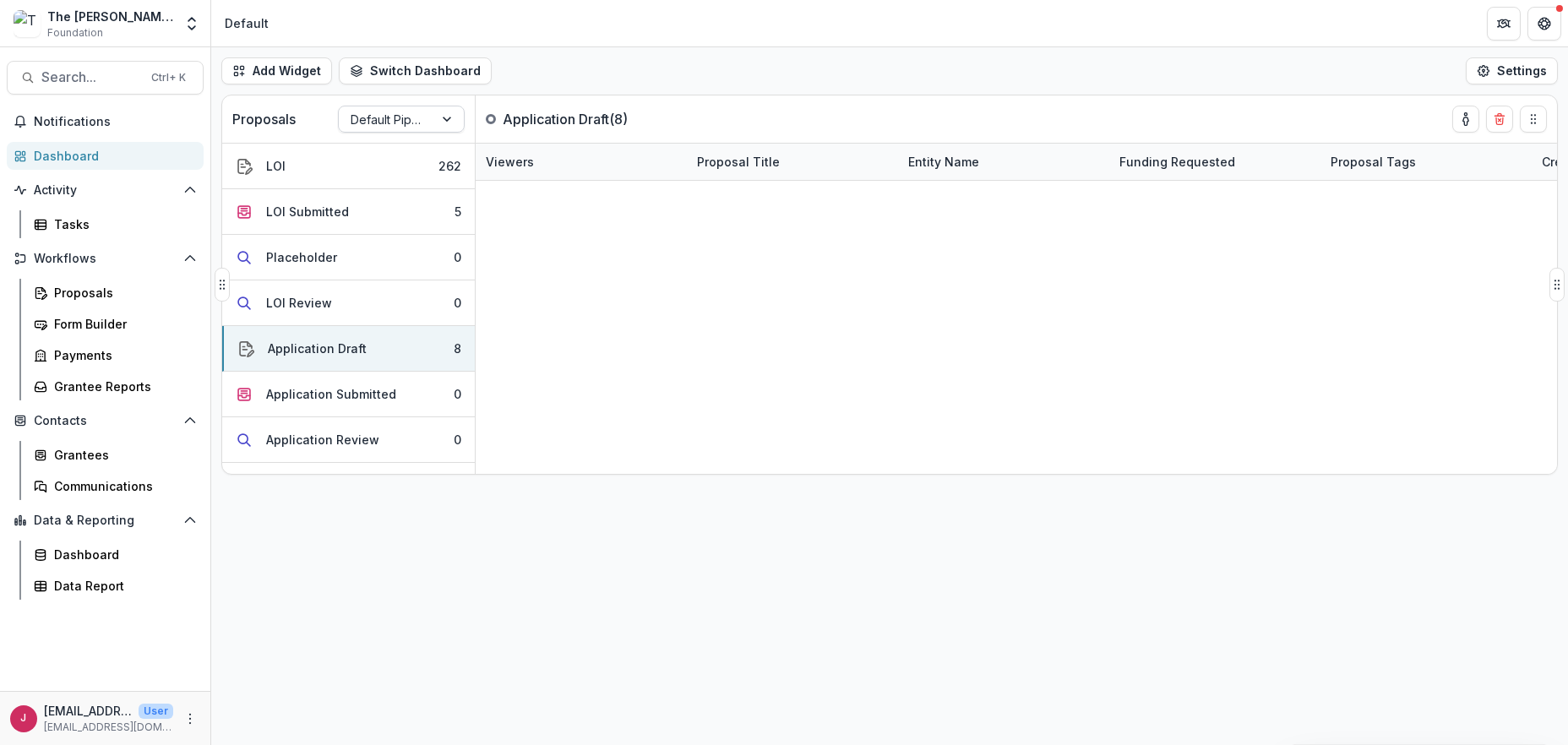
click at [455, 116] on div at bounding box center [448, 119] width 30 height 26
click at [378, 189] on div "Returning Pipeline" at bounding box center [402, 191] width 119 height 44
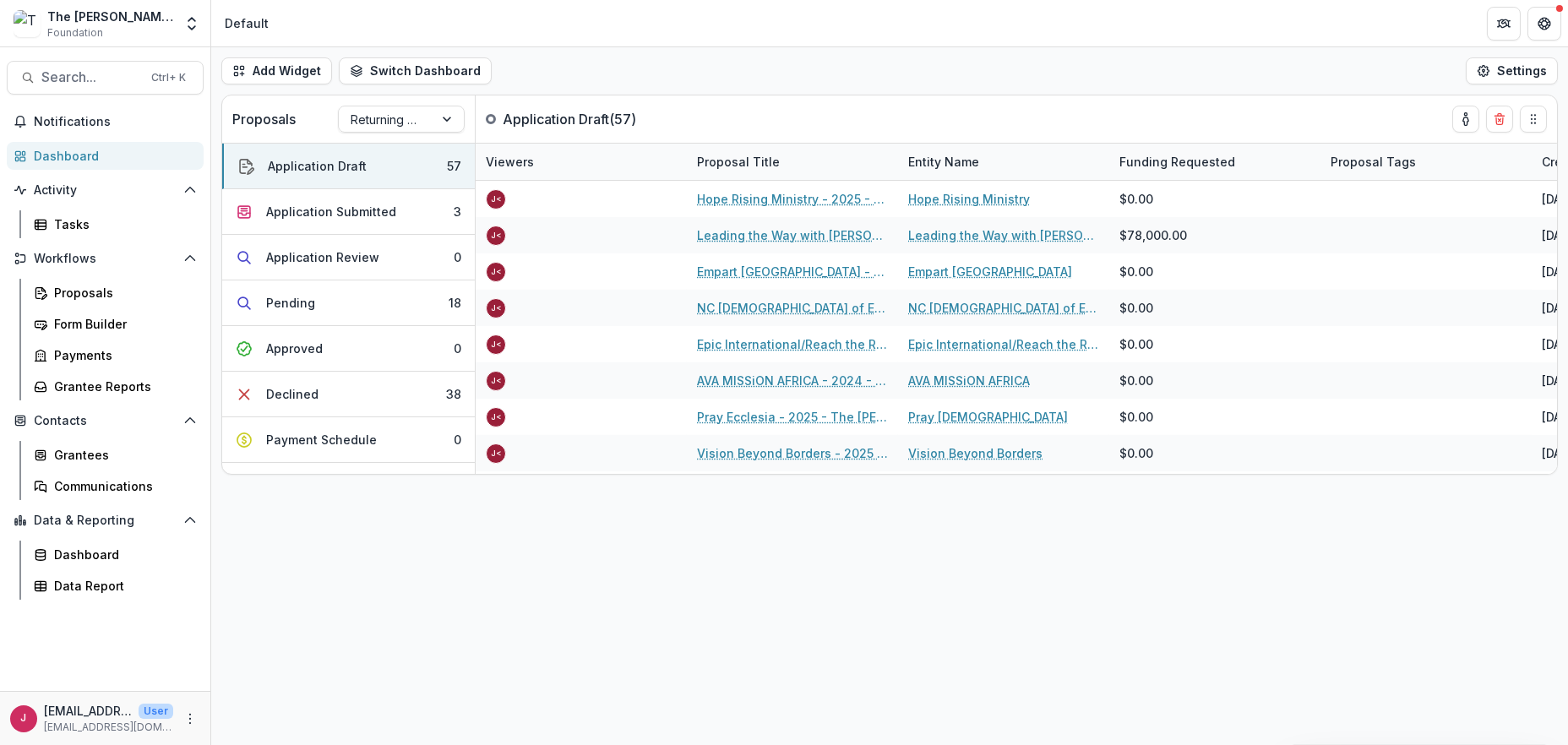
click at [53, 157] on div "Dashboard" at bounding box center [111, 156] width 157 height 18
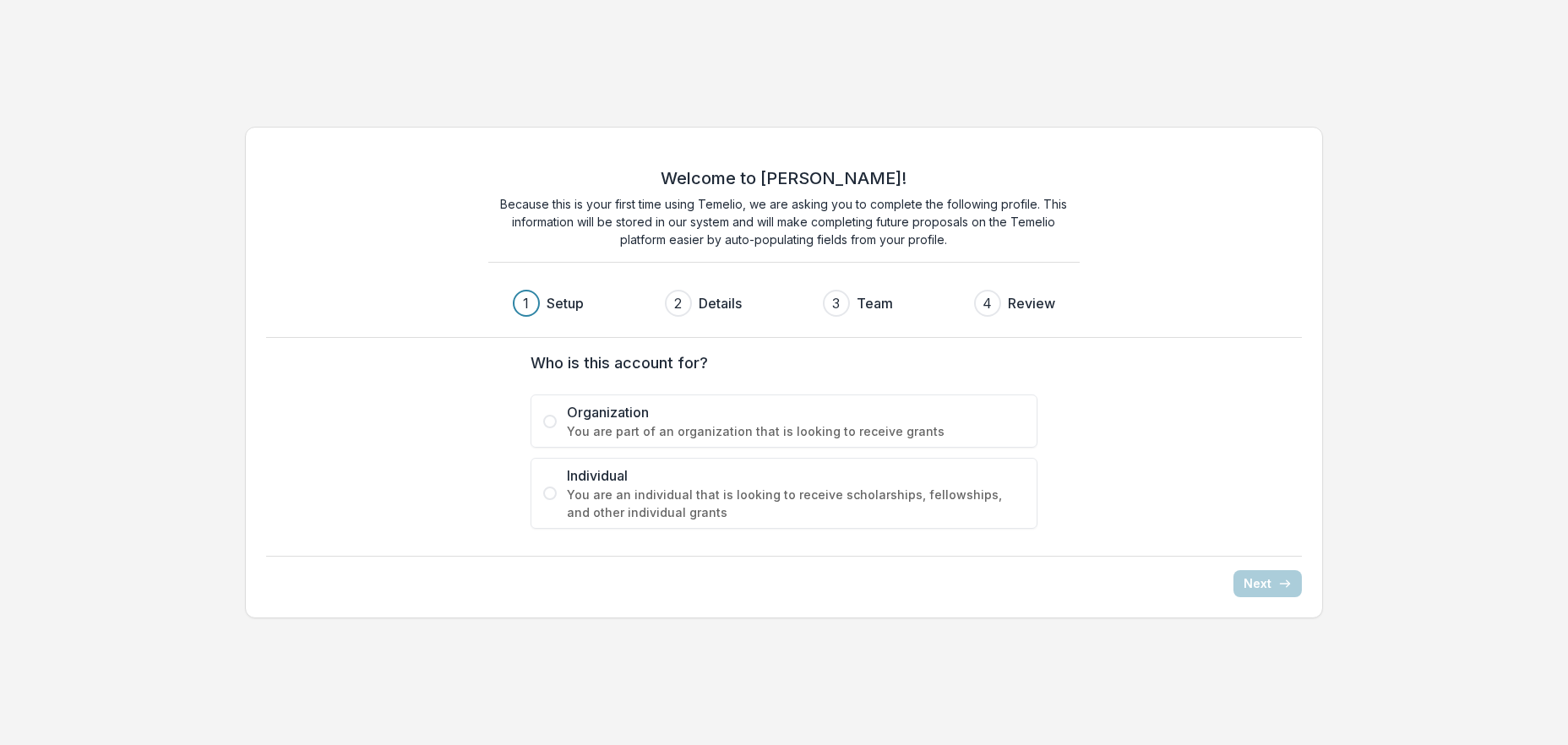
click at [617, 411] on span "Organization" at bounding box center [796, 412] width 458 height 20
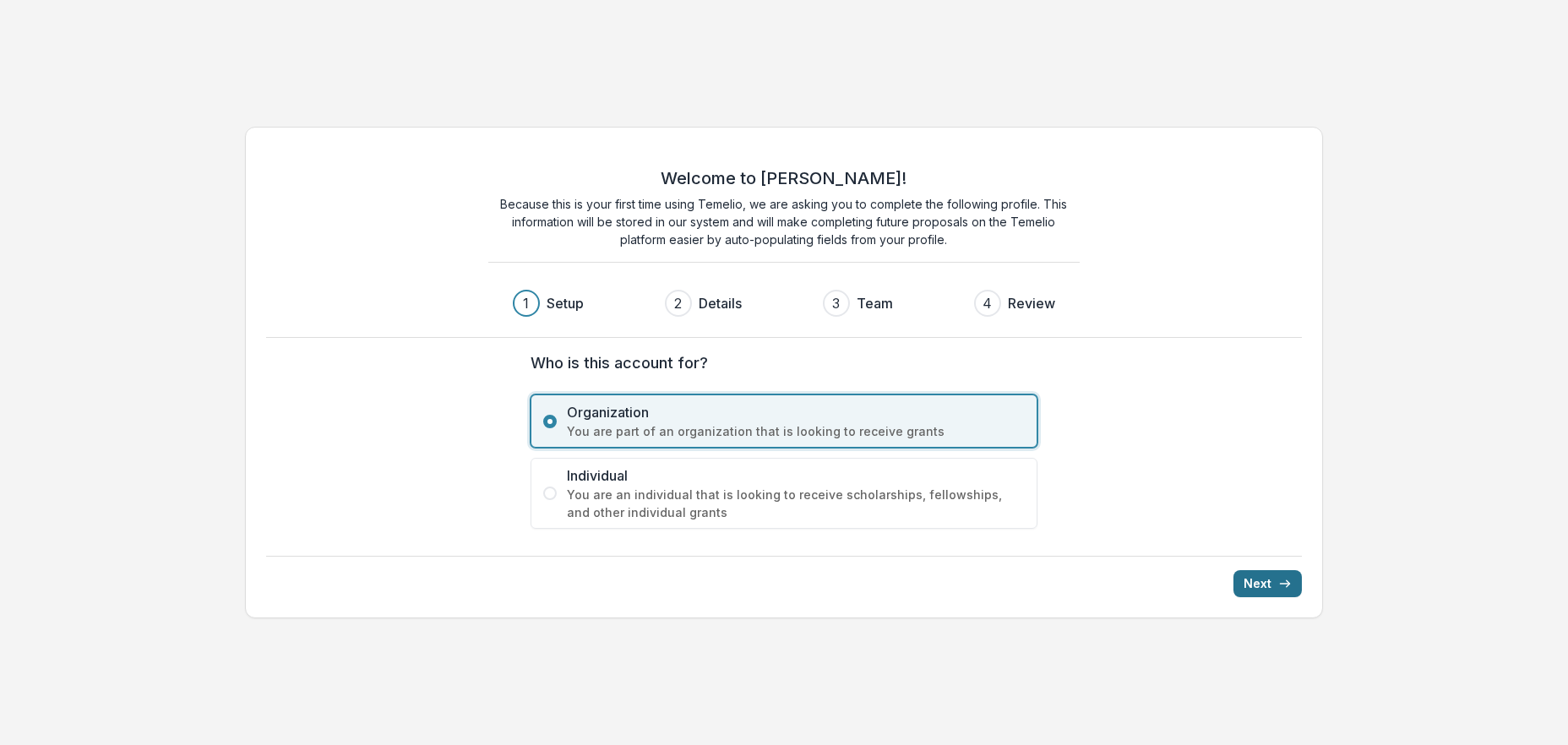
click at [1276, 583] on button "Next" at bounding box center [1266, 584] width 68 height 27
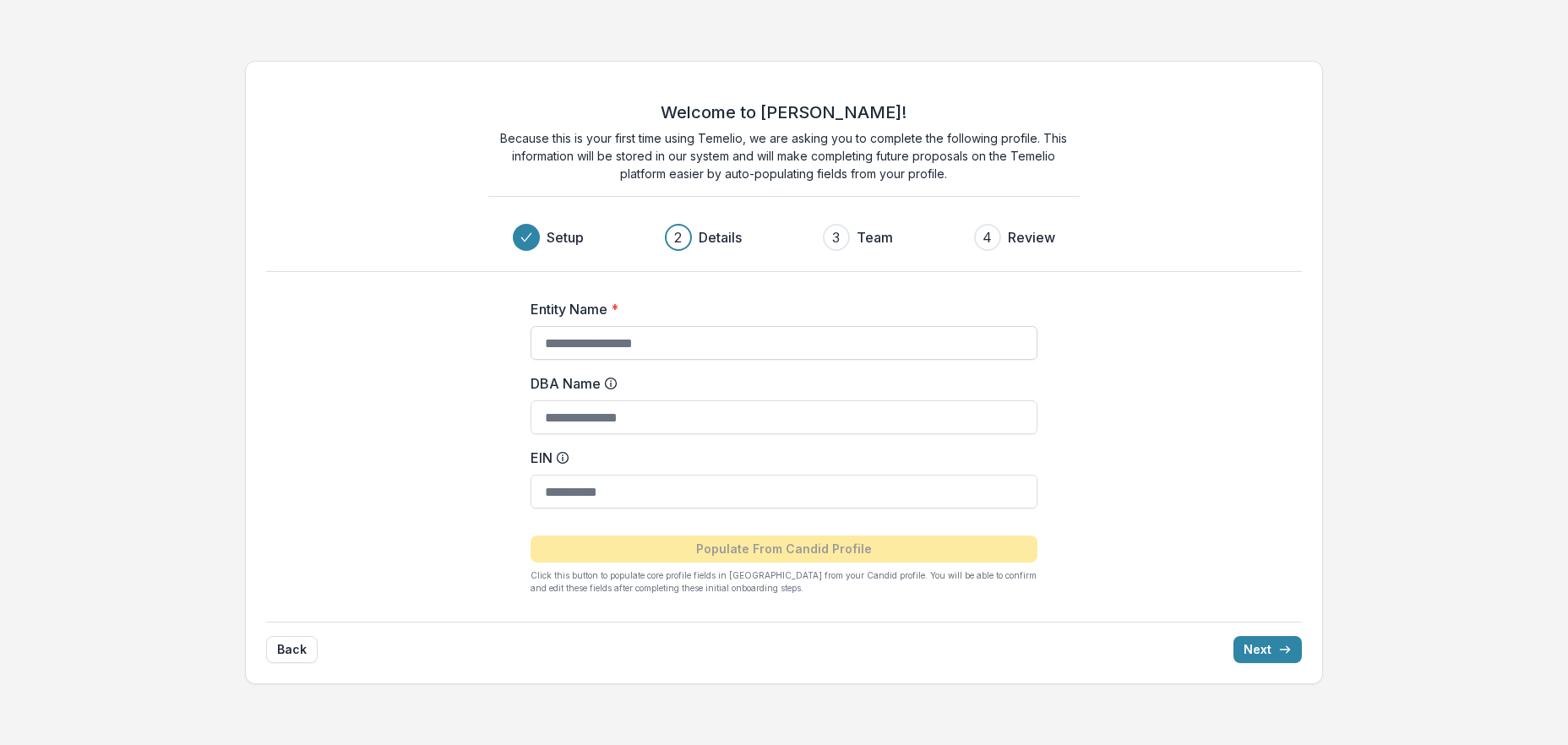
click at [577, 348] on input "Entity Name *" at bounding box center [784, 343] width 507 height 34
type input "**********"
click at [1233, 636] on button "Next" at bounding box center [1266, 649] width 68 height 27
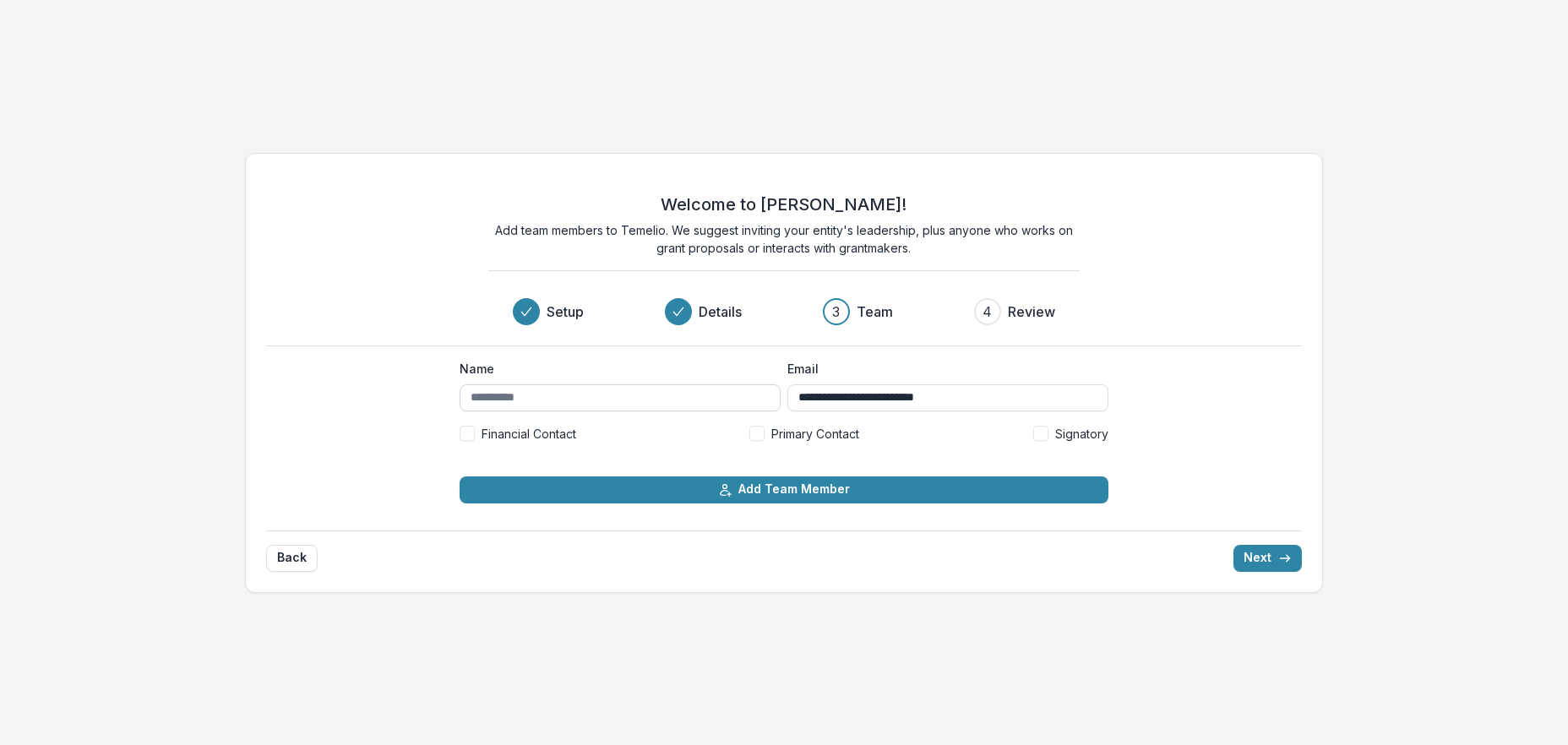
click at [520, 402] on input "Name" at bounding box center [620, 398] width 321 height 27
type input "**********"
click at [1251, 561] on button "Next" at bounding box center [1266, 558] width 68 height 27
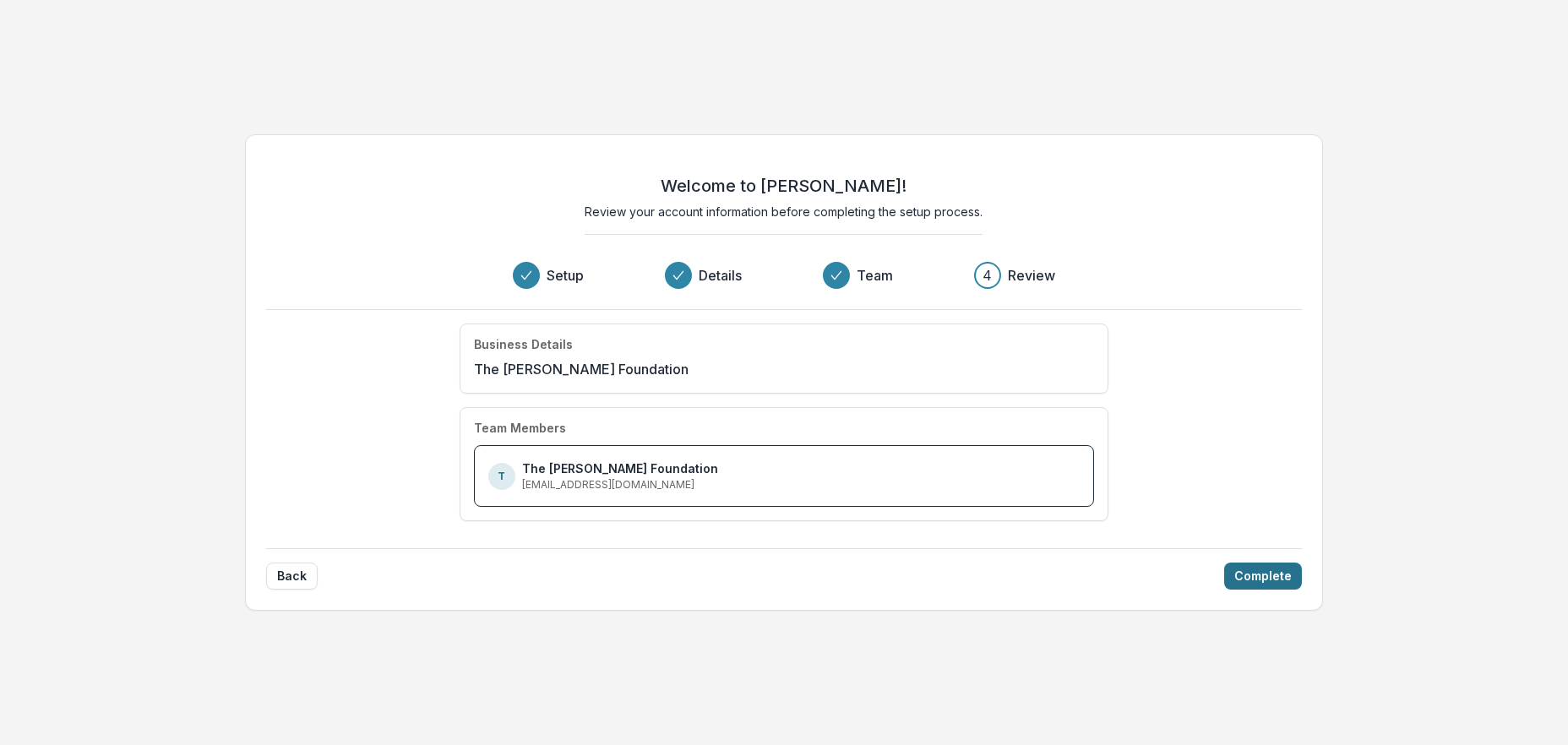
click at [1253, 572] on button "Complete" at bounding box center [1263, 576] width 78 height 27
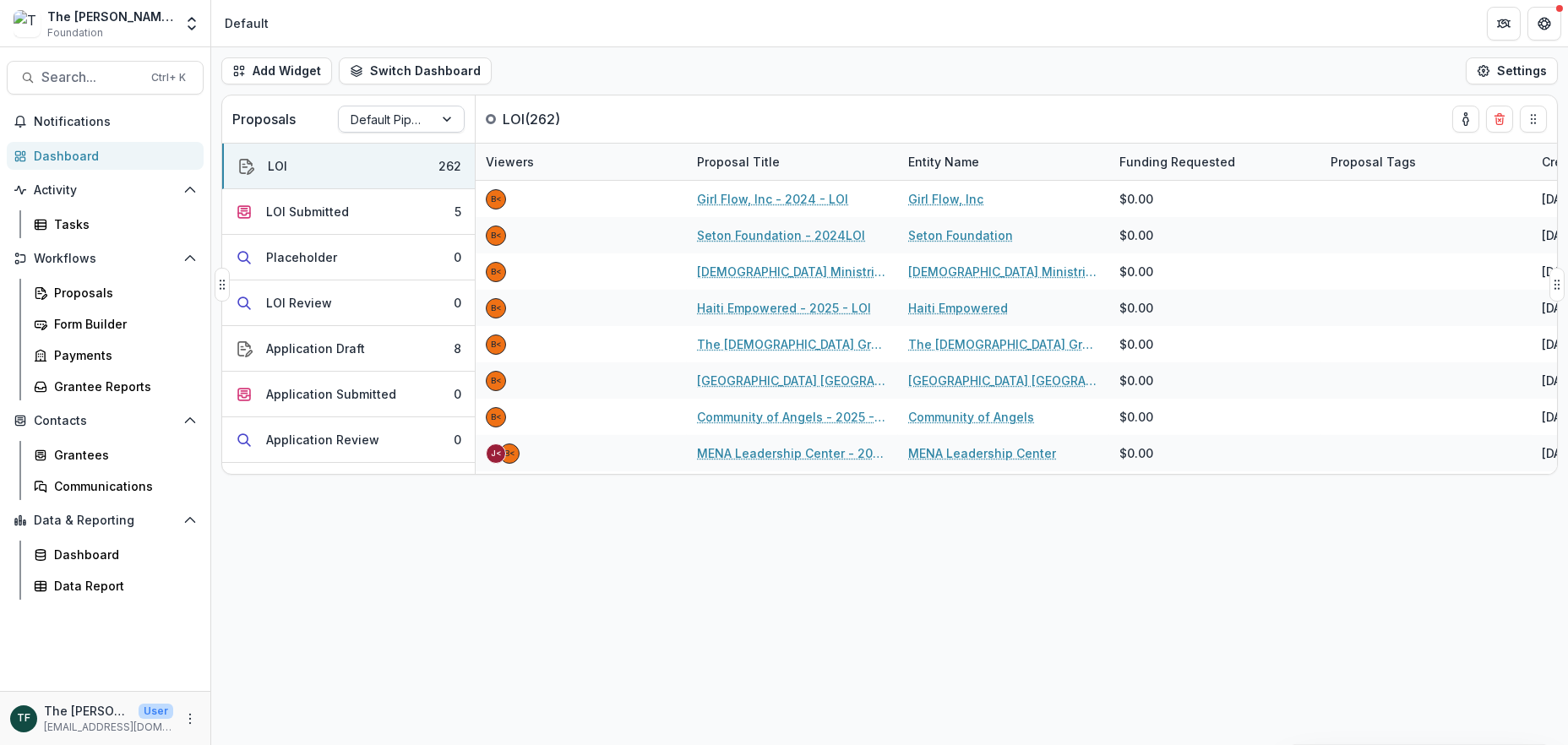
click at [417, 119] on div at bounding box center [386, 119] width 71 height 21
click at [394, 196] on div "Returning Pipeline" at bounding box center [402, 191] width 119 height 44
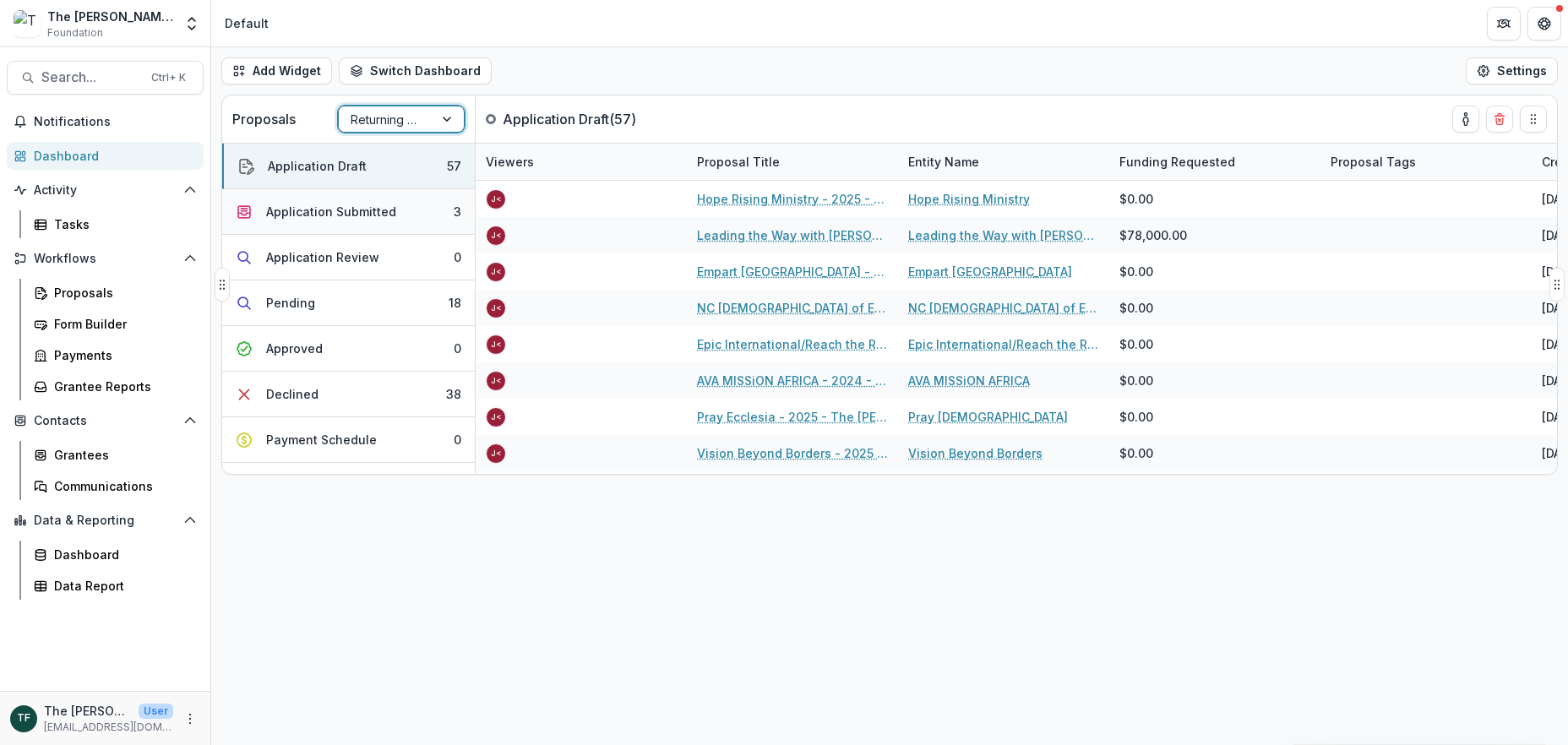
click at [338, 196] on button "Application Submitted 3" at bounding box center [348, 212] width 253 height 46
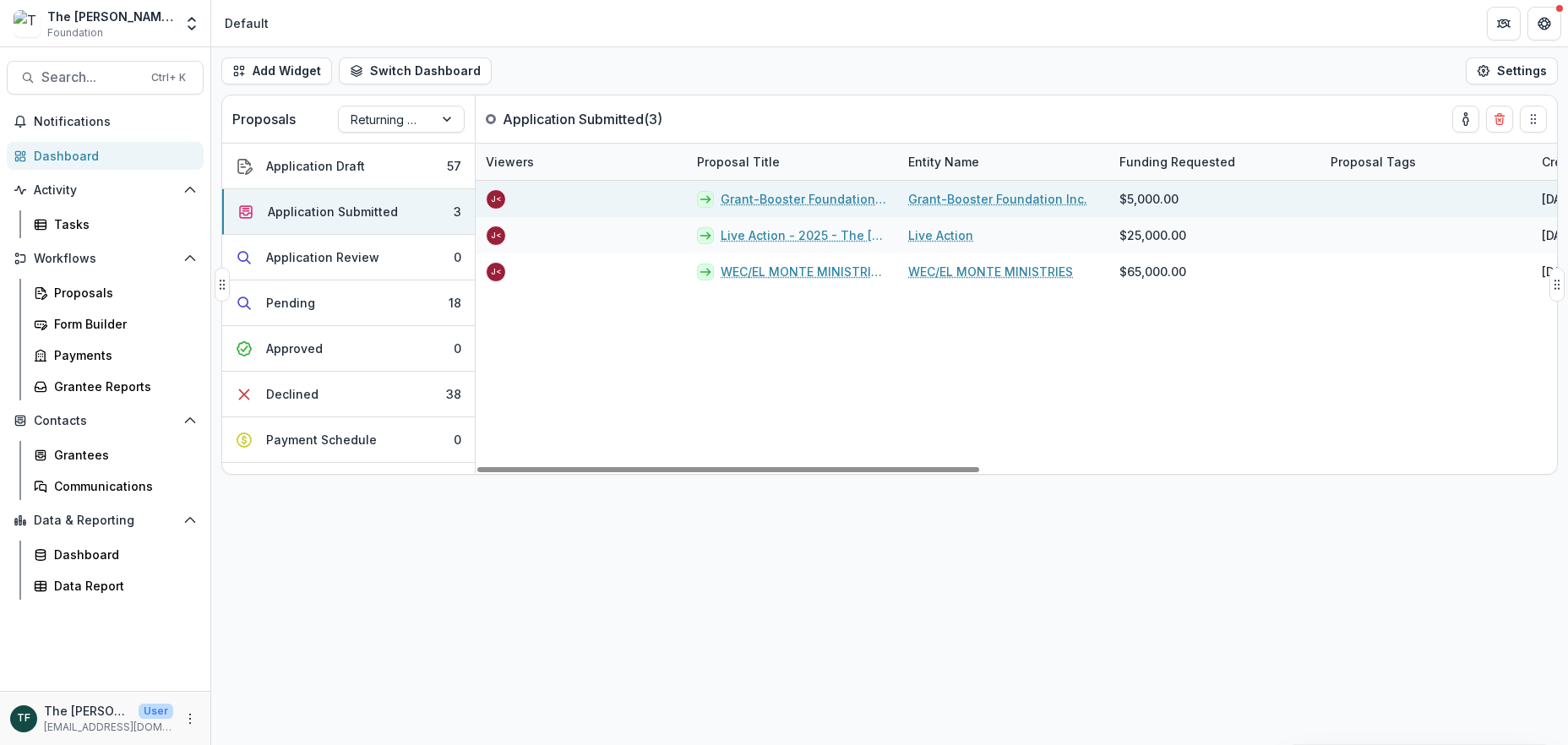
click at [744, 199] on link "Grant-Booster Foundation Inc. - 2025 - The [PERSON_NAME] Foundation Grant Propo…" at bounding box center [804, 199] width 167 height 18
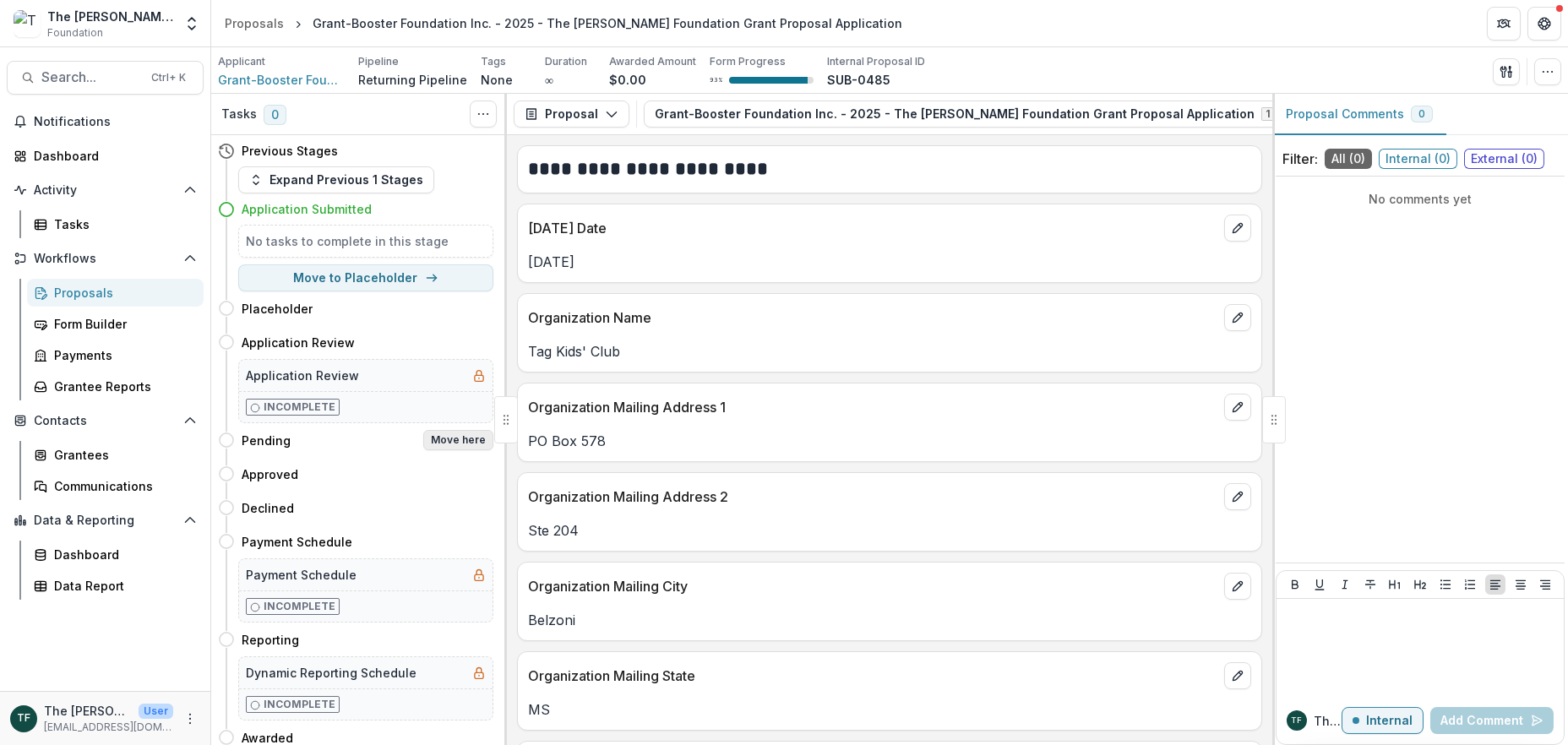
click at [464, 437] on button "Move here" at bounding box center [457, 440] width 70 height 20
select select "*******"
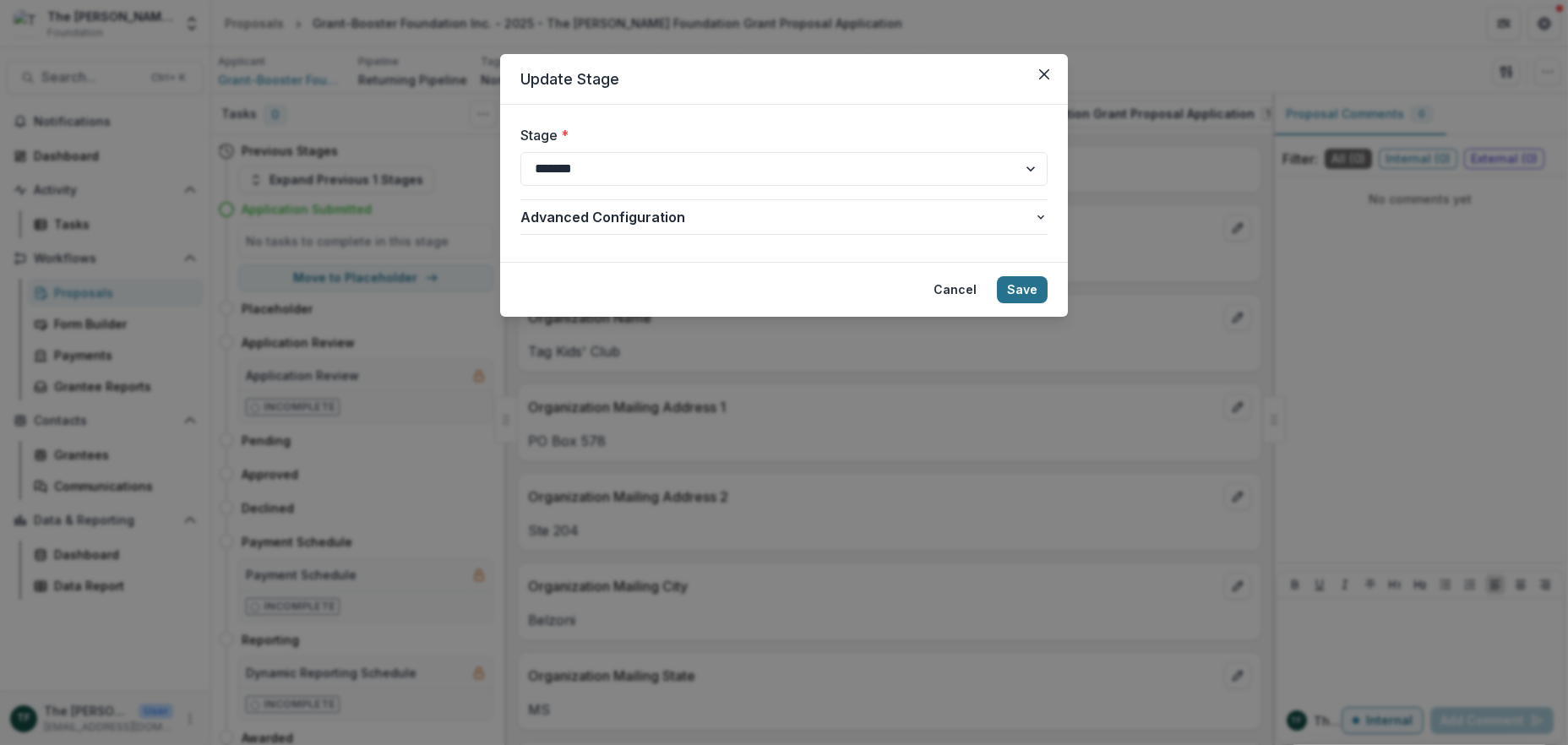
click at [1021, 287] on button "Save" at bounding box center [1021, 289] width 50 height 27
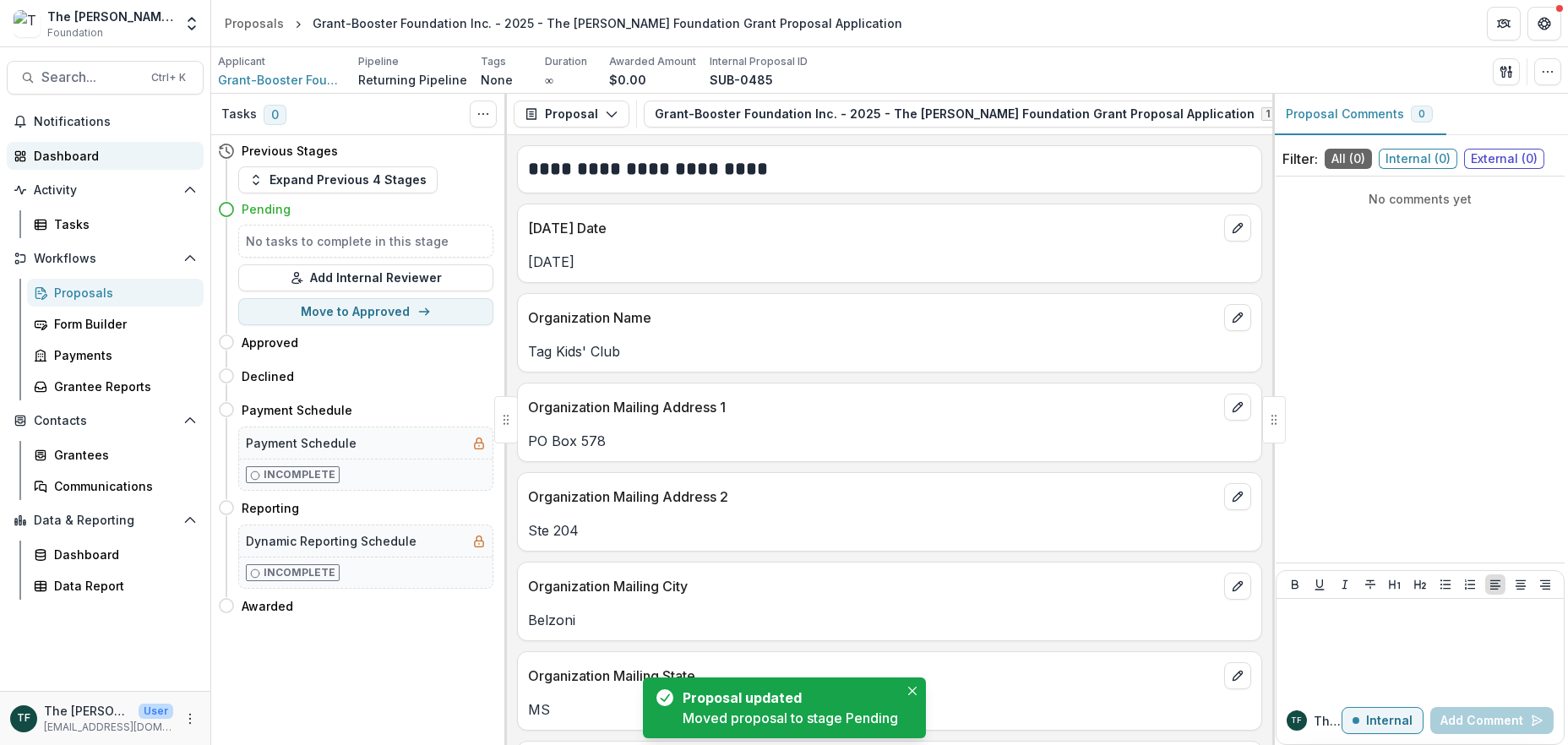
click at [47, 161] on div "Dashboard" at bounding box center [111, 156] width 157 height 18
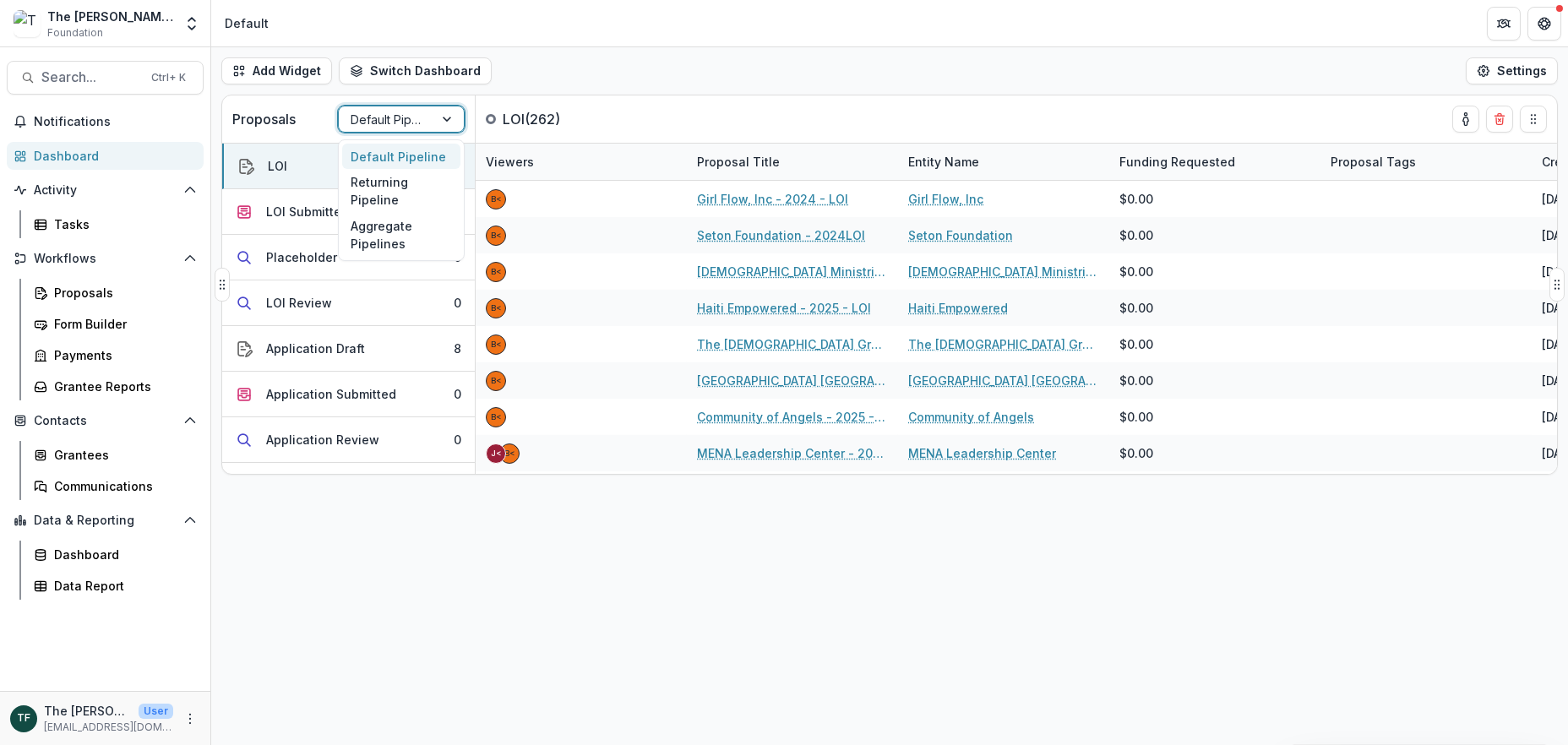
click at [455, 107] on div at bounding box center [448, 119] width 30 height 26
click at [407, 191] on div "Returning Pipeline" at bounding box center [402, 191] width 119 height 44
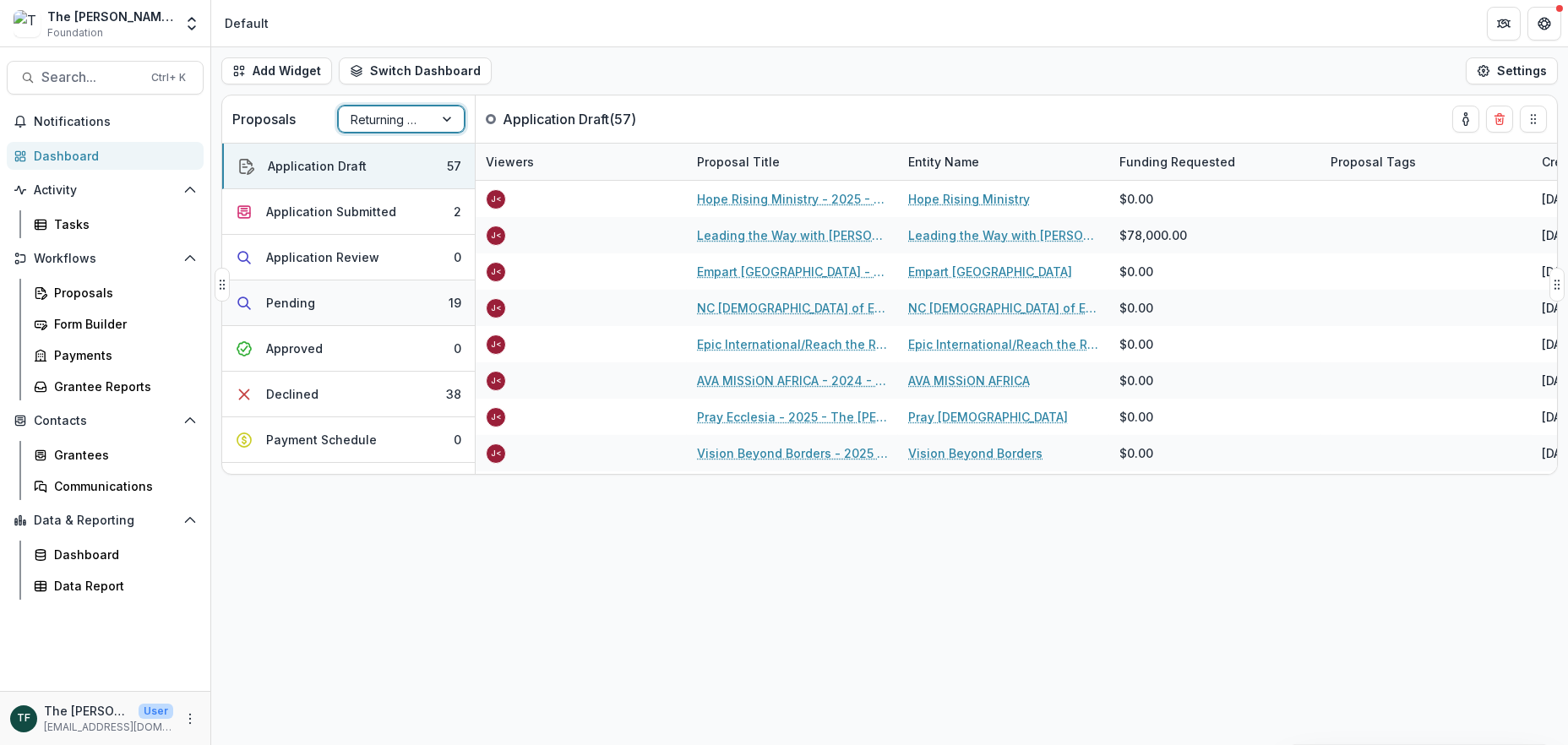
click at [393, 303] on button "Pending 19" at bounding box center [348, 303] width 253 height 46
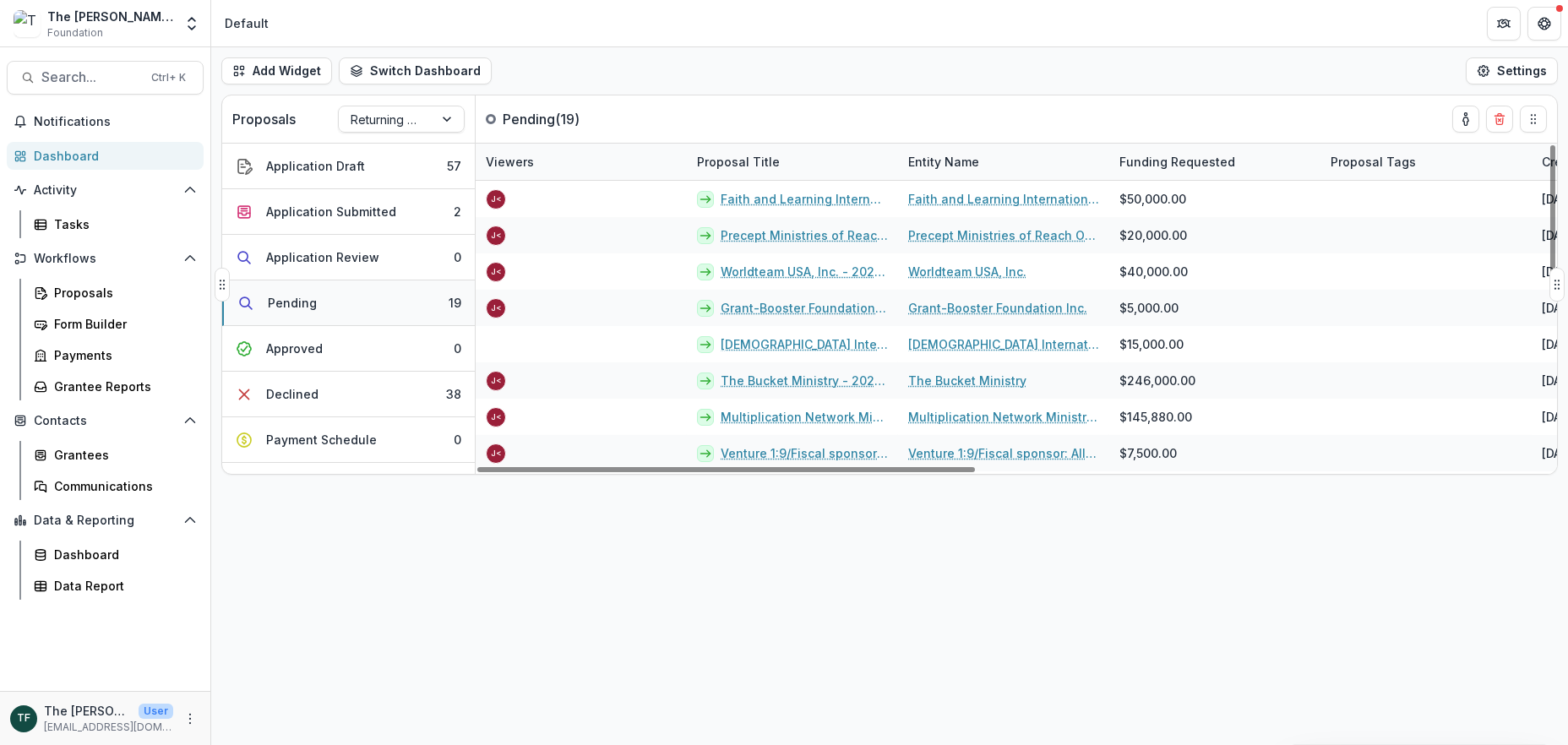
click at [366, 306] on button "Pending 19" at bounding box center [348, 303] width 253 height 46
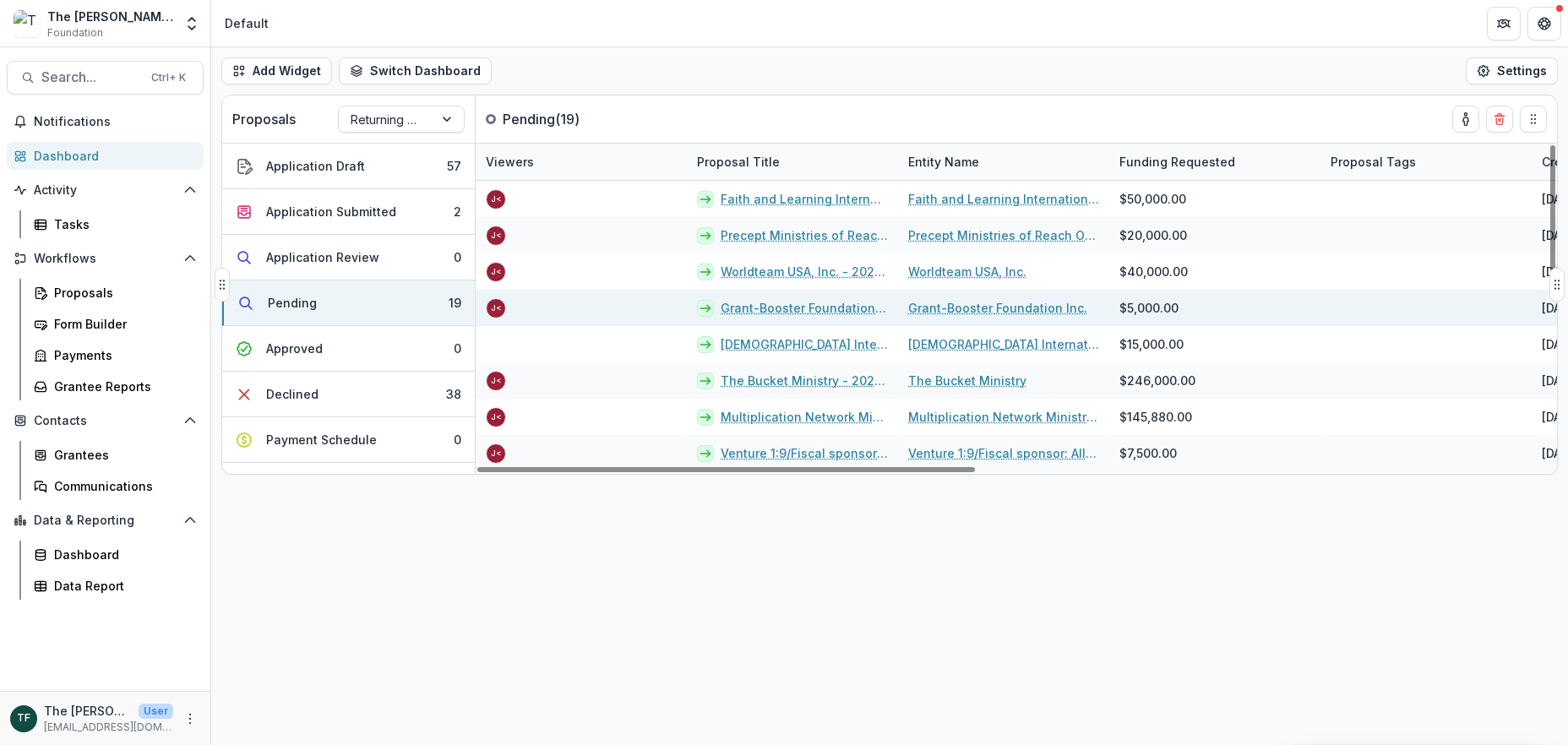
click at [754, 303] on link "Grant-Booster Foundation Inc. - 2025 - The Bolick Foundation Grant Proposal App…" at bounding box center [804, 308] width 167 height 18
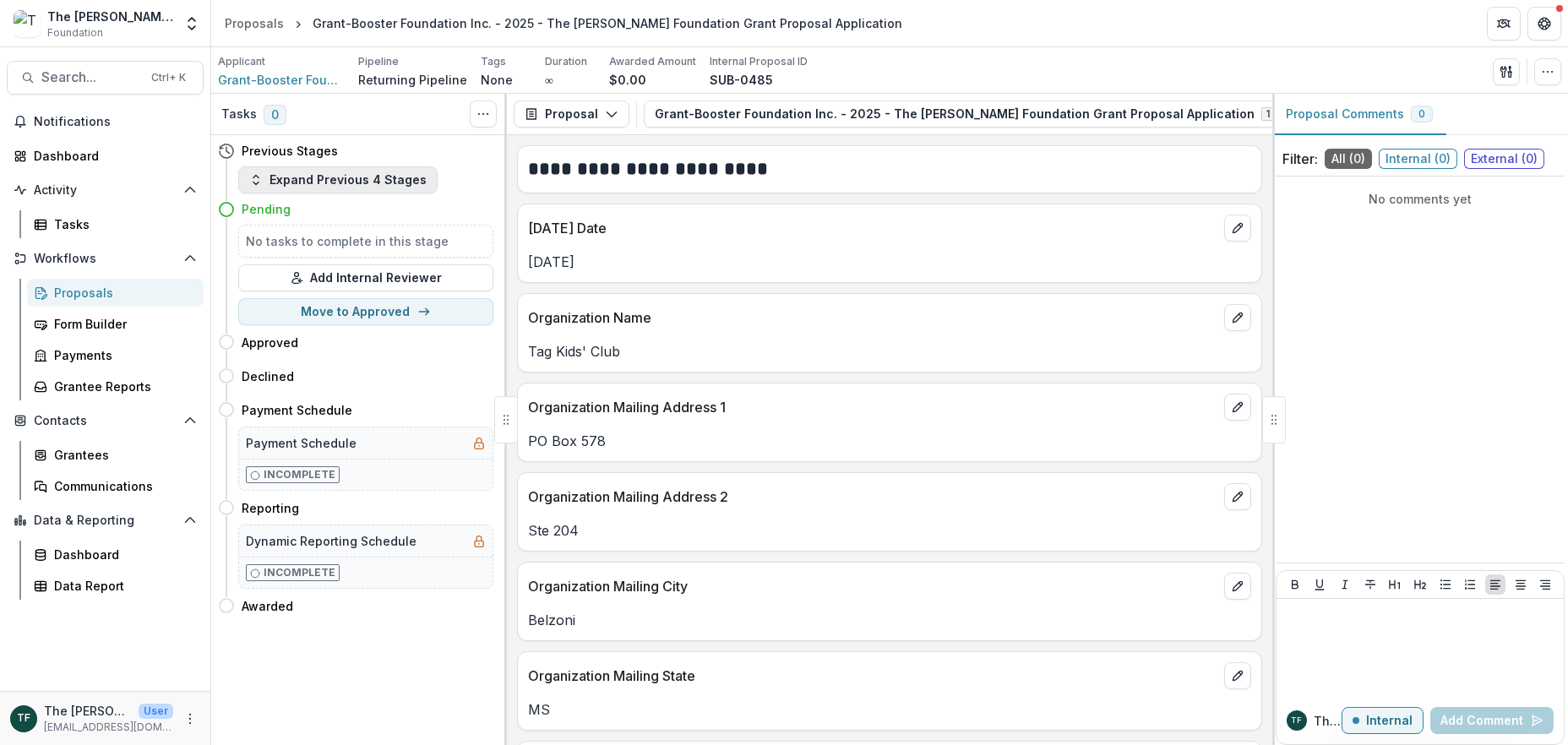
click at [311, 183] on button "Expand Previous 4 Stages" at bounding box center [337, 180] width 199 height 27
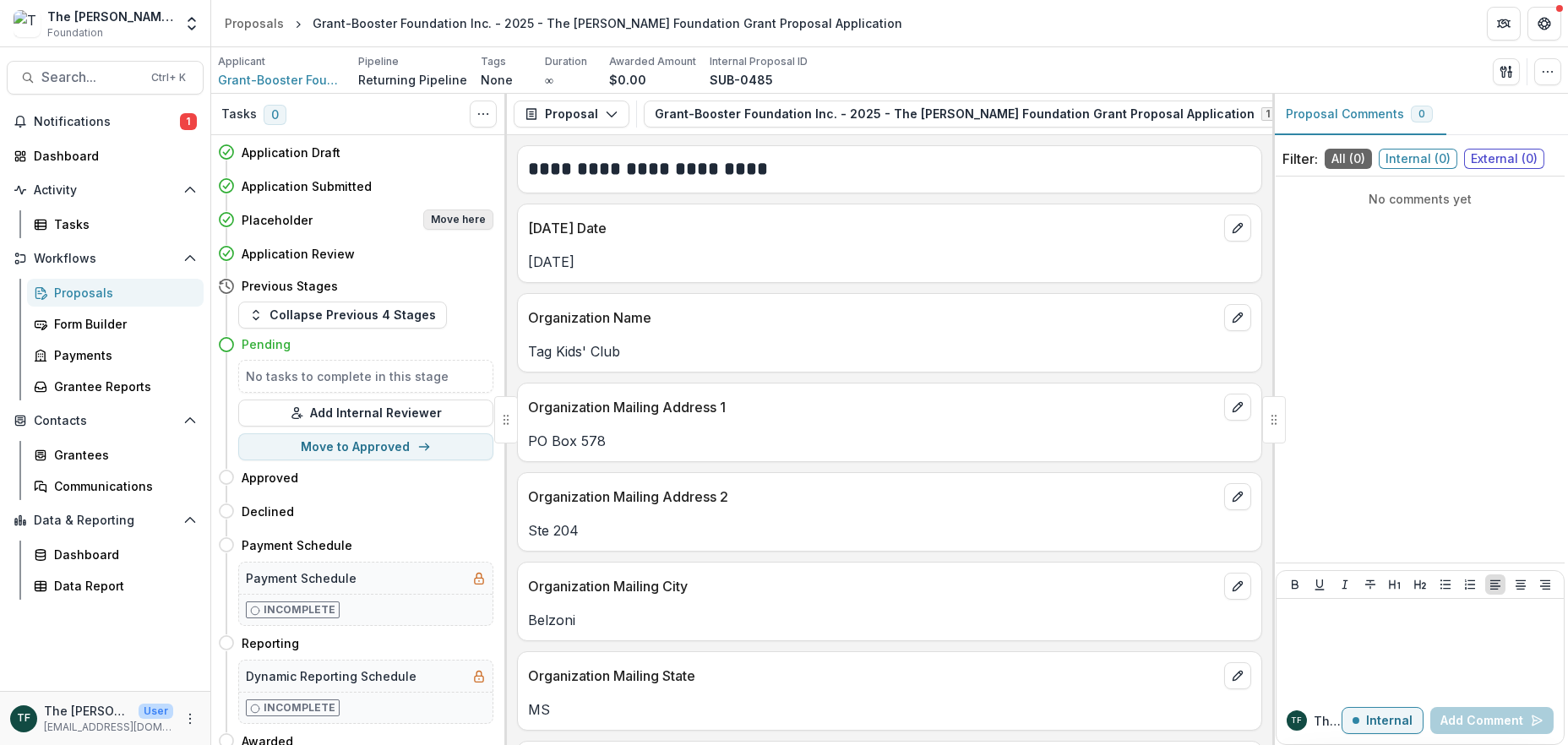
click at [441, 219] on button "Move here" at bounding box center [457, 219] width 70 height 20
select select "**********"
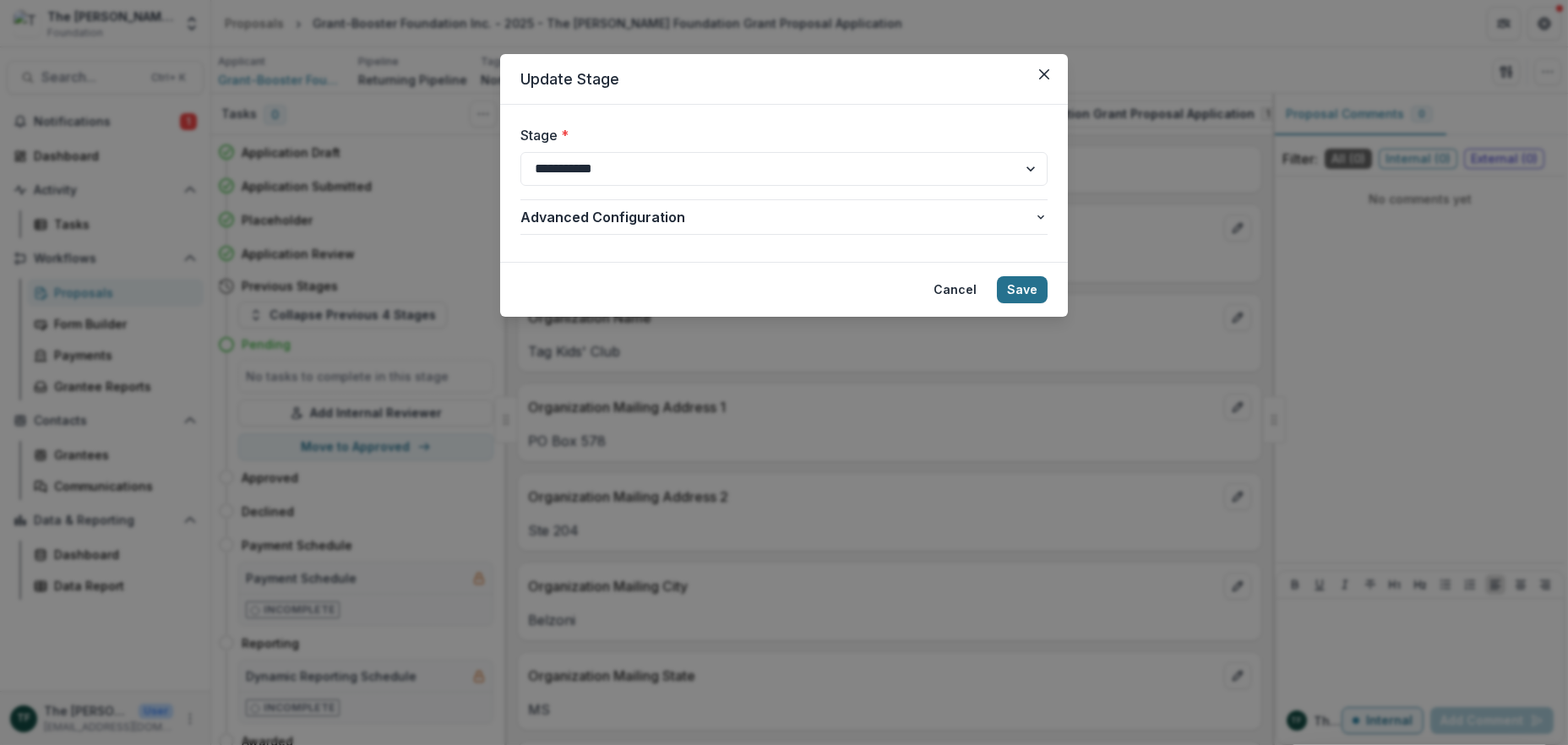
click at [1013, 289] on button "Save" at bounding box center [1021, 289] width 50 height 27
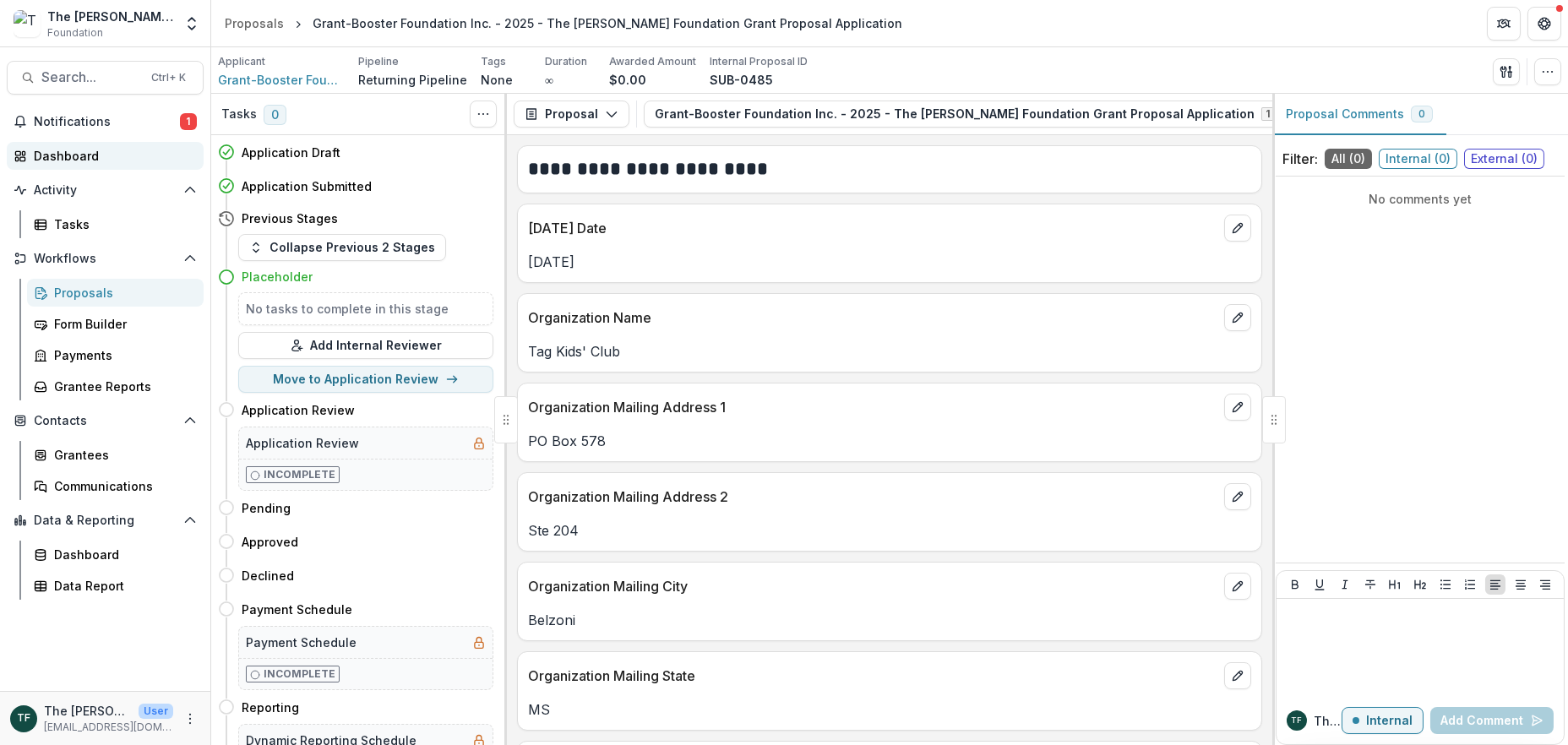
click at [73, 155] on div "Dashboard" at bounding box center [111, 156] width 157 height 18
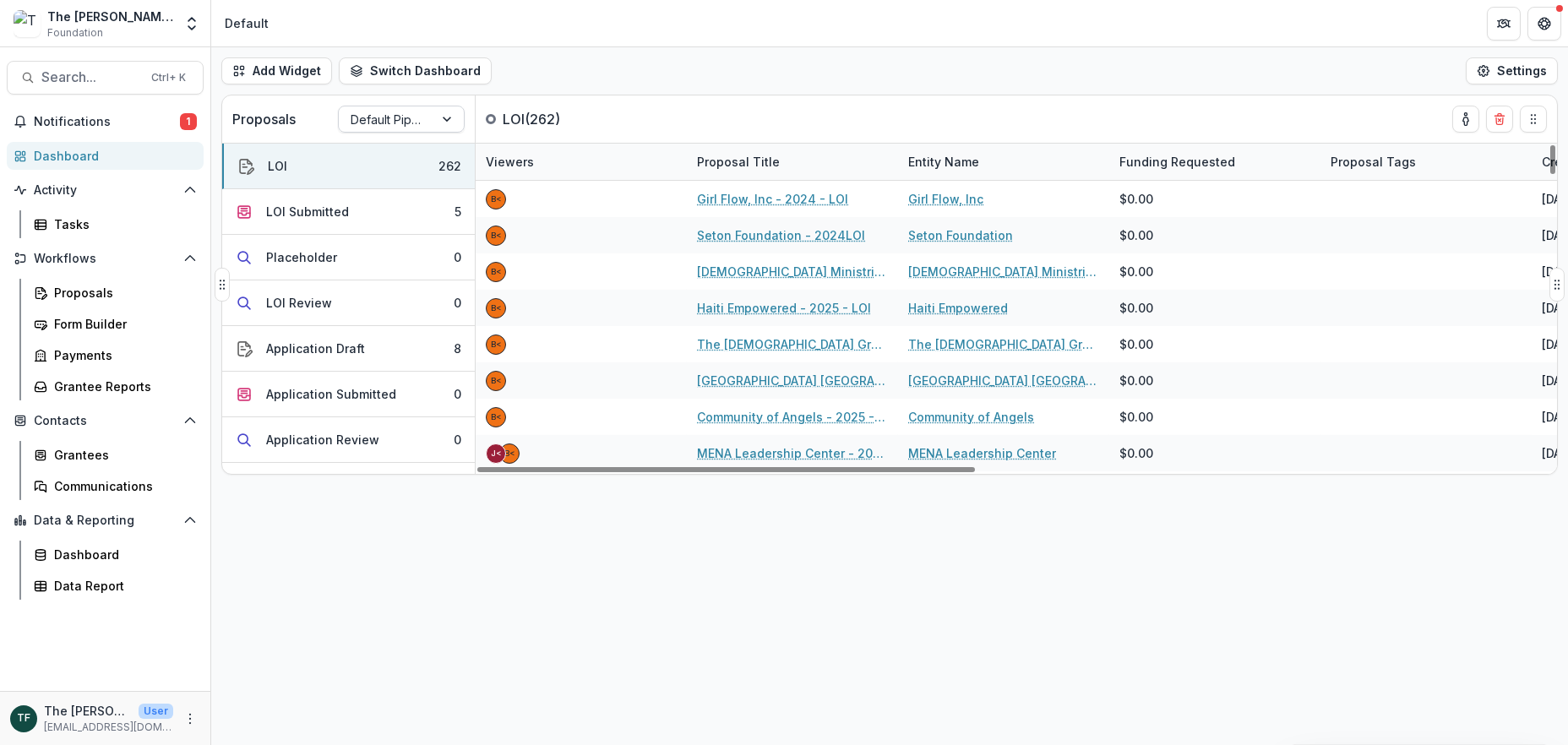
click at [420, 114] on div at bounding box center [386, 119] width 71 height 21
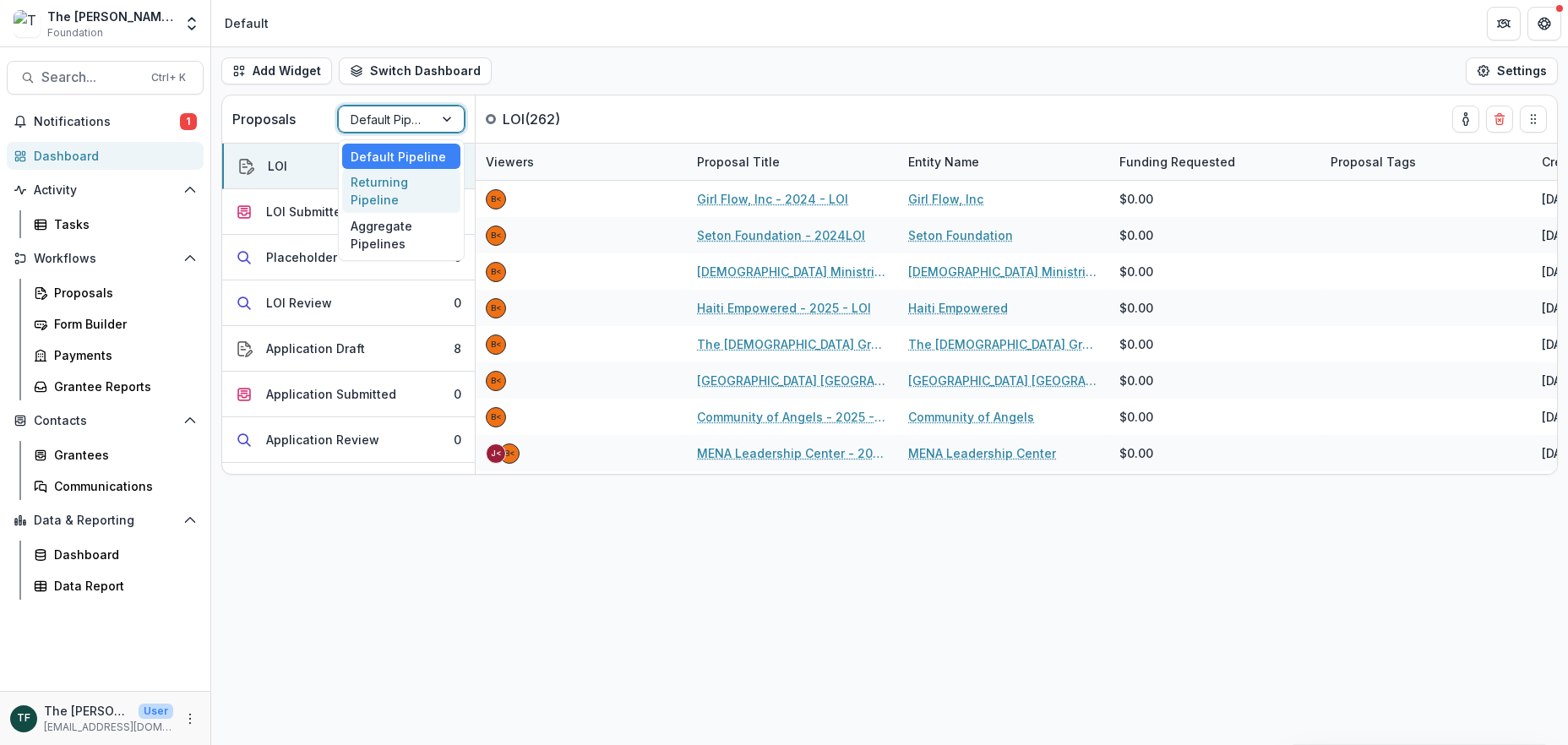
click at [382, 189] on div "Returning Pipeline" at bounding box center [402, 191] width 119 height 44
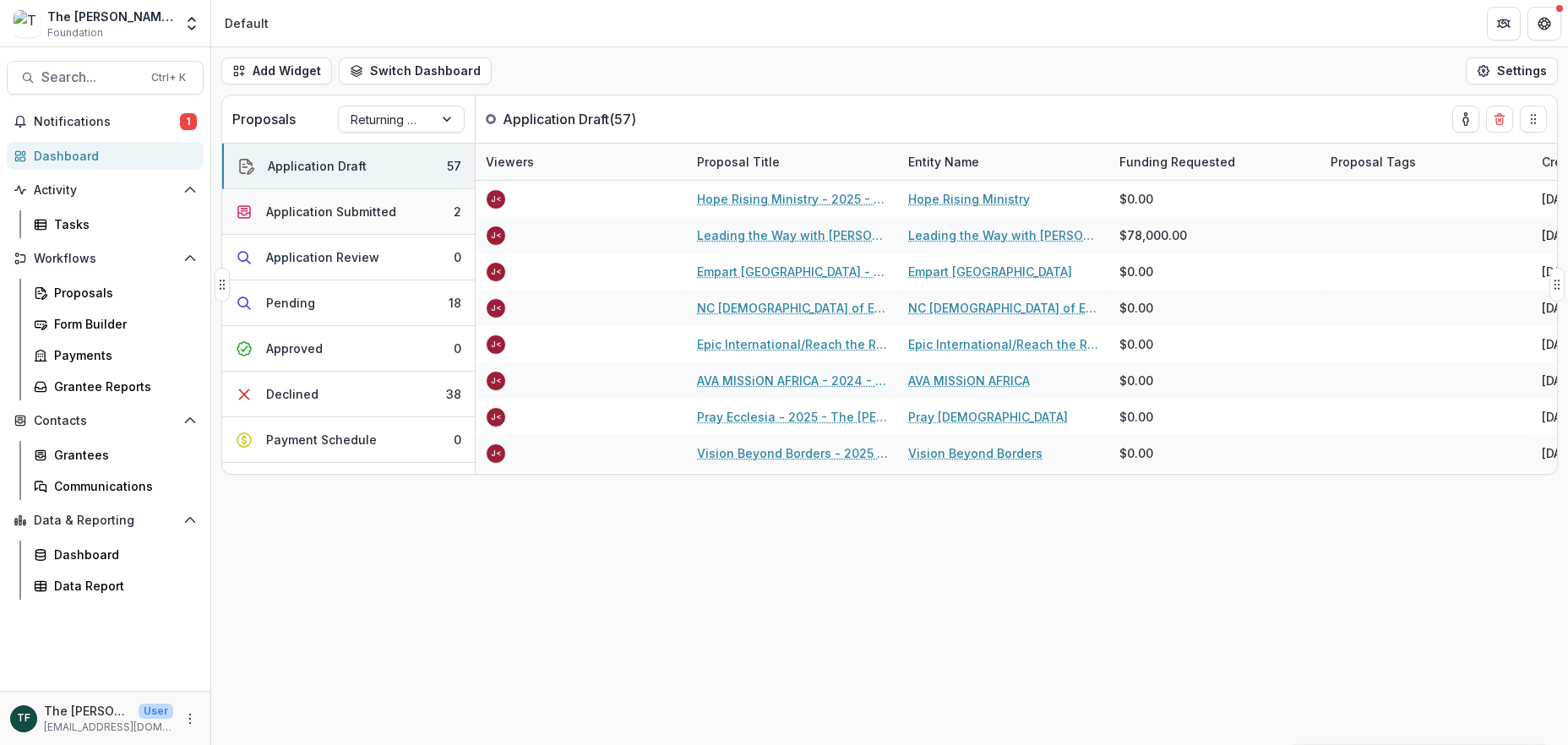
click at [386, 208] on div "Application Submitted" at bounding box center [331, 211] width 130 height 18
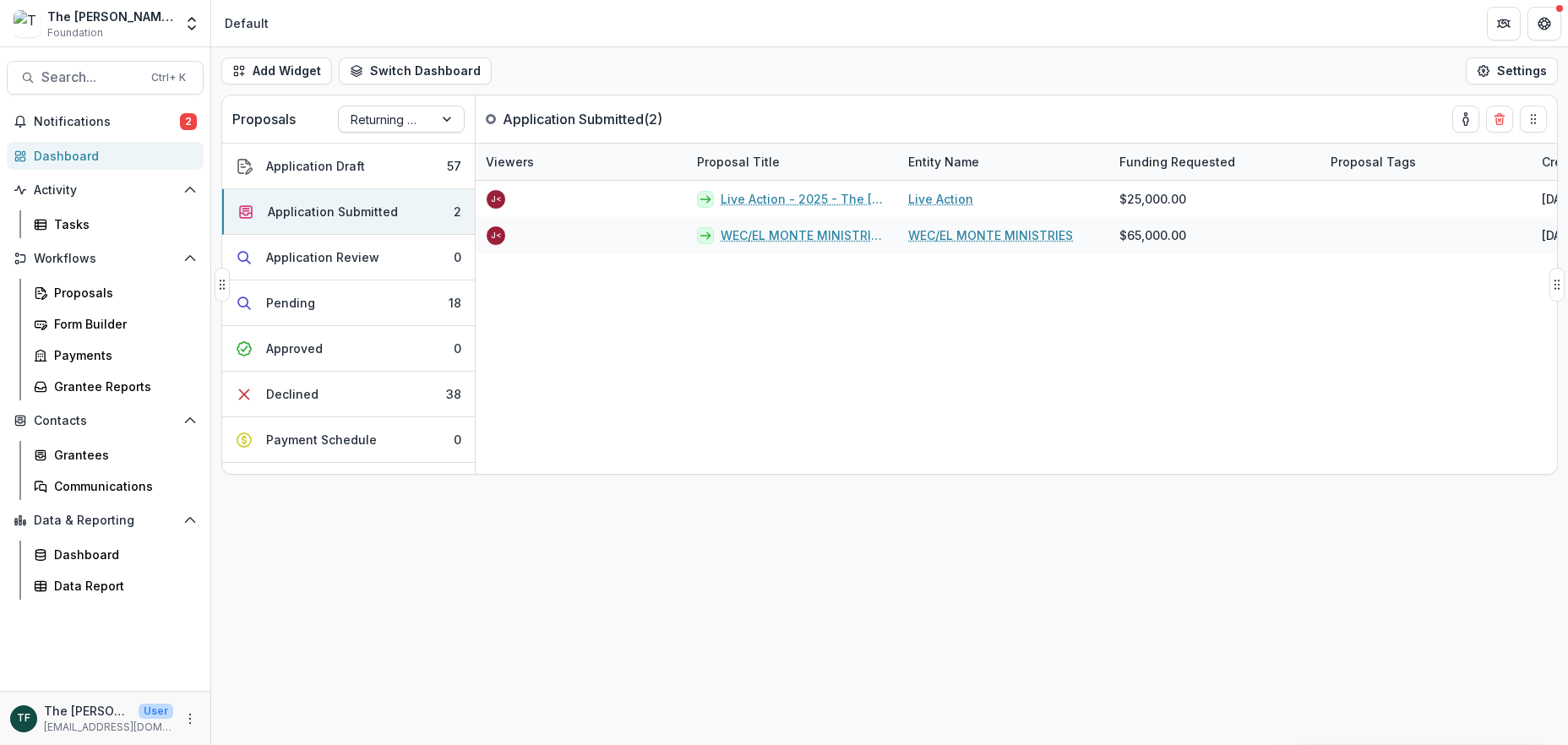
click at [423, 117] on div "Returning Pipeline" at bounding box center [386, 119] width 95 height 25
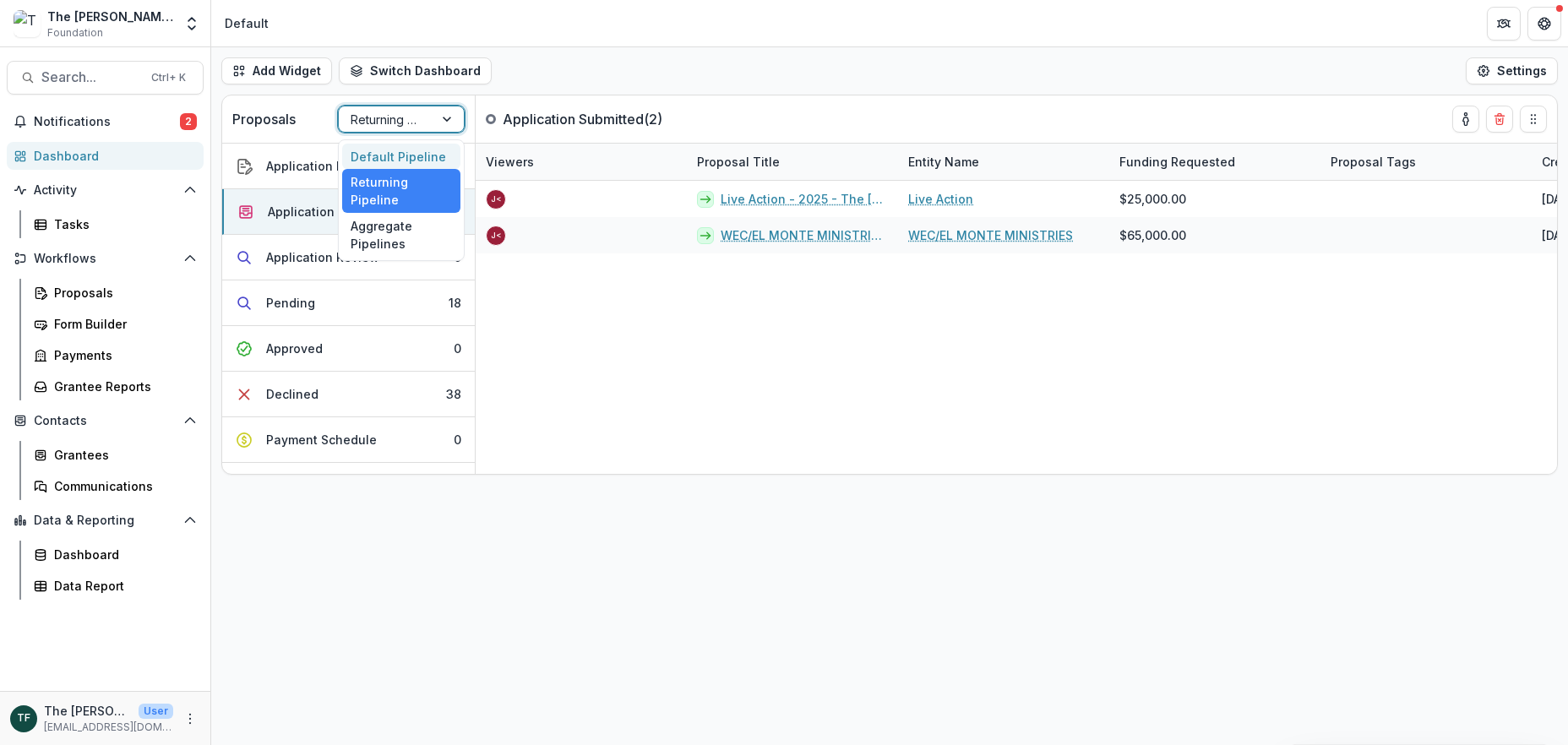
click at [400, 151] on div "Default Pipeline" at bounding box center [402, 157] width 119 height 27
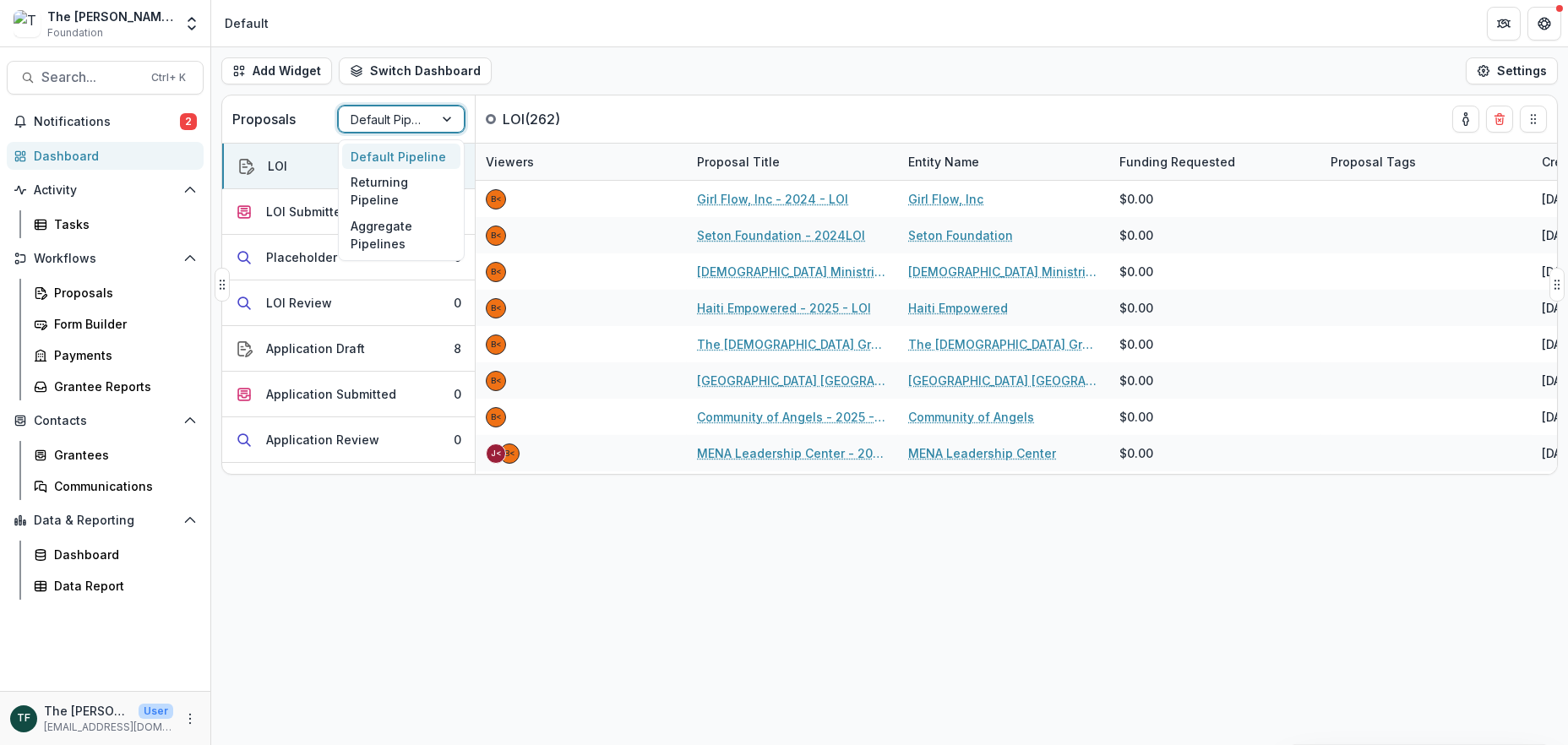
click at [442, 122] on div at bounding box center [448, 119] width 30 height 26
click at [423, 195] on div "Returning Pipeline" at bounding box center [402, 191] width 119 height 44
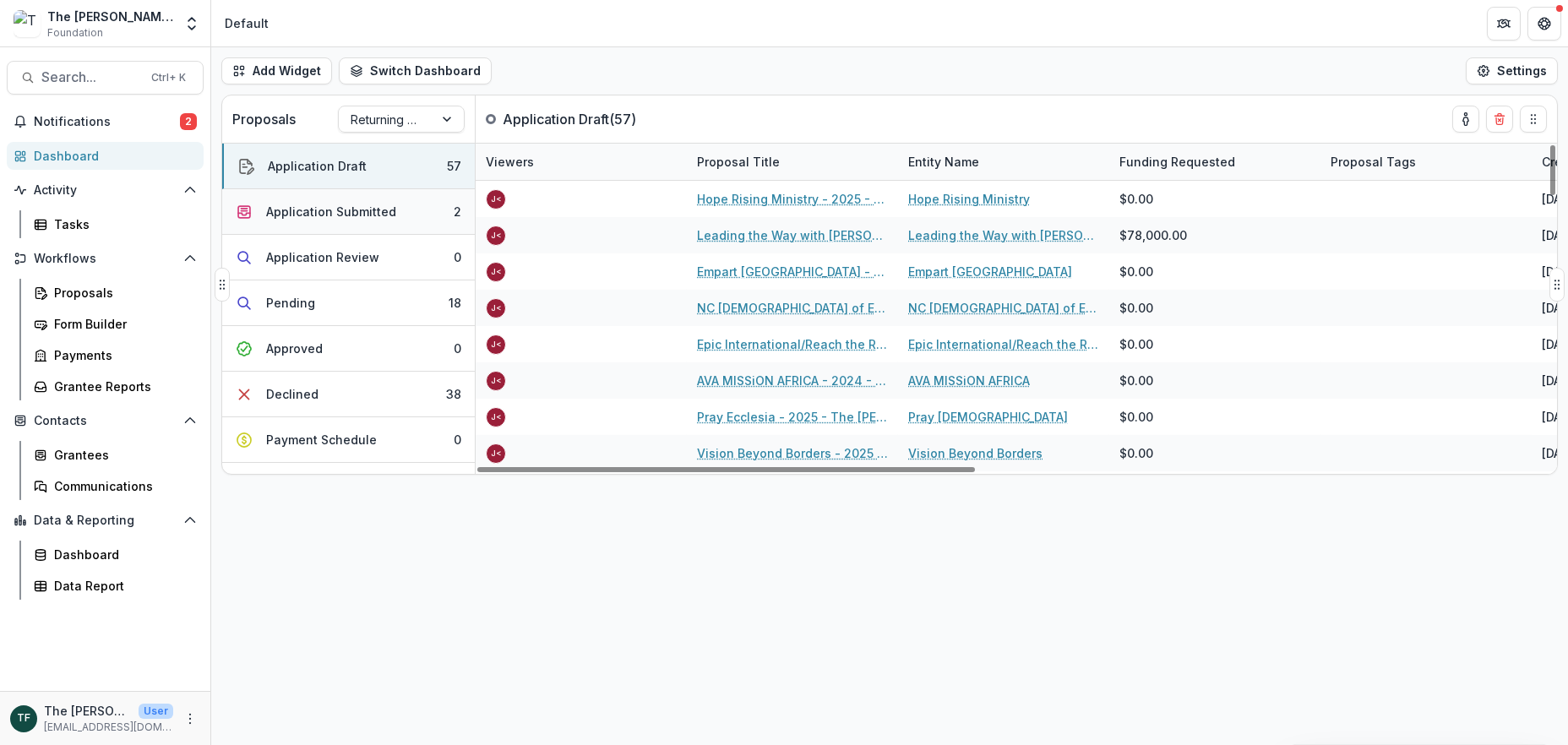
click at [360, 217] on div "Application Submitted" at bounding box center [331, 211] width 130 height 18
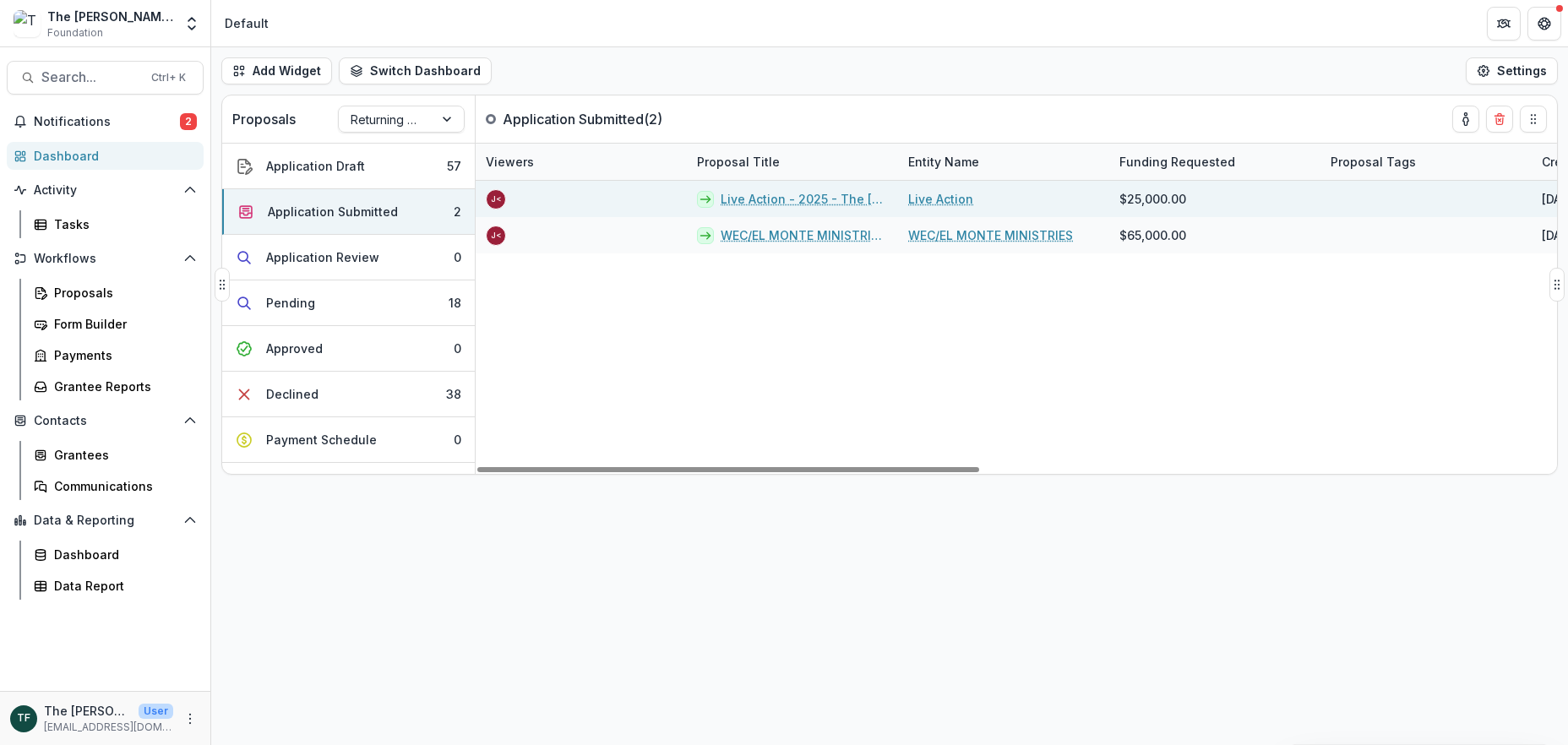
click at [789, 194] on link "Live Action - 2025 - The Bolick Foundation Grant Proposal Application" at bounding box center [804, 199] width 167 height 18
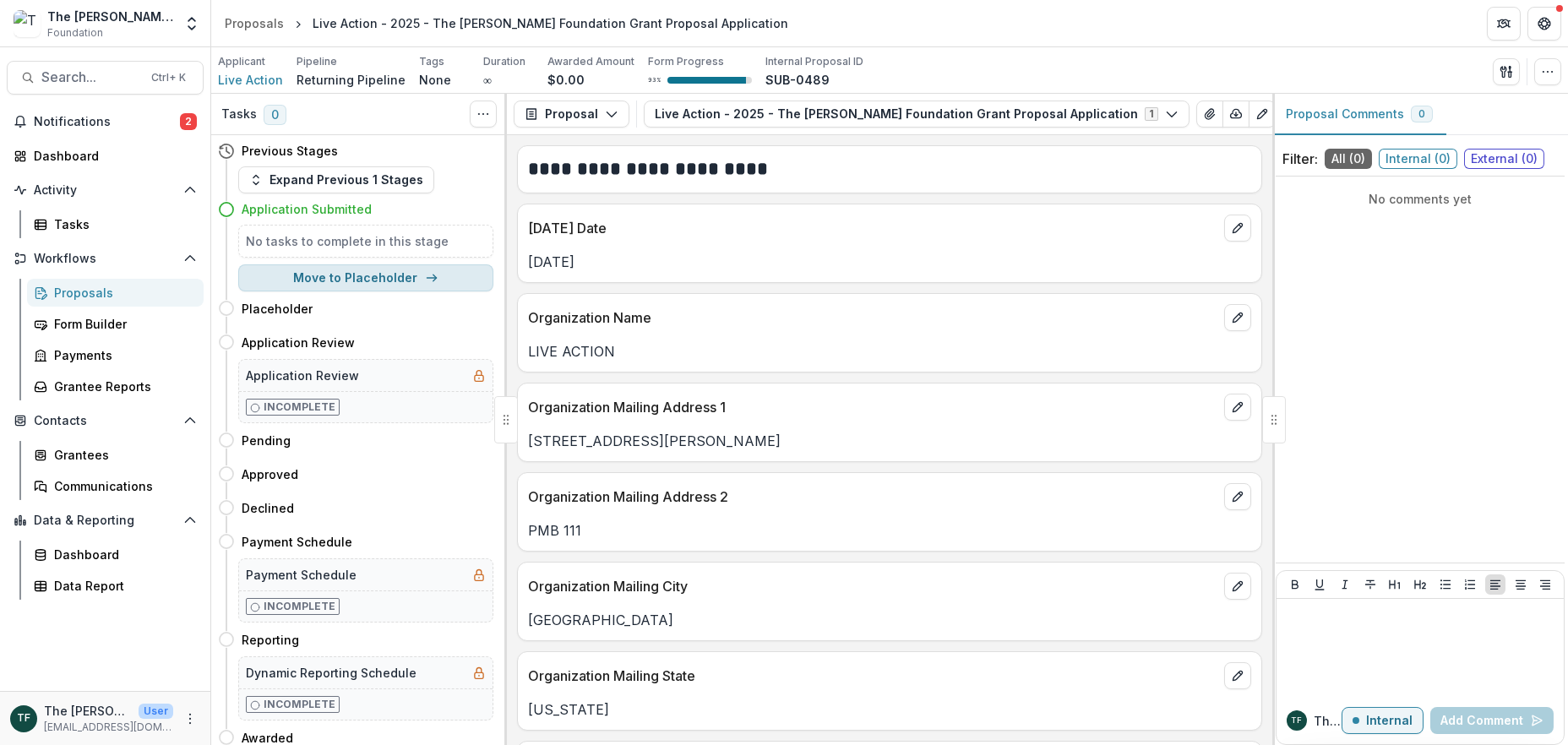
click at [380, 278] on button "Move to Placeholder" at bounding box center [365, 278] width 255 height 27
select select "**********"
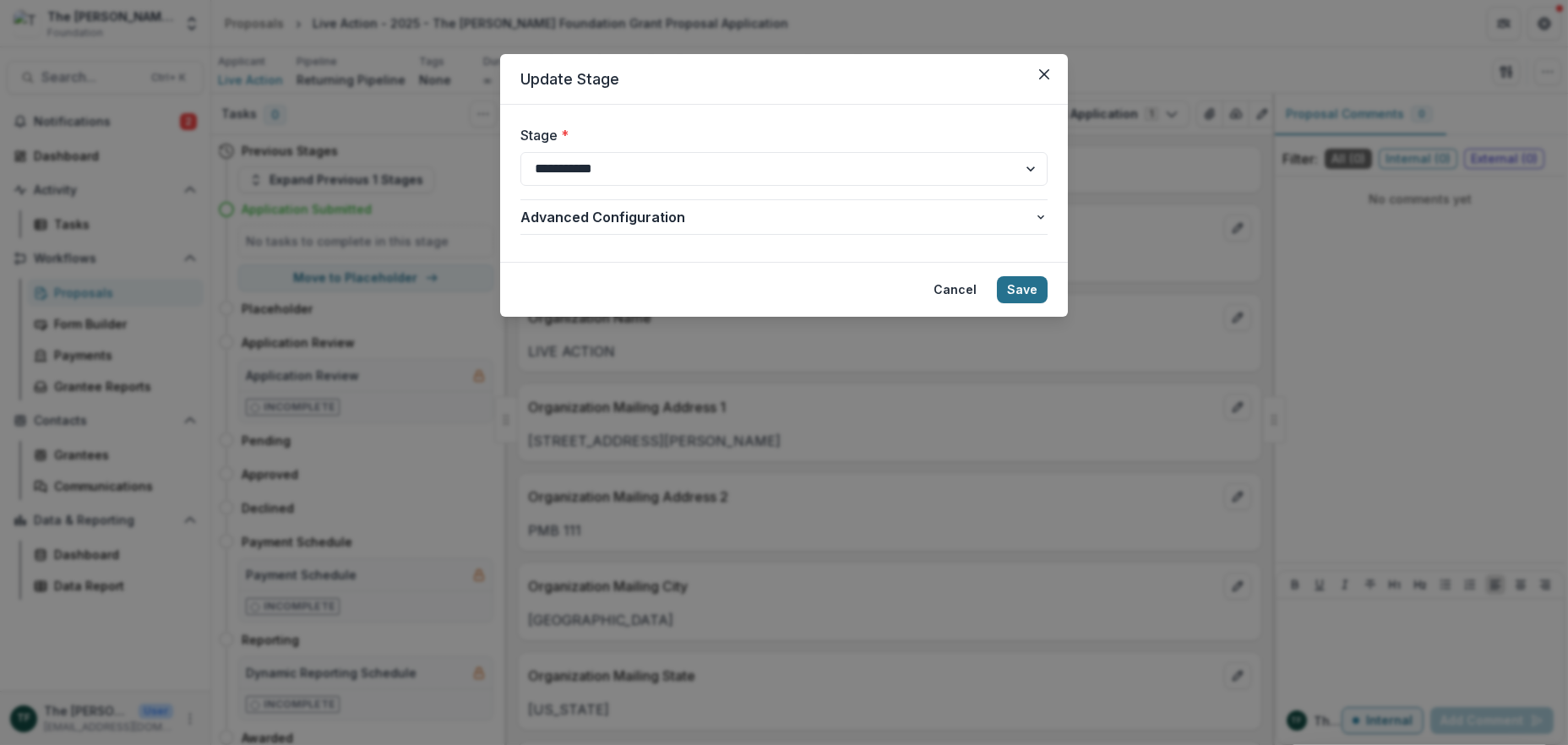
click at [1036, 288] on button "Save" at bounding box center [1021, 289] width 50 height 27
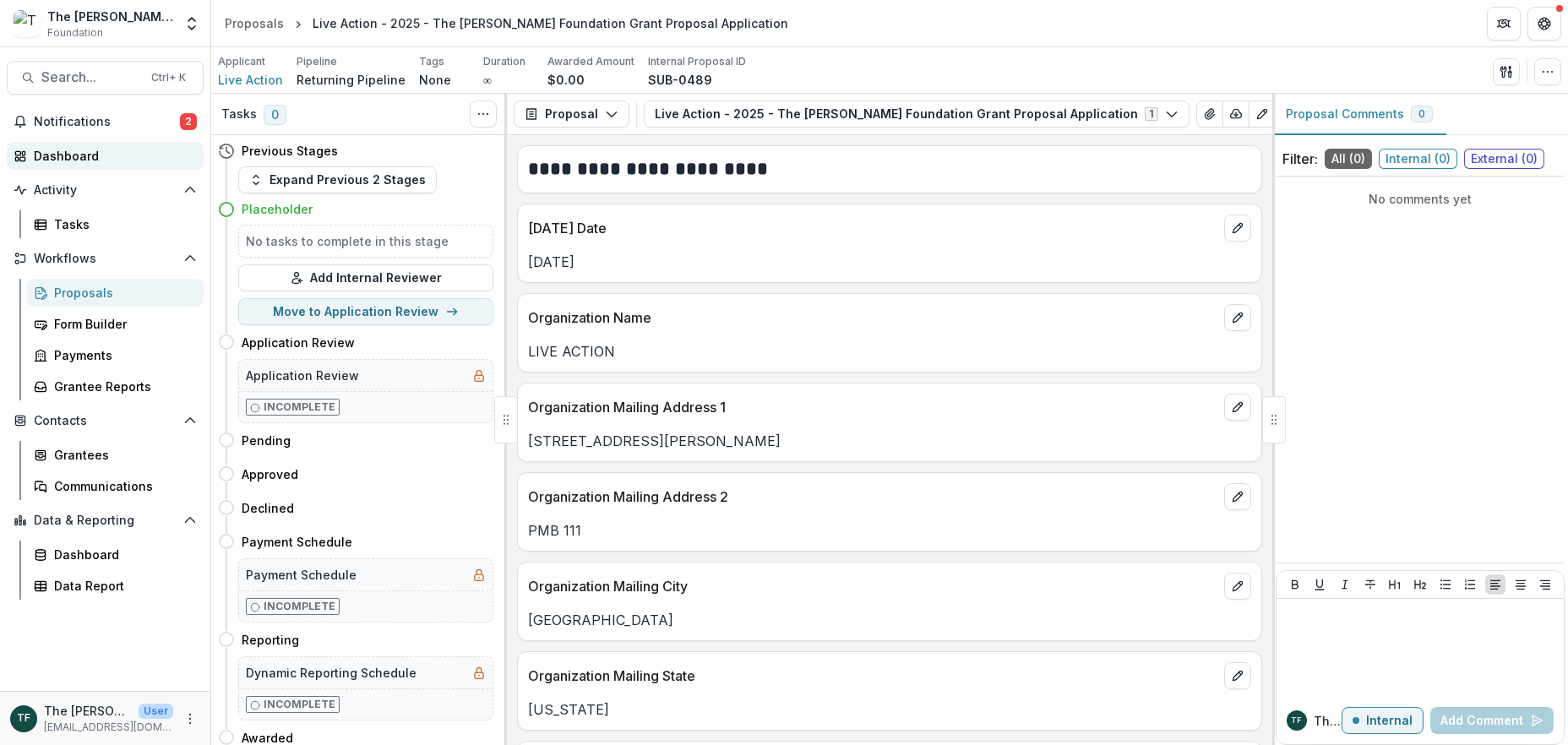
click at [70, 153] on div "Dashboard" at bounding box center [111, 156] width 157 height 18
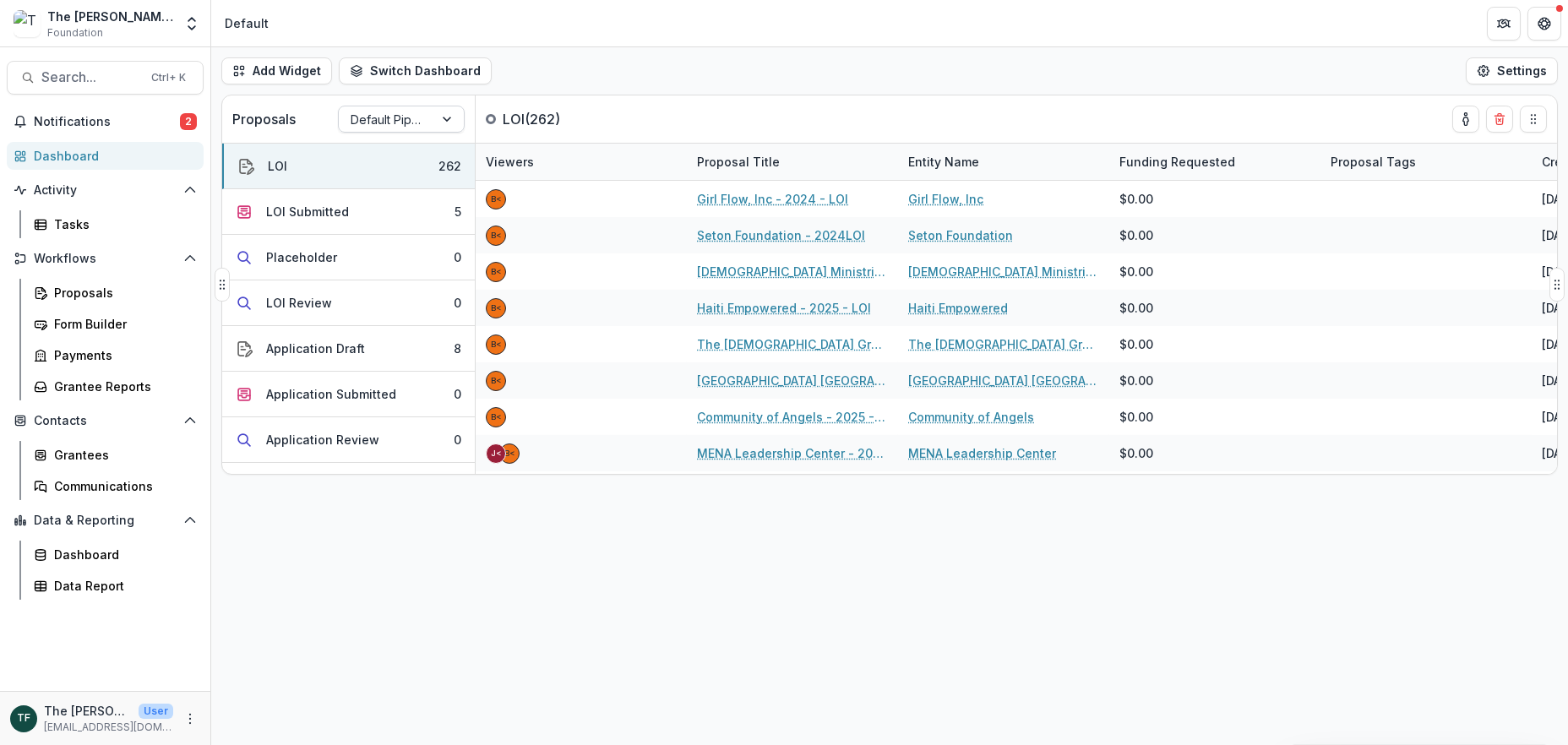
click at [376, 119] on div at bounding box center [386, 119] width 71 height 21
click at [381, 184] on div "Returning Pipeline" at bounding box center [402, 191] width 119 height 44
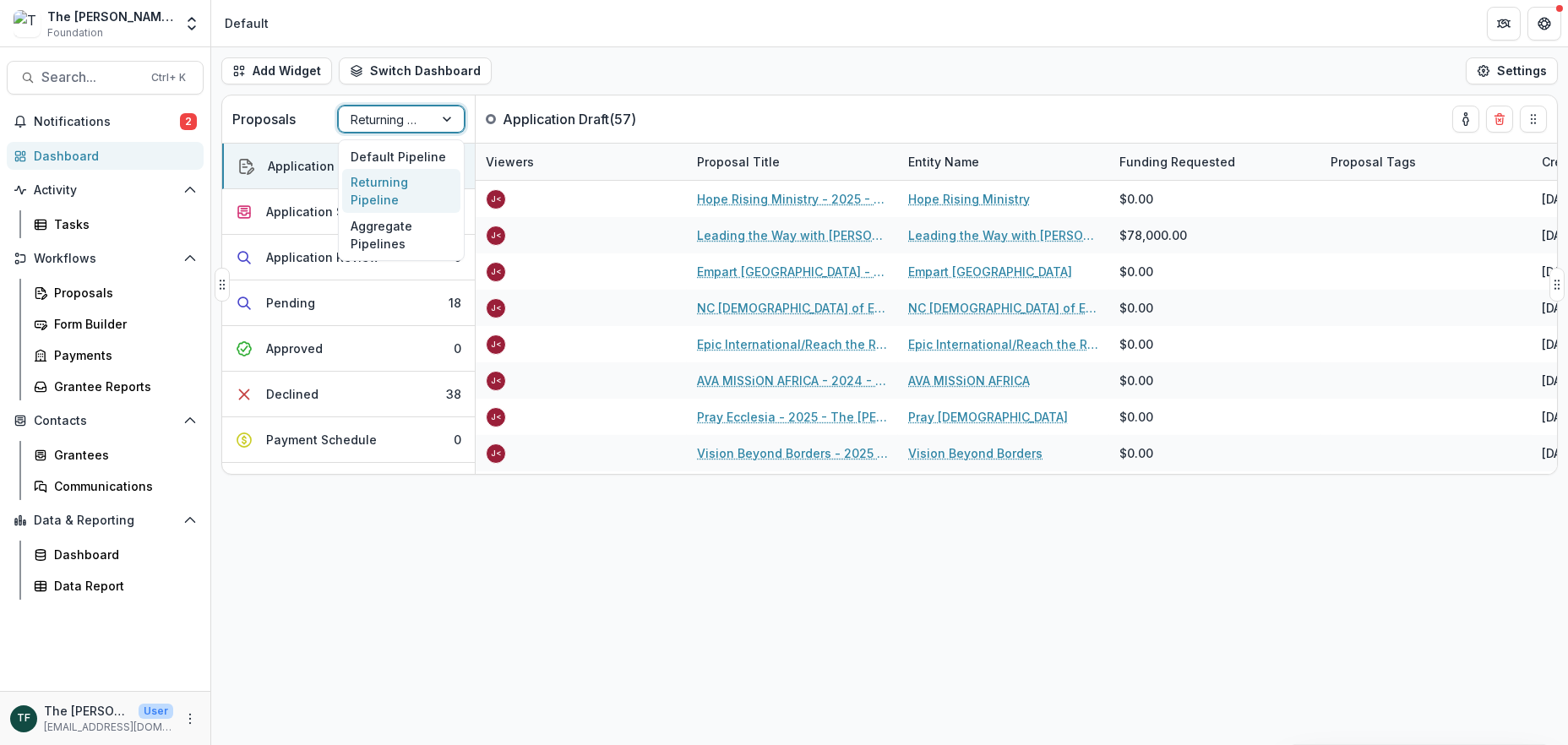
click at [451, 121] on div at bounding box center [448, 119] width 30 height 26
click at [409, 178] on div "Returning Pipeline" at bounding box center [402, 191] width 119 height 44
click at [356, 209] on div "Application Submitted" at bounding box center [331, 211] width 130 height 18
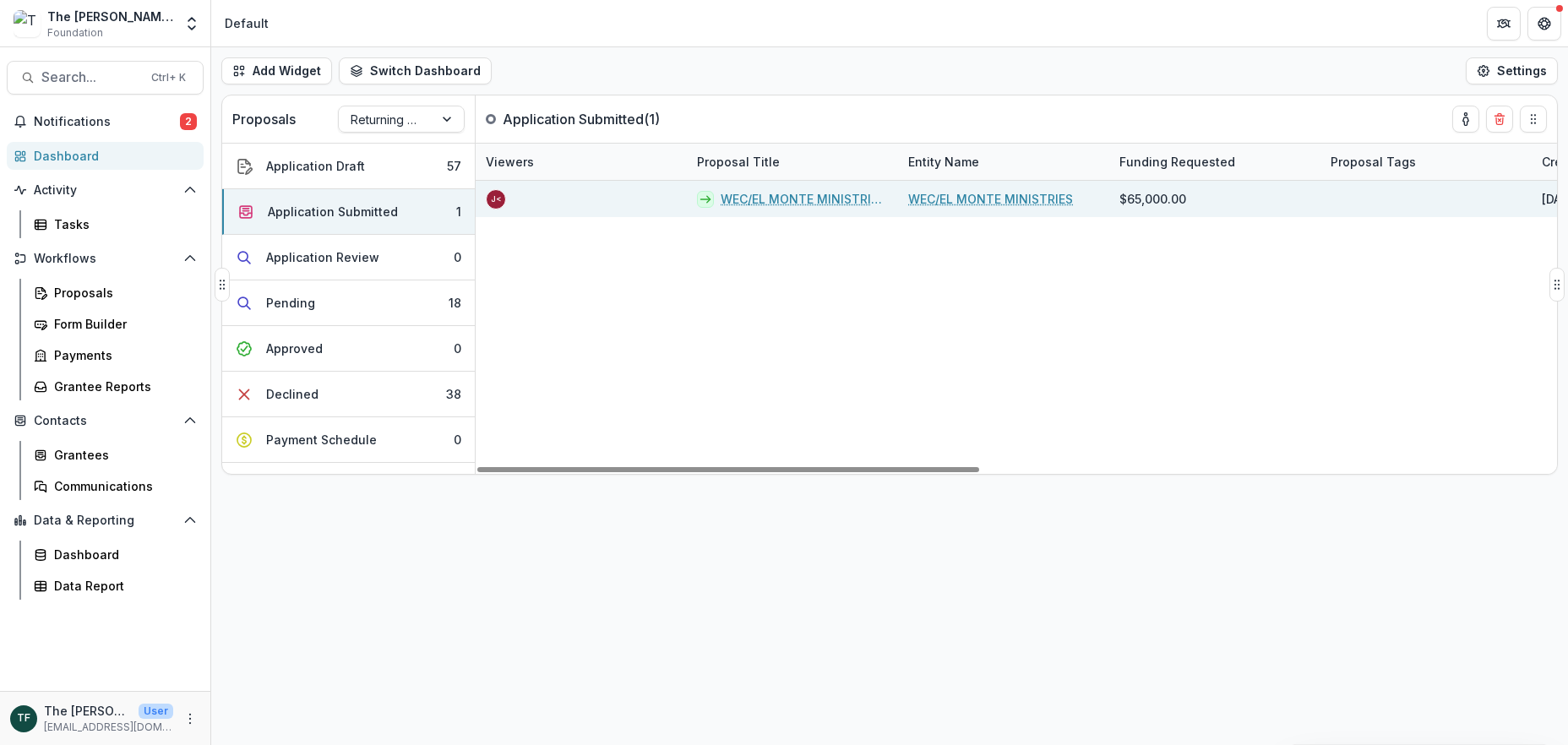
click at [779, 201] on link "WEC/EL MONTE MINISTRIES - 2025 - The Bolick Foundation Grant Proposal Applicati…" at bounding box center [804, 199] width 167 height 18
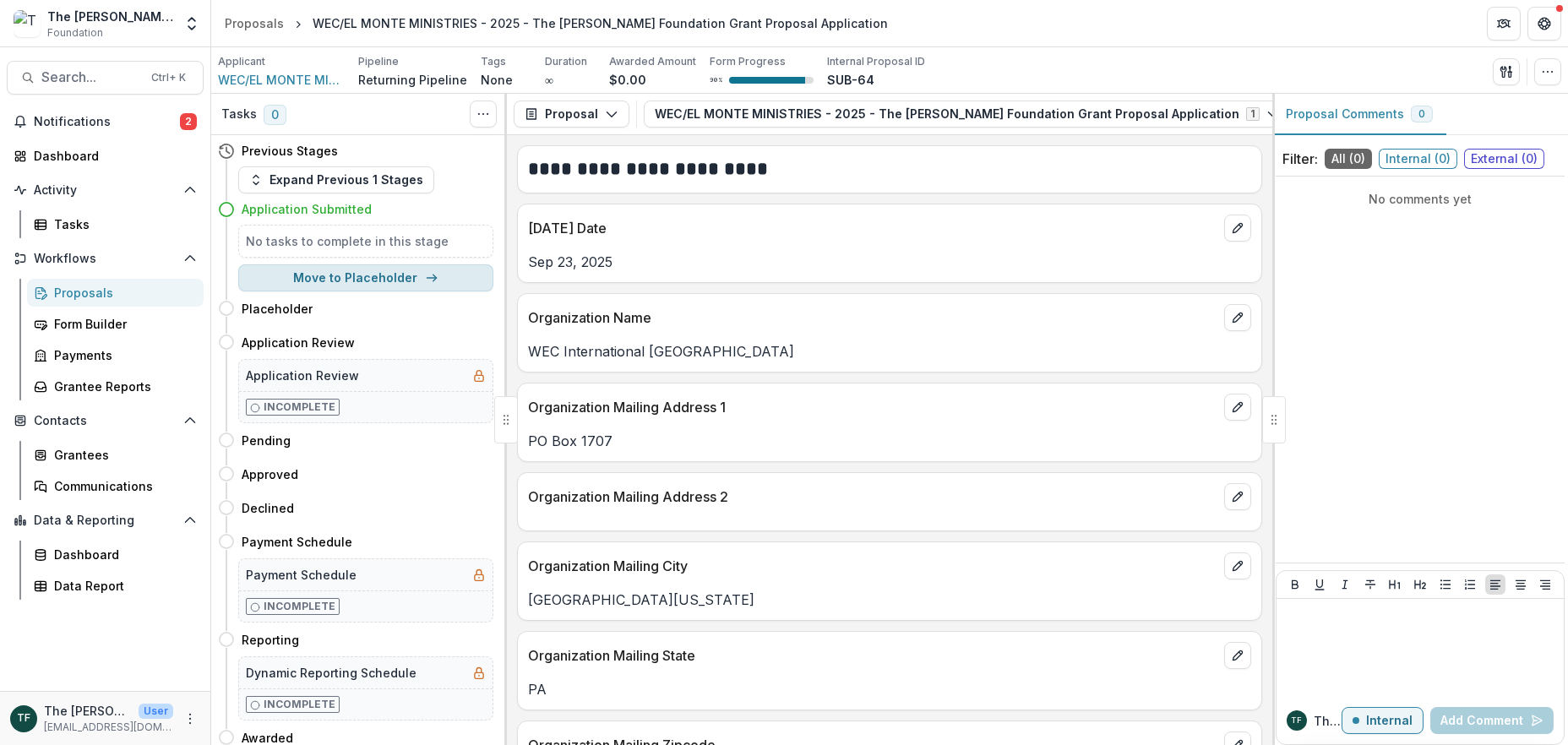
click at [363, 276] on button "Move to Placeholder" at bounding box center [365, 278] width 255 height 27
select select "**********"
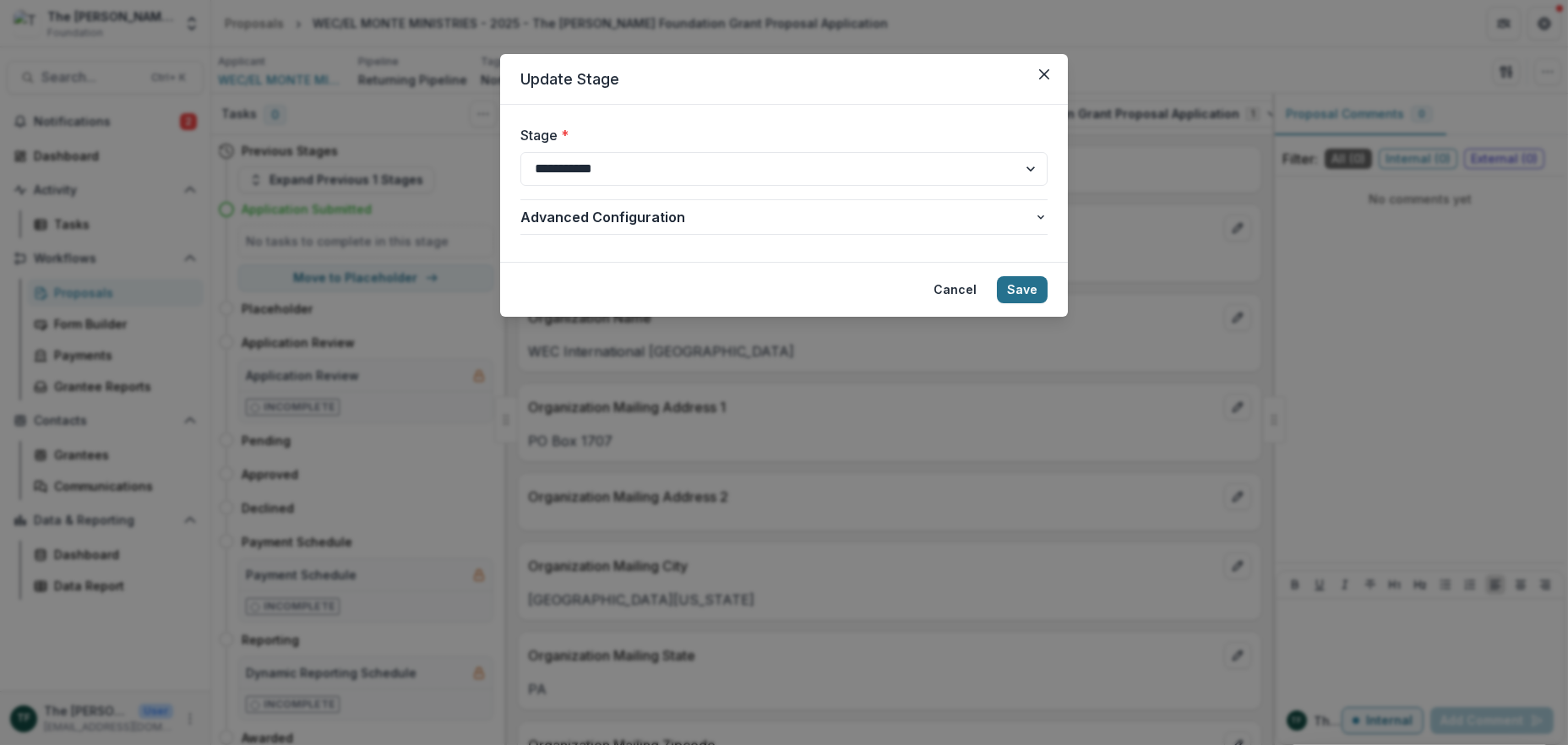
click at [1023, 291] on button "Save" at bounding box center [1021, 289] width 50 height 27
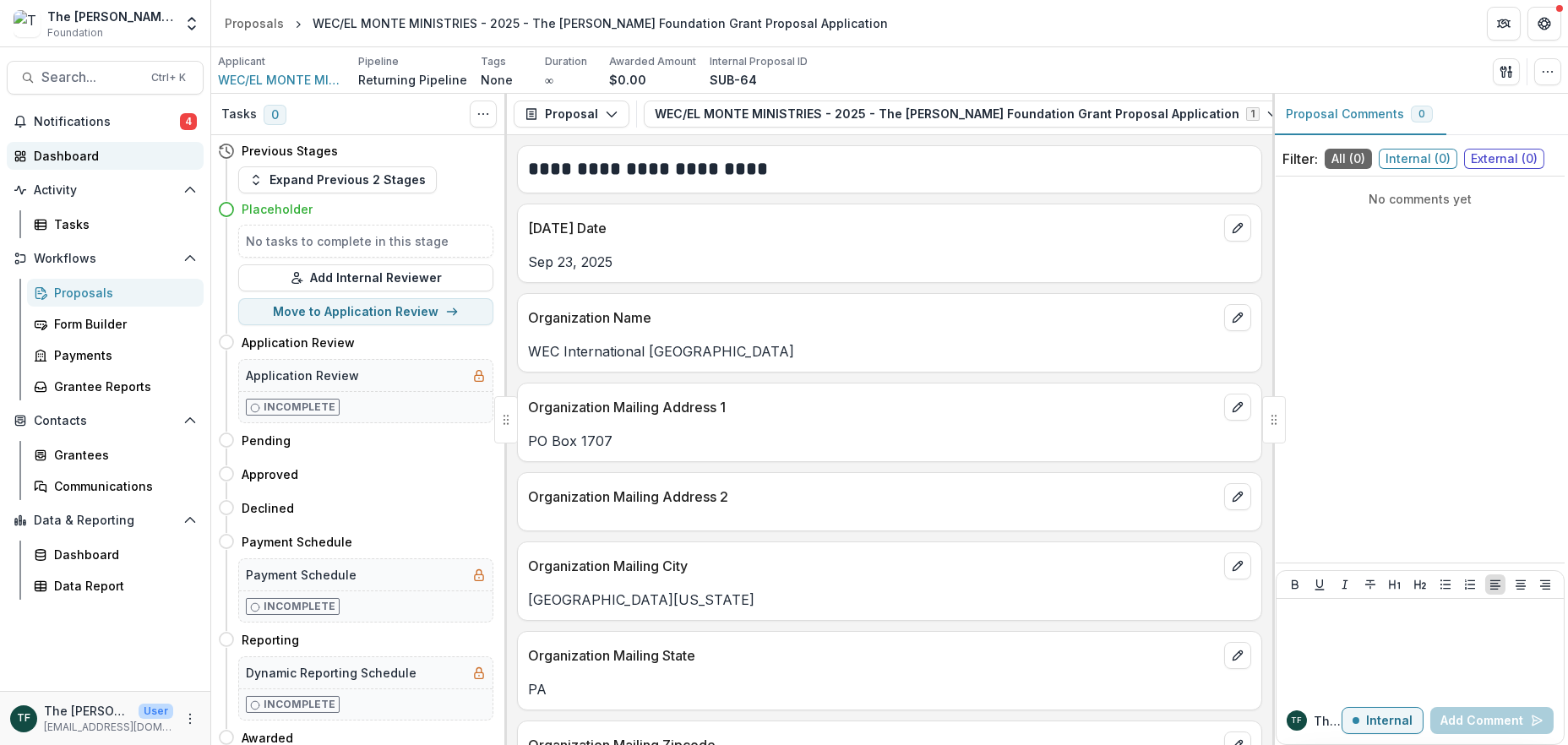
drag, startPoint x: 68, startPoint y: 122, endPoint x: 66, endPoint y: 150, distance: 28.1
click at [69, 131] on button "Notifications 4" at bounding box center [105, 121] width 197 height 27
click at [66, 153] on div "Dashboard" at bounding box center [111, 156] width 157 height 18
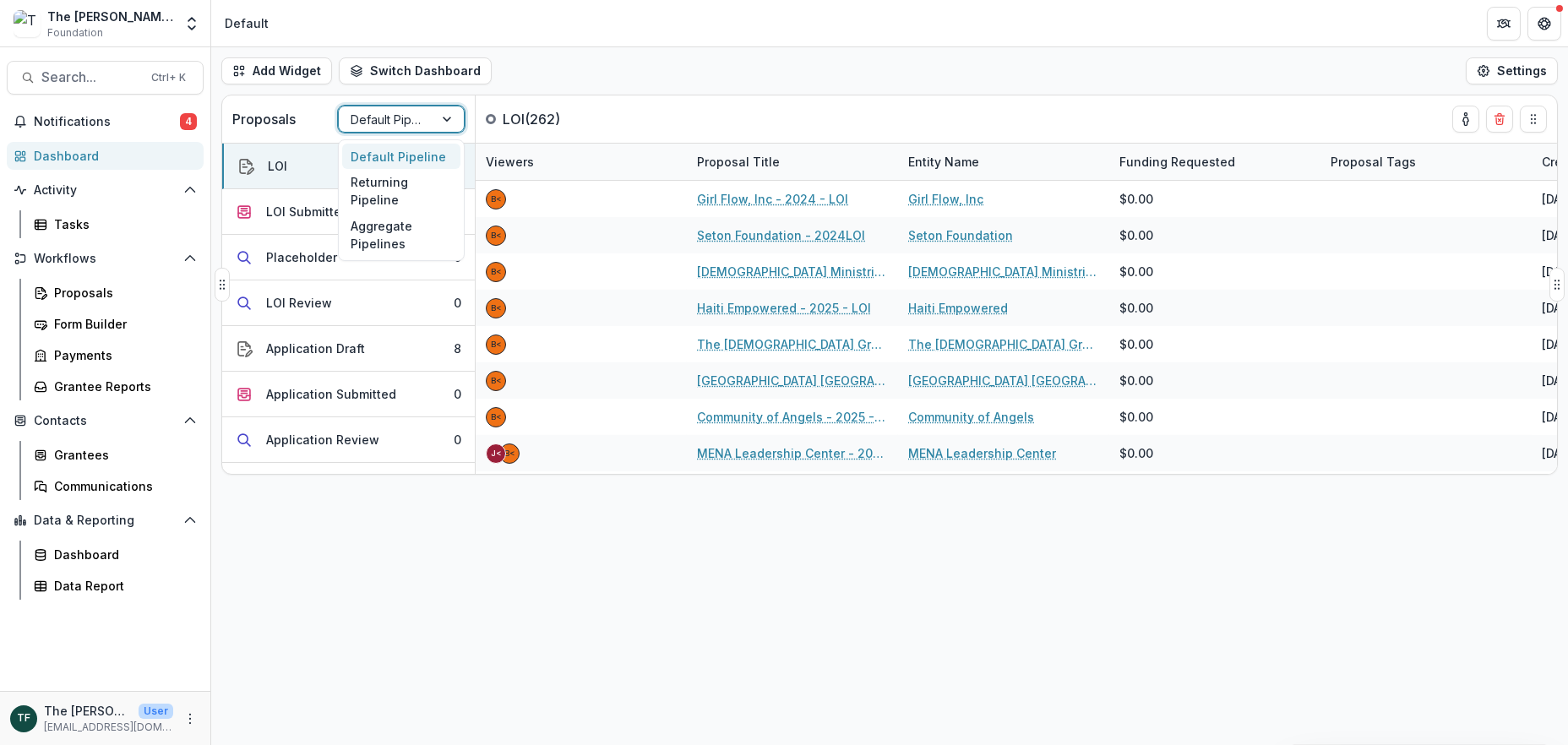
click at [444, 119] on div at bounding box center [448, 119] width 30 height 26
click at [395, 192] on div "Returning Pipeline" at bounding box center [402, 191] width 119 height 44
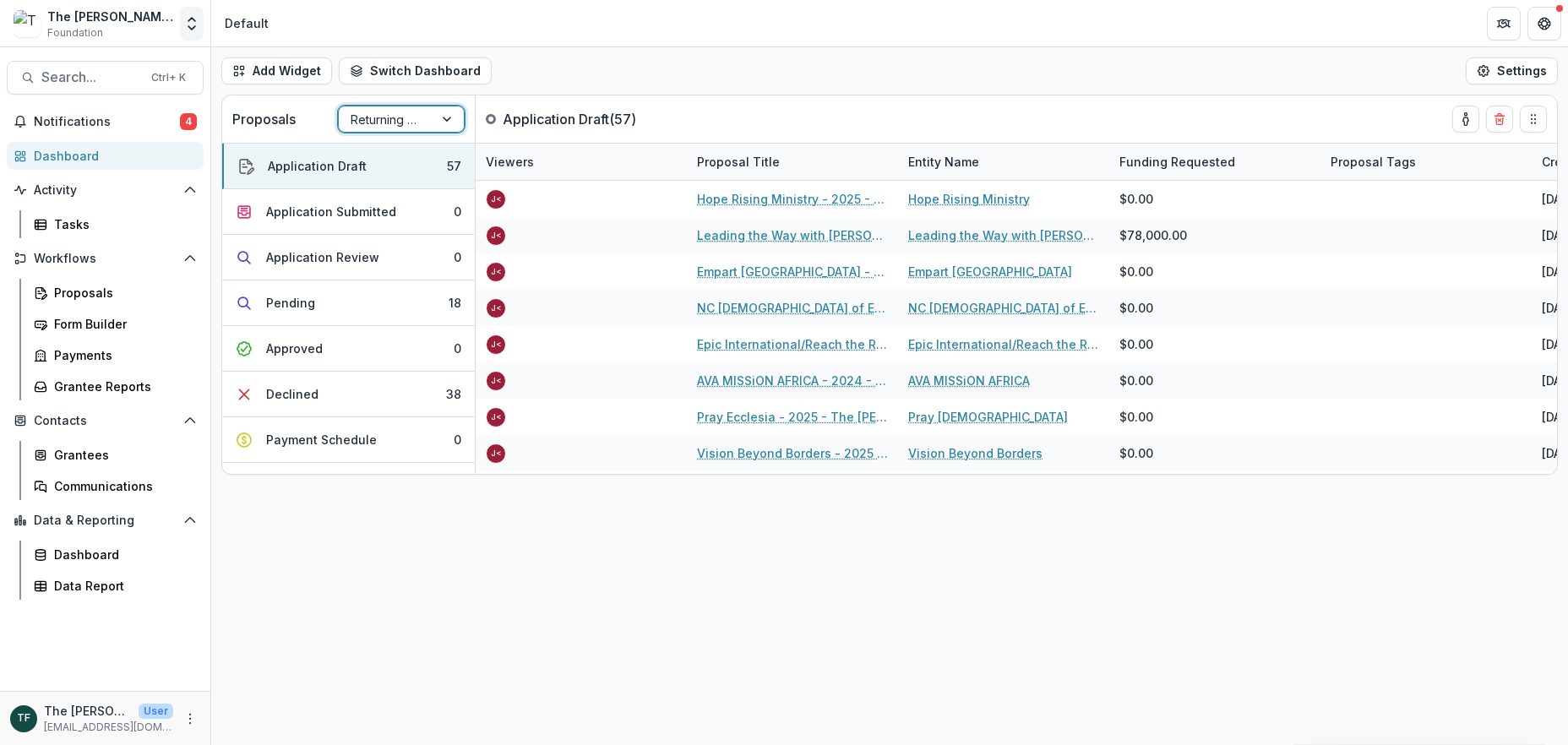
click at [189, 27] on polyline "Open entity switcher" at bounding box center [192, 28] width 7 height 4
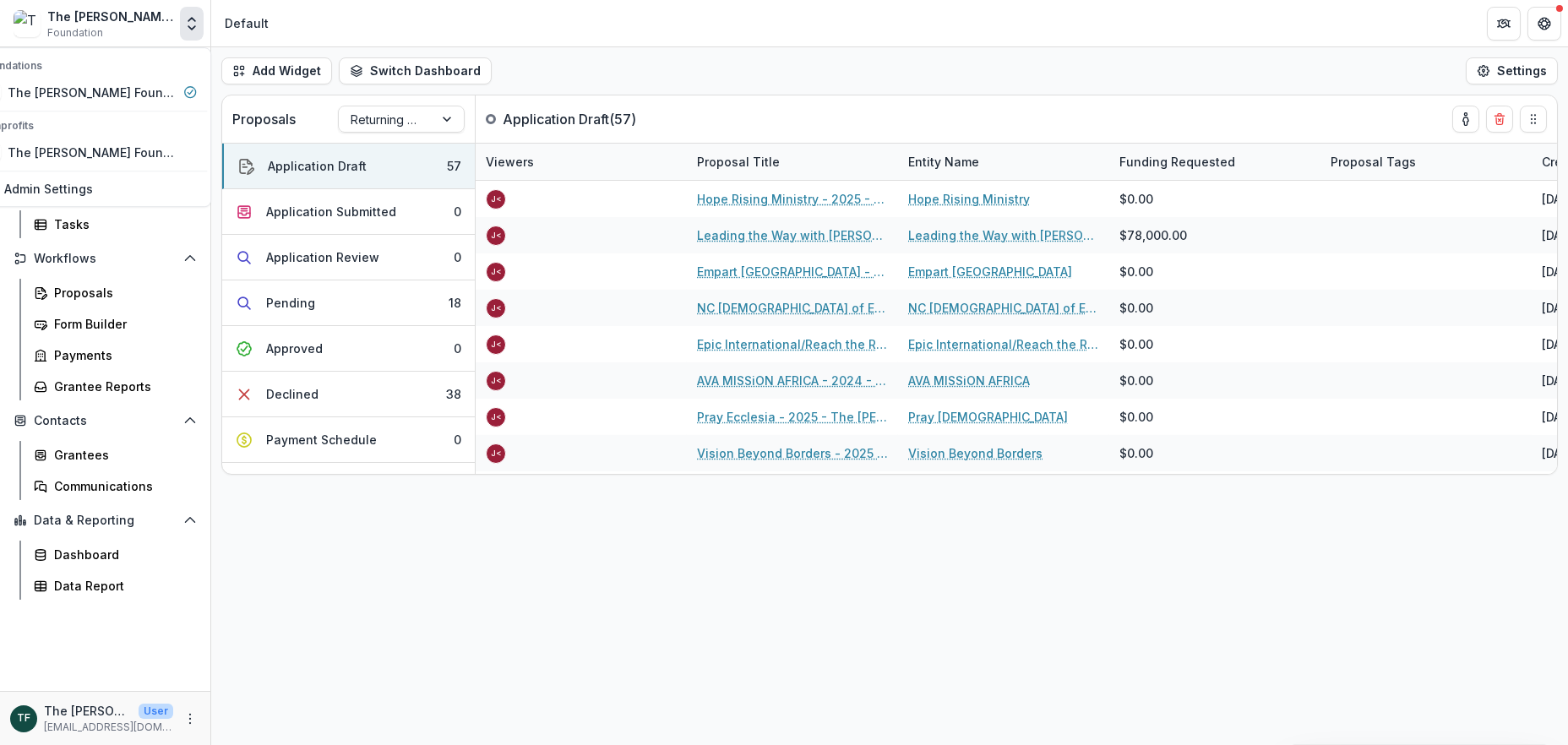
click at [194, 30] on icon "Open entity switcher" at bounding box center [191, 23] width 17 height 17
click at [102, 27] on div "The [PERSON_NAME] Foundation Foundation" at bounding box center [110, 24] width 126 height 33
click at [90, 34] on span "Foundation" at bounding box center [74, 33] width 56 height 15
click at [195, 27] on polyline "Open entity switcher" at bounding box center [192, 28] width 7 height 4
click at [118, 95] on div "The [PERSON_NAME] Foundation" at bounding box center [92, 93] width 169 height 18
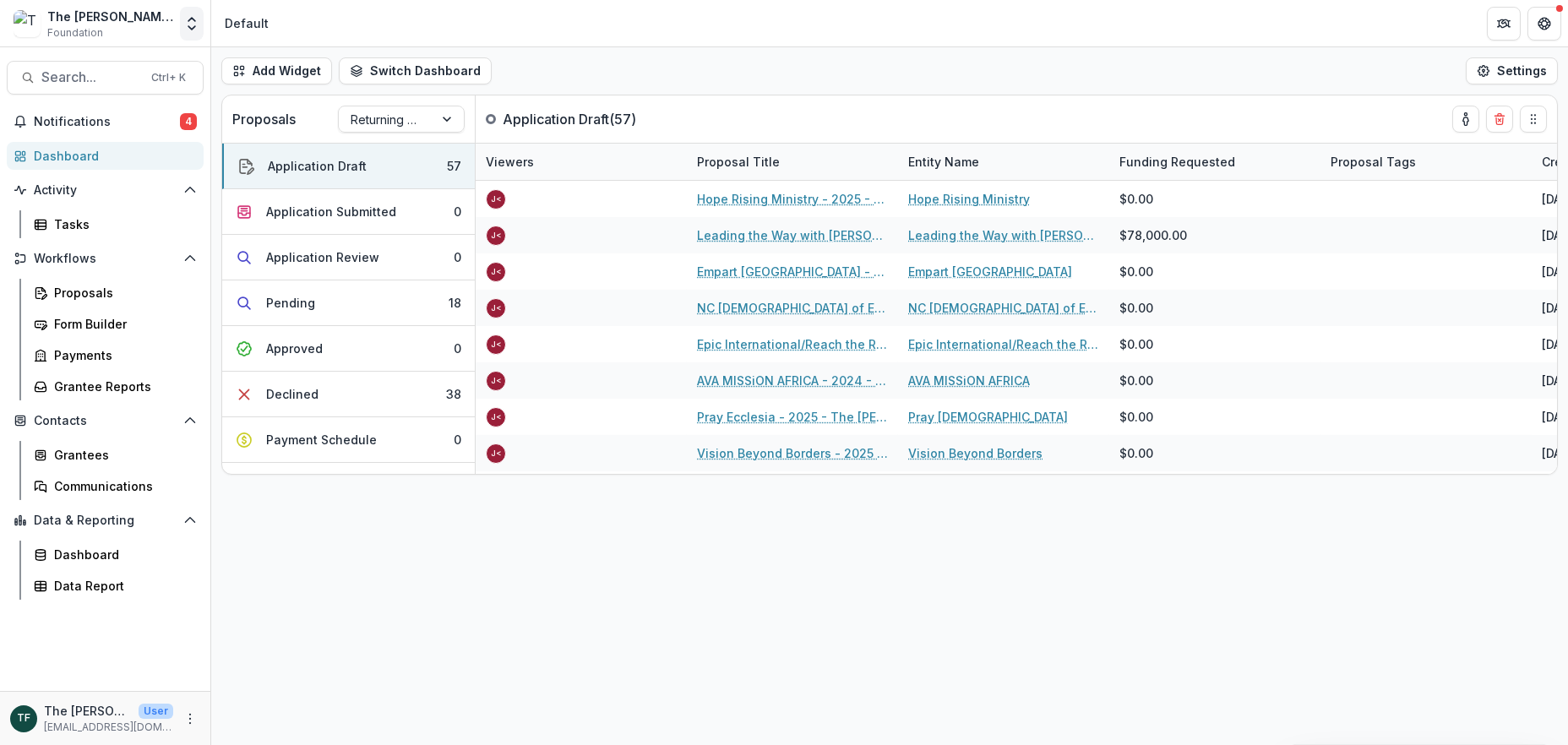
click at [193, 28] on polyline "Open entity switcher" at bounding box center [192, 28] width 7 height 4
click at [88, 183] on link "Admin Settings" at bounding box center [88, 189] width 236 height 28
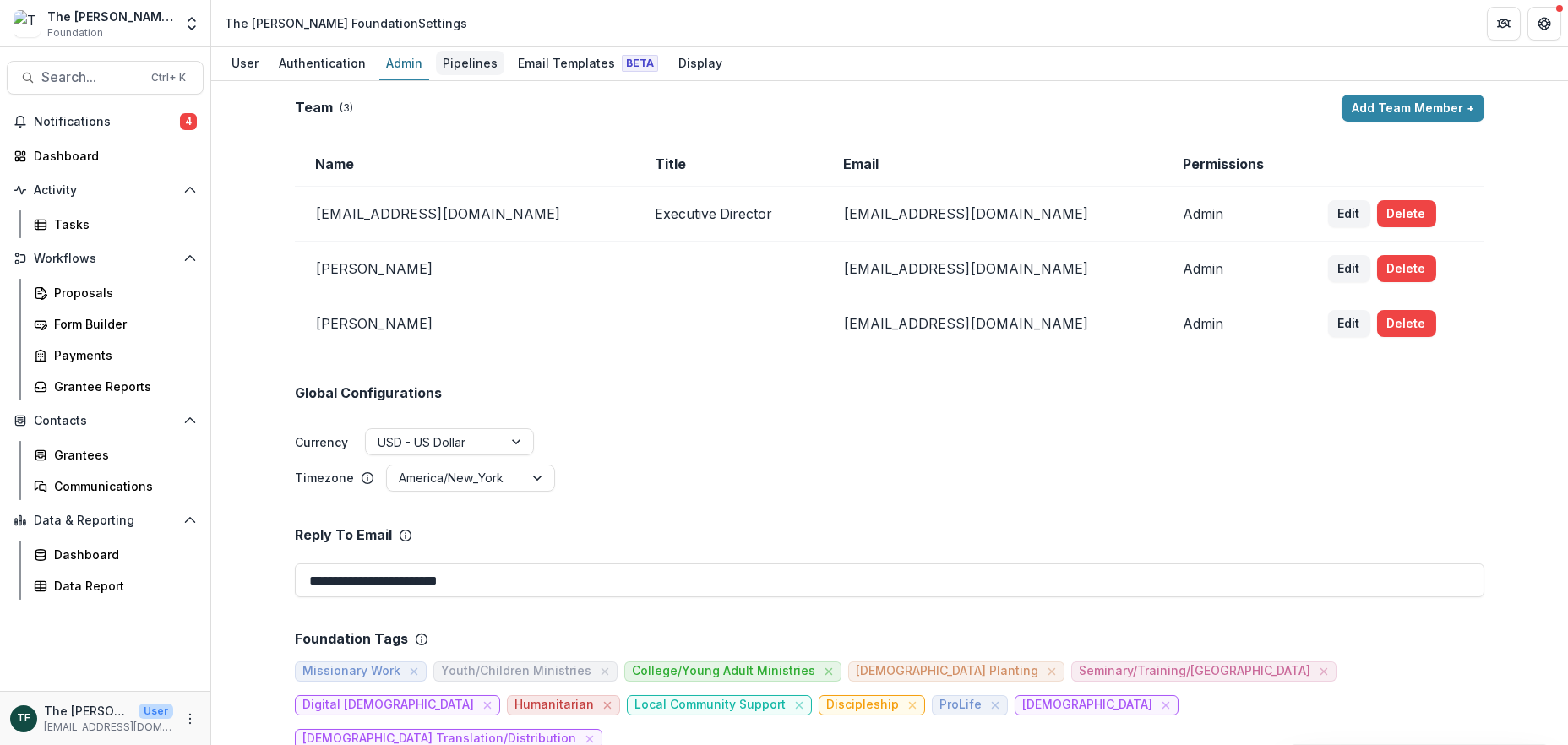
click at [471, 62] on div "Pipelines" at bounding box center [470, 63] width 68 height 25
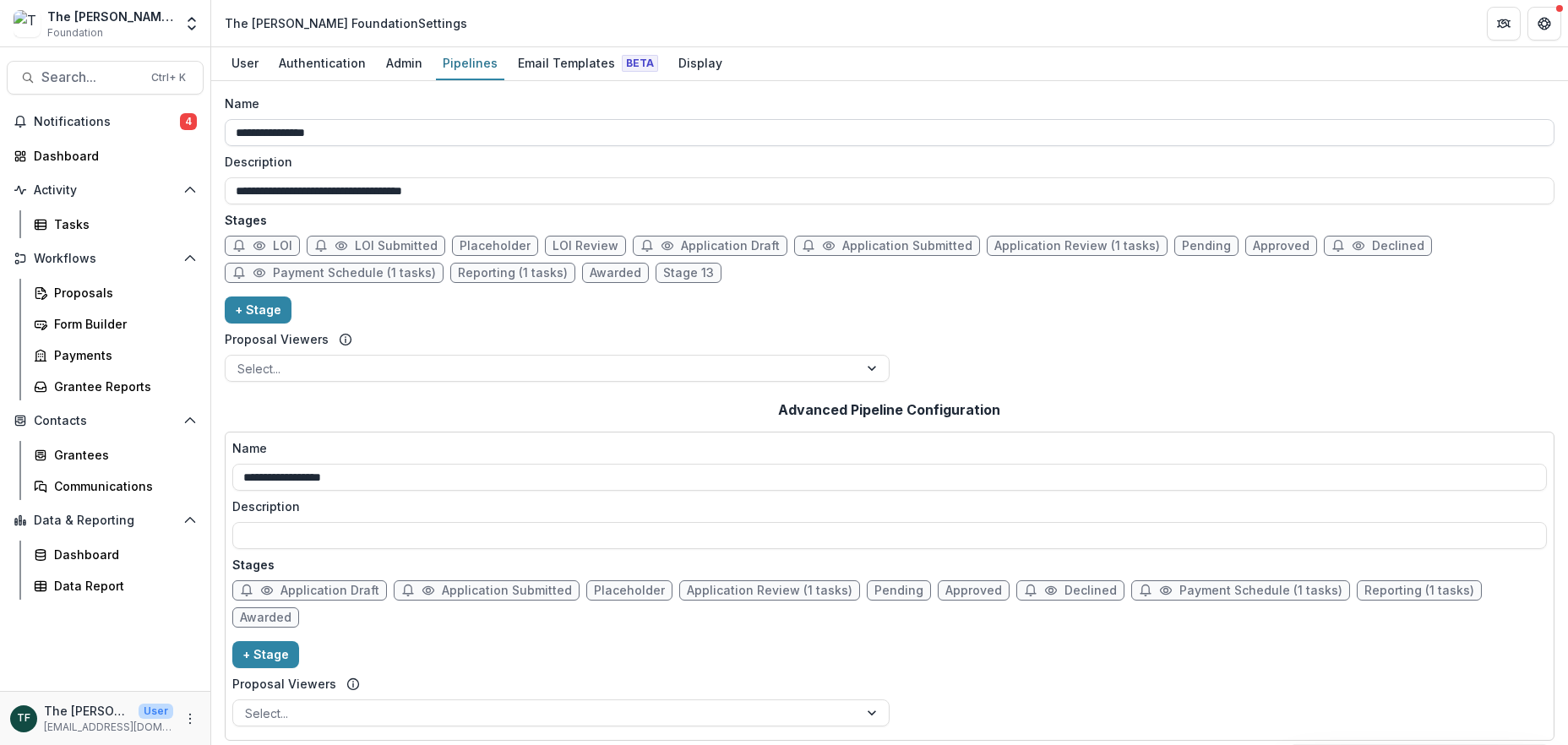
click at [469, 128] on input "**********" at bounding box center [889, 133] width 1329 height 27
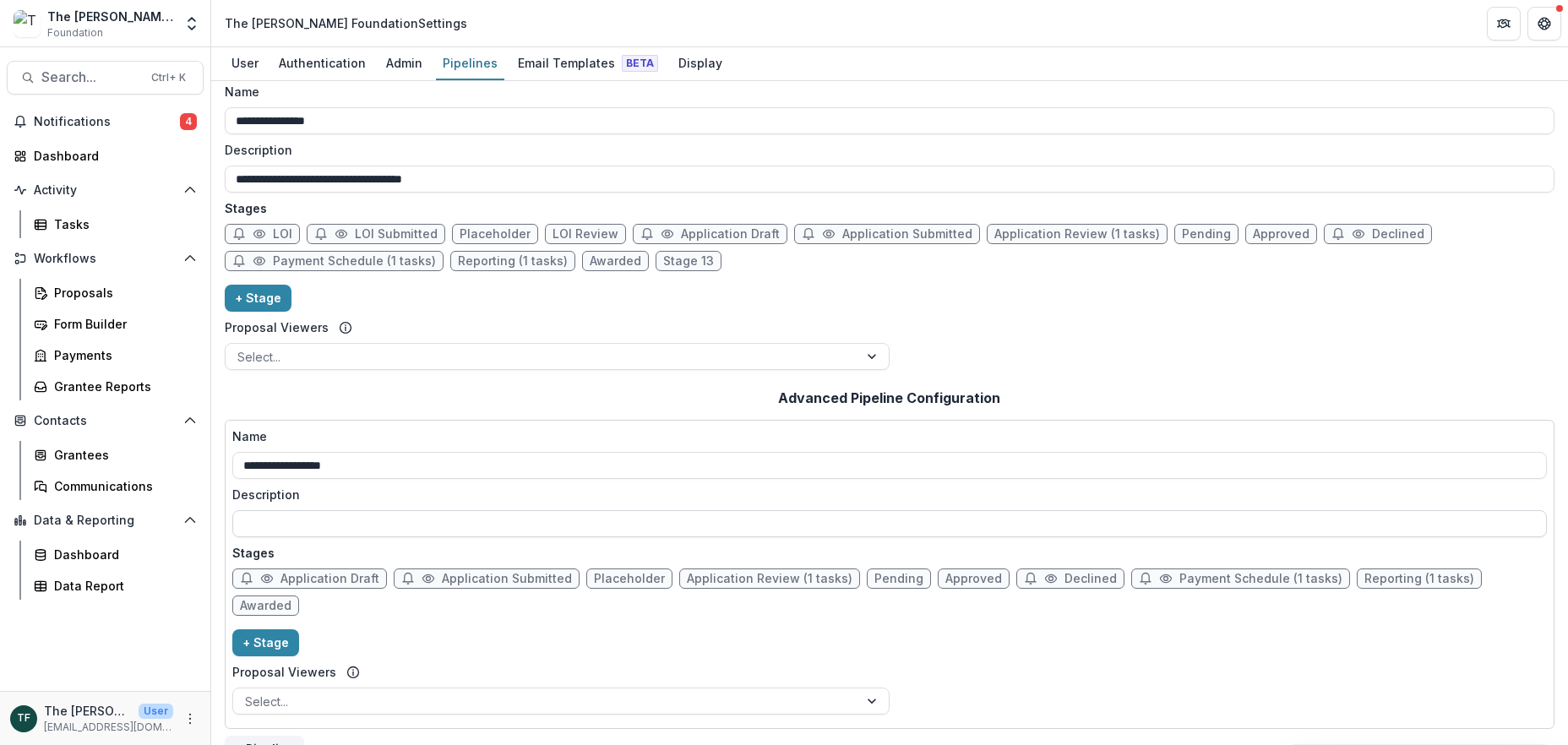
scroll to position [15, 0]
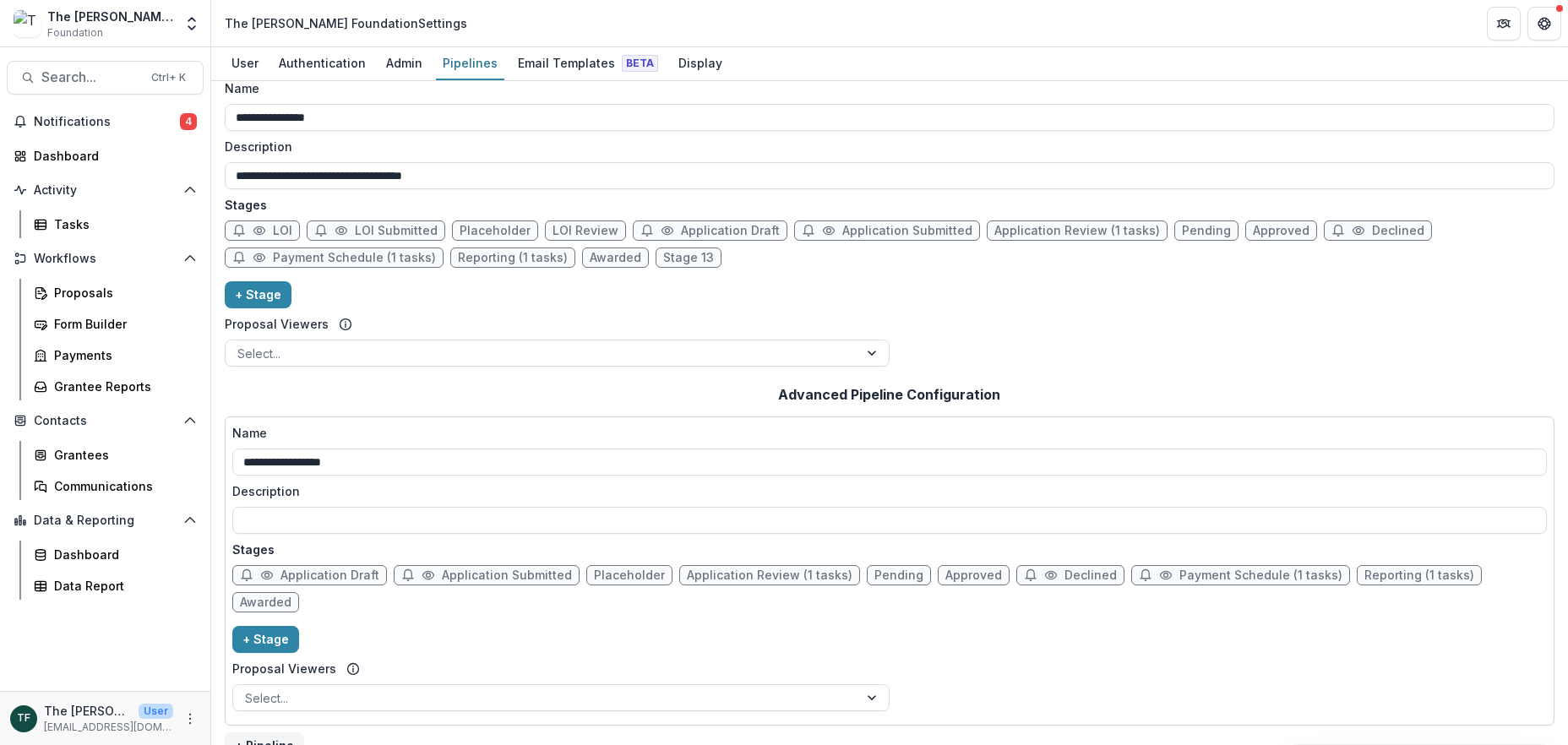
click at [593, 689] on div "**********" at bounding box center [889, 572] width 1329 height 310
click at [457, 62] on div "Pipelines" at bounding box center [470, 63] width 68 height 25
click at [465, 60] on div "Pipelines" at bounding box center [470, 63] width 68 height 25
click at [79, 118] on span "Notifications" at bounding box center [106, 122] width 146 height 14
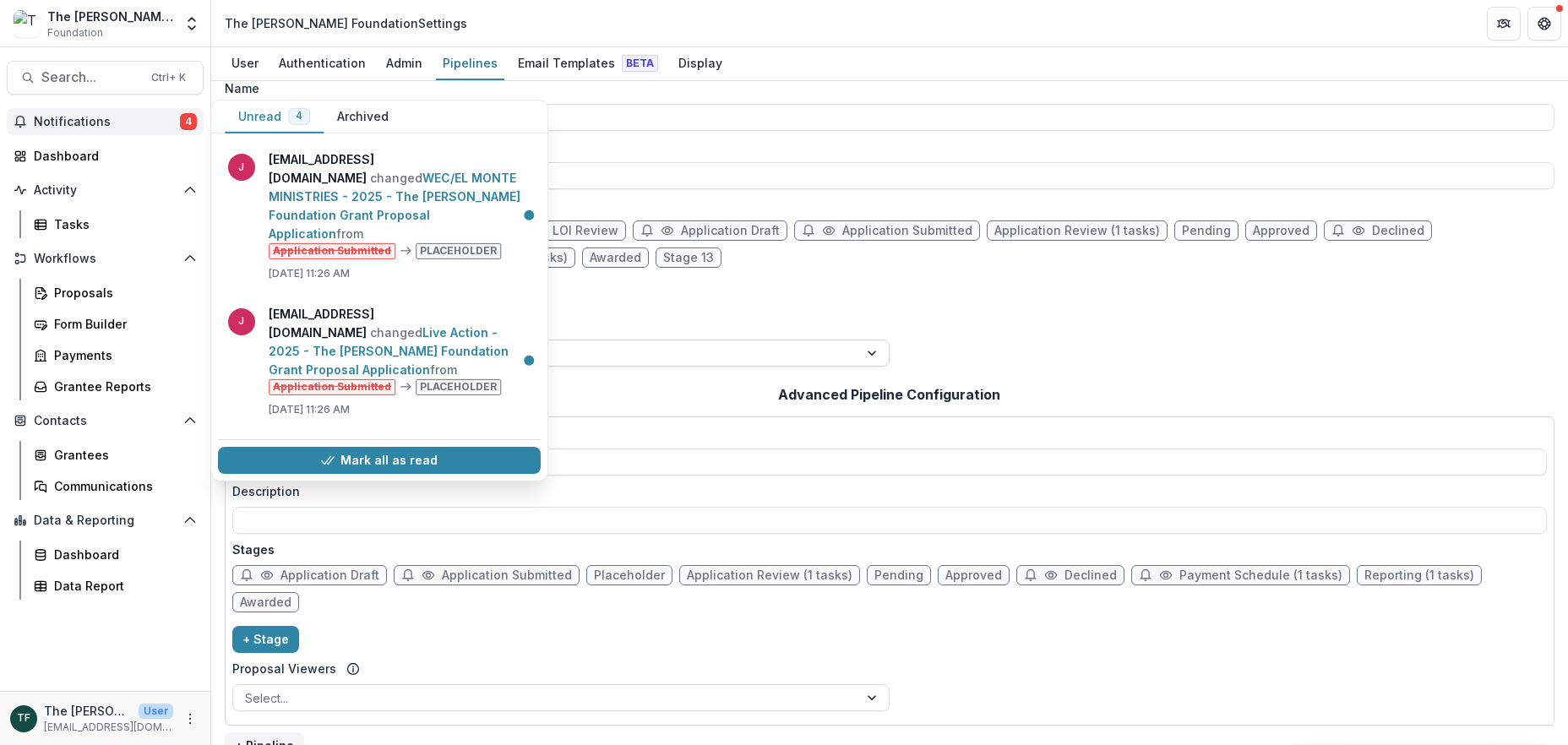
drag, startPoint x: 451, startPoint y: 455, endPoint x: 279, endPoint y: 348, distance: 202.6
click at [451, 456] on button "Mark all as read" at bounding box center [379, 460] width 323 height 27
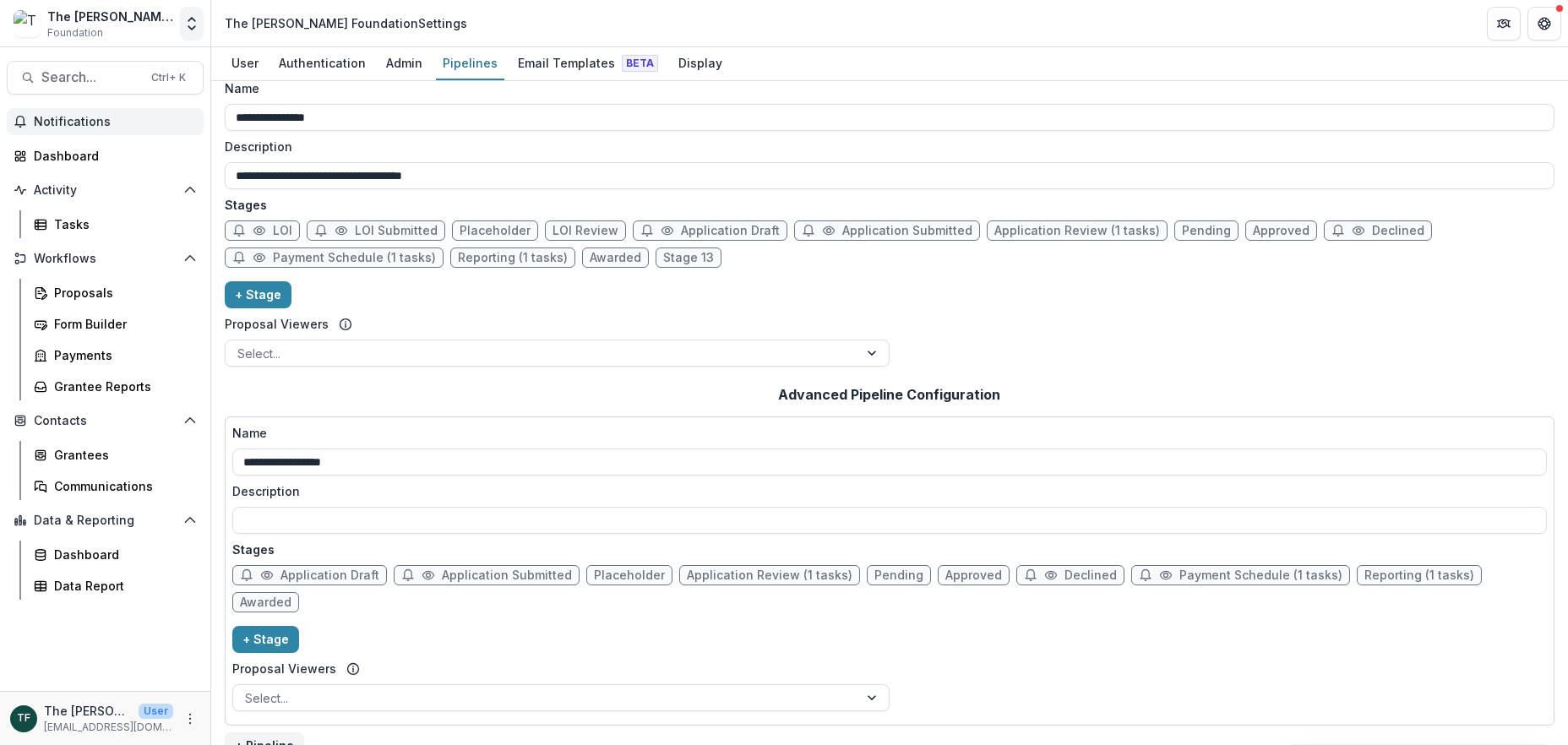
click at [194, 29] on icon "Open entity switcher" at bounding box center [191, 23] width 17 height 17
click at [78, 182] on link "Admin Settings" at bounding box center [88, 189] width 236 height 28
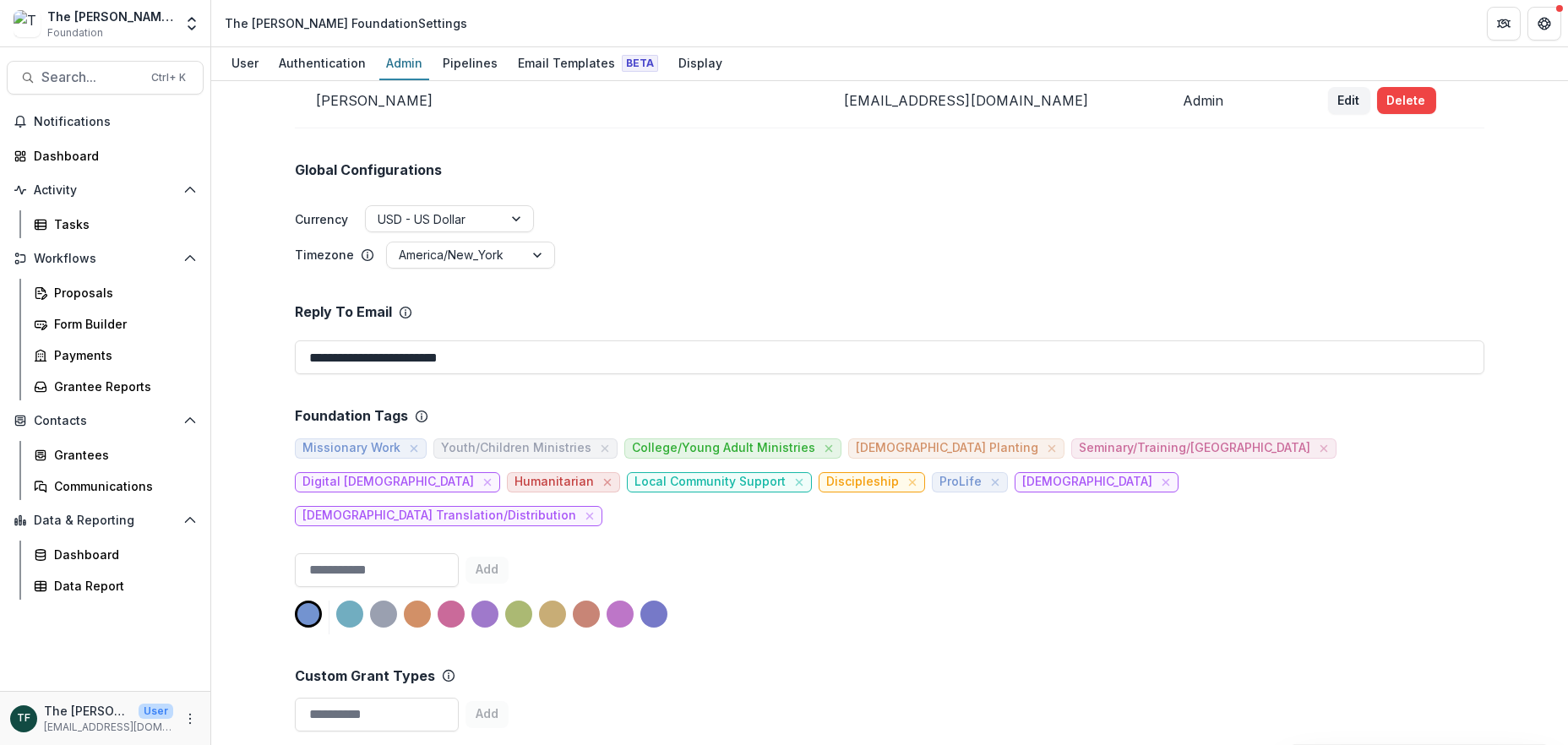
scroll to position [222, 0]
click at [254, 65] on div "User" at bounding box center [245, 63] width 41 height 25
select select "********"
select select "****"
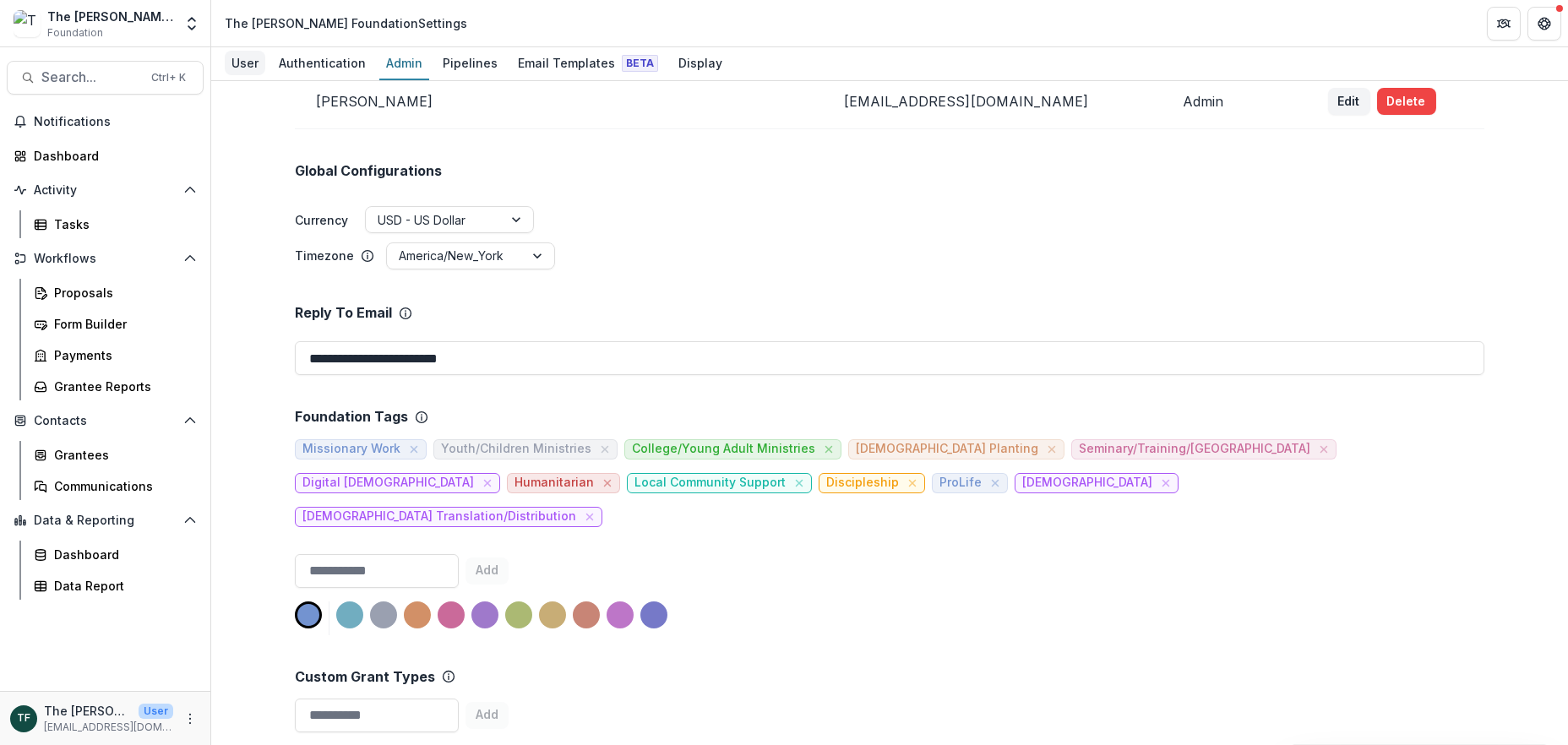
select select "****"
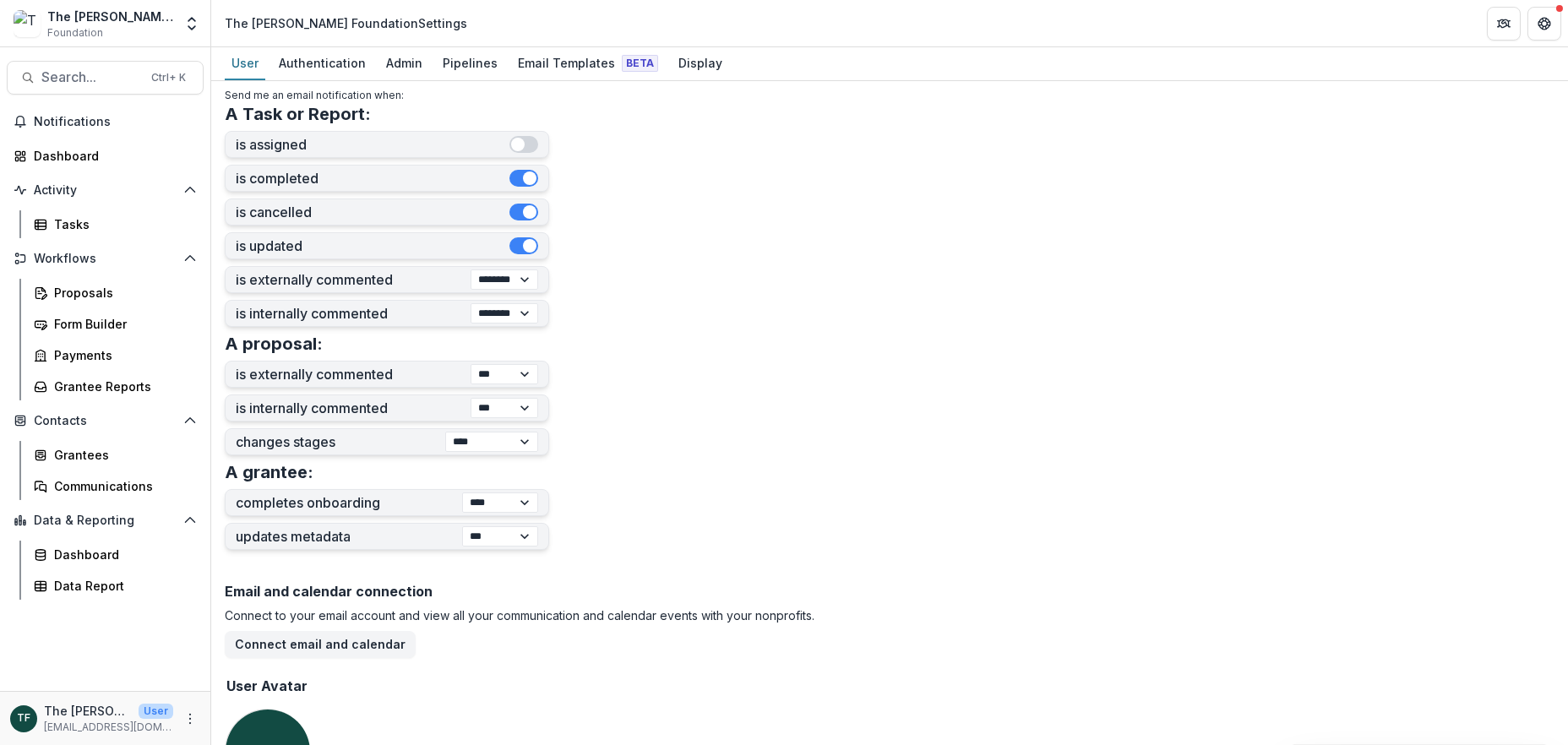
scroll to position [539, 0]
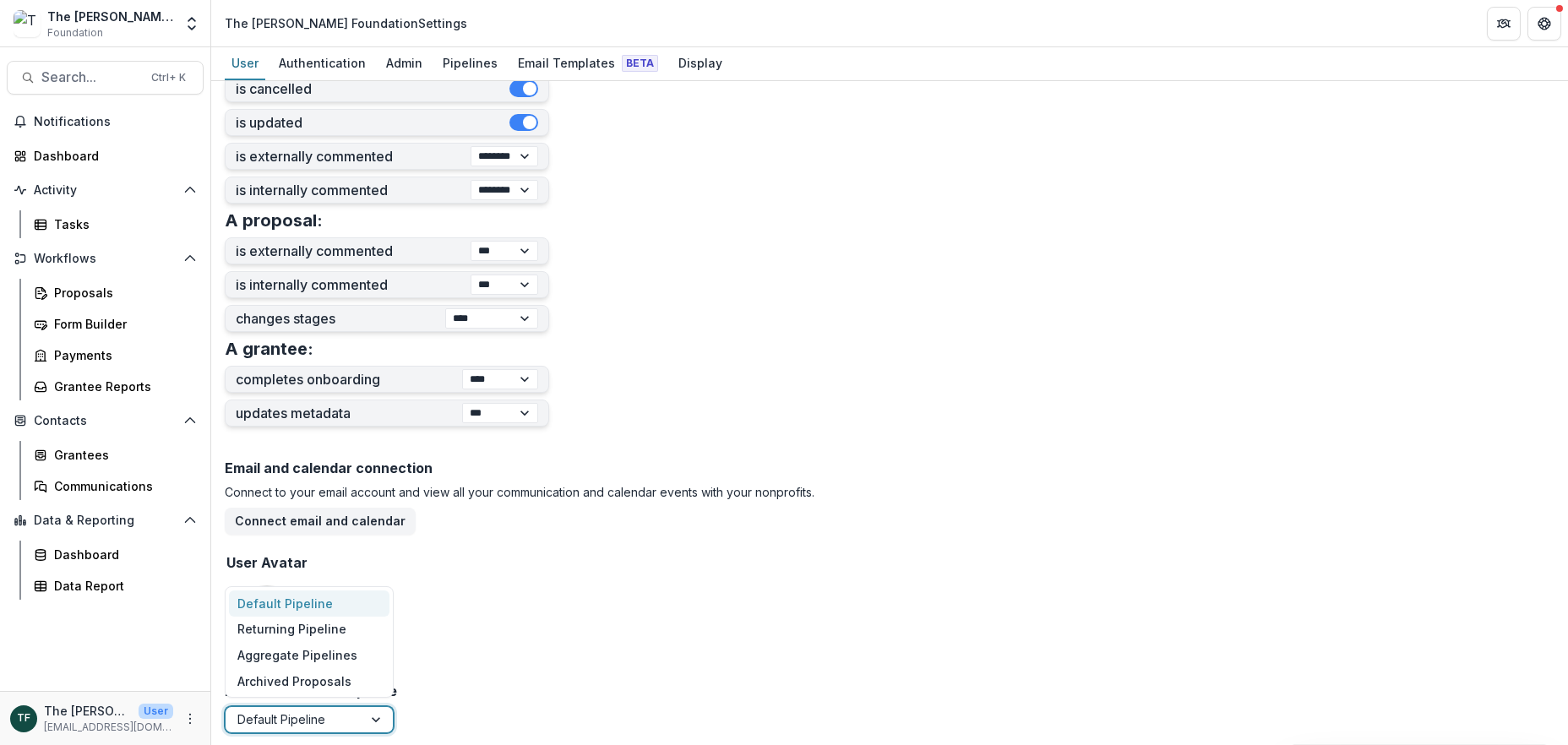
click at [374, 715] on div at bounding box center [378, 719] width 30 height 26
click at [340, 629] on div "Returning Pipeline" at bounding box center [309, 630] width 160 height 27
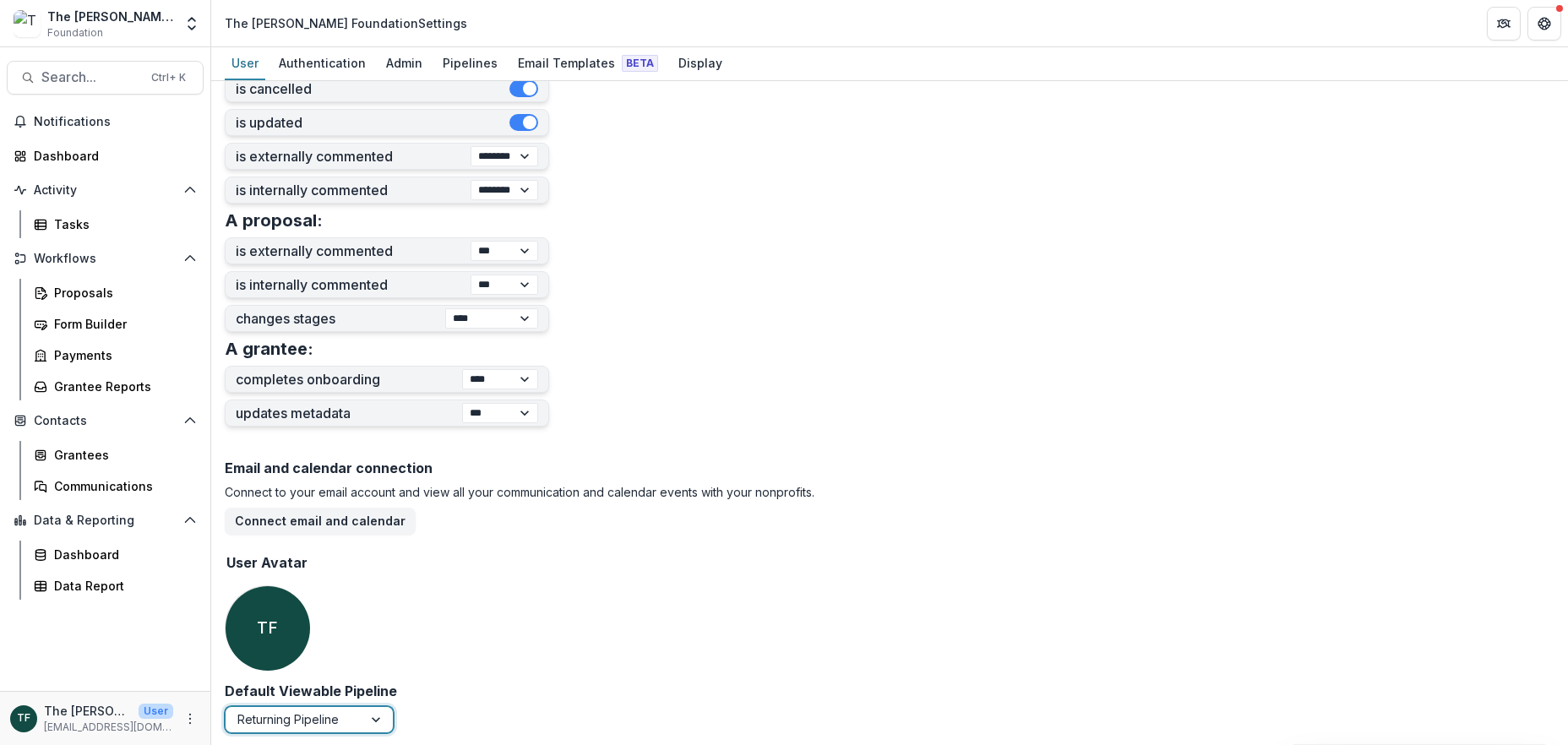
scroll to position [0, 0]
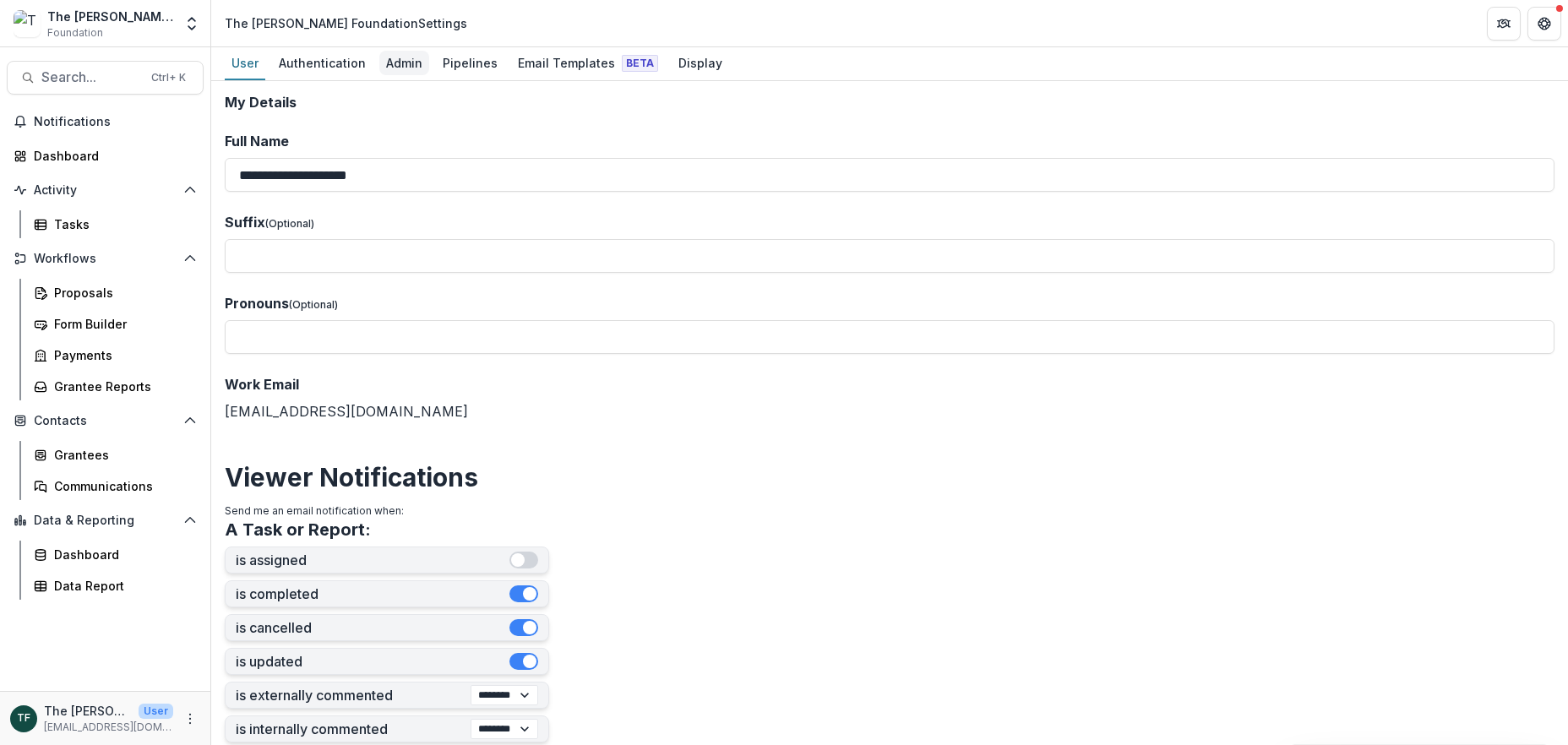
click at [392, 62] on div "Admin" at bounding box center [404, 63] width 50 height 25
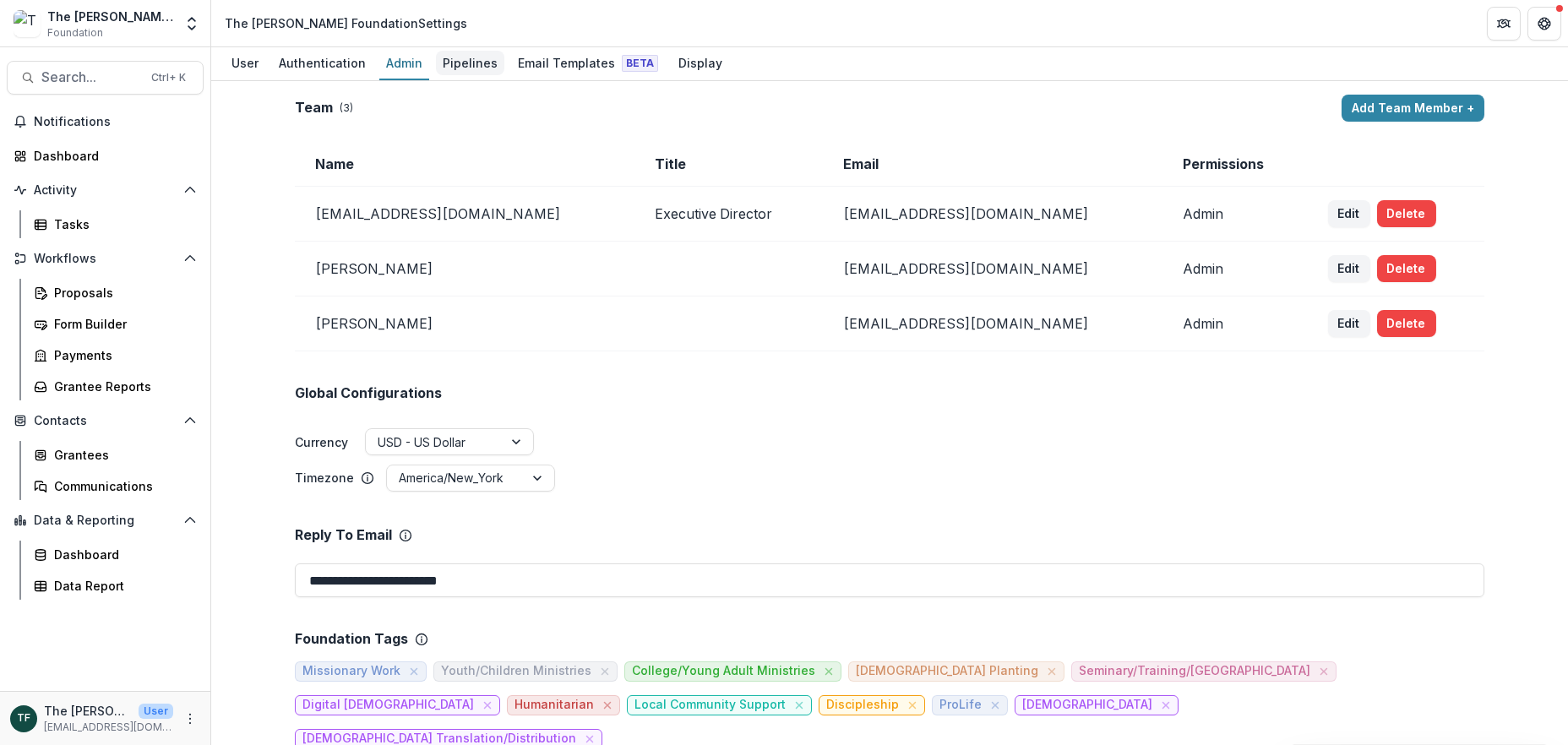
click at [447, 63] on div "Pipelines" at bounding box center [470, 63] width 68 height 25
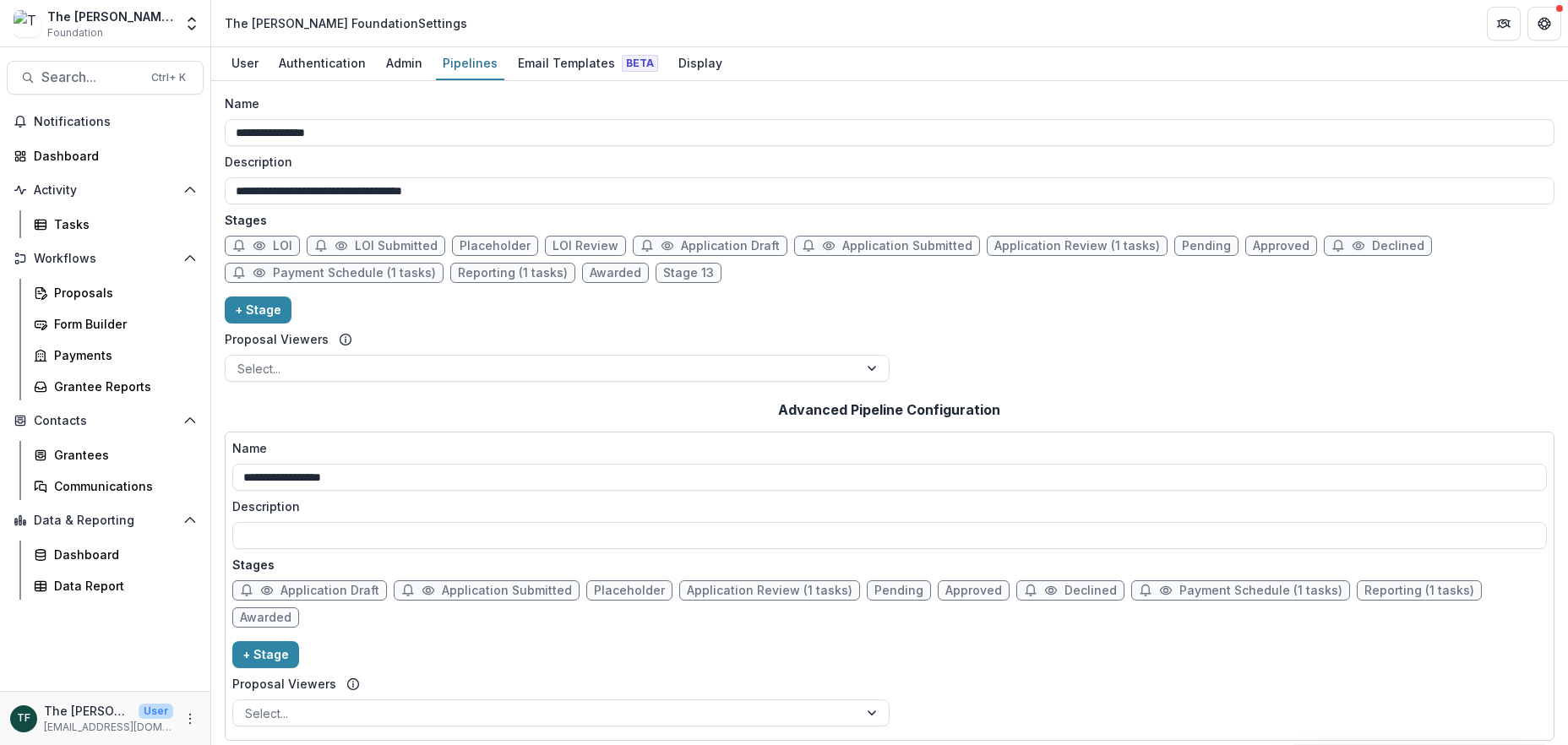
click at [610, 587] on span "Placeholder" at bounding box center [629, 591] width 71 height 14
select select "******"
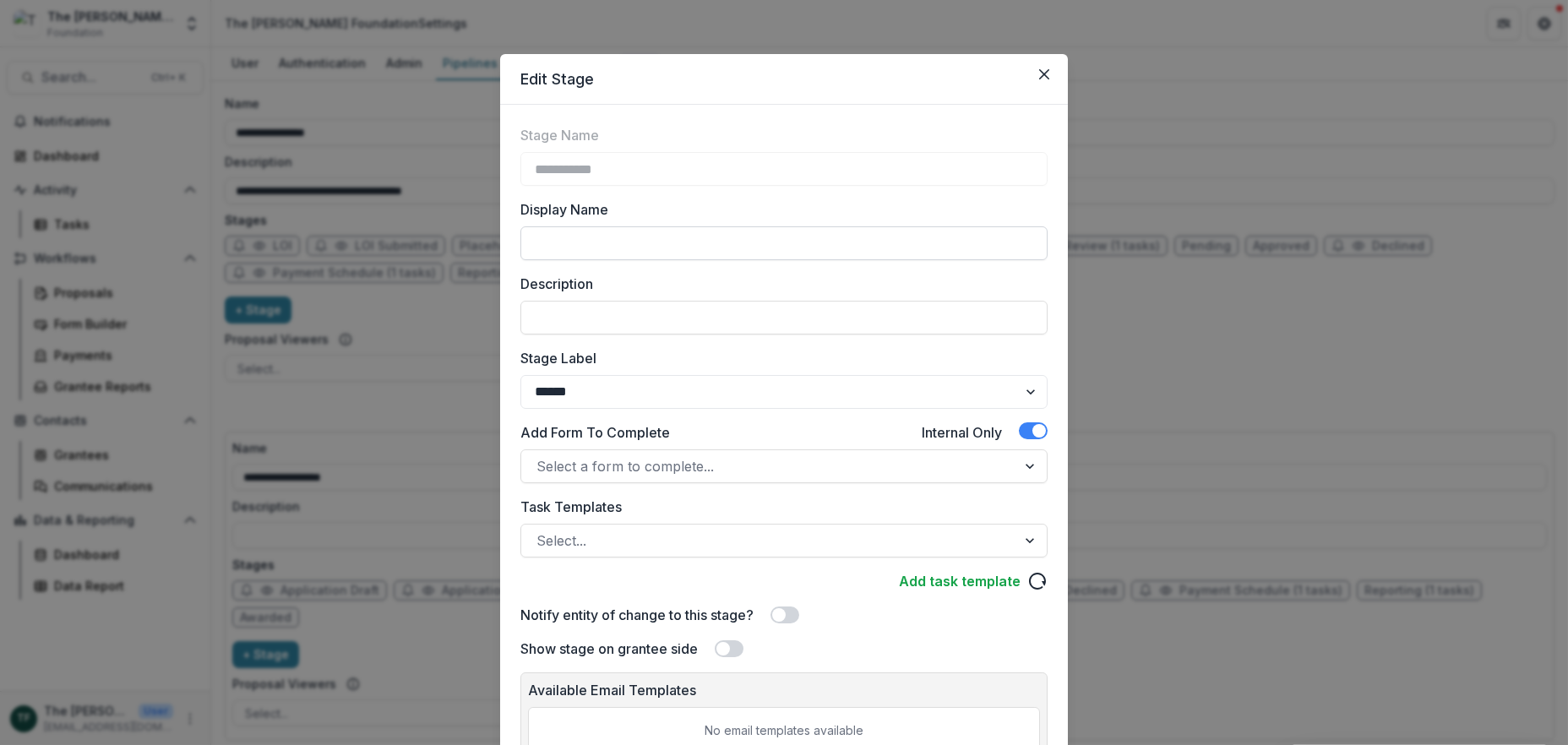
click at [624, 240] on input "Display Name" at bounding box center [784, 243] width 527 height 34
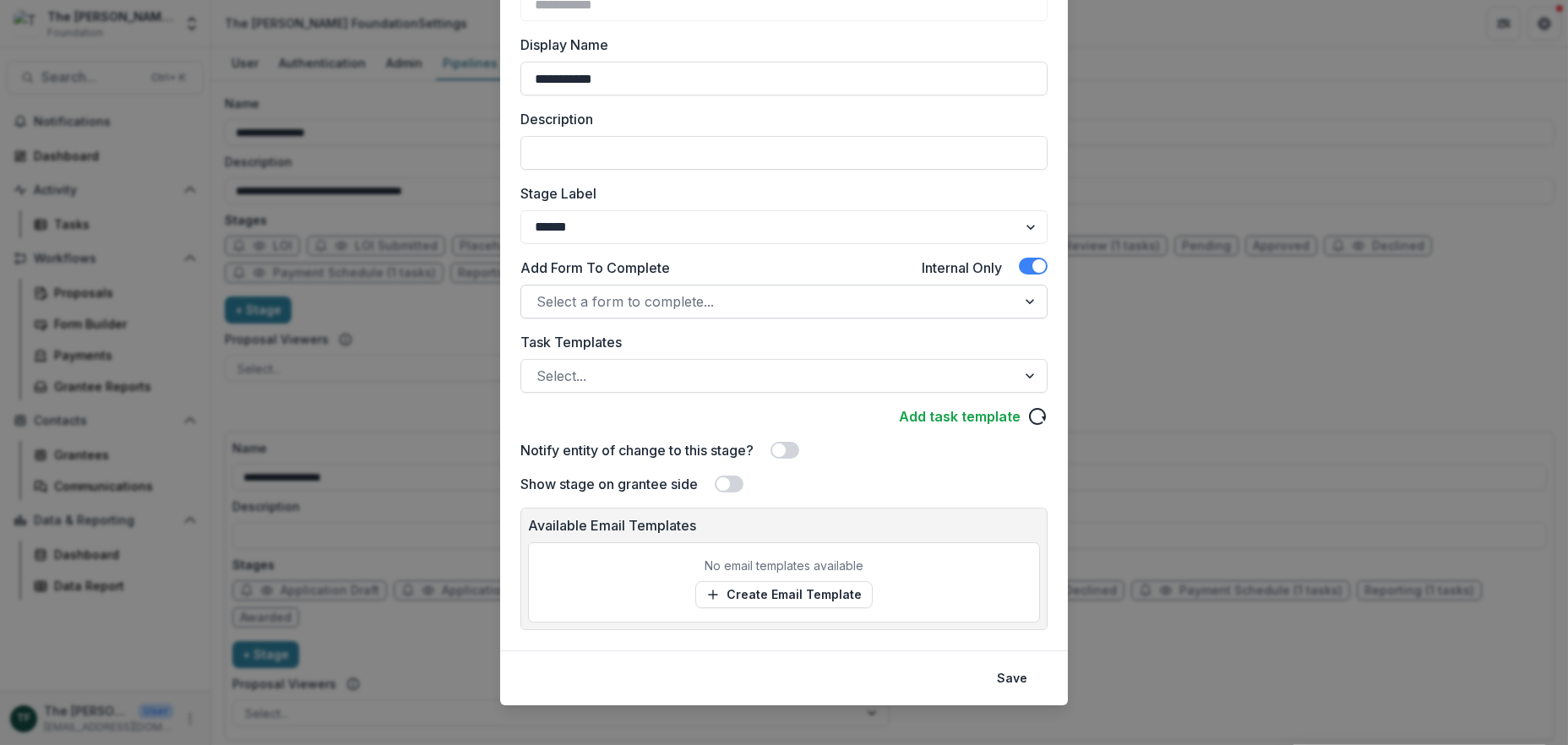
scroll to position [179, 0]
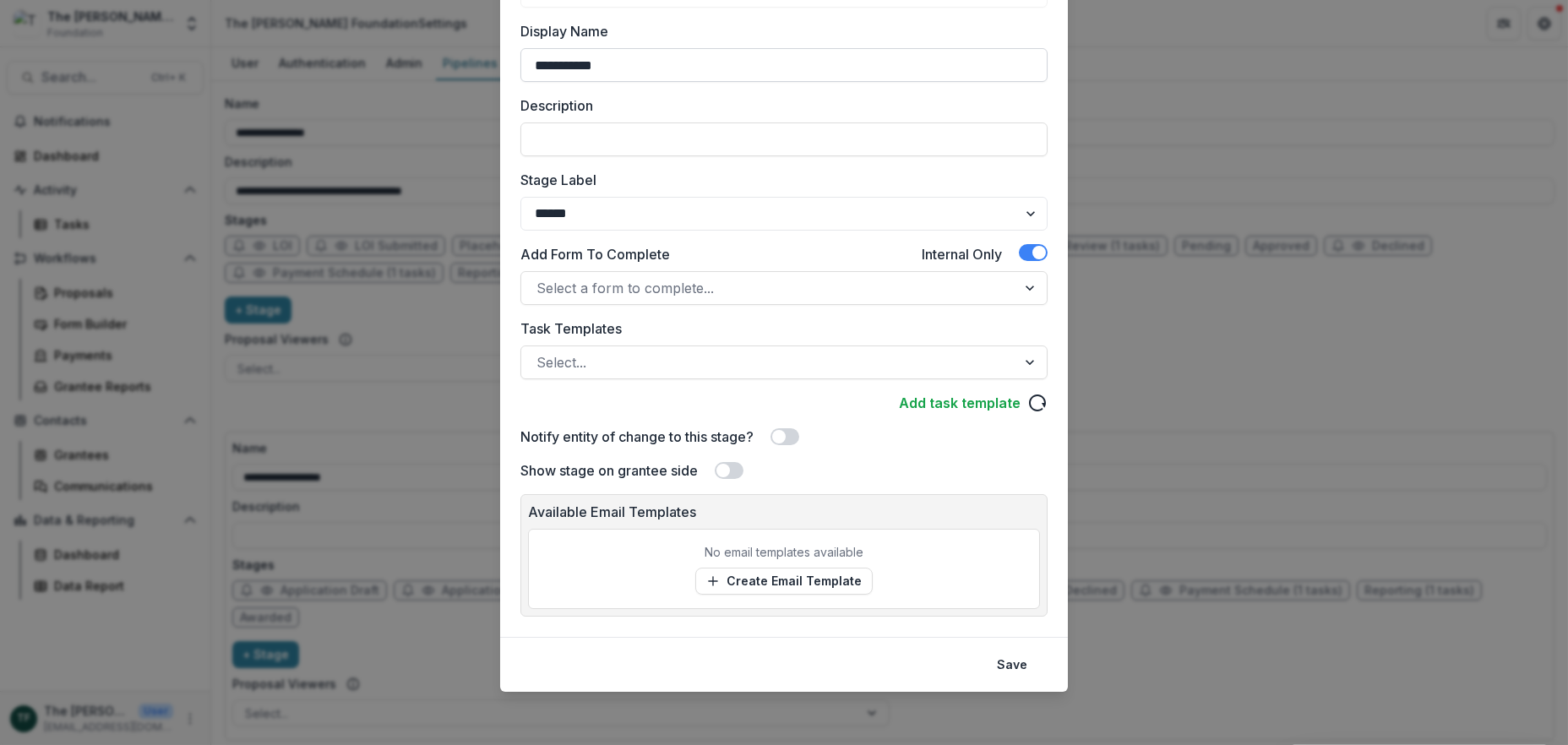
click at [614, 65] on input "**********" at bounding box center [784, 65] width 527 height 34
type input "**********"
click at [601, 209] on select "******* ***** ********* ****** ******* ******** ******** ******* ********* ****…" at bounding box center [784, 214] width 527 height 34
click at [1026, 208] on select "******* ***** ********* ****** ******* ******** ******** ******* ********* ****…" at bounding box center [784, 214] width 527 height 34
click at [1027, 361] on div at bounding box center [1031, 363] width 30 height 32
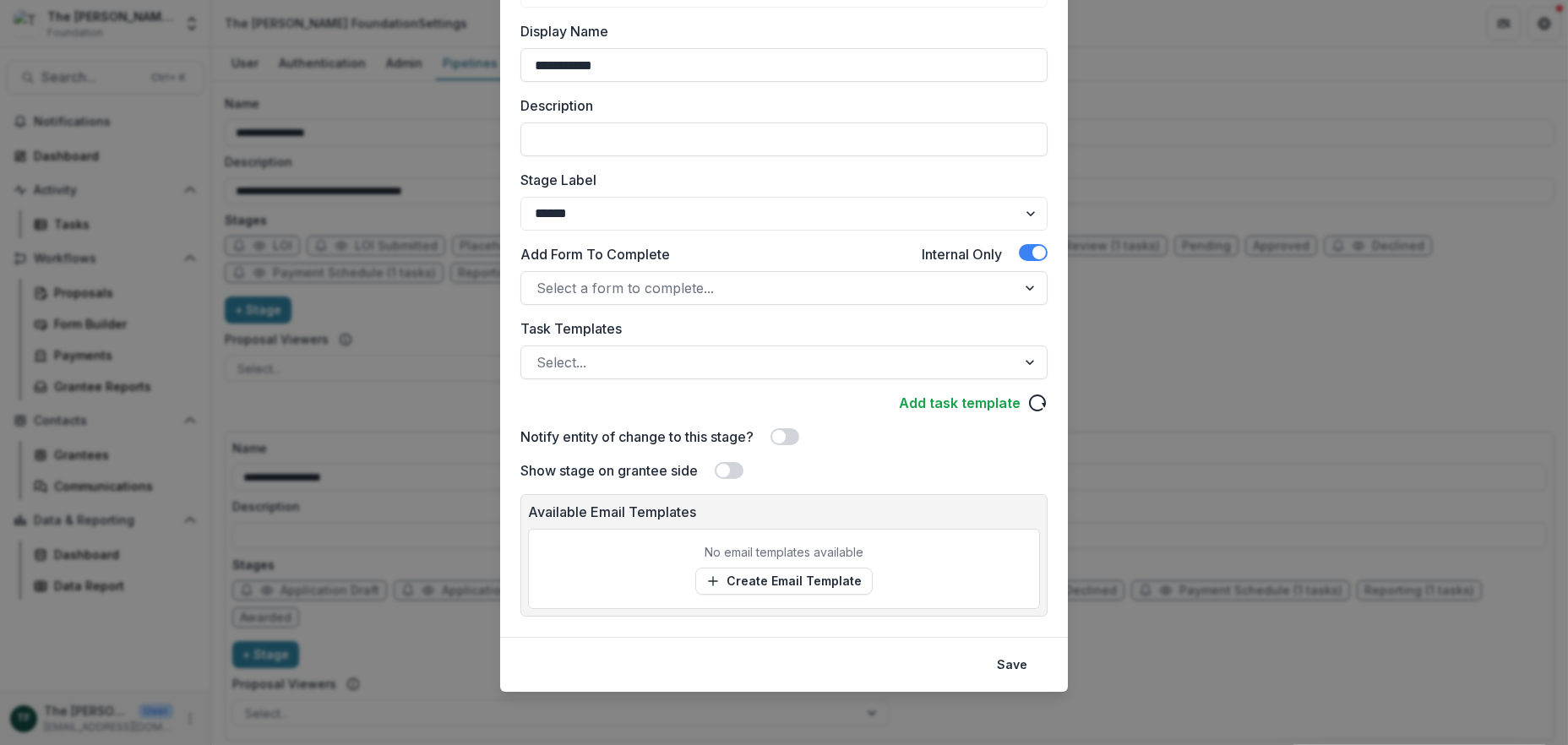
click at [904, 663] on footer "Save" at bounding box center [784, 664] width 568 height 55
click at [1013, 656] on button "Save" at bounding box center [1011, 664] width 50 height 27
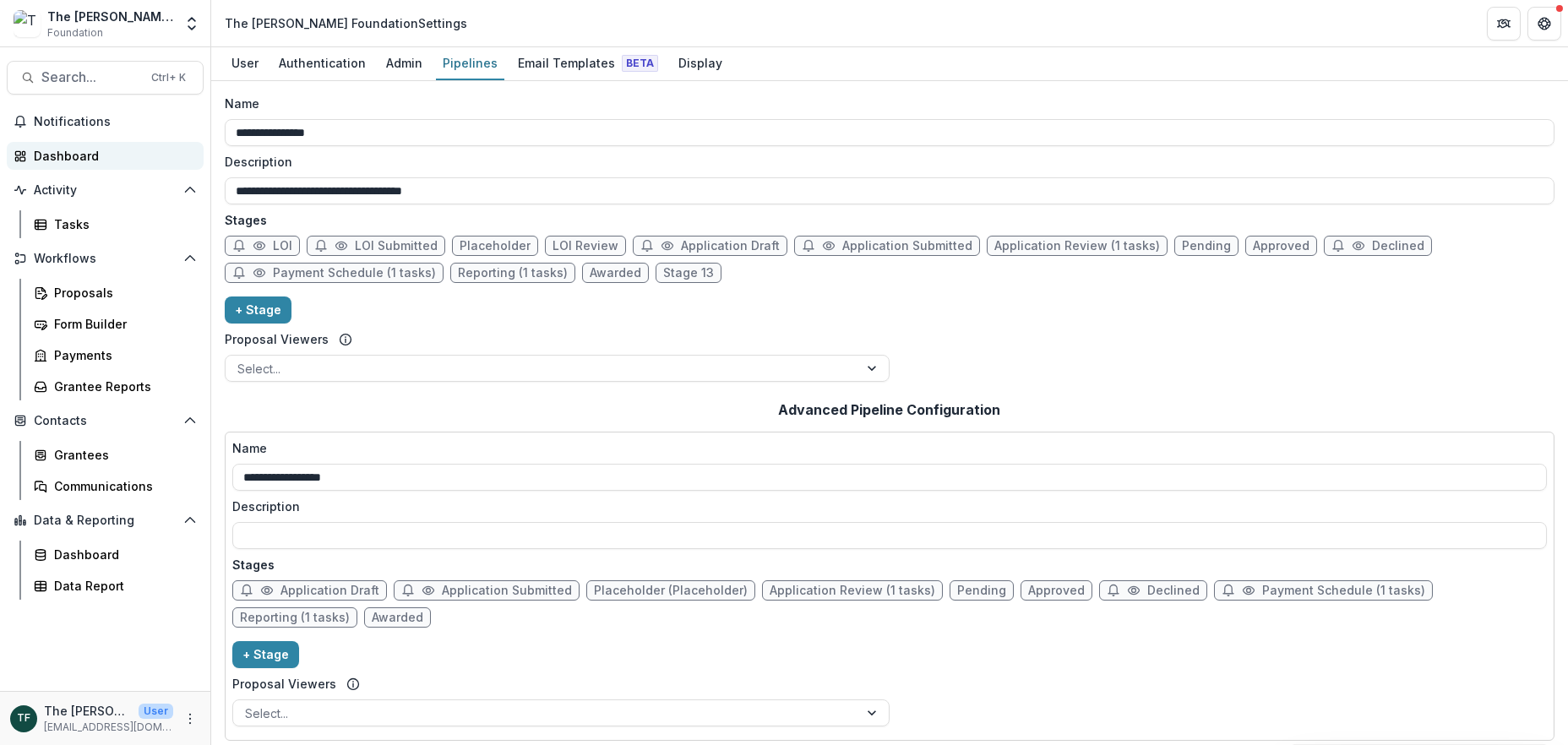
click at [75, 150] on div "Dashboard" at bounding box center [111, 156] width 157 height 18
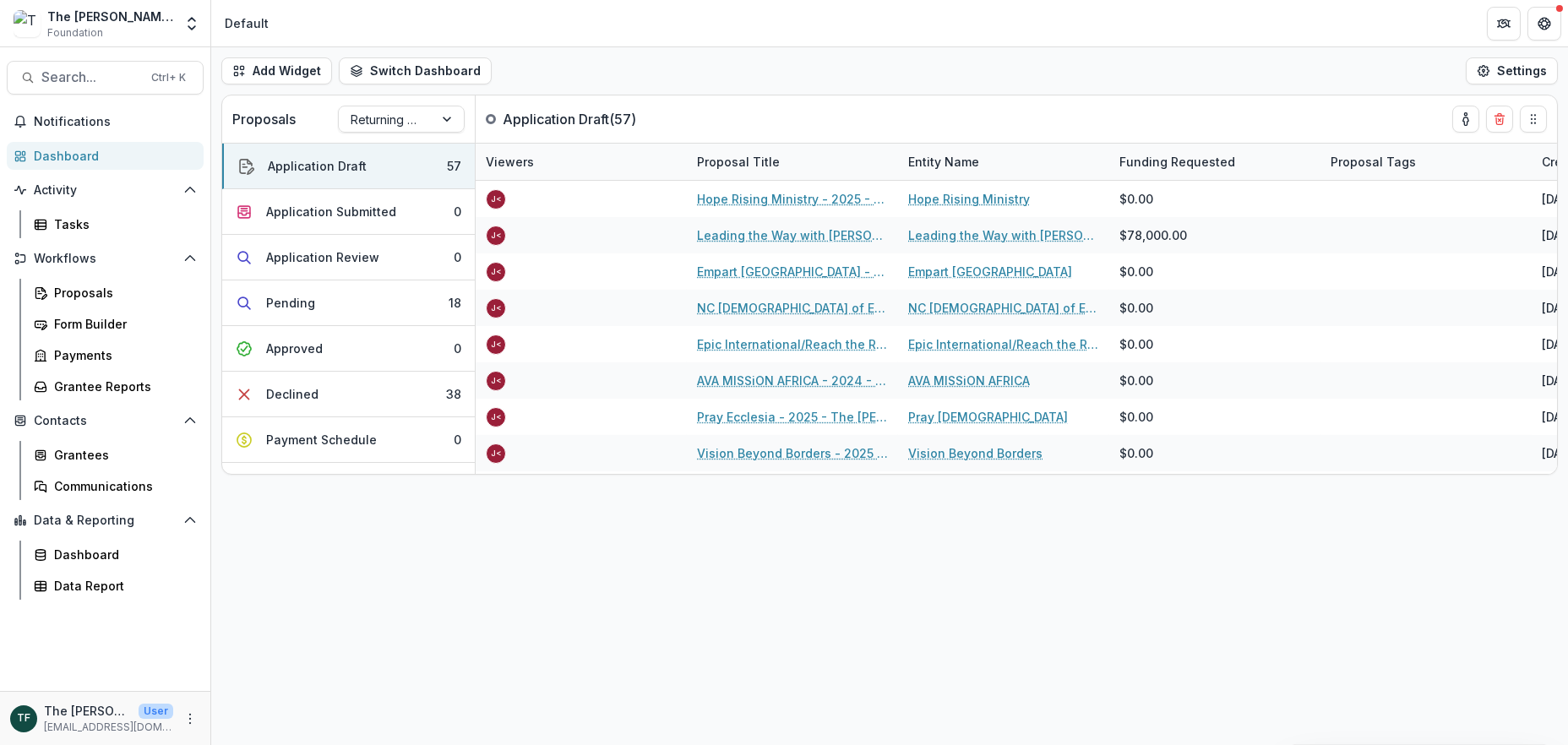
drag, startPoint x: 330, startPoint y: 460, endPoint x: 342, endPoint y: 481, distance: 24.2
click at [342, 481] on div "Add Widget Switch Dashboard Default New Dashboard Settings Proposals Returning …" at bounding box center [890, 396] width 1357 height 698
drag, startPoint x: 1541, startPoint y: 3, endPoint x: 910, endPoint y: 91, distance: 637.1
click at [910, 91] on div "Add Widget Switch Dashboard Default New Dashboard Settings" at bounding box center [890, 70] width 1357 height 47
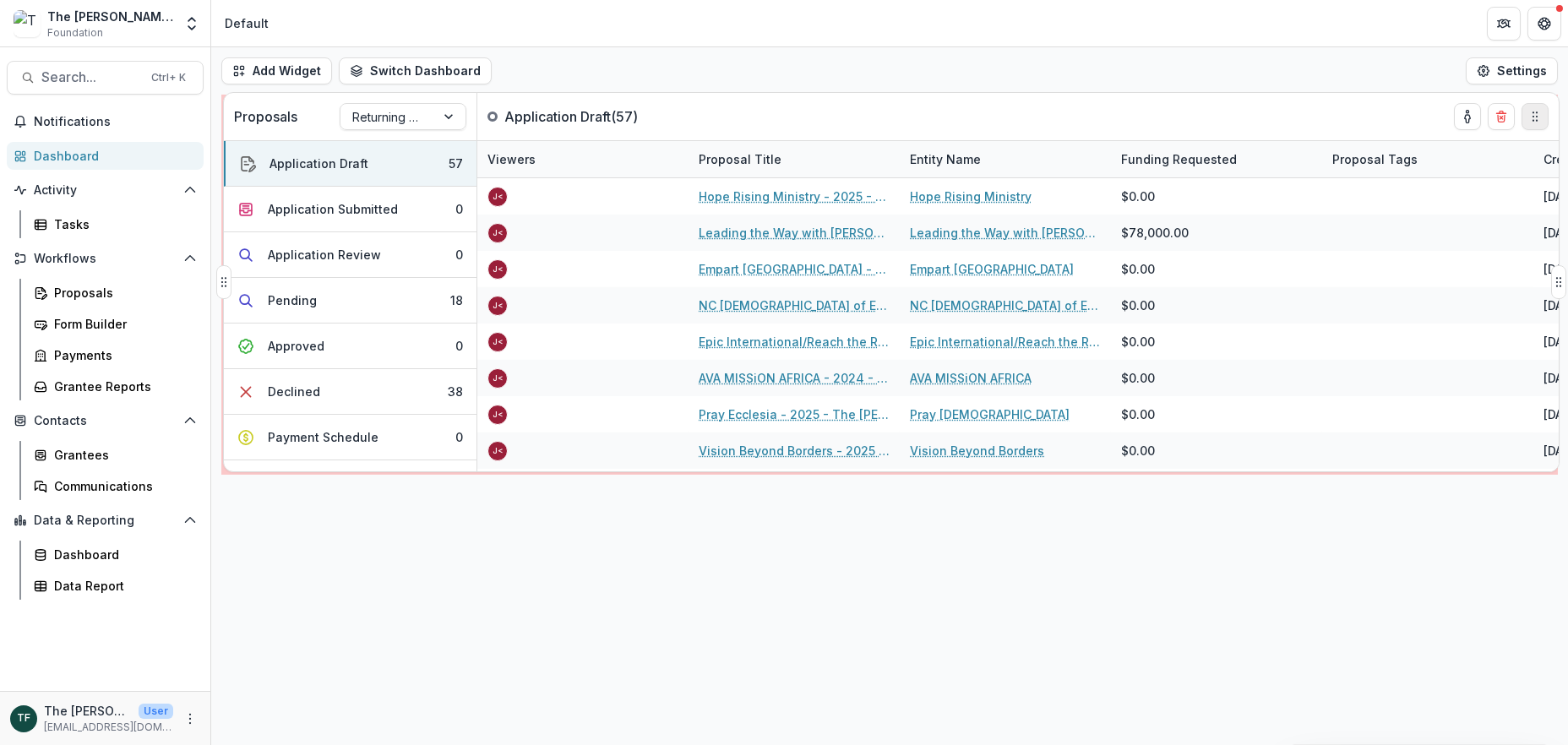
click at [1534, 122] on icon "Drag" at bounding box center [1534, 116] width 13 height 13
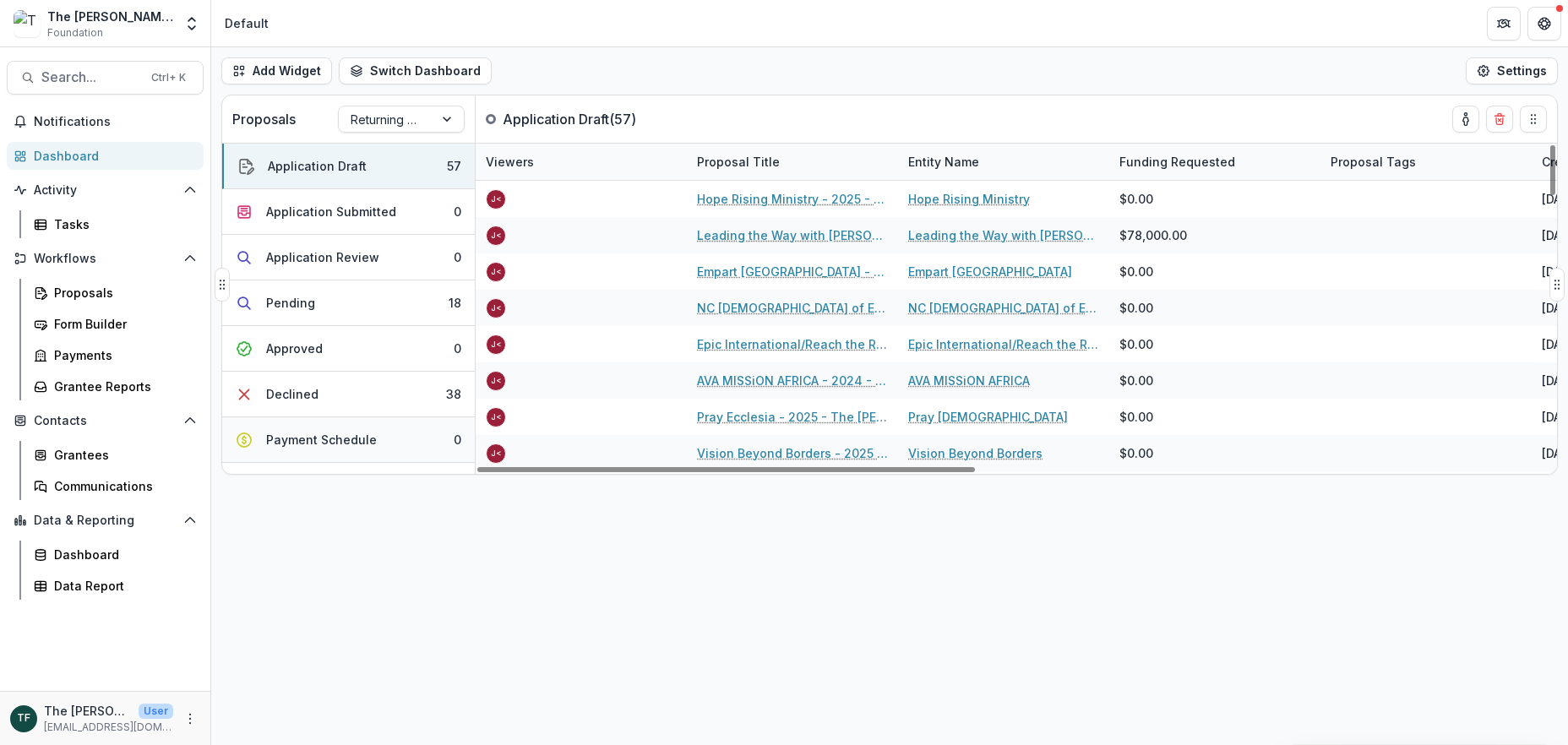
drag, startPoint x: 665, startPoint y: 611, endPoint x: 264, endPoint y: 459, distance: 428.8
click at [664, 611] on div "Add Widget Switch Dashboard Default New Dashboard Settings Proposals Returning …" at bounding box center [890, 396] width 1357 height 698
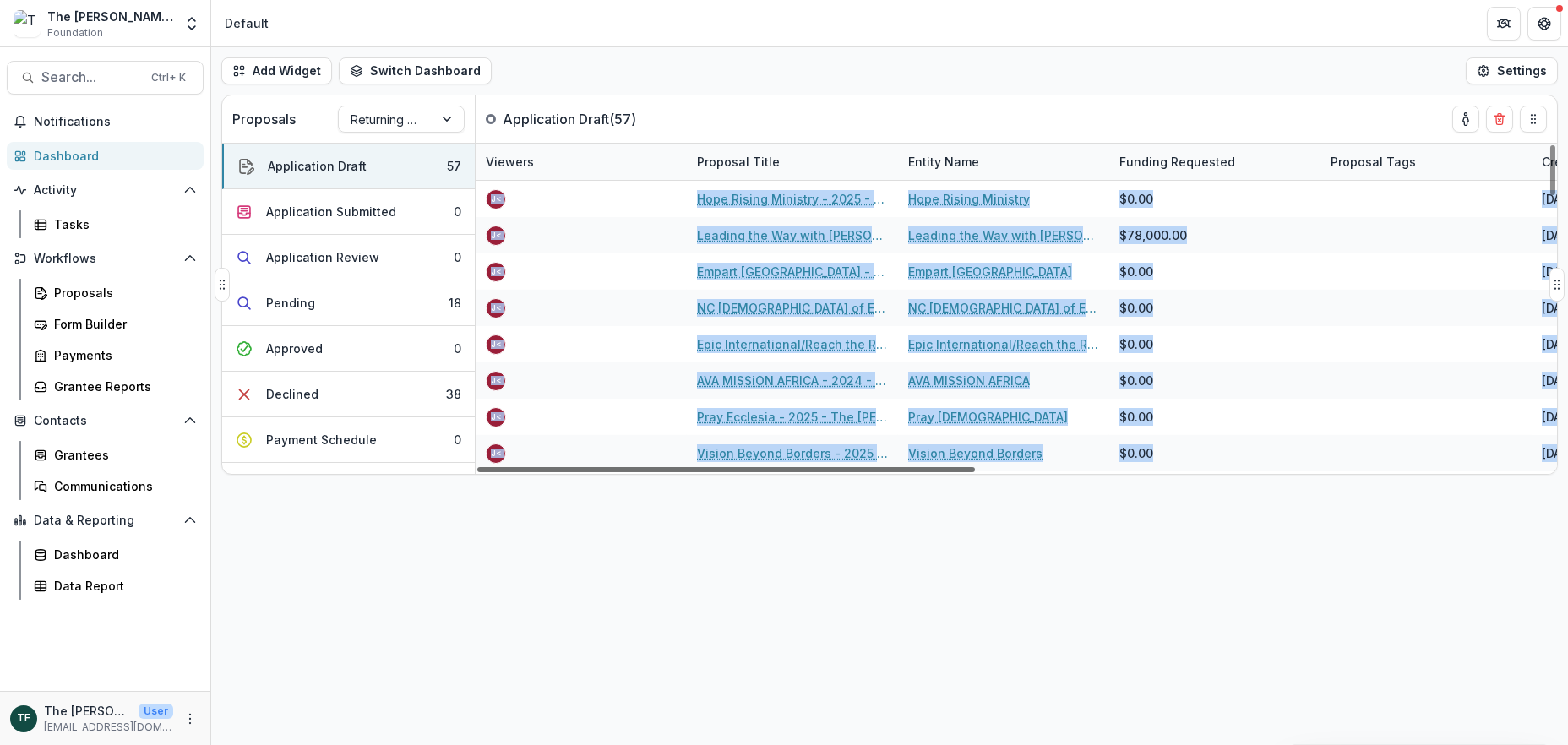
scroll to position [76, 0]
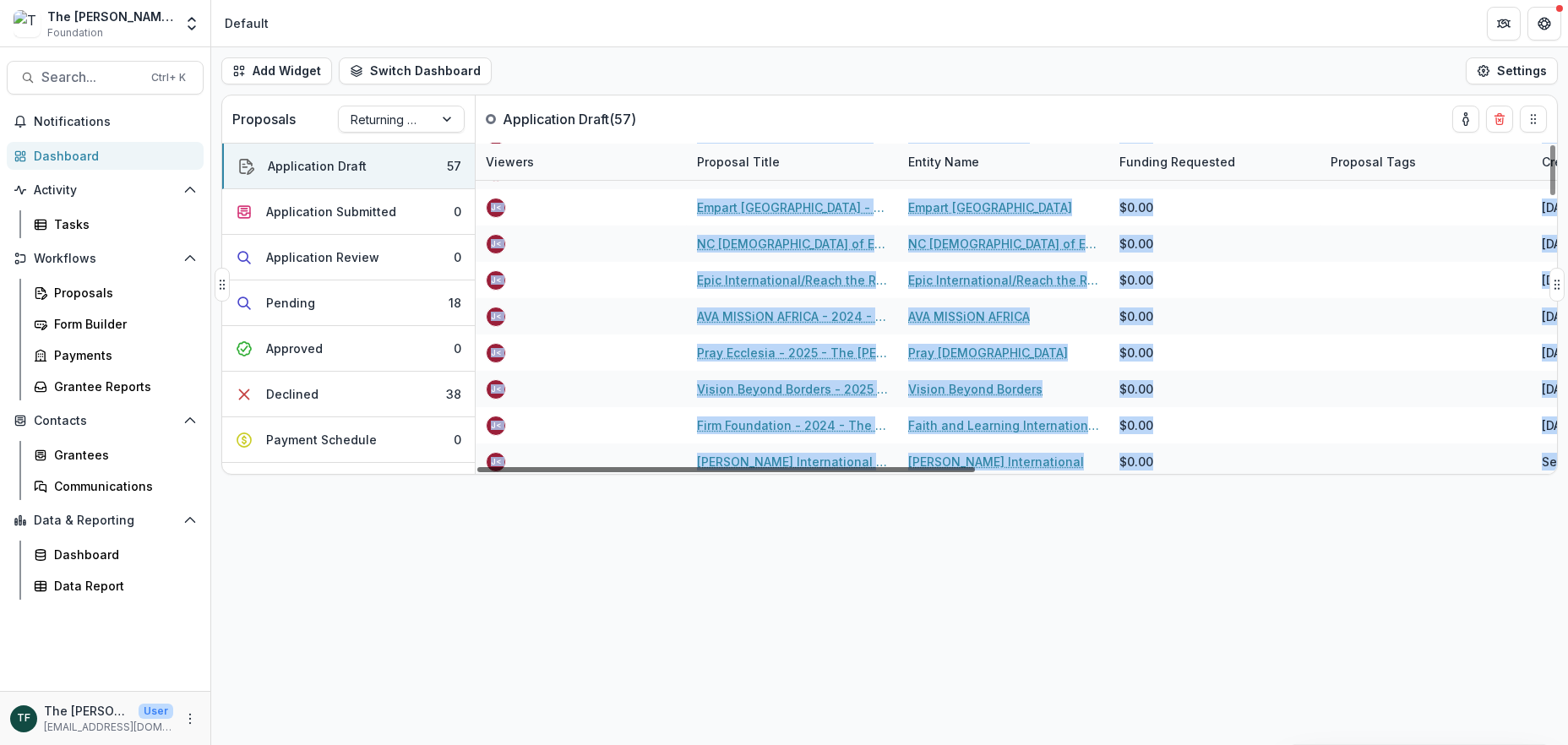
drag, startPoint x: 474, startPoint y: 397, endPoint x: 478, endPoint y: 465, distance: 68.1
click at [478, 465] on div "Application Draft 57 Application Submitted 0 Application Review 0 Pending 18 Ap…" at bounding box center [889, 308] width 1335 height 331
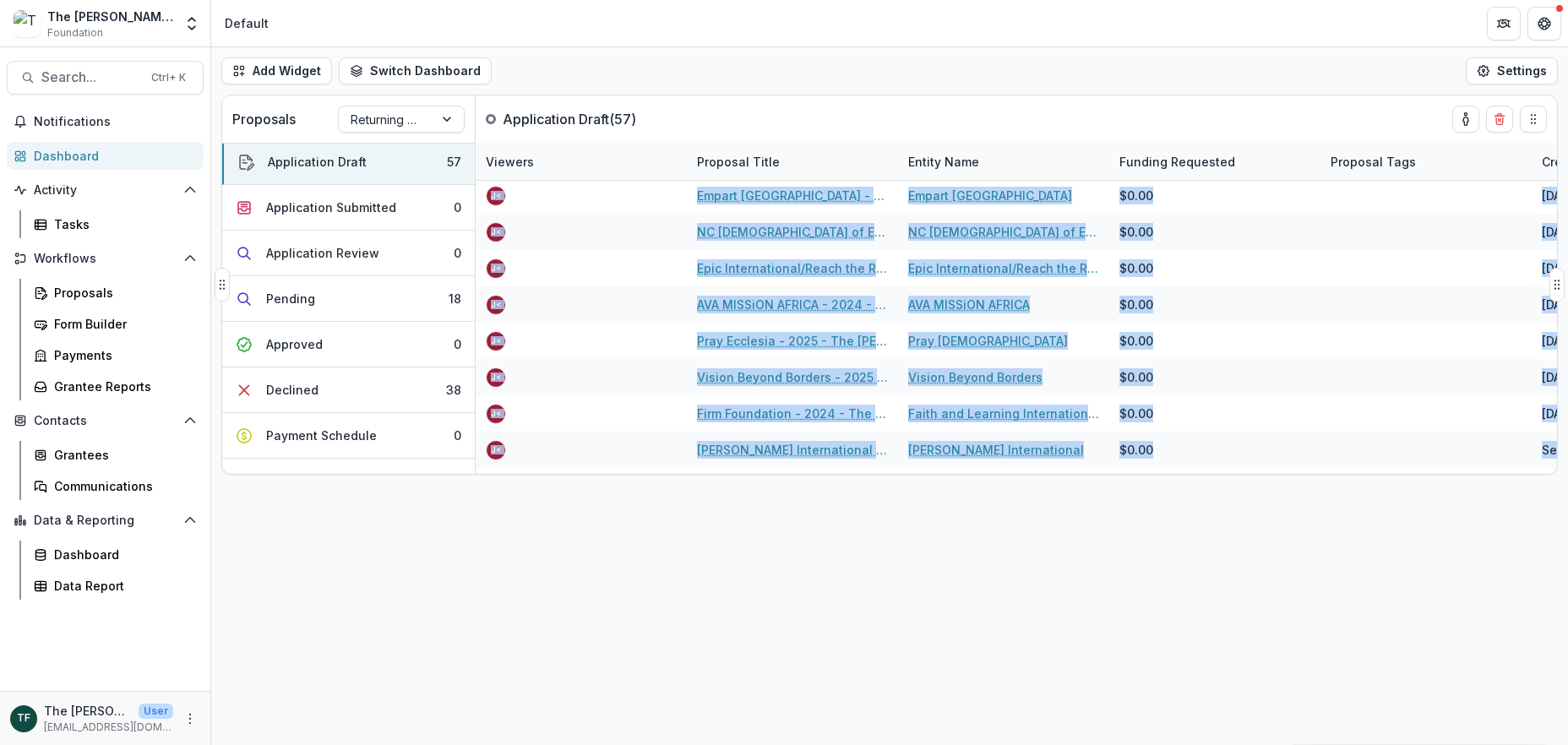
scroll to position [0, 0]
click at [192, 27] on icon "Open entity switcher" at bounding box center [191, 23] width 17 height 17
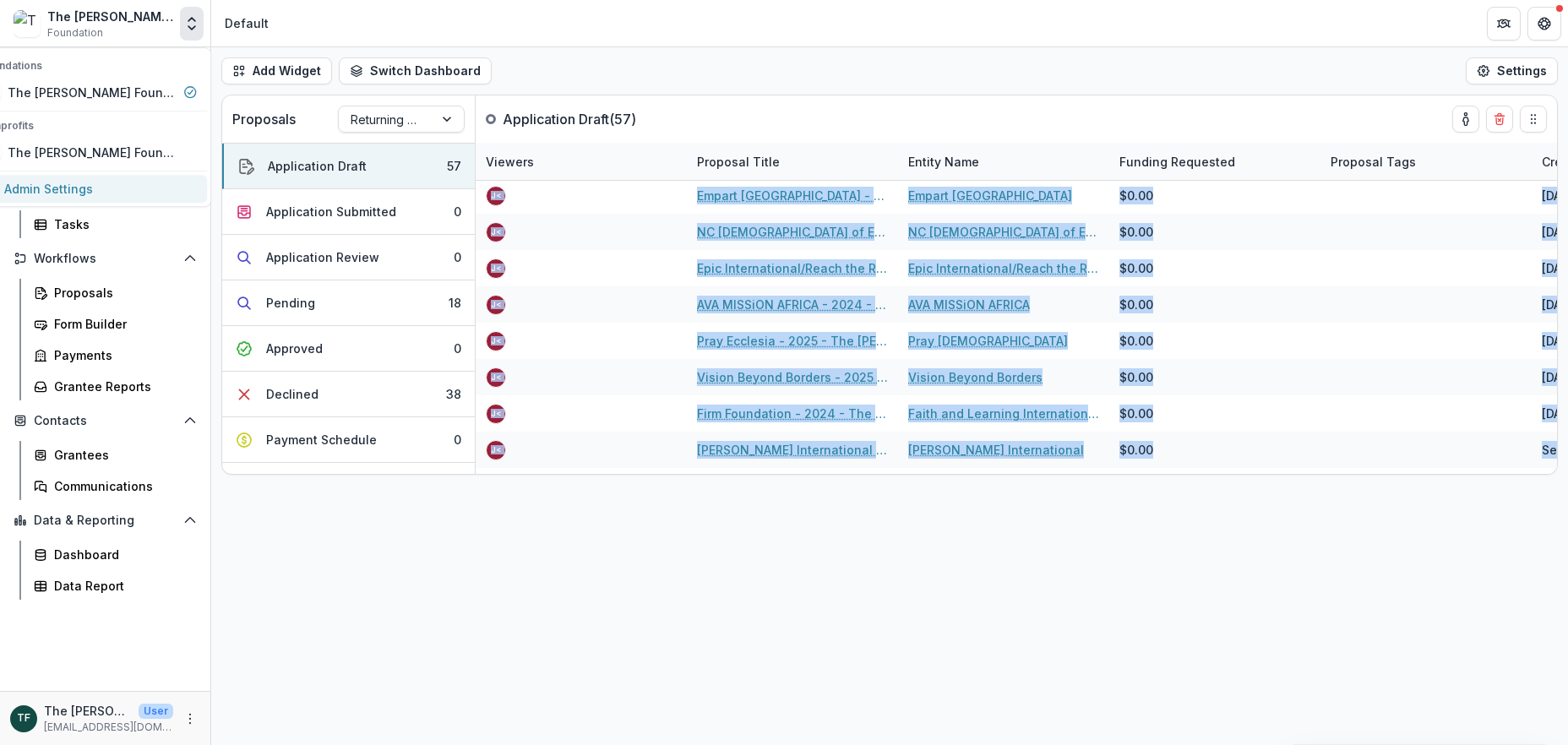
drag, startPoint x: 108, startPoint y: 189, endPoint x: 186, endPoint y: 195, distance: 78.2
click at [109, 189] on link "Admin Settings" at bounding box center [88, 189] width 236 height 28
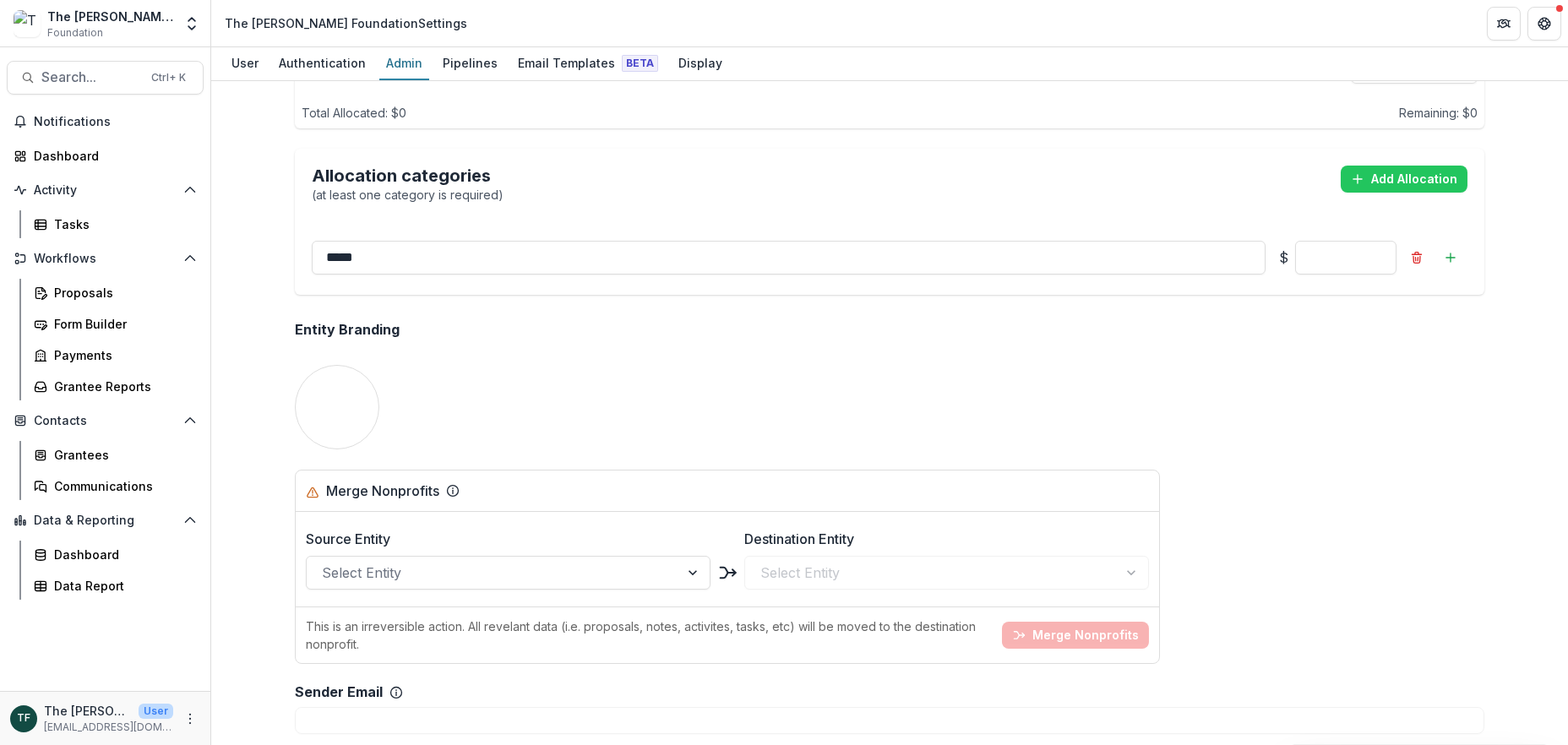
scroll to position [222, 0]
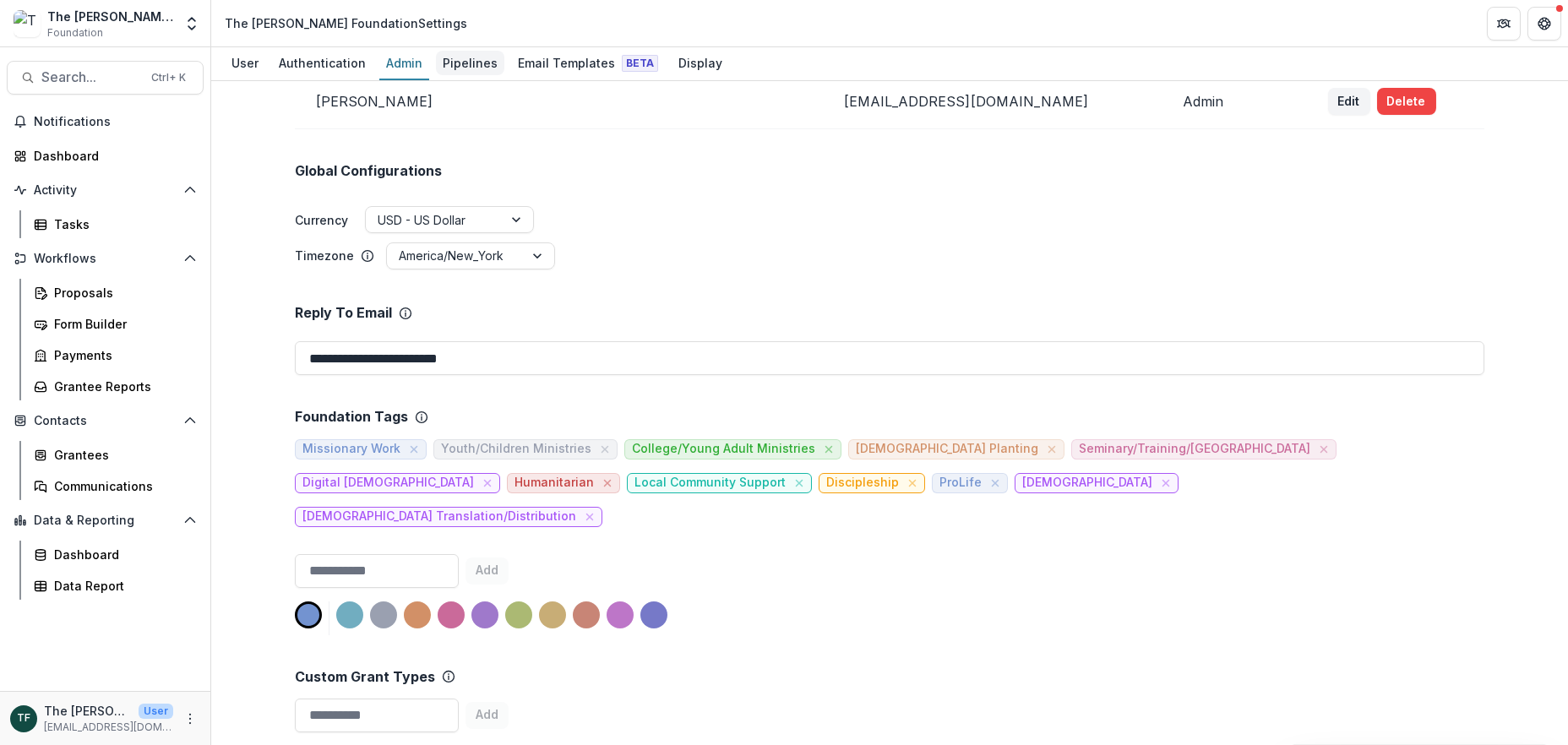
click at [455, 55] on div "Pipelines" at bounding box center [470, 63] width 68 height 25
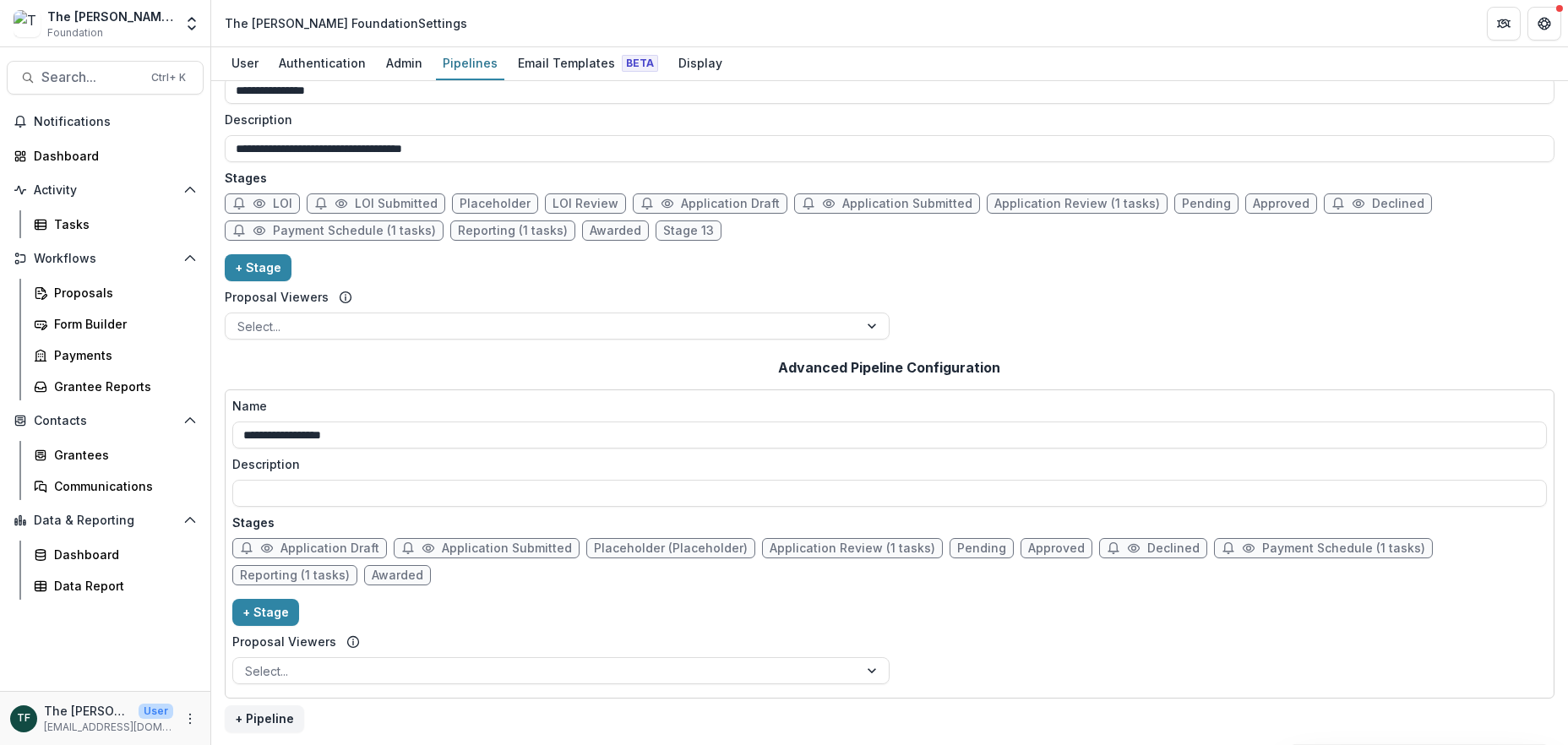
click at [623, 550] on span "Placeholder (Placeholder)" at bounding box center [670, 549] width 154 height 14
select select "******"
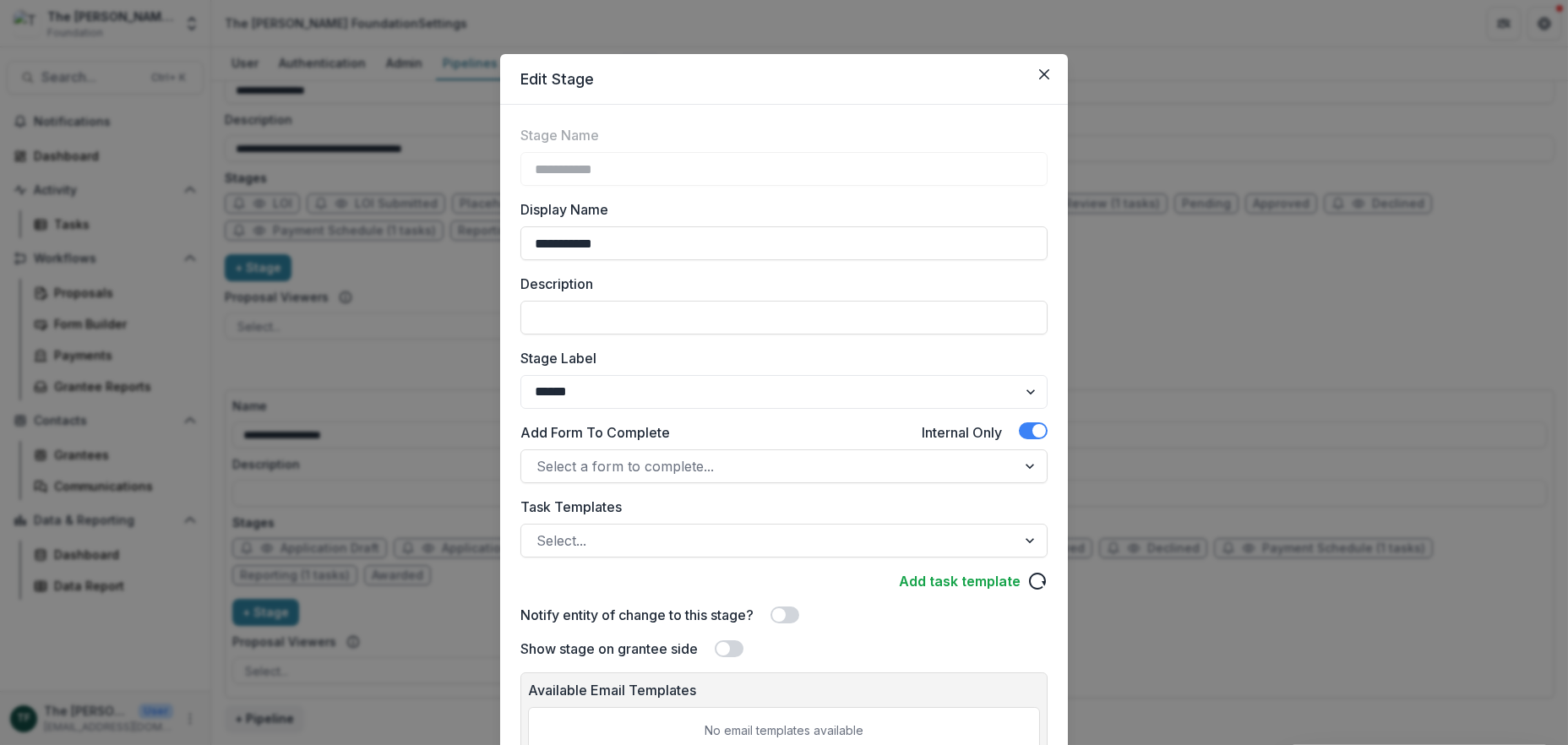
drag, startPoint x: 639, startPoint y: 240, endPoint x: 450, endPoint y: 263, distance: 190.4
click at [444, 244] on div "**********" at bounding box center [784, 372] width 1568 height 745
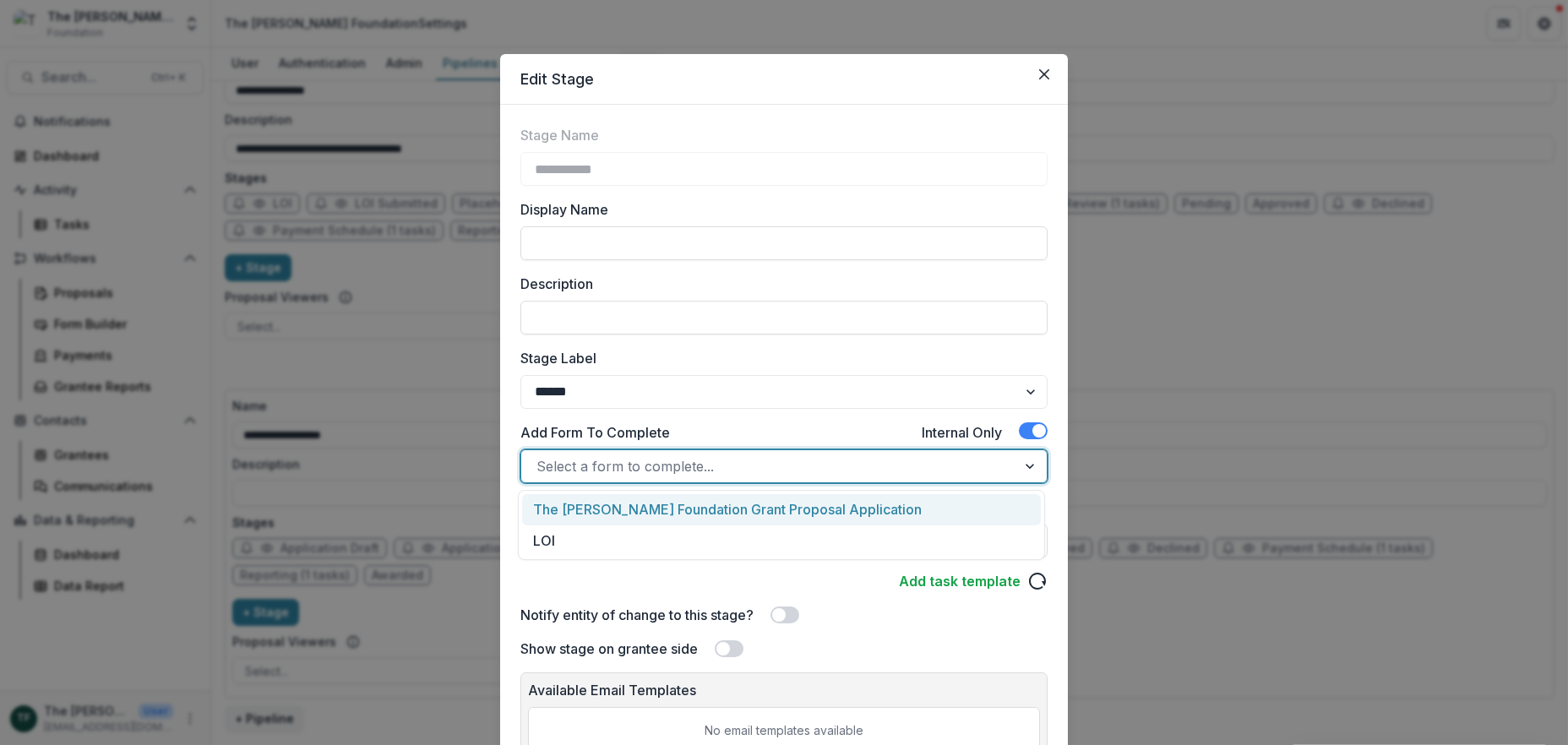
click at [967, 470] on div at bounding box center [768, 466] width 464 height 24
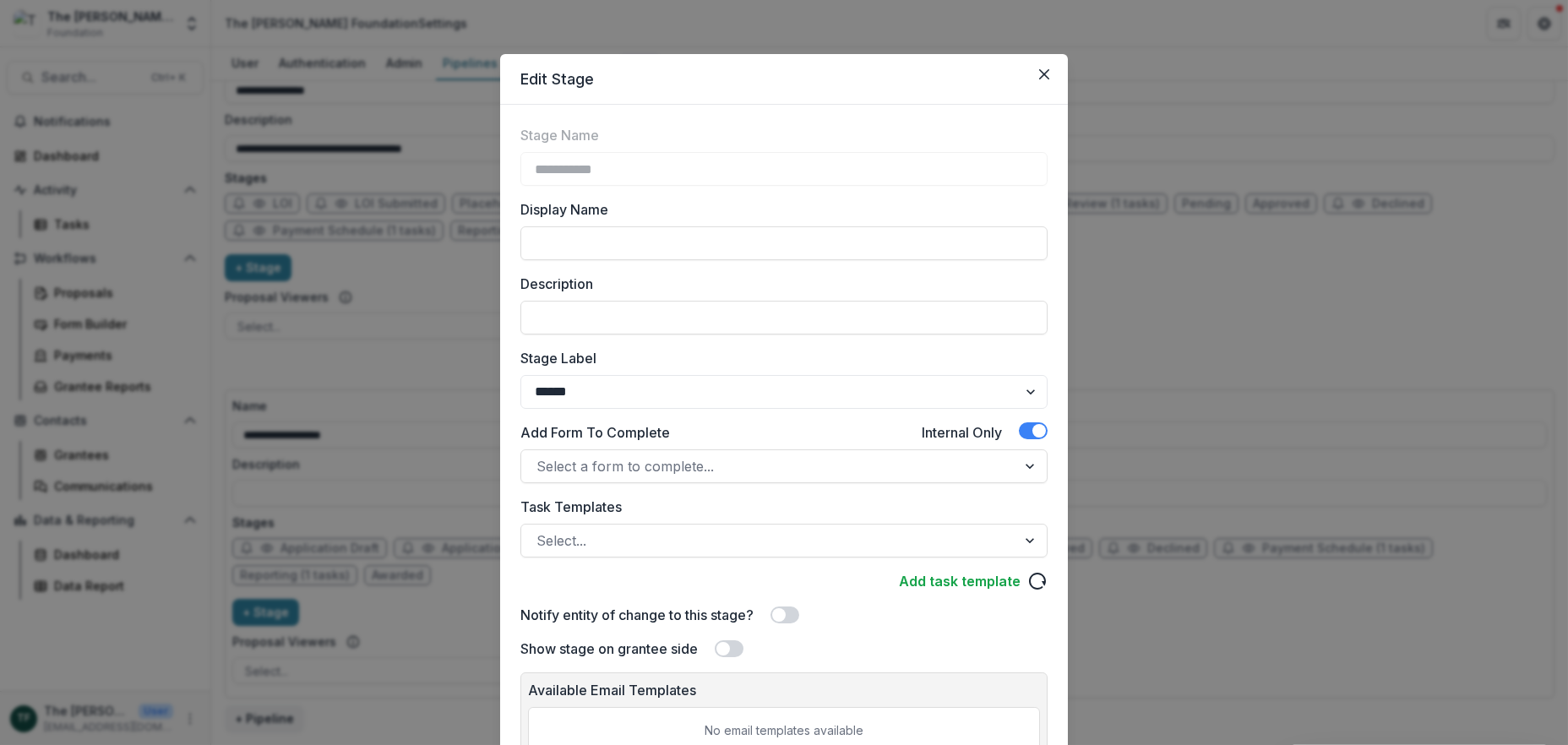
click at [1057, 558] on div "**********" at bounding box center [784, 459] width 568 height 710
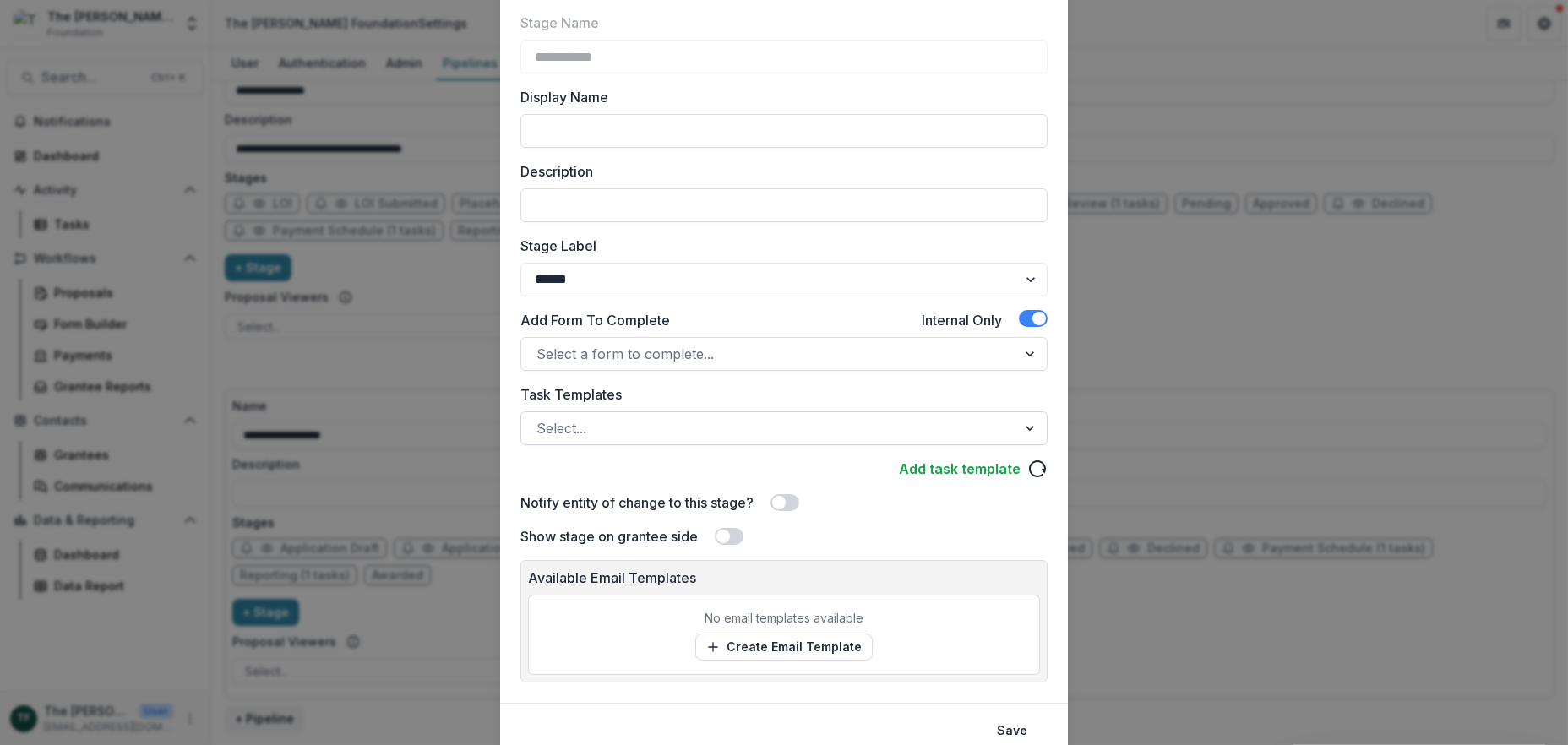
click at [1023, 427] on div at bounding box center [1031, 428] width 30 height 32
click at [1059, 585] on div "**********" at bounding box center [784, 347] width 568 height 710
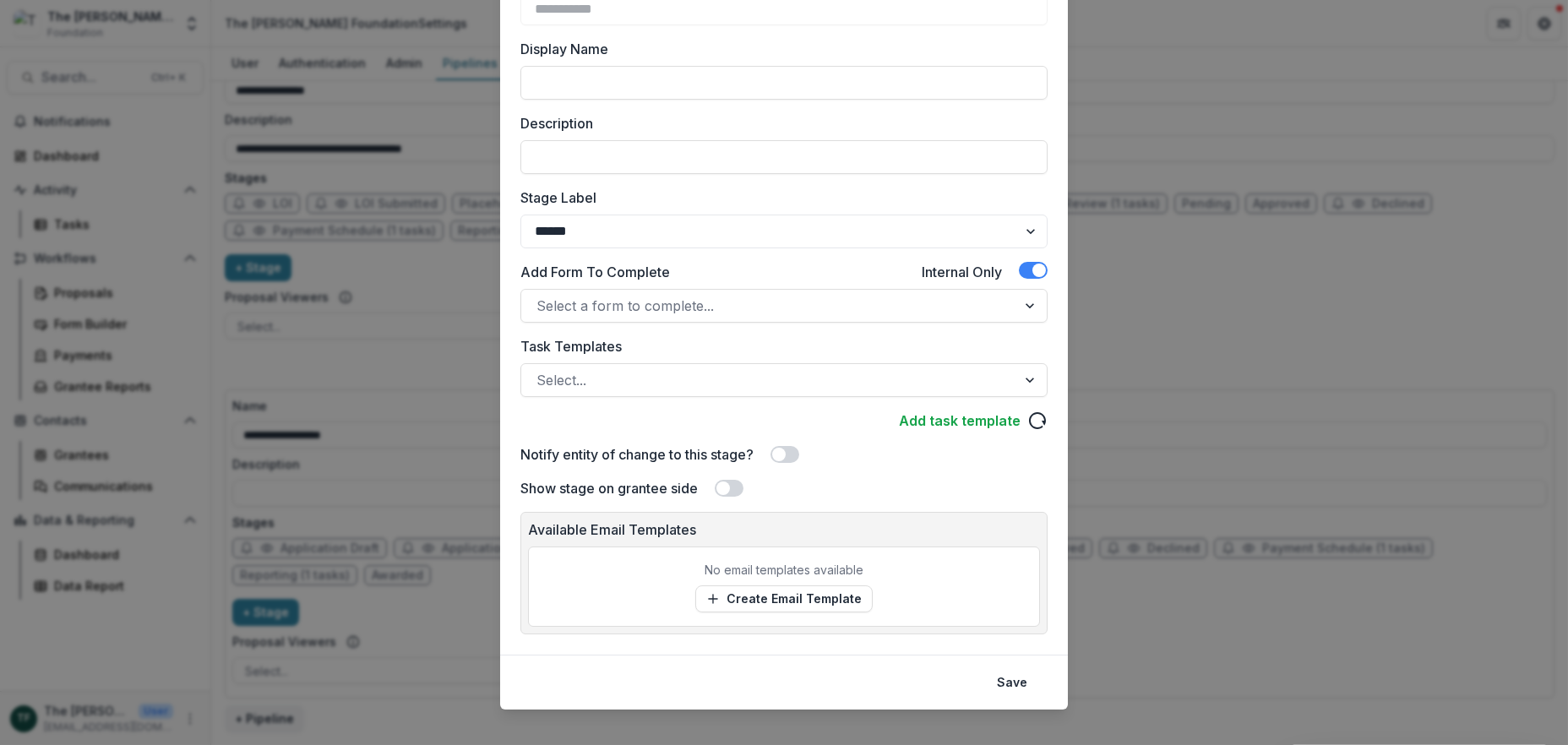
scroll to position [179, 0]
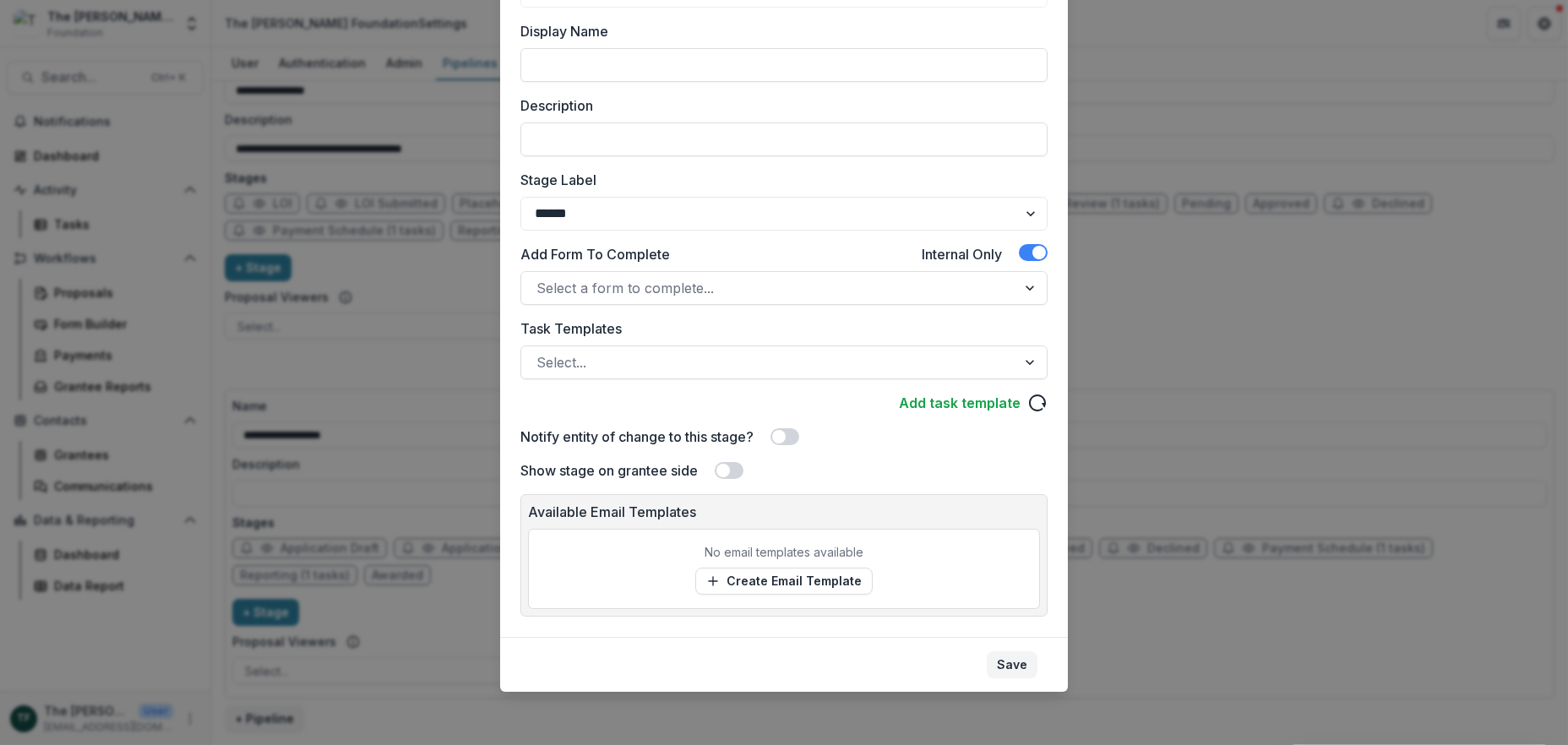
click at [1013, 667] on button "Save" at bounding box center [1011, 664] width 50 height 27
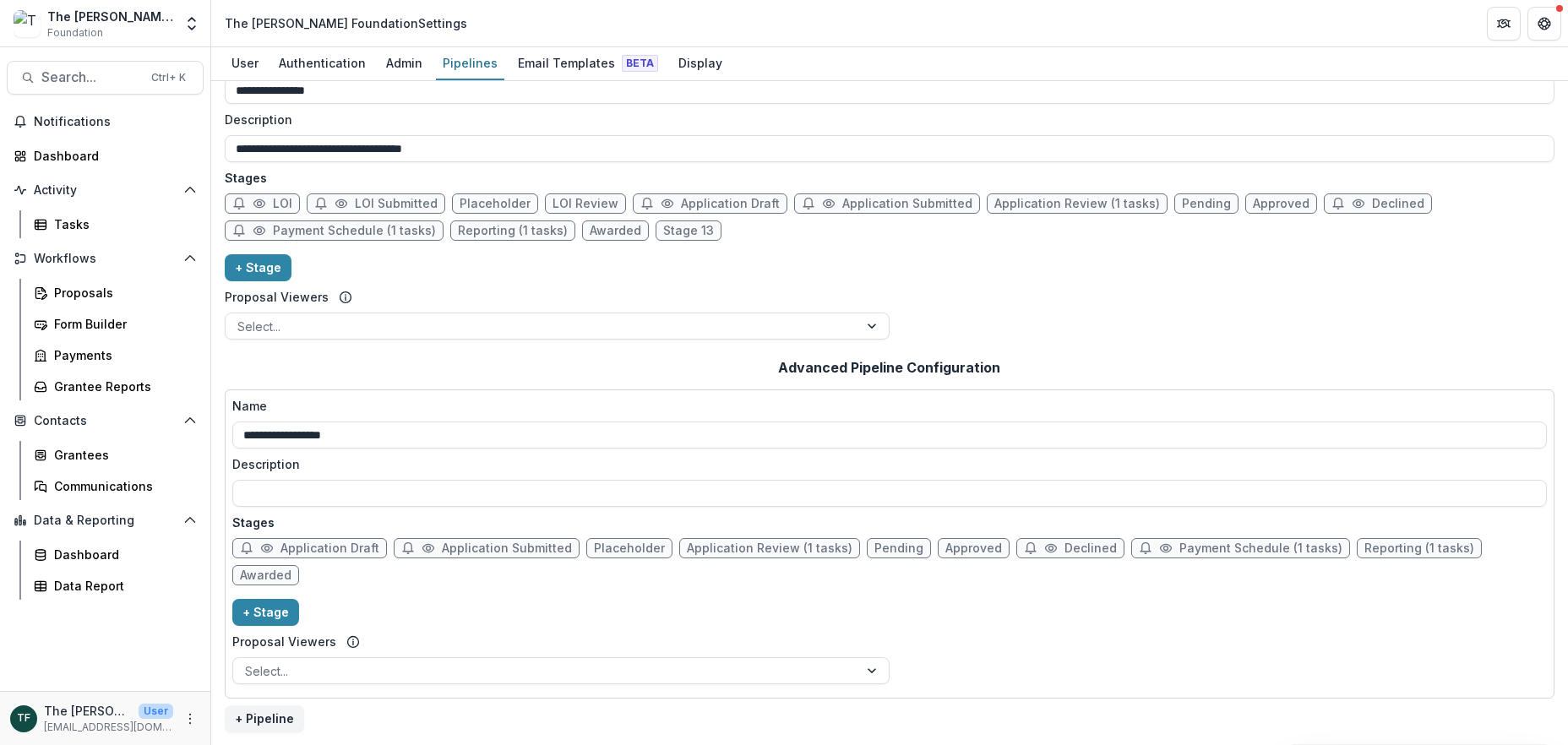
scroll to position [15, 0]
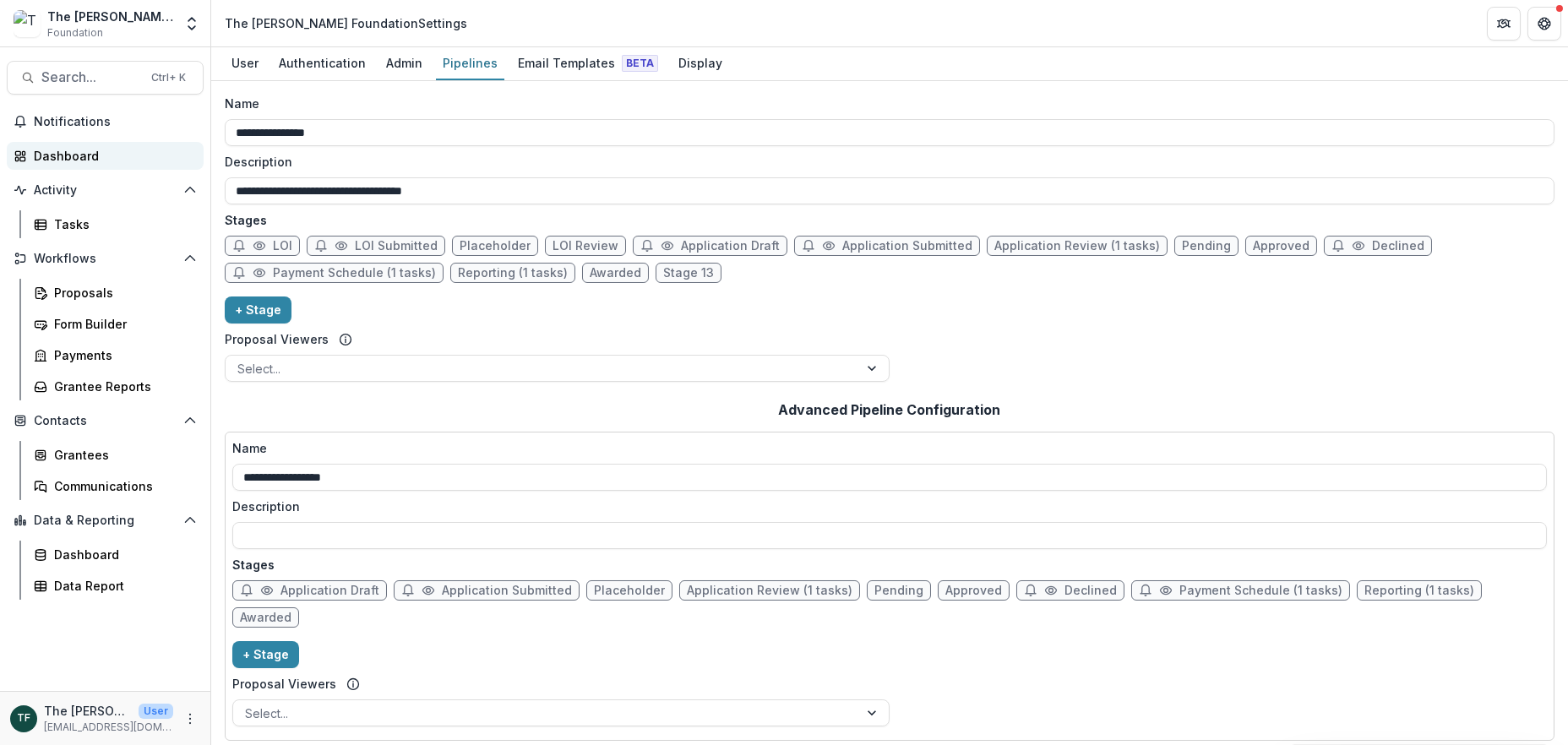
click at [91, 158] on div "Dashboard" at bounding box center [111, 156] width 157 height 18
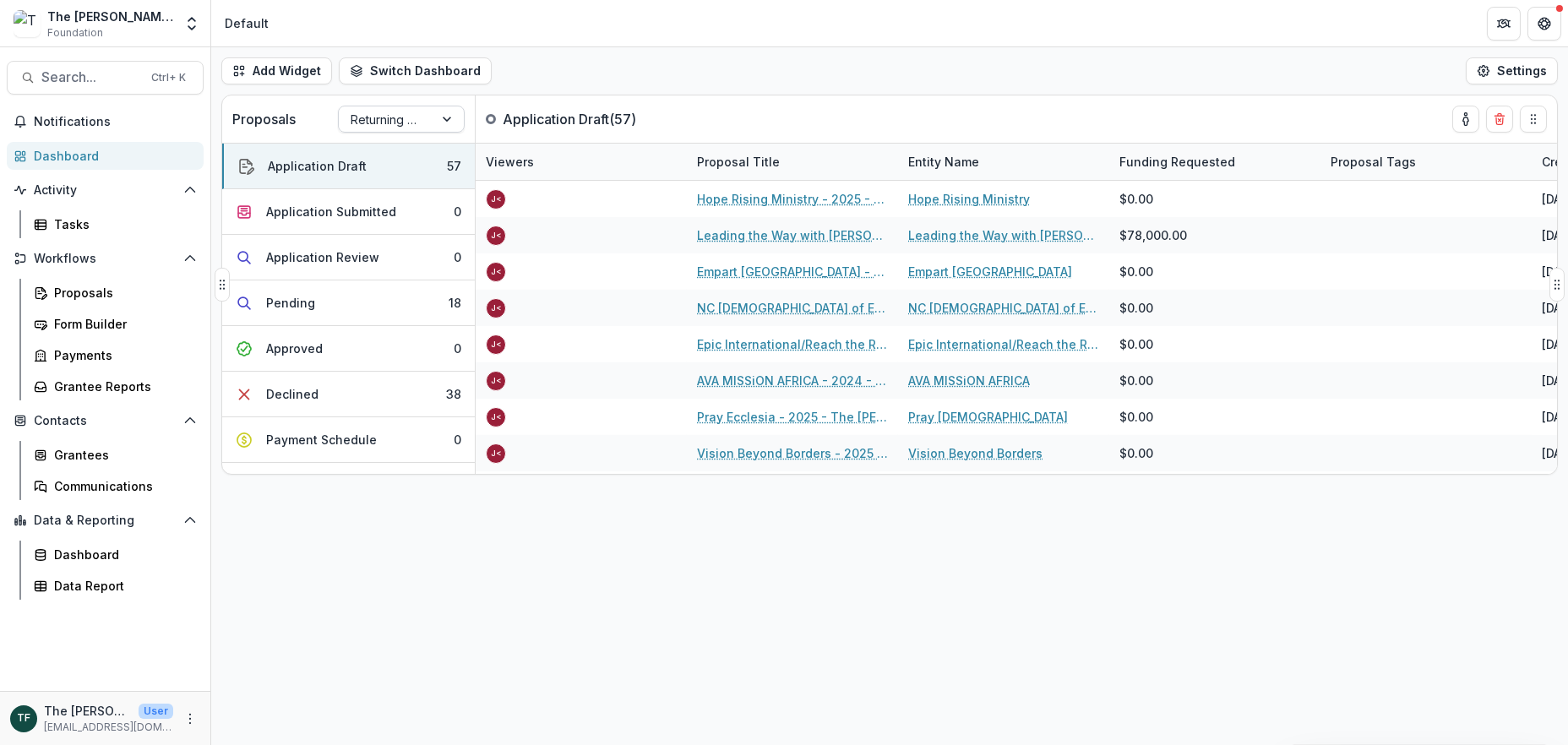
click at [448, 119] on div at bounding box center [448, 119] width 30 height 26
click at [389, 191] on div "Returning Pipeline" at bounding box center [402, 191] width 119 height 44
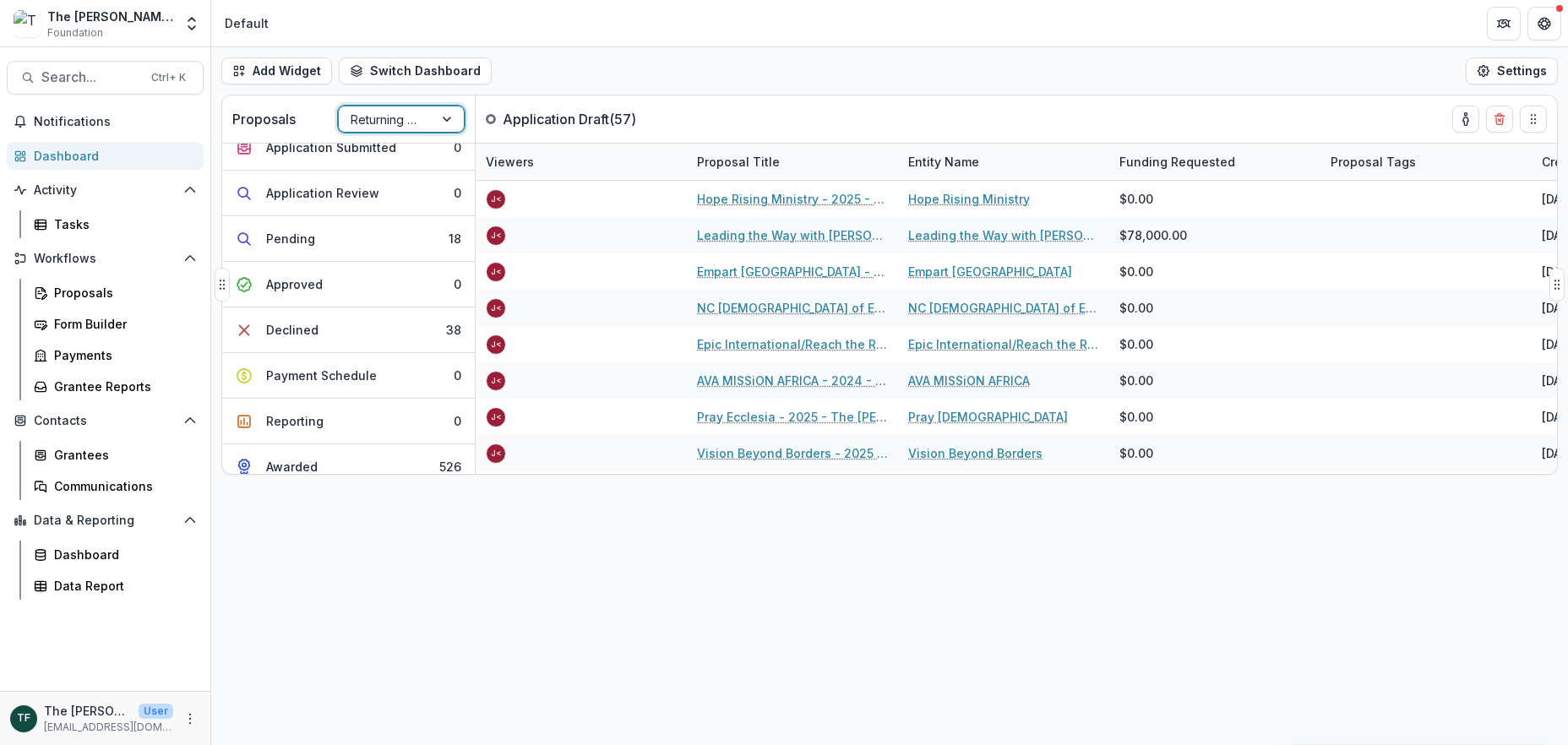
scroll to position [78, 0]
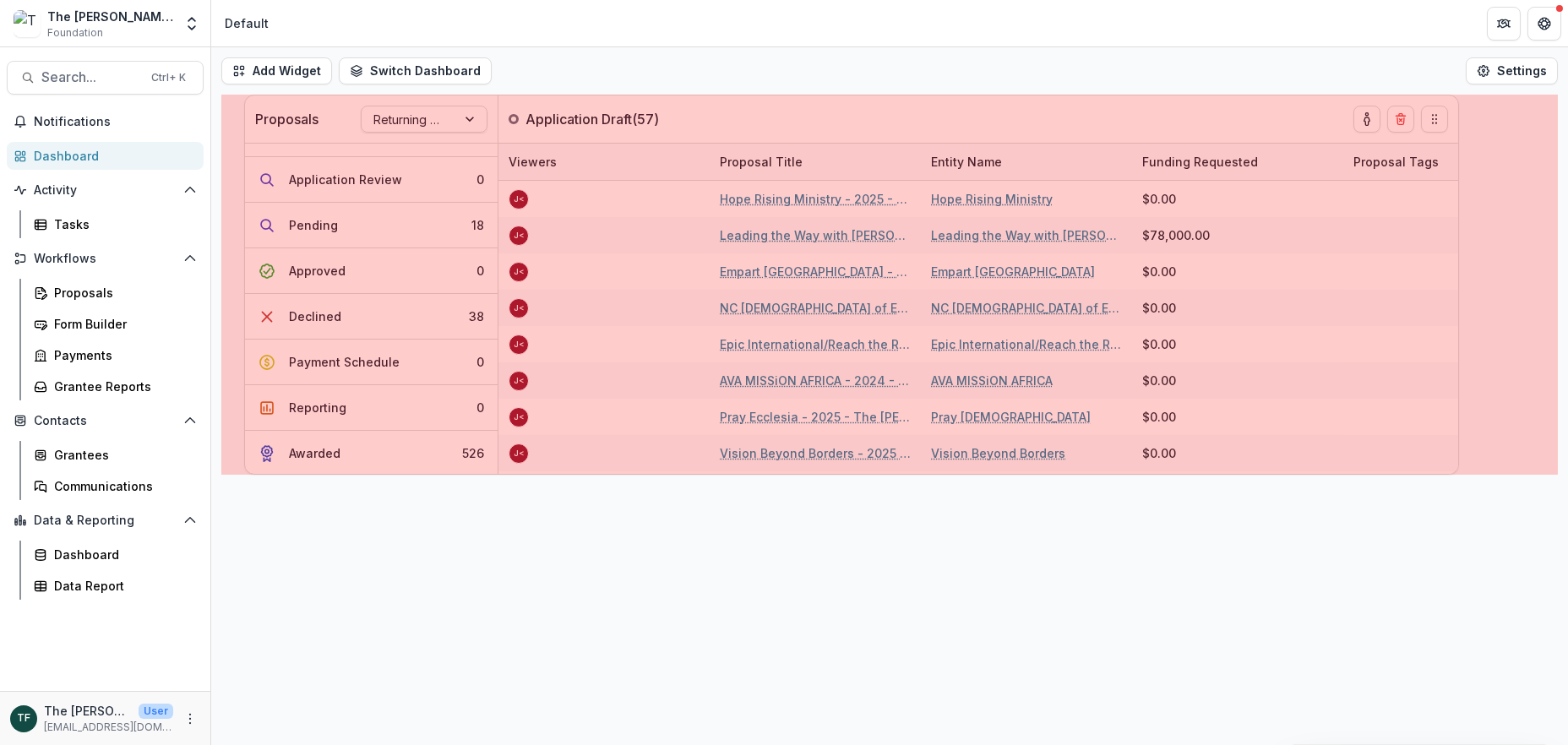
drag, startPoint x: 223, startPoint y: 284, endPoint x: 246, endPoint y: 310, distance: 34.7
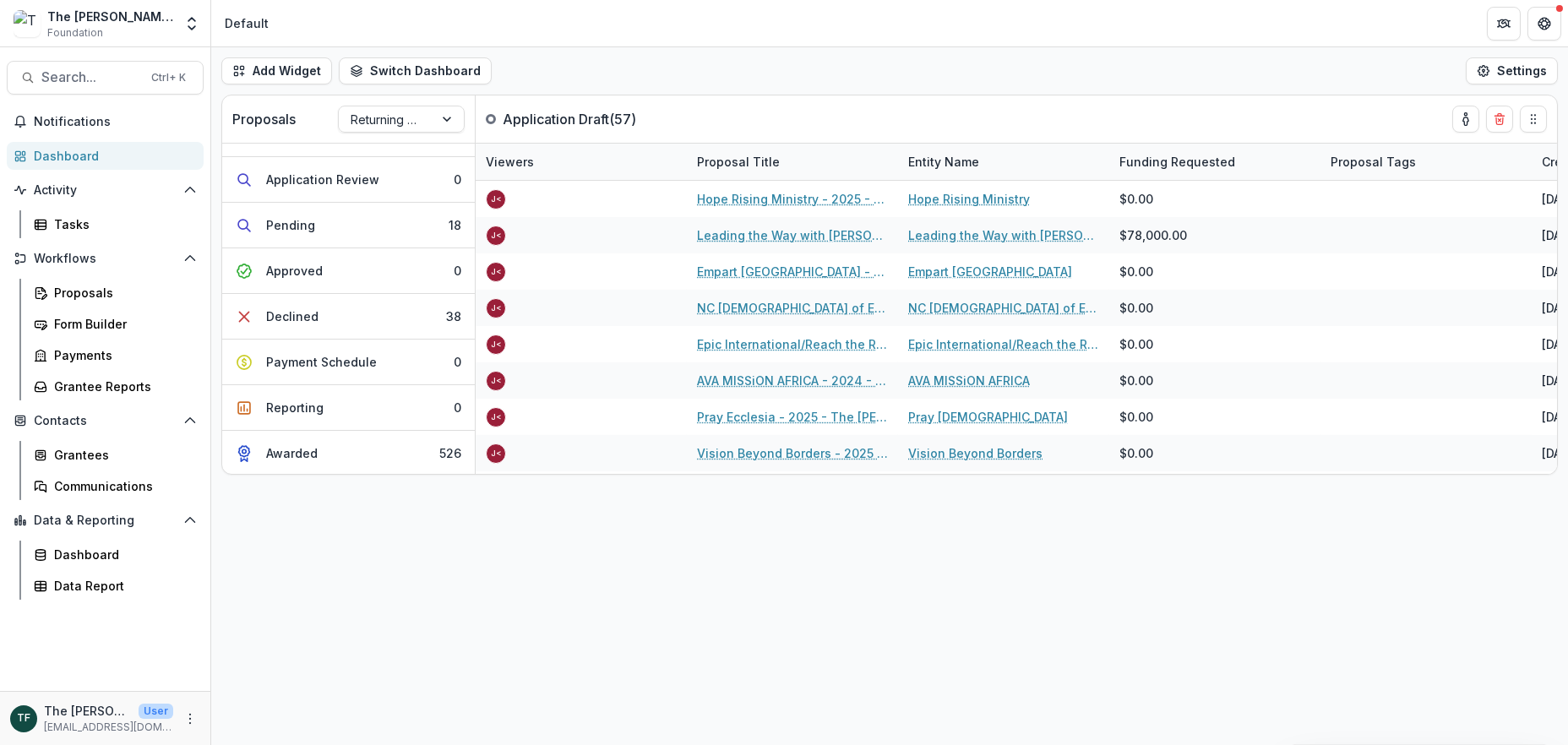
click at [362, 537] on div "Add Widget Switch Dashboard Default New Dashboard Settings Proposals Returning …" at bounding box center [890, 396] width 1357 height 698
click at [409, 66] on button "Switch Dashboard" at bounding box center [415, 71] width 153 height 27
click at [409, 107] on span "Default" at bounding box center [446, 110] width 134 height 18
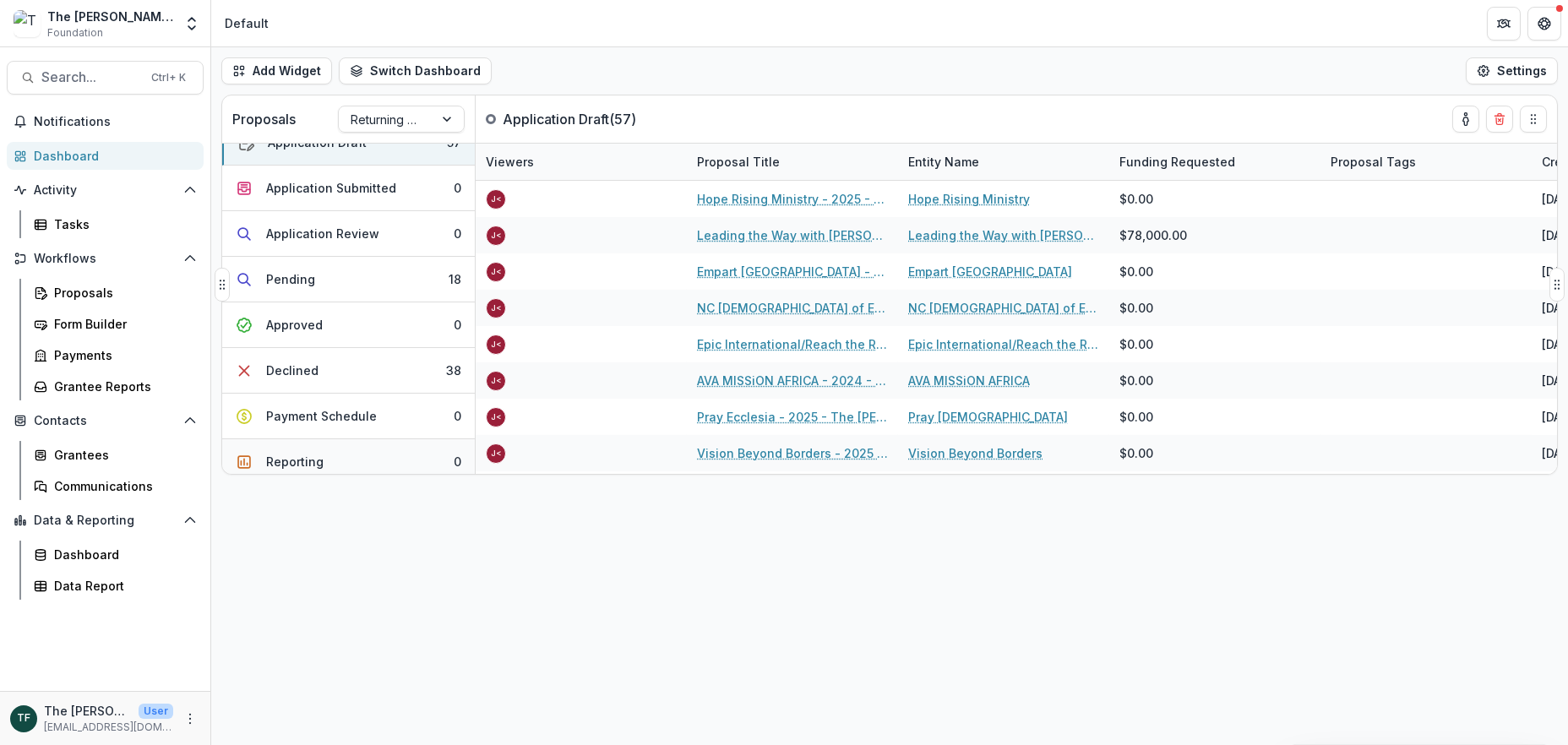
scroll to position [0, 0]
